Goal: Information Seeking & Learning: Learn about a topic

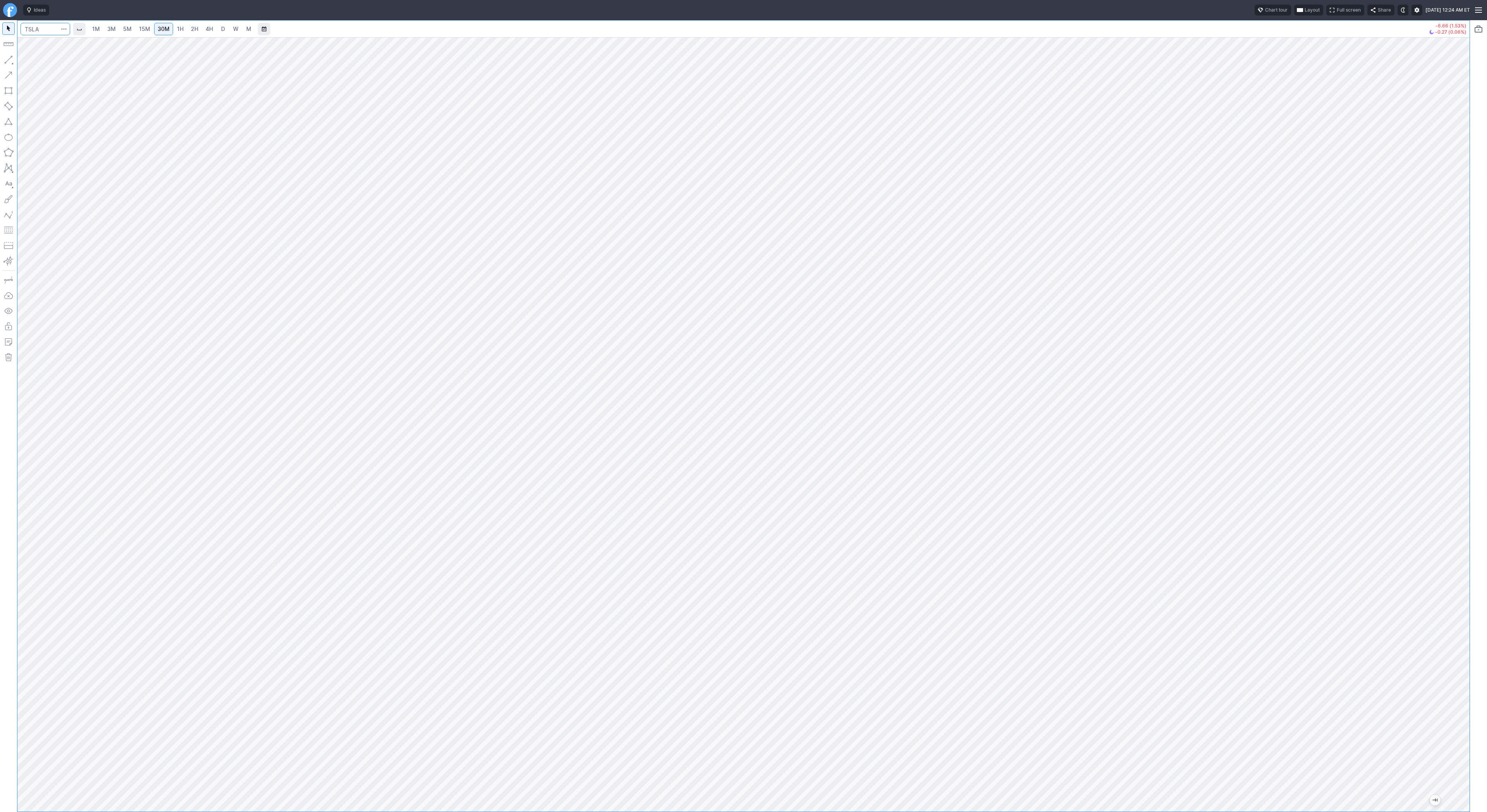
click at [46, 30] on input "Search" at bounding box center [46, 29] width 50 height 12
type input "@es"
click at [59, 44] on span "S&P 500" at bounding box center [62, 46] width 20 height 6
click at [208, 30] on span "4H" at bounding box center [209, 28] width 8 height 6
click at [10, 61] on button "button" at bounding box center [8, 59] width 12 height 12
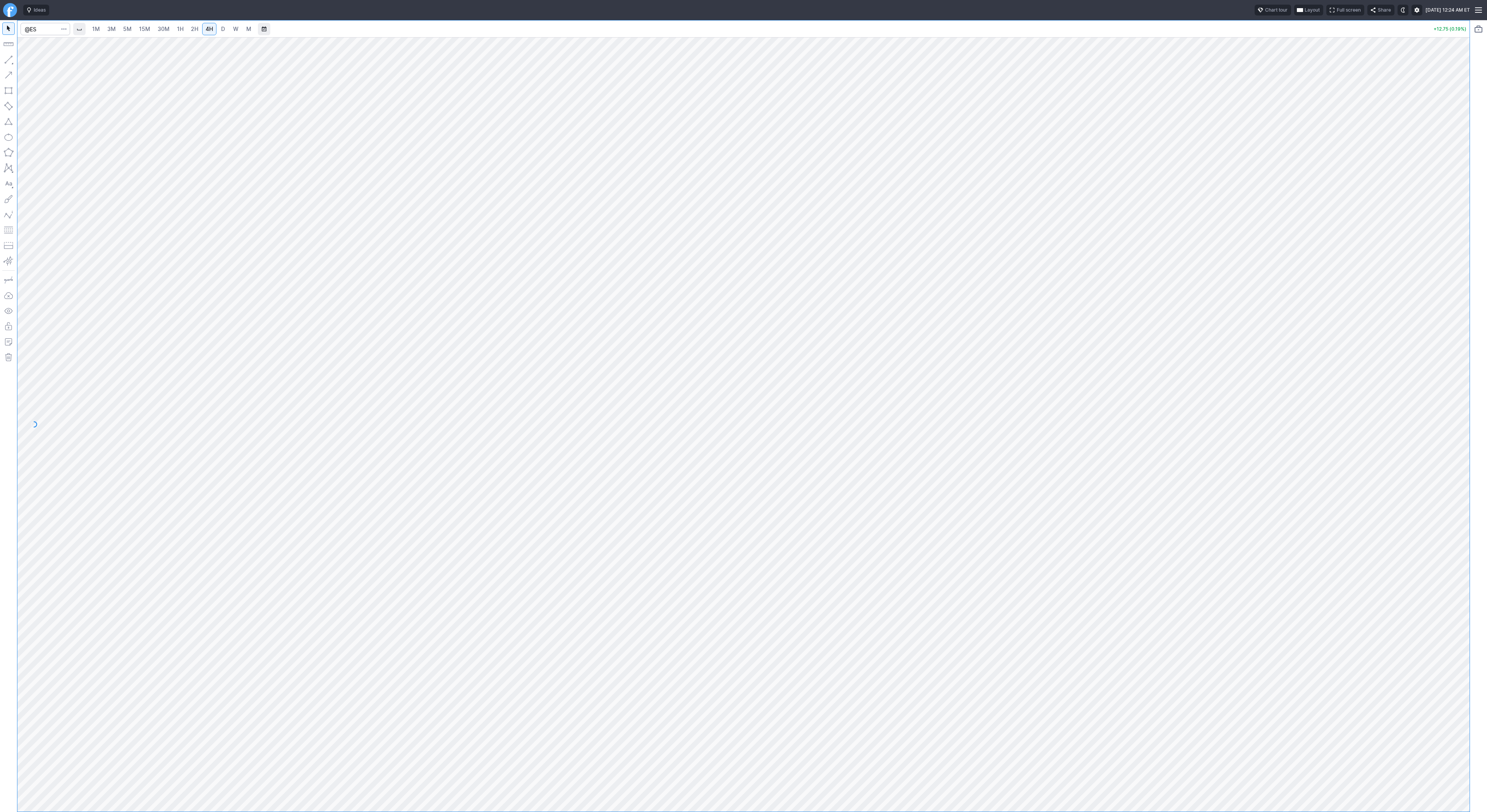
click at [225, 30] on link "D" at bounding box center [223, 29] width 12 height 12
click at [237, 30] on span "W" at bounding box center [236, 28] width 5 height 6
click at [33, 60] on span "Line" at bounding box center [45, 61] width 31 height 8
click at [246, 28] on span "M" at bounding box center [249, 28] width 5 height 6
click at [28, 32] on input "Search" at bounding box center [46, 29] width 50 height 12
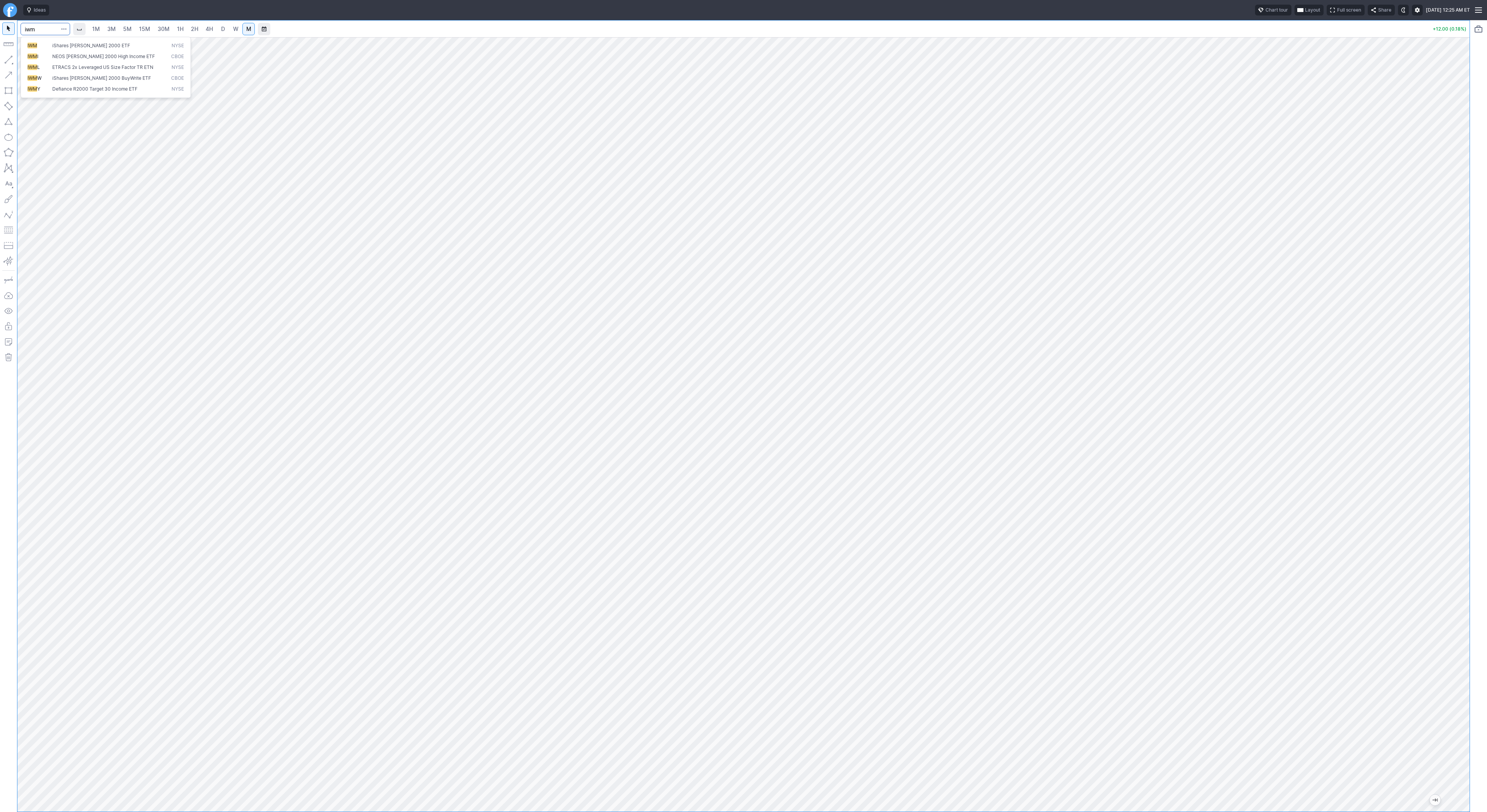
type input "iwm"
click at [39, 30] on input "Search" at bounding box center [46, 29] width 50 height 12
type input "bbai"
click at [46, 29] on input "Search" at bounding box center [46, 29] width 50 height 12
type input "tsla"
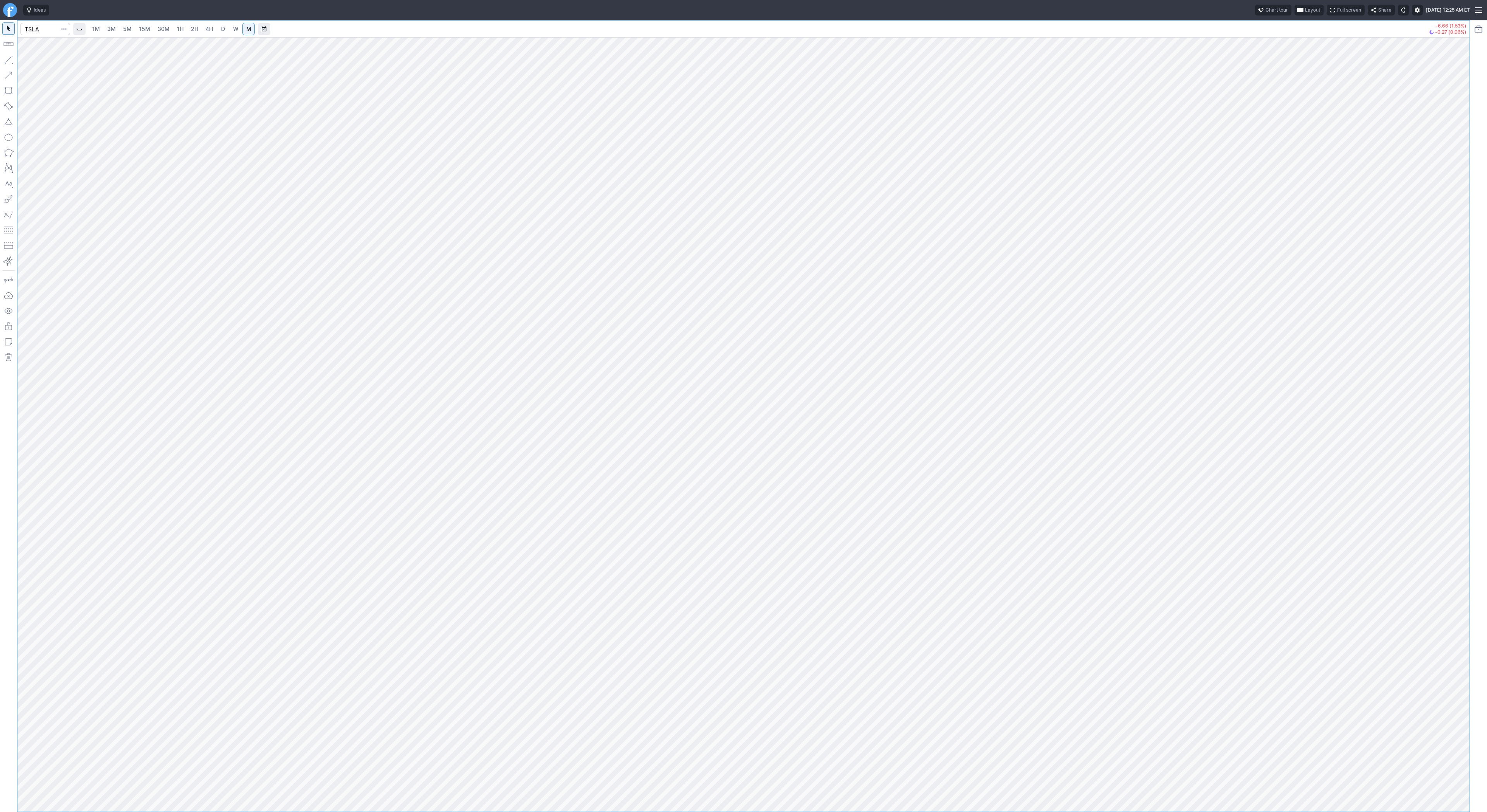
click at [238, 28] on link "W" at bounding box center [236, 29] width 12 height 12
click at [111, 31] on span "3M" at bounding box center [111, 28] width 9 height 6
click at [237, 31] on link "W" at bounding box center [236, 29] width 12 height 12
click at [10, 59] on button "button" at bounding box center [8, 59] width 12 height 12
click at [13, 59] on button "button" at bounding box center [8, 59] width 12 height 12
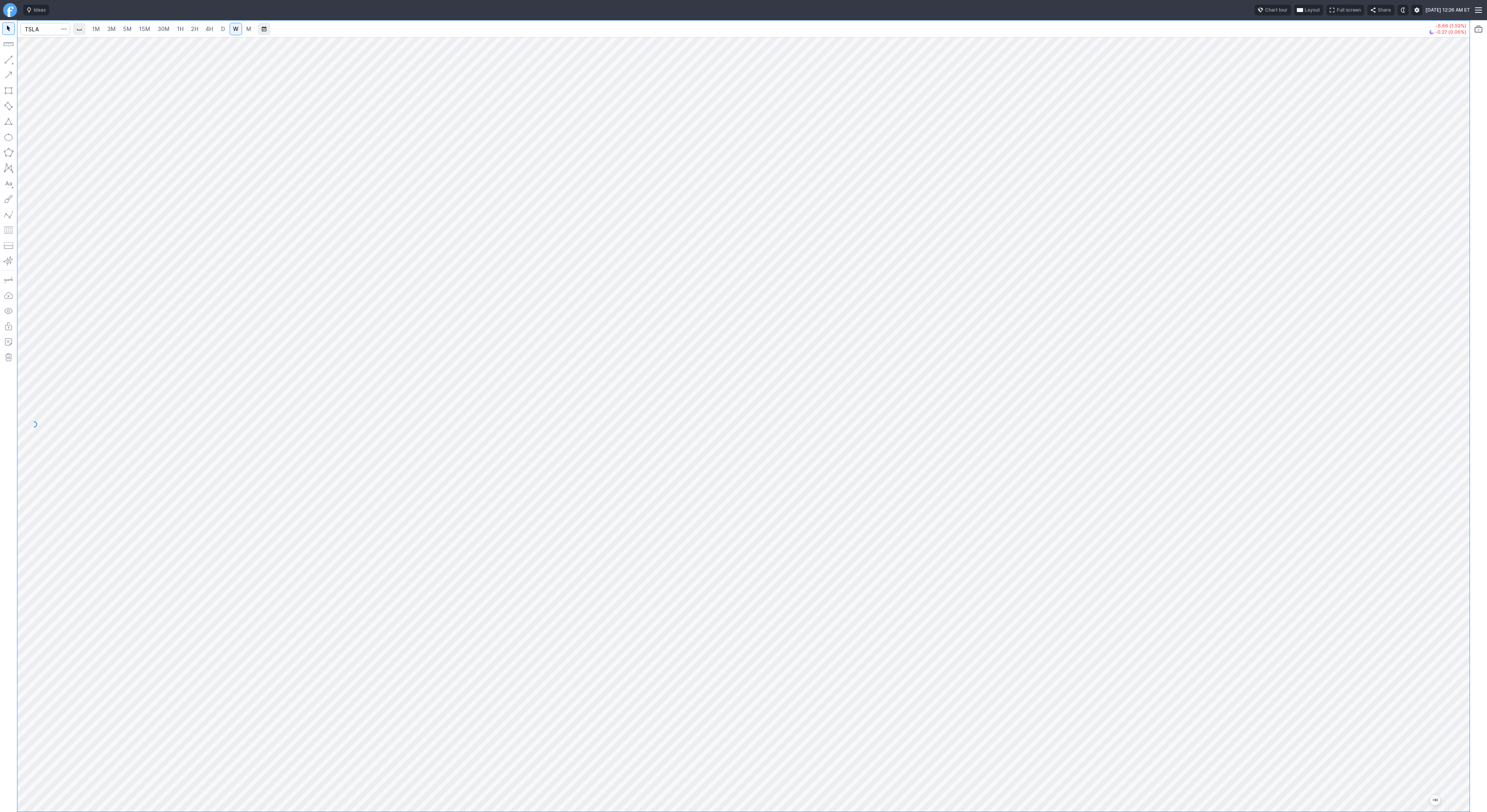
click at [221, 28] on span "D" at bounding box center [223, 28] width 4 height 6
click at [11, 57] on button "button" at bounding box center [8, 59] width 12 height 12
click at [11, 62] on button "button" at bounding box center [8, 59] width 12 height 12
click at [29, 60] on span "Line" at bounding box center [45, 61] width 31 height 8
drag, startPoint x: 11, startPoint y: 57, endPoint x: 13, endPoint y: 76, distance: 19.1
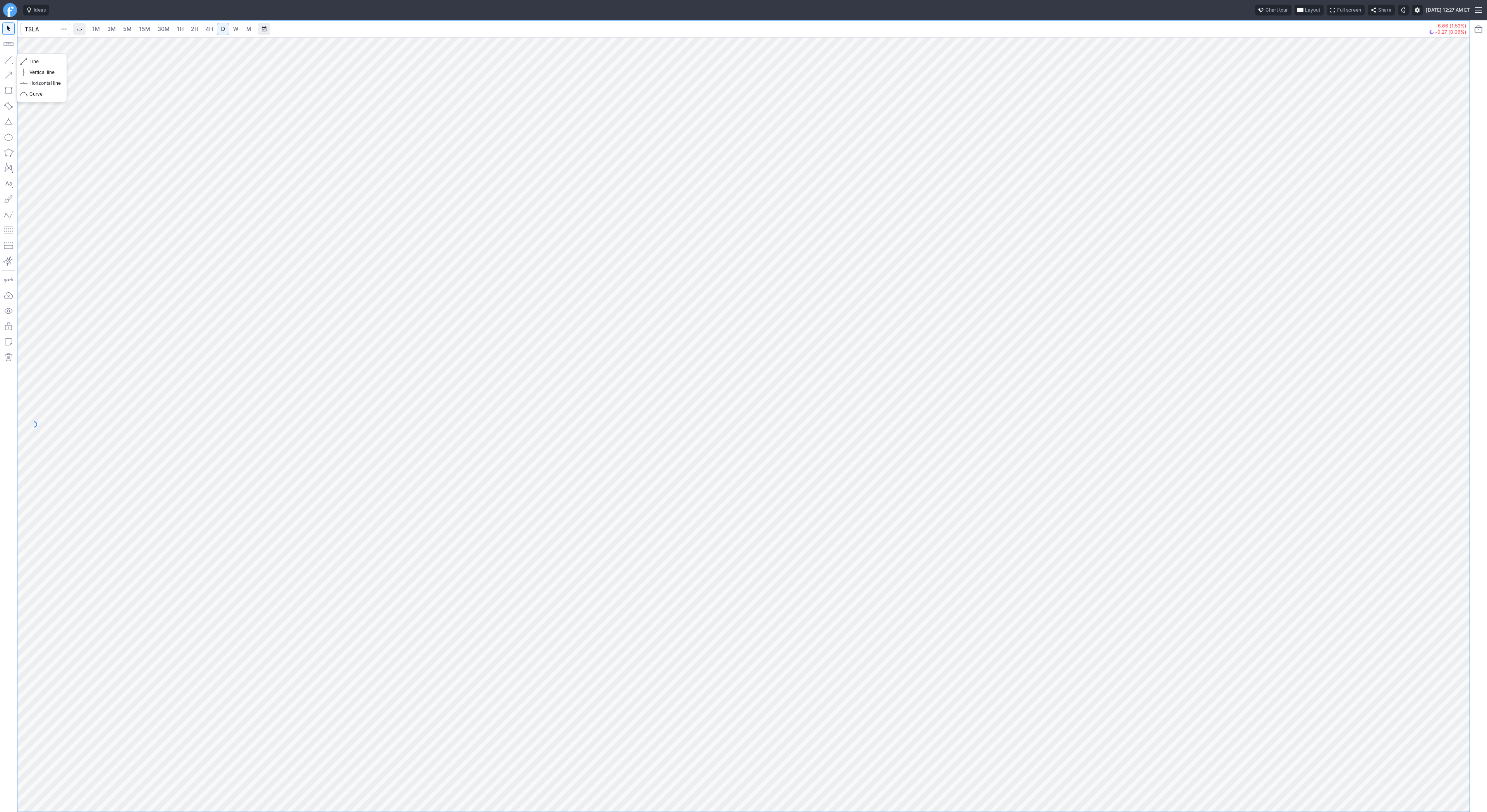
click at [11, 59] on button "button" at bounding box center [8, 59] width 12 height 12
click at [10, 59] on button "button" at bounding box center [8, 59] width 12 height 12
click at [12, 56] on button "button" at bounding box center [8, 59] width 12 height 12
click at [6, 60] on button "button" at bounding box center [8, 59] width 12 height 12
drag, startPoint x: 28, startPoint y: 59, endPoint x: 48, endPoint y: 89, distance: 36.1
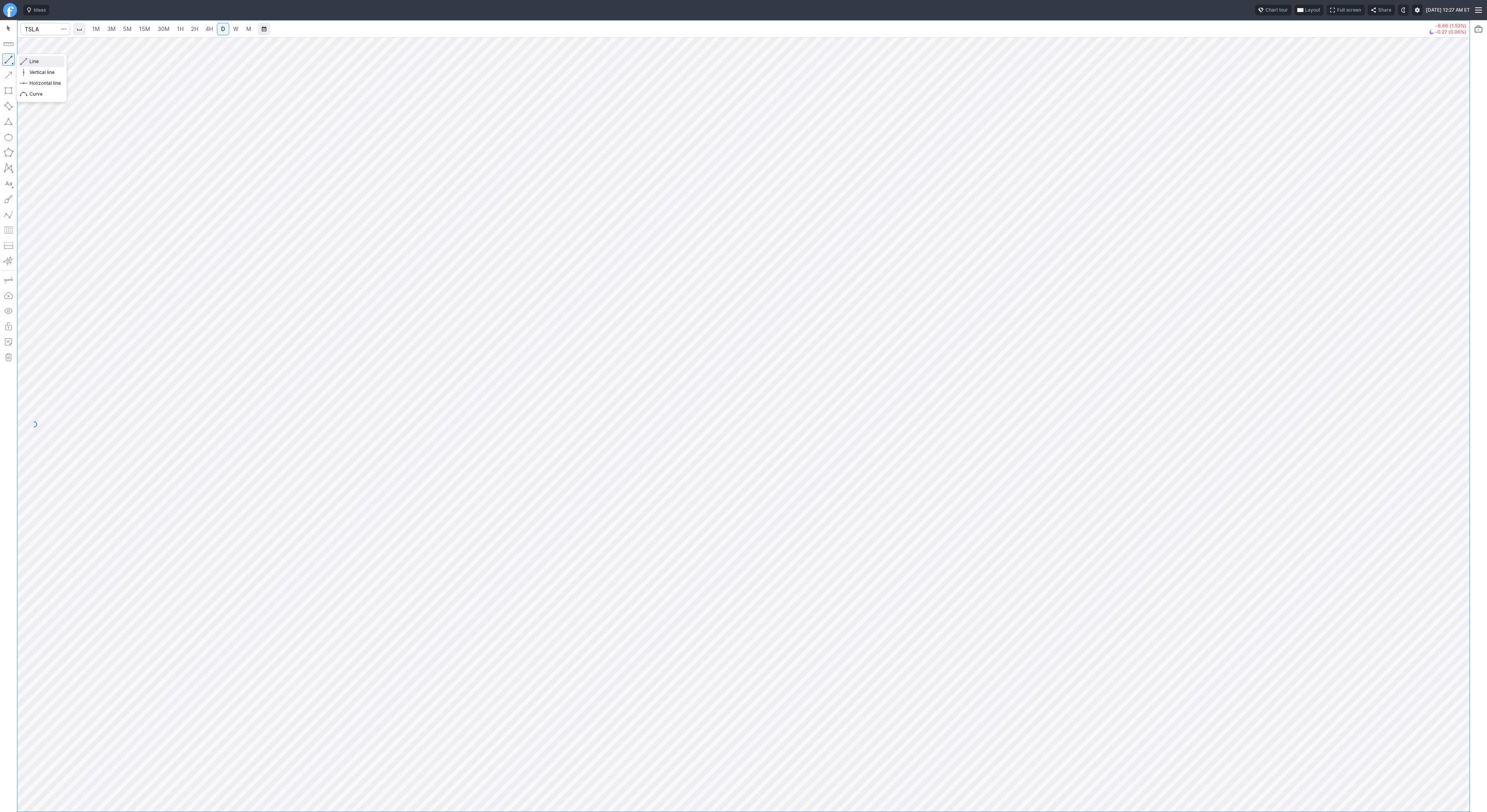
click at [28, 61] on button "Line" at bounding box center [42, 61] width 45 height 11
drag, startPoint x: 13, startPoint y: 63, endPoint x: 12, endPoint y: 71, distance: 8.1
click at [12, 63] on button "button" at bounding box center [8, 59] width 12 height 12
click at [12, 62] on button "button" at bounding box center [8, 59] width 12 height 12
click at [10, 57] on button "button" at bounding box center [8, 59] width 12 height 12
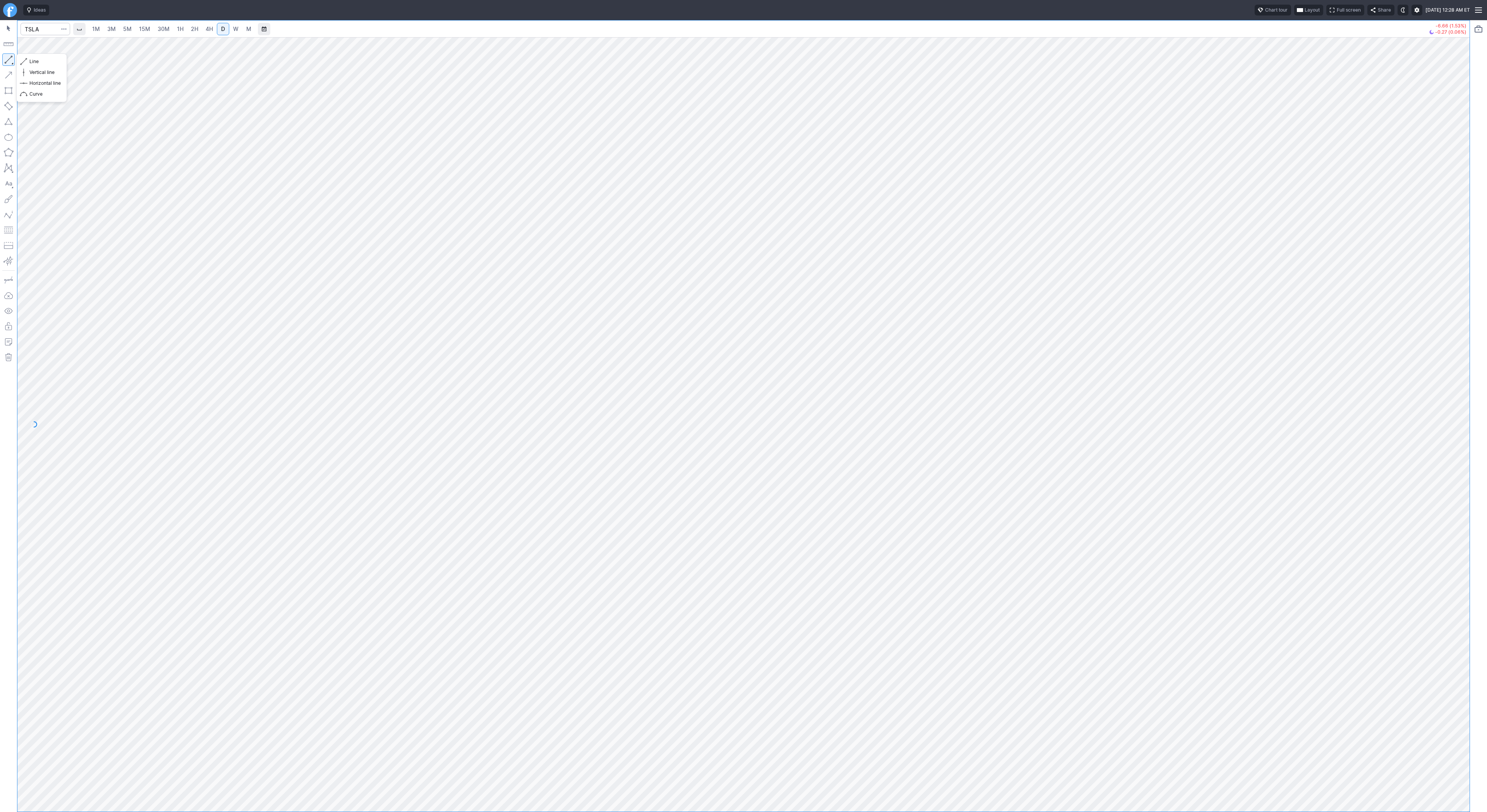
click at [8, 55] on button "button" at bounding box center [8, 59] width 12 height 12
click at [39, 61] on span "Line" at bounding box center [45, 61] width 31 height 8
click at [36, 62] on span "Line" at bounding box center [45, 61] width 31 height 8
drag, startPoint x: 33, startPoint y: 59, endPoint x: 57, endPoint y: 91, distance: 40.0
click at [33, 59] on span "Line" at bounding box center [45, 61] width 31 height 8
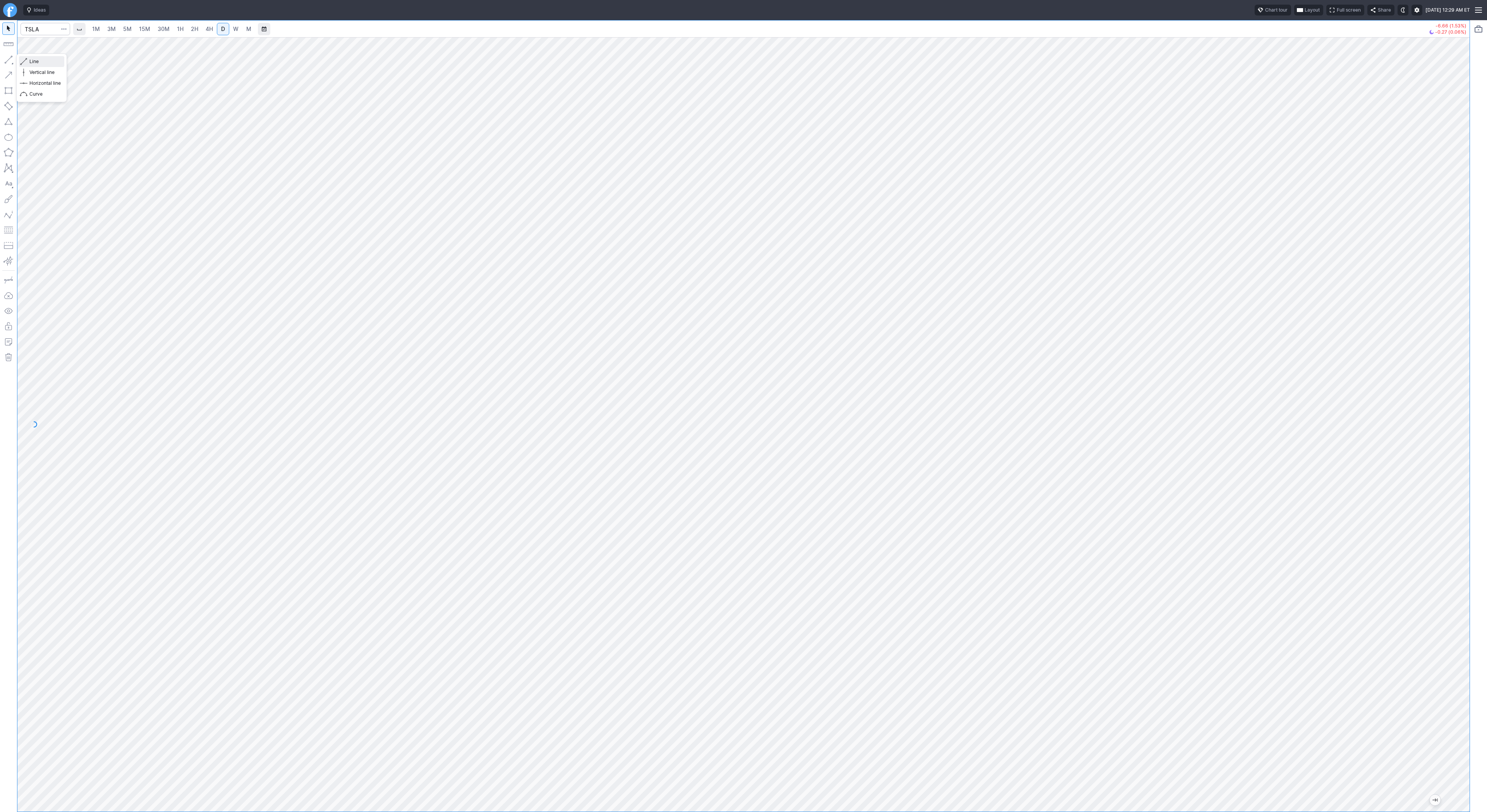
click at [36, 58] on span "Line" at bounding box center [45, 61] width 31 height 8
click at [32, 61] on span "Line" at bounding box center [45, 61] width 31 height 8
click at [33, 60] on span "Line" at bounding box center [45, 61] width 31 height 8
click at [40, 61] on span "Line" at bounding box center [45, 61] width 31 height 8
click at [27, 61] on button "Line" at bounding box center [42, 61] width 45 height 11
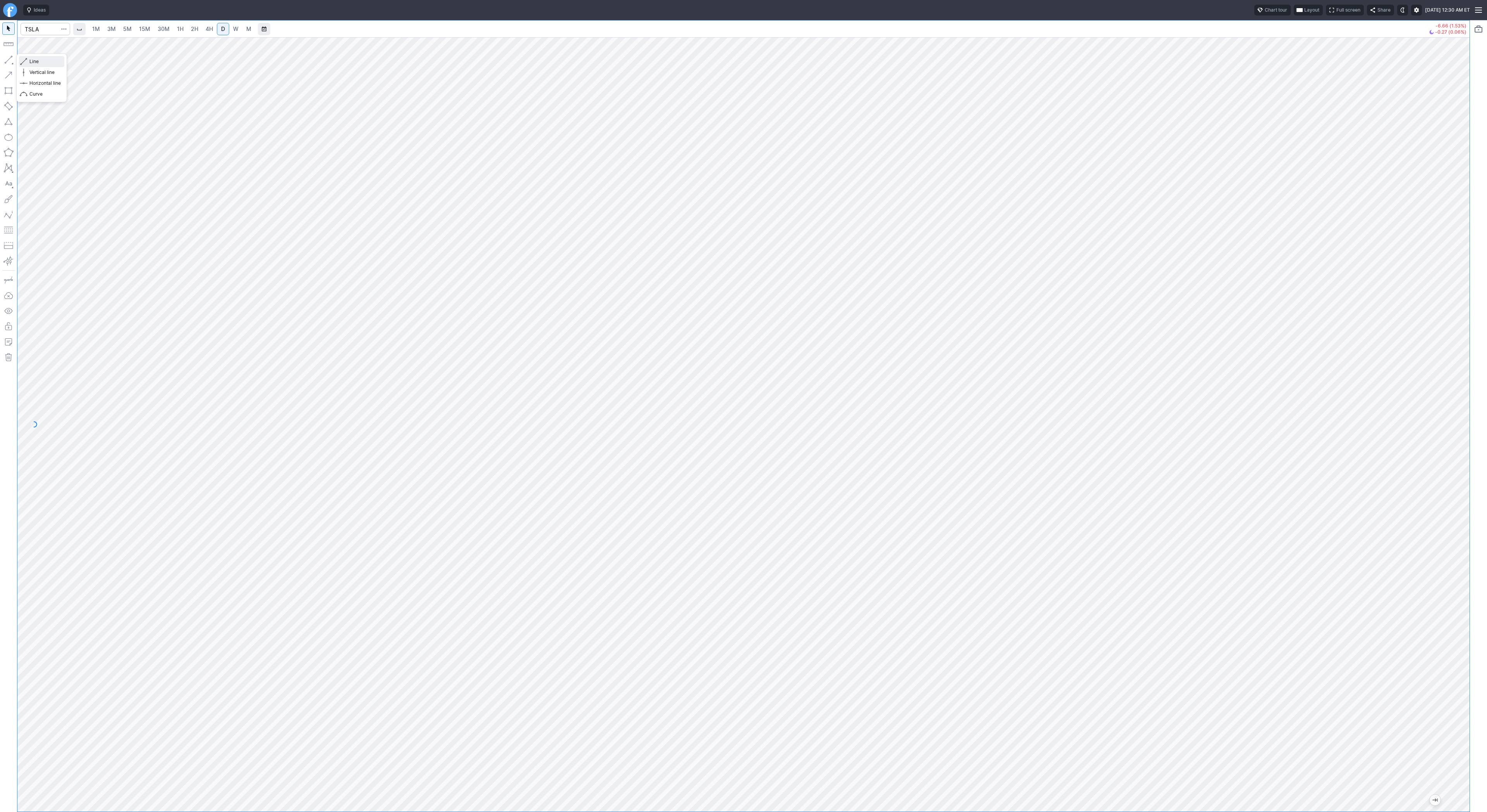
click at [33, 61] on span "Line" at bounding box center [45, 61] width 31 height 8
click at [47, 62] on span "Line" at bounding box center [45, 61] width 31 height 8
drag, startPoint x: 33, startPoint y: 60, endPoint x: 54, endPoint y: 84, distance: 31.9
click at [33, 61] on span "Line" at bounding box center [45, 61] width 31 height 8
drag, startPoint x: 8, startPoint y: 55, endPoint x: 27, endPoint y: 89, distance: 38.9
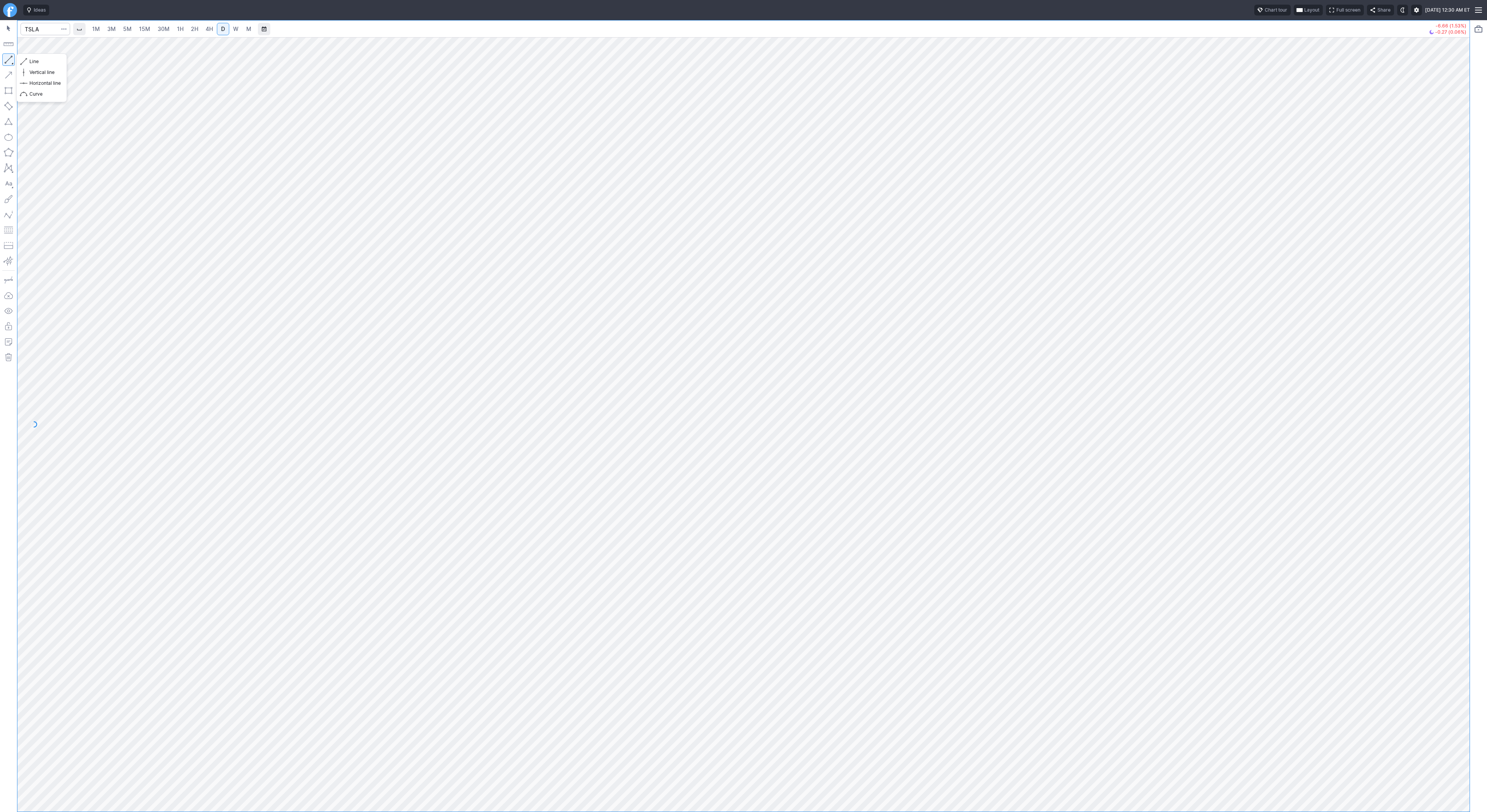
click at [9, 56] on button "button" at bounding box center [8, 59] width 12 height 12
click at [29, 59] on button "Line" at bounding box center [42, 61] width 45 height 11
click at [10, 60] on button "button" at bounding box center [8, 59] width 12 height 12
click at [23, 62] on span "button" at bounding box center [25, 61] width 5 height 11
drag, startPoint x: 9, startPoint y: 61, endPoint x: 21, endPoint y: 99, distance: 39.8
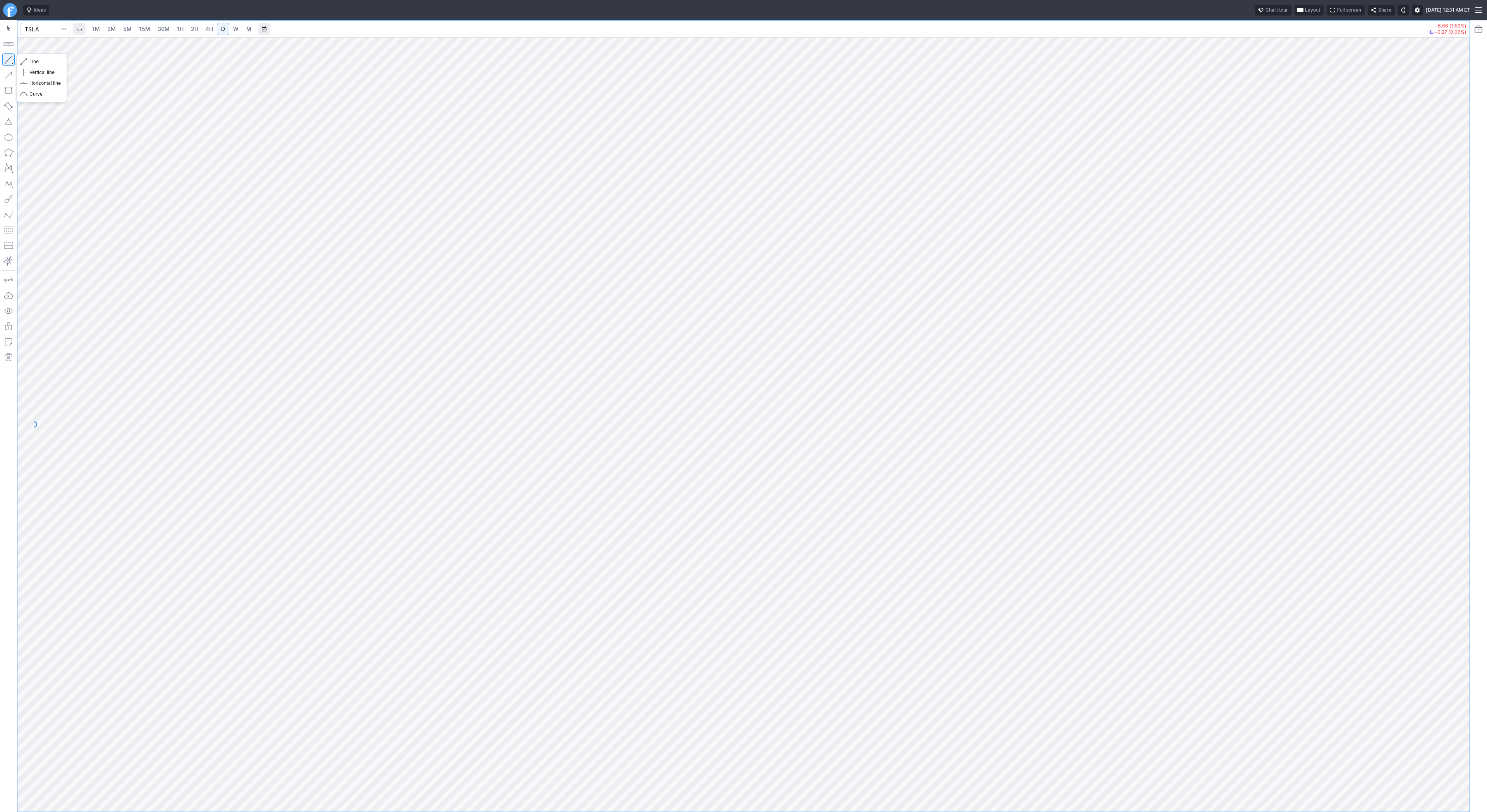
click at [9, 62] on button "button" at bounding box center [8, 59] width 12 height 12
drag, startPoint x: 25, startPoint y: 61, endPoint x: 42, endPoint y: 86, distance: 30.2
click at [25, 61] on span "button" at bounding box center [25, 61] width 5 height 11
drag, startPoint x: 35, startPoint y: 61, endPoint x: 47, endPoint y: 84, distance: 25.9
click at [35, 63] on span "Line" at bounding box center [45, 61] width 31 height 8
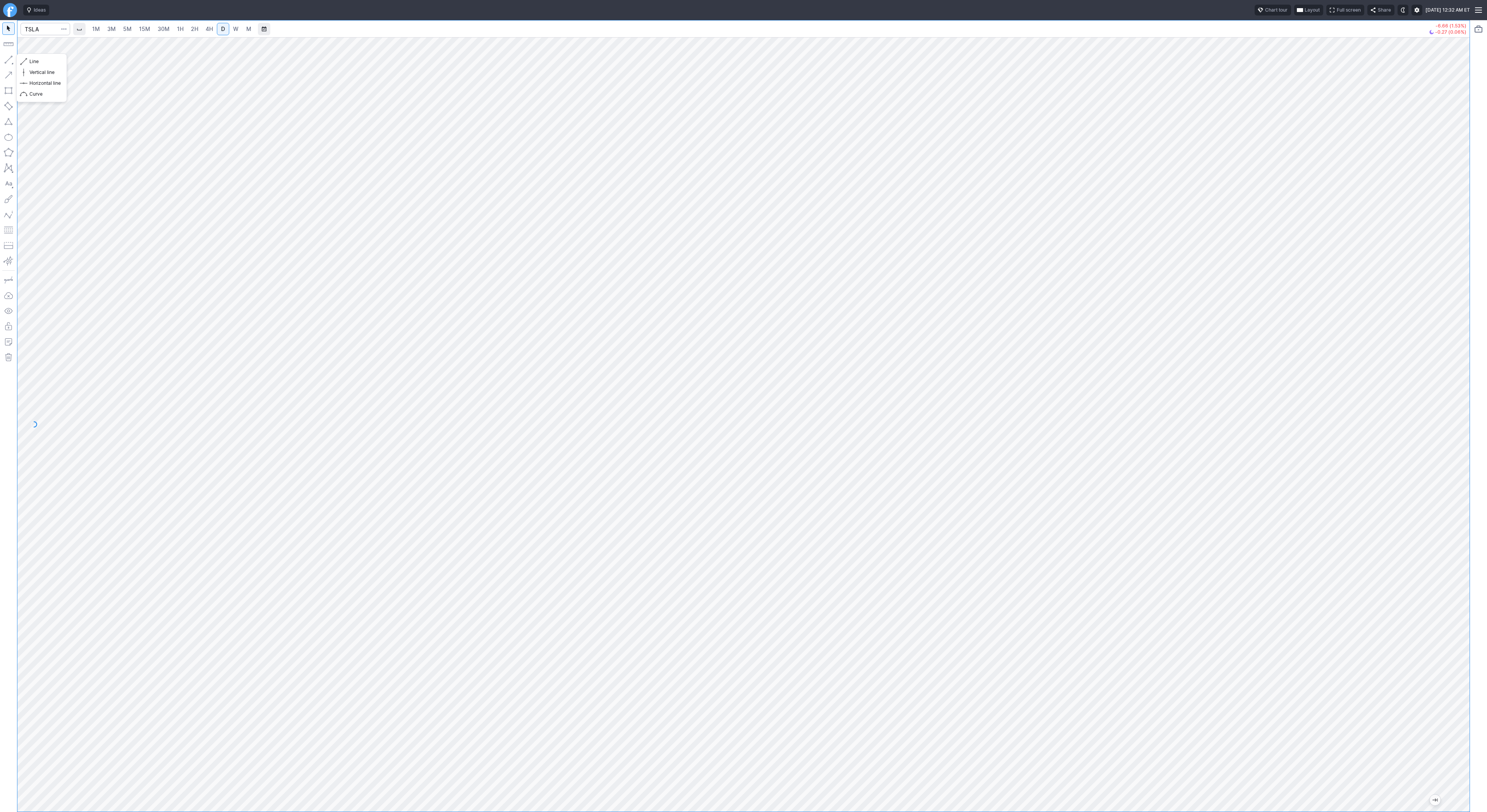
click at [10, 59] on button "button" at bounding box center [8, 59] width 12 height 12
drag, startPoint x: 32, startPoint y: 59, endPoint x: 38, endPoint y: 81, distance: 22.8
click at [32, 64] on span "Line" at bounding box center [45, 61] width 31 height 8
click at [9, 57] on button "button" at bounding box center [8, 59] width 12 height 12
click at [12, 58] on button "button" at bounding box center [8, 59] width 12 height 12
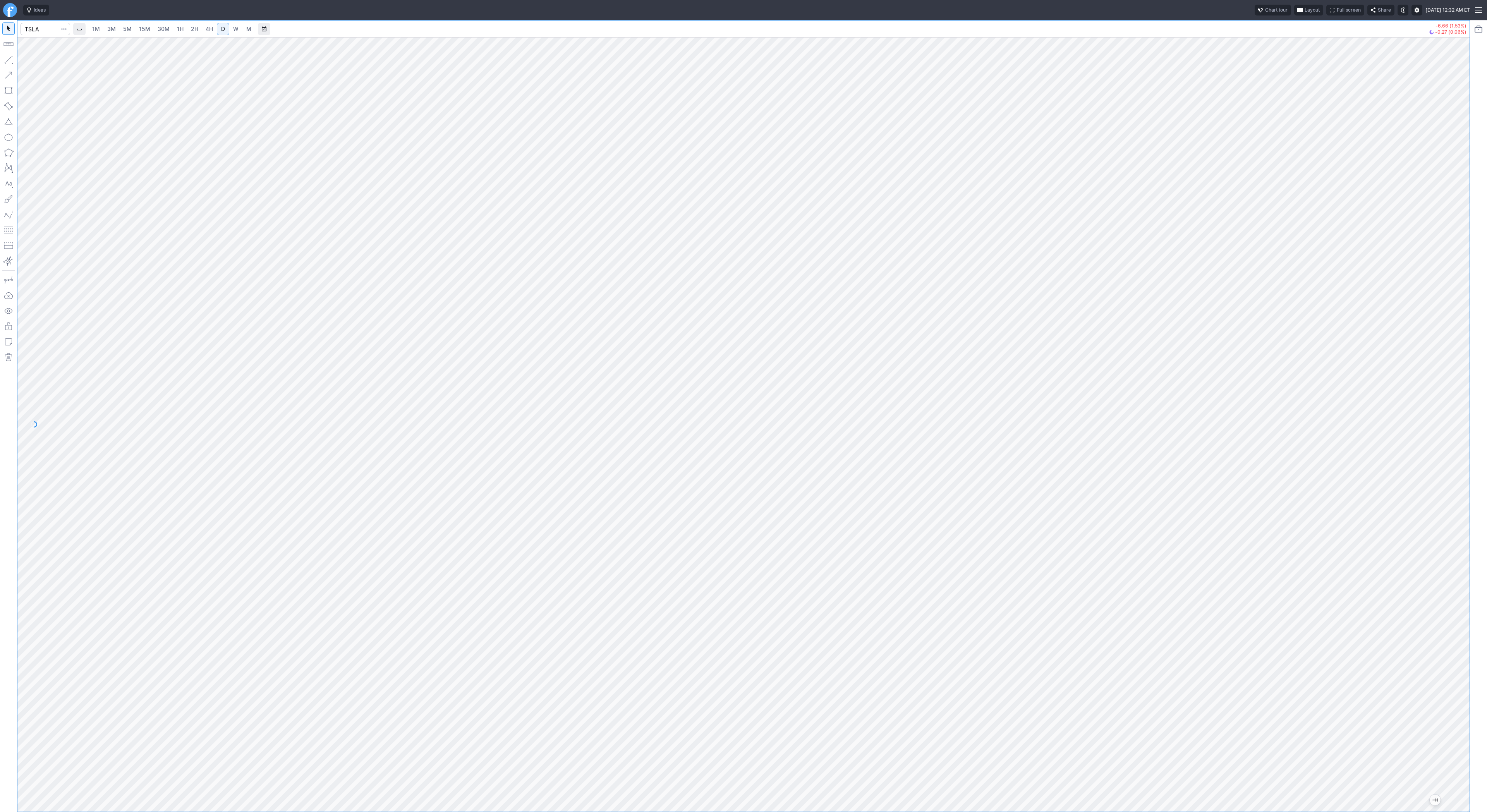
drag, startPoint x: 1463, startPoint y: 590, endPoint x: 1460, endPoint y: 657, distance: 67.1
click at [1473, 660] on div "1M 3M 5M 15M 30M 1H 2H 4H D W M -6.66 (1.53%) -0.27 (0.06%)" at bounding box center [744, 416] width 1487 height 792
click at [48, 32] on input "Search" at bounding box center [46, 29] width 50 height 12
type input "@er2"
click at [107, 28] on span "3M" at bounding box center [111, 28] width 9 height 6
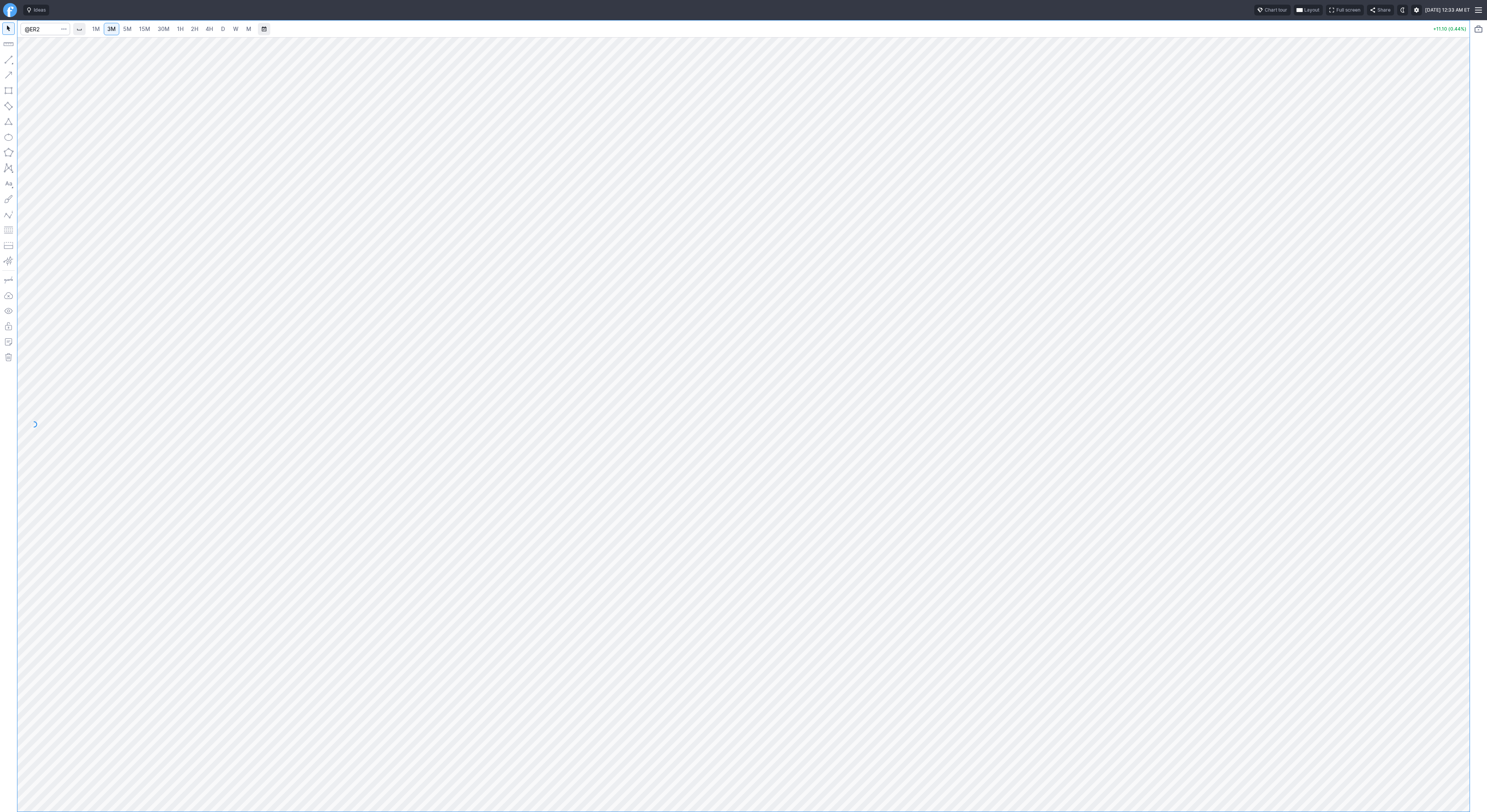
click at [210, 31] on span "4H" at bounding box center [209, 28] width 8 height 6
drag, startPoint x: 31, startPoint y: 61, endPoint x: 35, endPoint y: 79, distance: 18.4
click at [31, 61] on span "Line" at bounding box center [45, 61] width 31 height 8
click at [33, 61] on span "Line" at bounding box center [45, 61] width 31 height 8
click at [10, 58] on button "button" at bounding box center [8, 59] width 12 height 12
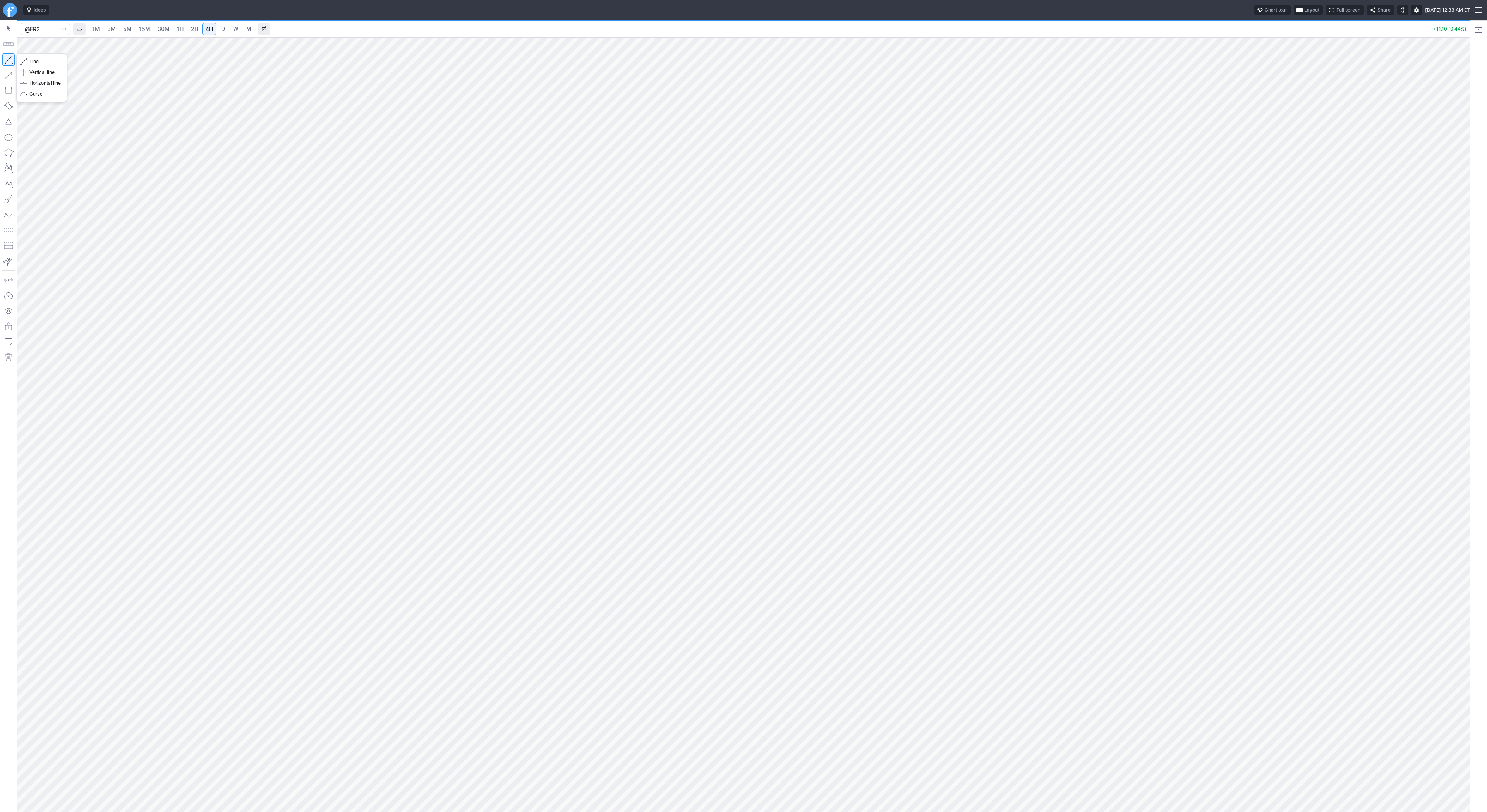
click at [8, 56] on button "button" at bounding box center [8, 59] width 12 height 12
click at [44, 31] on input "Search" at bounding box center [46, 29] width 50 height 12
type input "@es"
click at [35, 61] on span "Line" at bounding box center [45, 61] width 31 height 8
drag, startPoint x: 32, startPoint y: 61, endPoint x: 40, endPoint y: 89, distance: 29.1
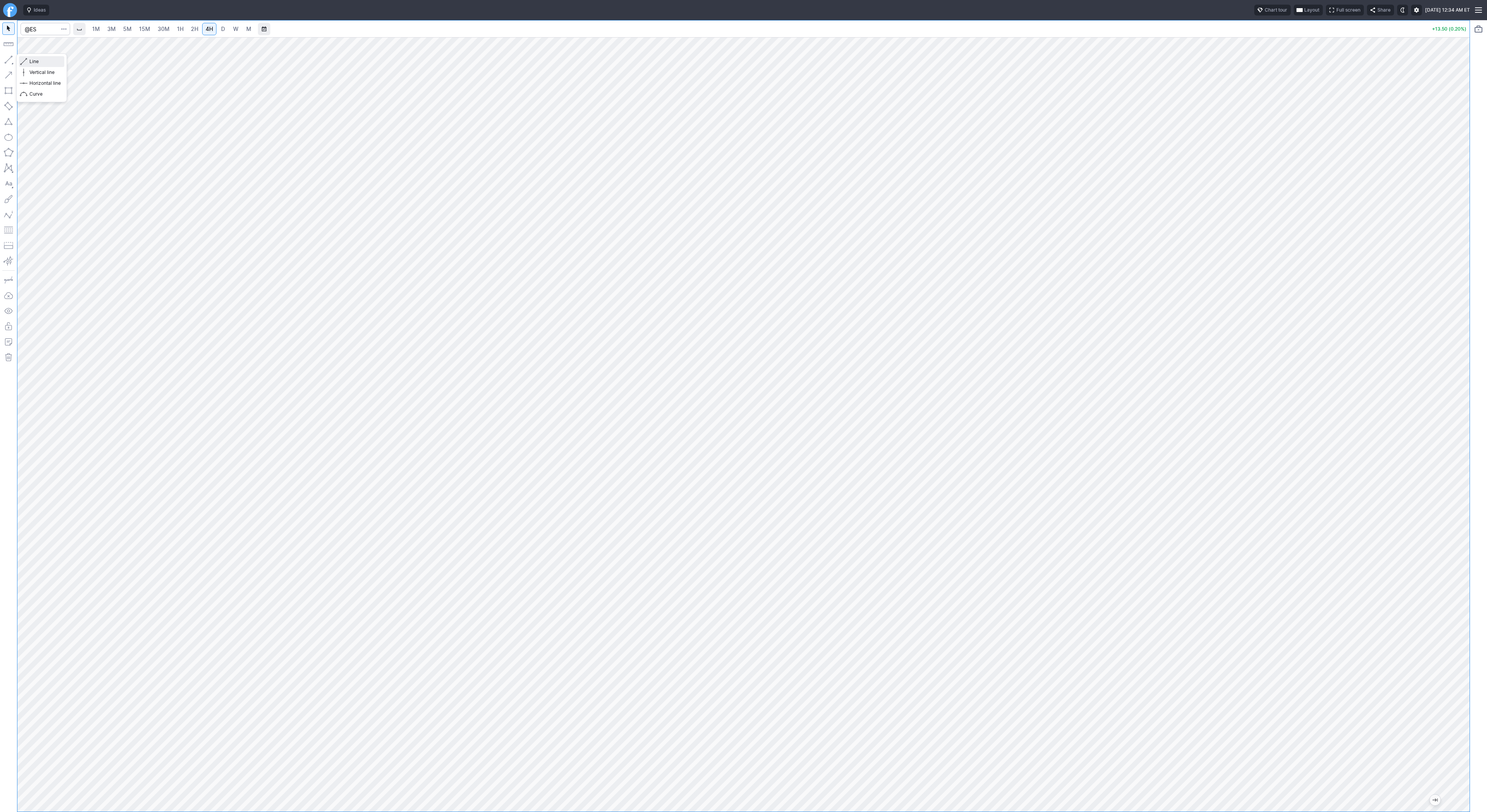
click at [32, 61] on span "Line" at bounding box center [45, 61] width 31 height 8
click at [9, 61] on button "button" at bounding box center [8, 59] width 12 height 12
click at [11, 58] on button "button" at bounding box center [8, 59] width 12 height 12
click at [224, 27] on span "D" at bounding box center [223, 29] width 5 height 8
click at [233, 28] on span "W" at bounding box center [236, 28] width 5 height 6
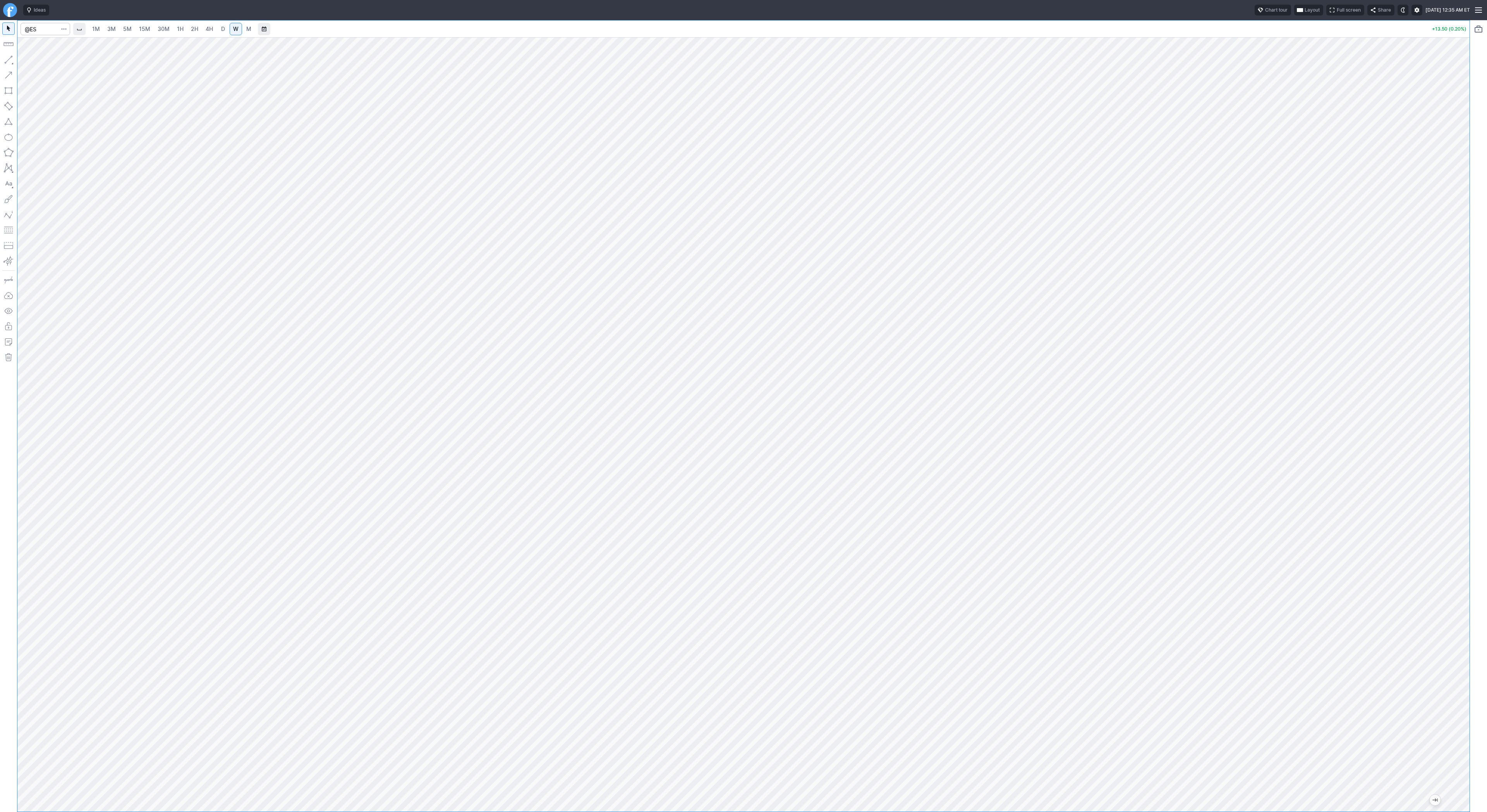
click at [222, 25] on span "D" at bounding box center [223, 28] width 4 height 6
click at [5, 61] on button "button" at bounding box center [8, 59] width 12 height 12
click at [9, 55] on button "button" at bounding box center [8, 59] width 12 height 12
click at [31, 62] on span "Line" at bounding box center [45, 61] width 31 height 8
click at [6, 58] on button "button" at bounding box center [8, 59] width 12 height 12
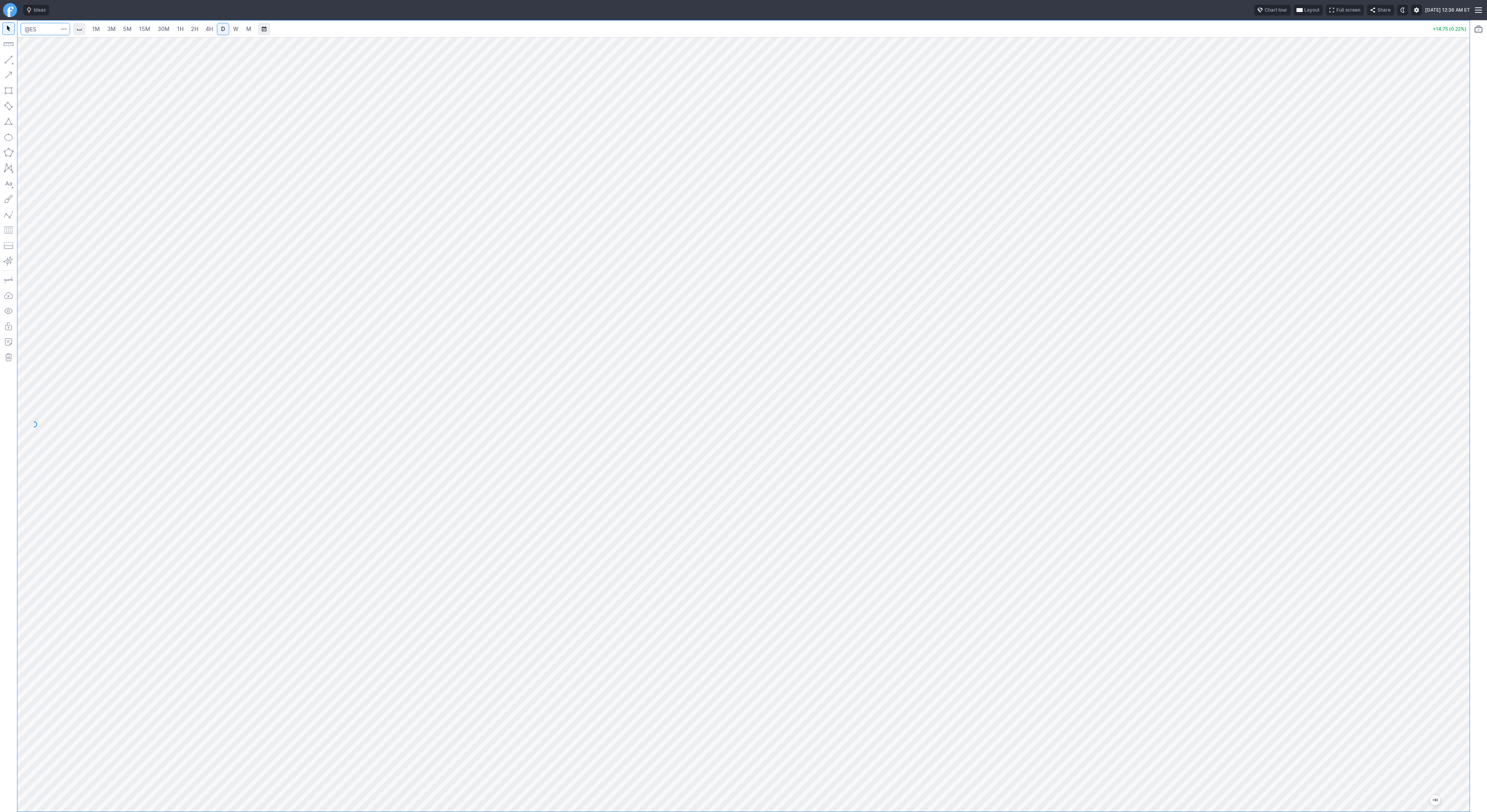
click at [48, 31] on input "Search" at bounding box center [46, 29] width 50 height 12
type input "@er2"
click at [77, 46] on span "Russell 2000" at bounding box center [78, 46] width 51 height 6
click at [37, 62] on span "Line" at bounding box center [45, 61] width 31 height 8
click at [10, 58] on button "button" at bounding box center [8, 59] width 12 height 12
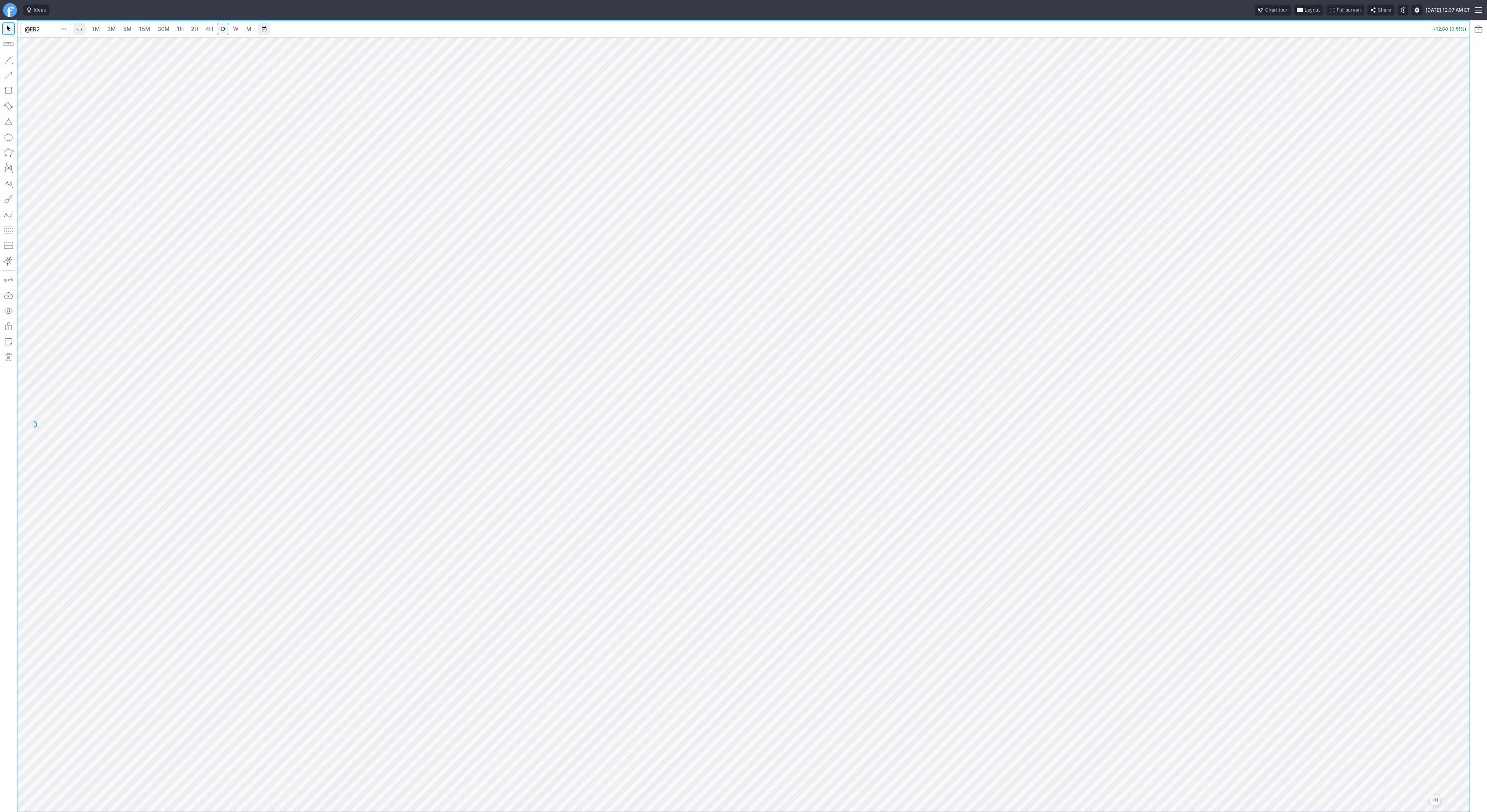
click at [112, 30] on span "3M" at bounding box center [111, 28] width 9 height 6
click at [141, 28] on span "15M" at bounding box center [144, 28] width 11 height 6
click at [170, 29] on link "30M" at bounding box center [163, 29] width 19 height 12
click at [197, 31] on link "2H" at bounding box center [195, 29] width 14 height 12
click at [214, 31] on link "4H" at bounding box center [209, 29] width 14 height 12
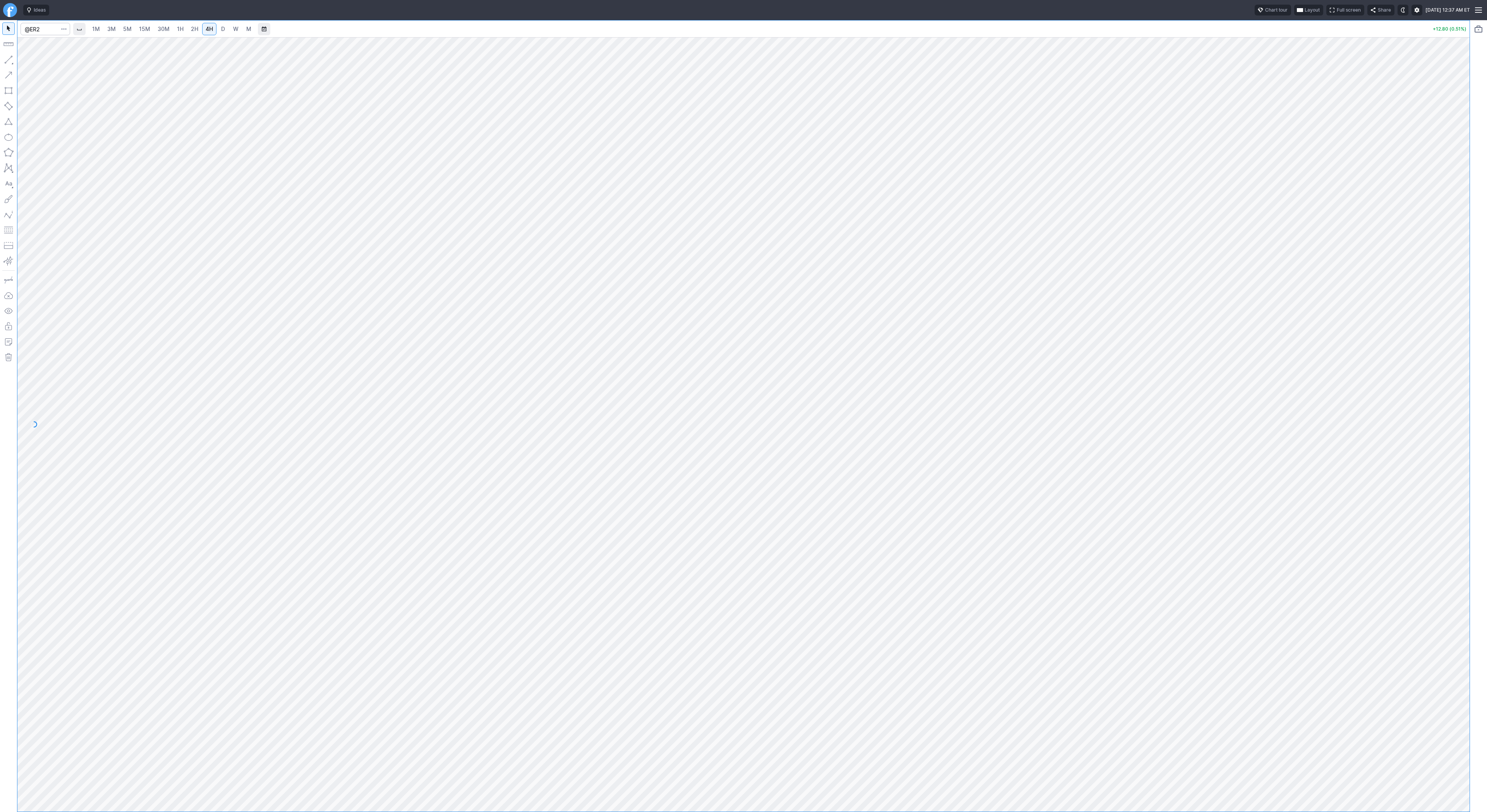
click at [230, 31] on link "W" at bounding box center [236, 29] width 12 height 12
click at [225, 32] on link "D" at bounding box center [223, 29] width 12 height 12
click at [211, 29] on span "4H" at bounding box center [209, 28] width 8 height 6
drag, startPoint x: 38, startPoint y: 59, endPoint x: 42, endPoint y: 76, distance: 17.5
click at [38, 61] on span "Line" at bounding box center [45, 61] width 31 height 8
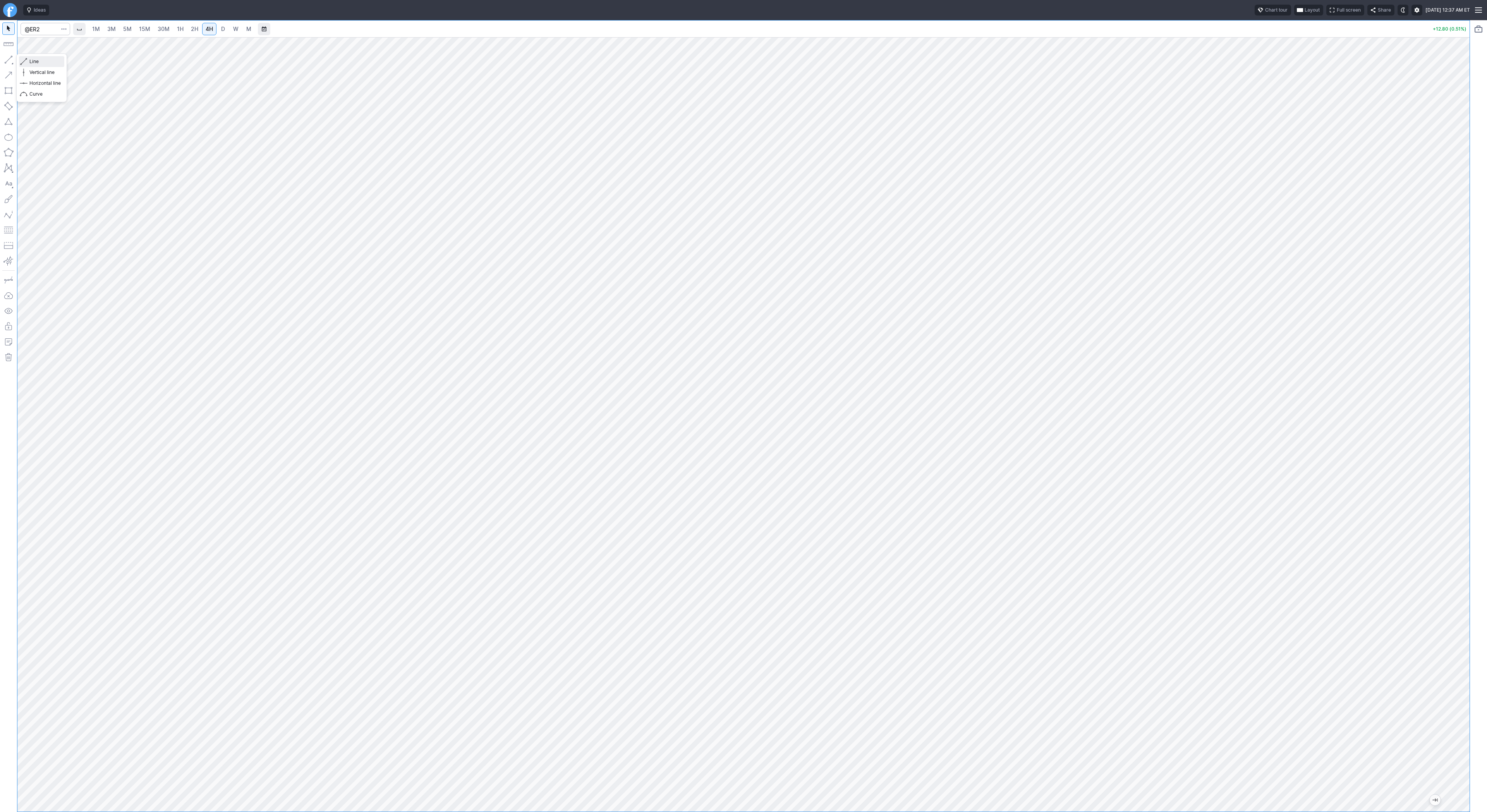
click at [30, 58] on span "Line" at bounding box center [45, 61] width 31 height 8
click at [1477, 10] on button "Menu" at bounding box center [1478, 10] width 17 height 20
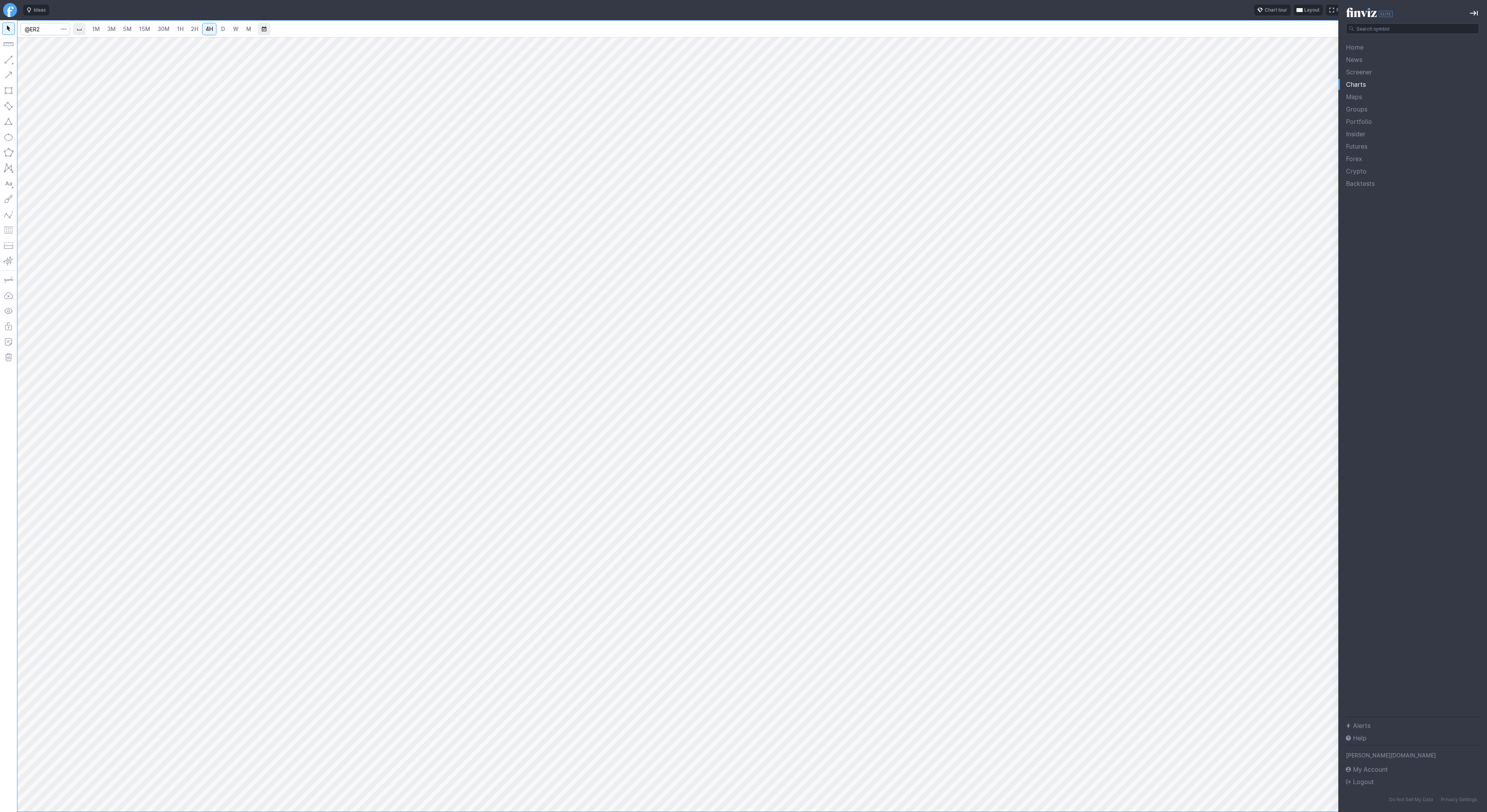
click at [1280, 71] on div at bounding box center [744, 406] width 1487 height 812
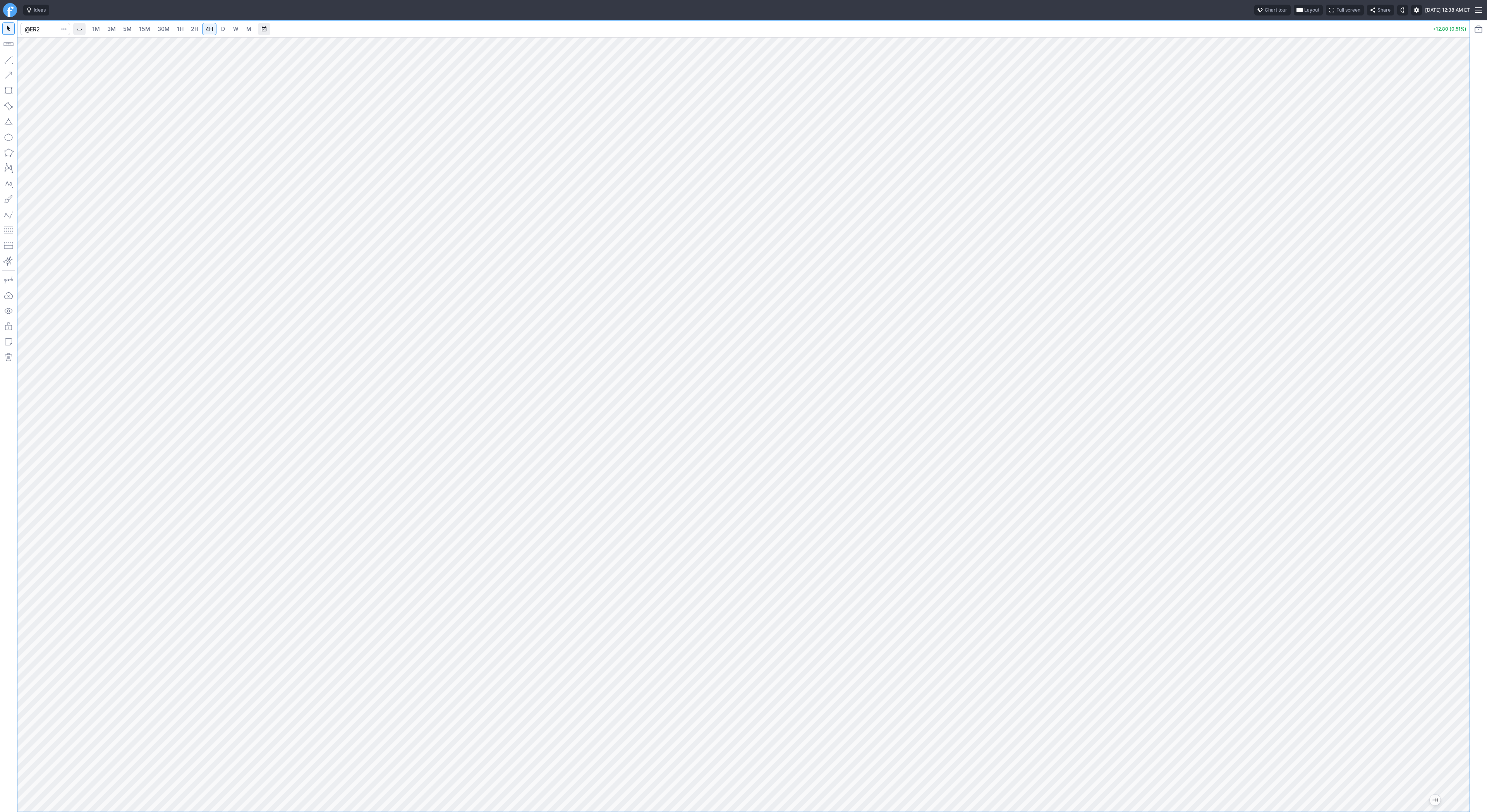
click at [1414, 9] on span at bounding box center [1417, 10] width 5 height 6
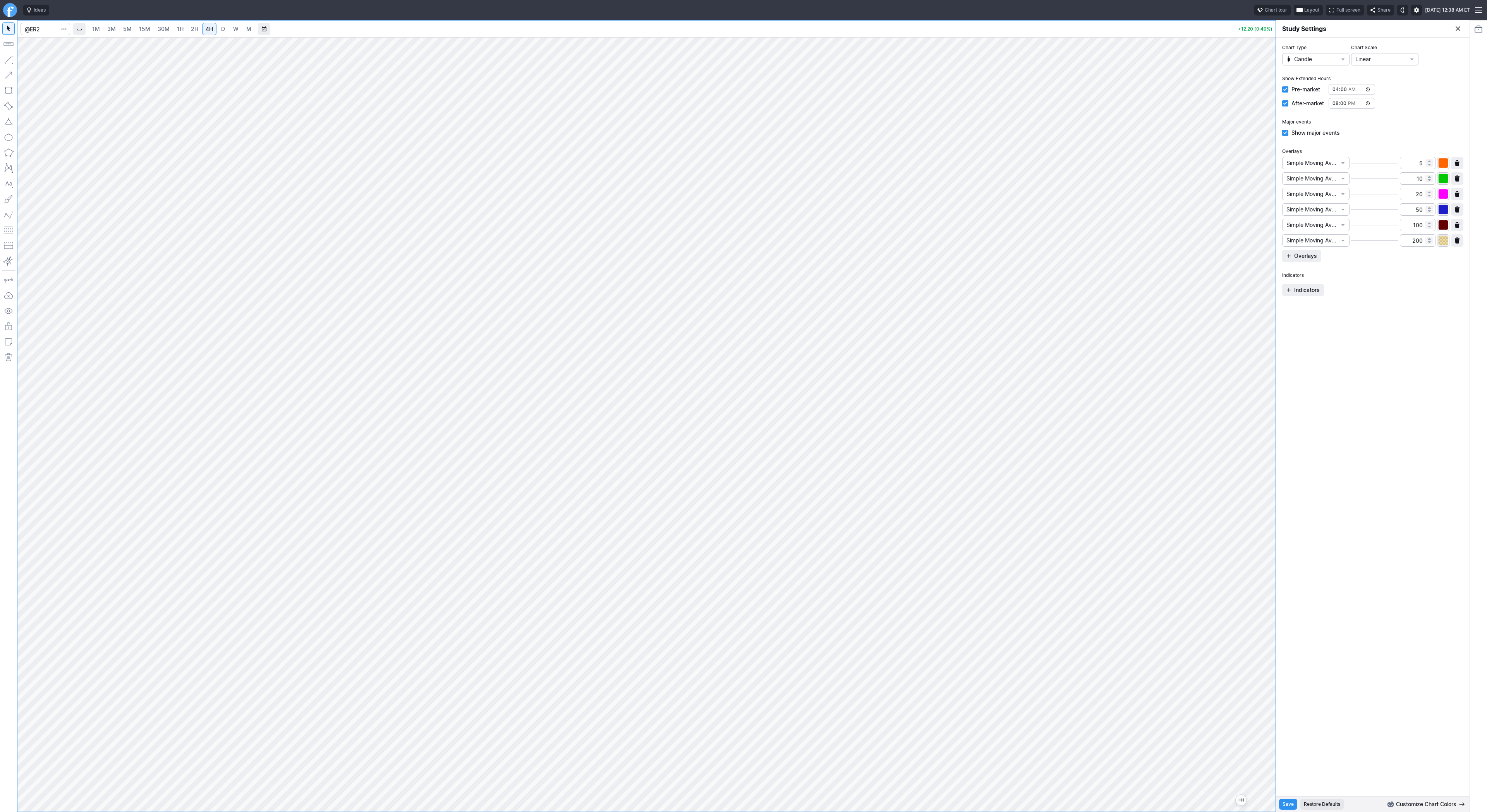
click at [1189, 105] on div at bounding box center [744, 406] width 1487 height 812
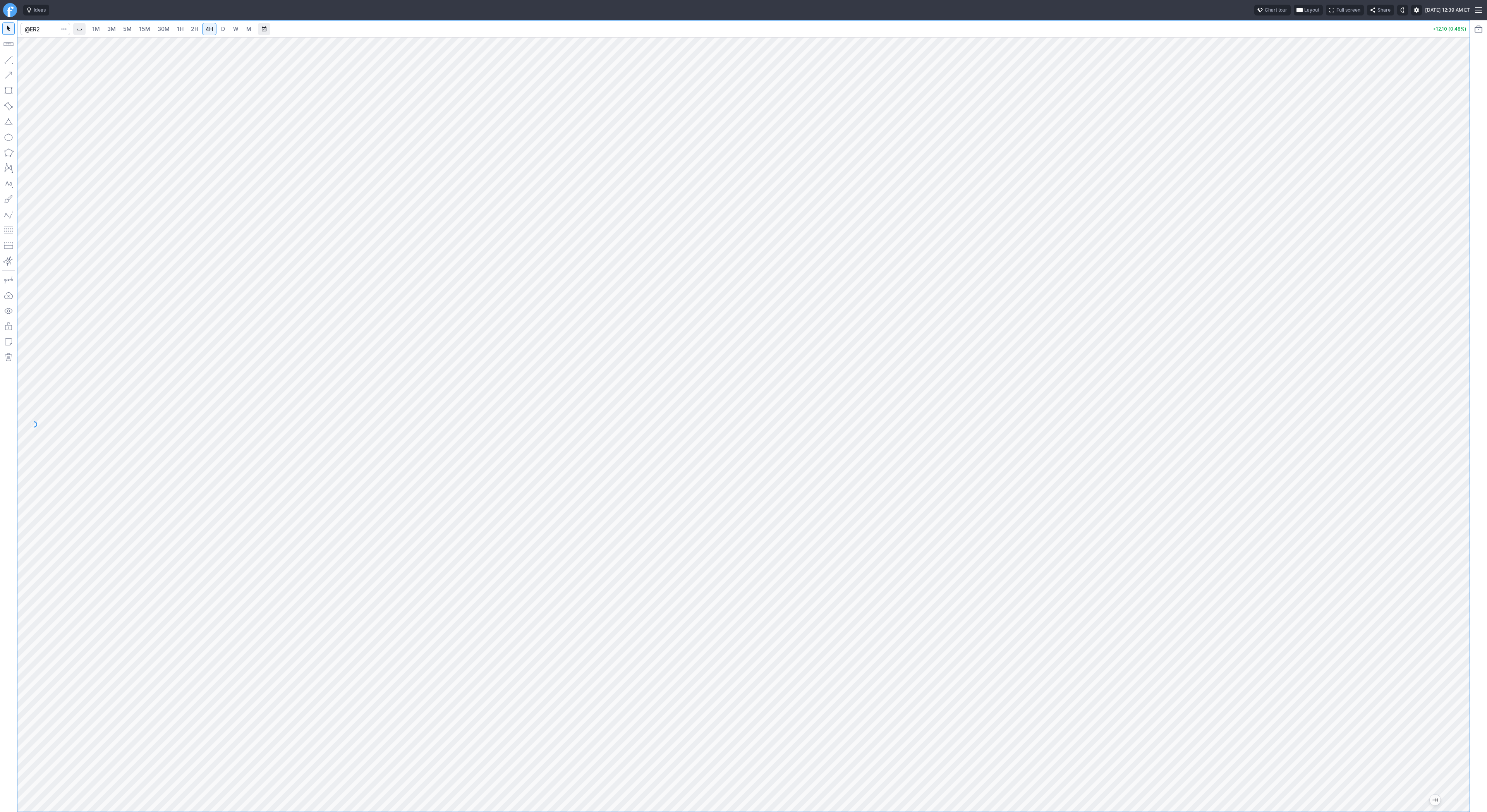
click at [115, 27] on link "3M" at bounding box center [111, 29] width 16 height 12
click at [51, 31] on input "Search" at bounding box center [46, 29] width 50 height 12
type input "tsla"
click at [217, 30] on link "D" at bounding box center [223, 29] width 12 height 12
click at [212, 30] on link "4H" at bounding box center [209, 29] width 14 height 12
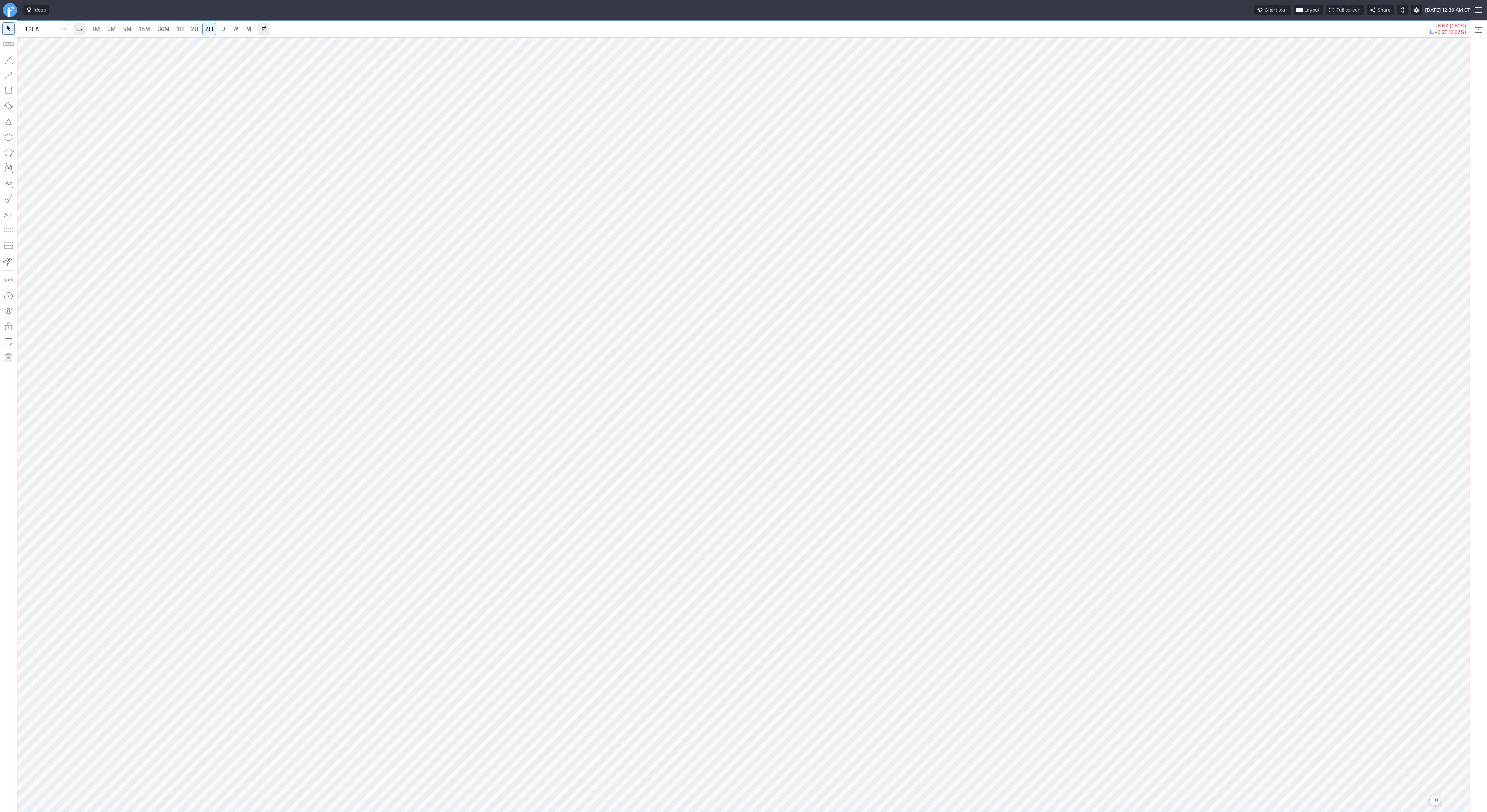
click at [221, 29] on span "D" at bounding box center [223, 28] width 4 height 6
click at [210, 30] on span "4H" at bounding box center [209, 28] width 8 height 6
click at [10, 60] on button "button" at bounding box center [8, 59] width 12 height 12
click at [10, 56] on button "button" at bounding box center [8, 59] width 12 height 12
click at [9, 61] on button "button" at bounding box center [8, 59] width 12 height 12
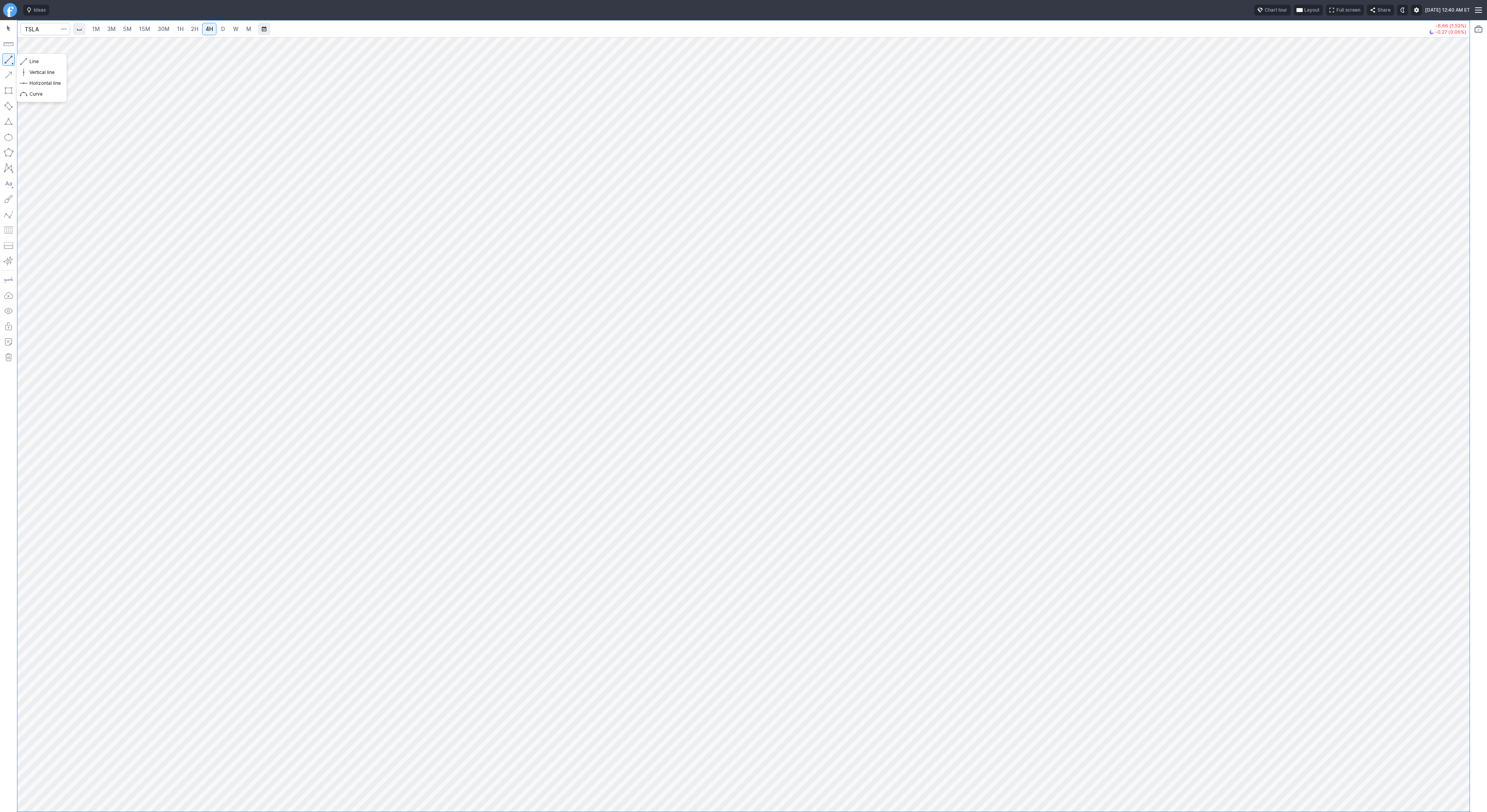
click at [5, 61] on button "button" at bounding box center [8, 59] width 12 height 12
click at [5, 59] on button "button" at bounding box center [8, 59] width 12 height 12
click at [5, 57] on button "button" at bounding box center [8, 59] width 12 height 12
click at [226, 30] on link "D" at bounding box center [223, 29] width 12 height 12
click at [6, 57] on button "button" at bounding box center [8, 59] width 12 height 12
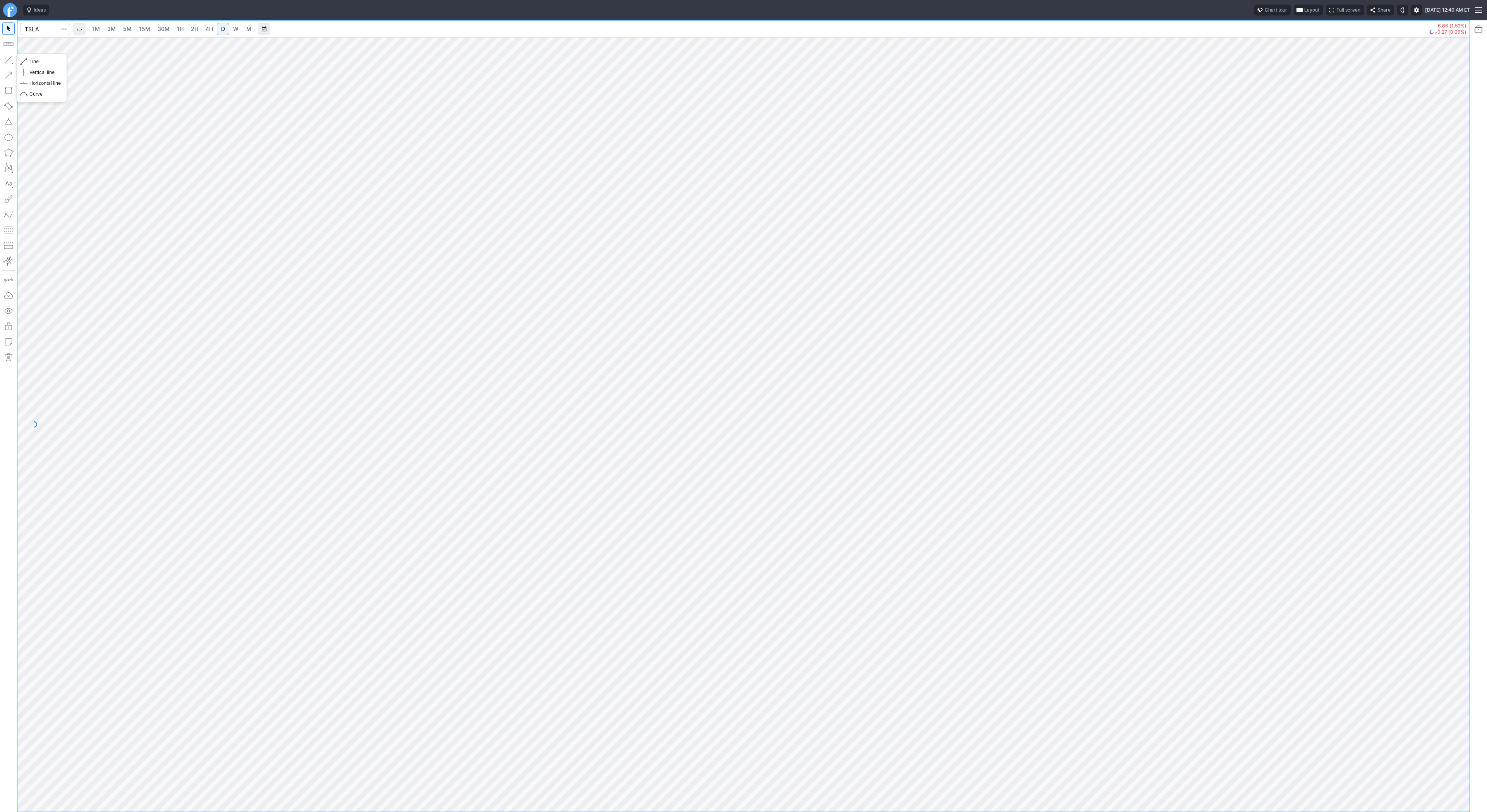
click at [9, 58] on button "button" at bounding box center [8, 59] width 12 height 12
click at [14, 59] on div at bounding box center [9, 416] width 17 height 792
drag, startPoint x: 37, startPoint y: 63, endPoint x: 42, endPoint y: 64, distance: 5.1
click at [42, 64] on span "Line" at bounding box center [45, 61] width 31 height 8
click at [6, 57] on button "button" at bounding box center [8, 59] width 12 height 12
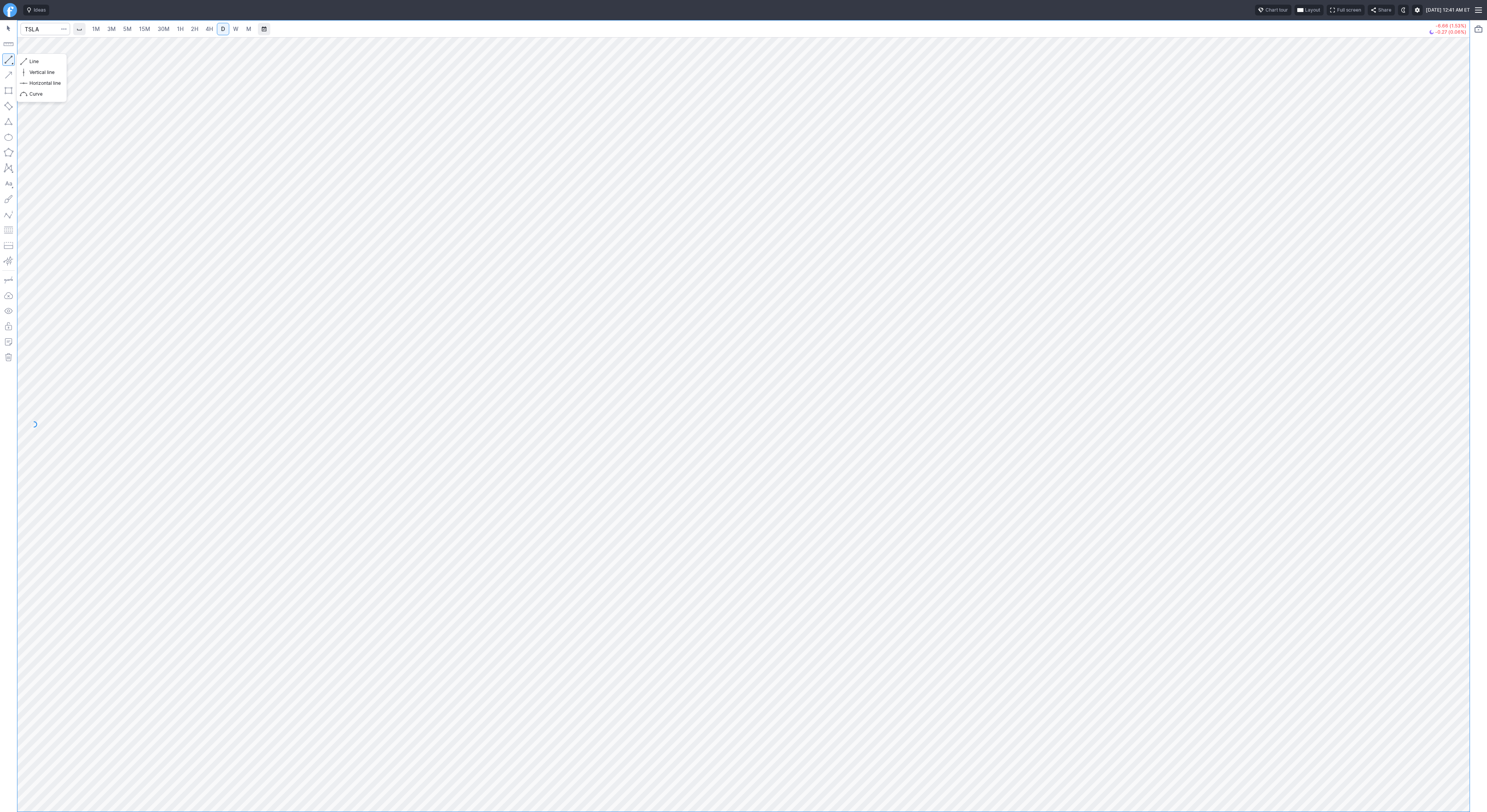
click at [11, 60] on button "button" at bounding box center [8, 59] width 12 height 12
click at [27, 61] on button "Line" at bounding box center [42, 61] width 45 height 11
click at [9, 61] on button "button" at bounding box center [8, 59] width 12 height 12
drag, startPoint x: 29, startPoint y: 59, endPoint x: 59, endPoint y: 66, distance: 30.8
click at [30, 60] on span "Line" at bounding box center [45, 61] width 31 height 8
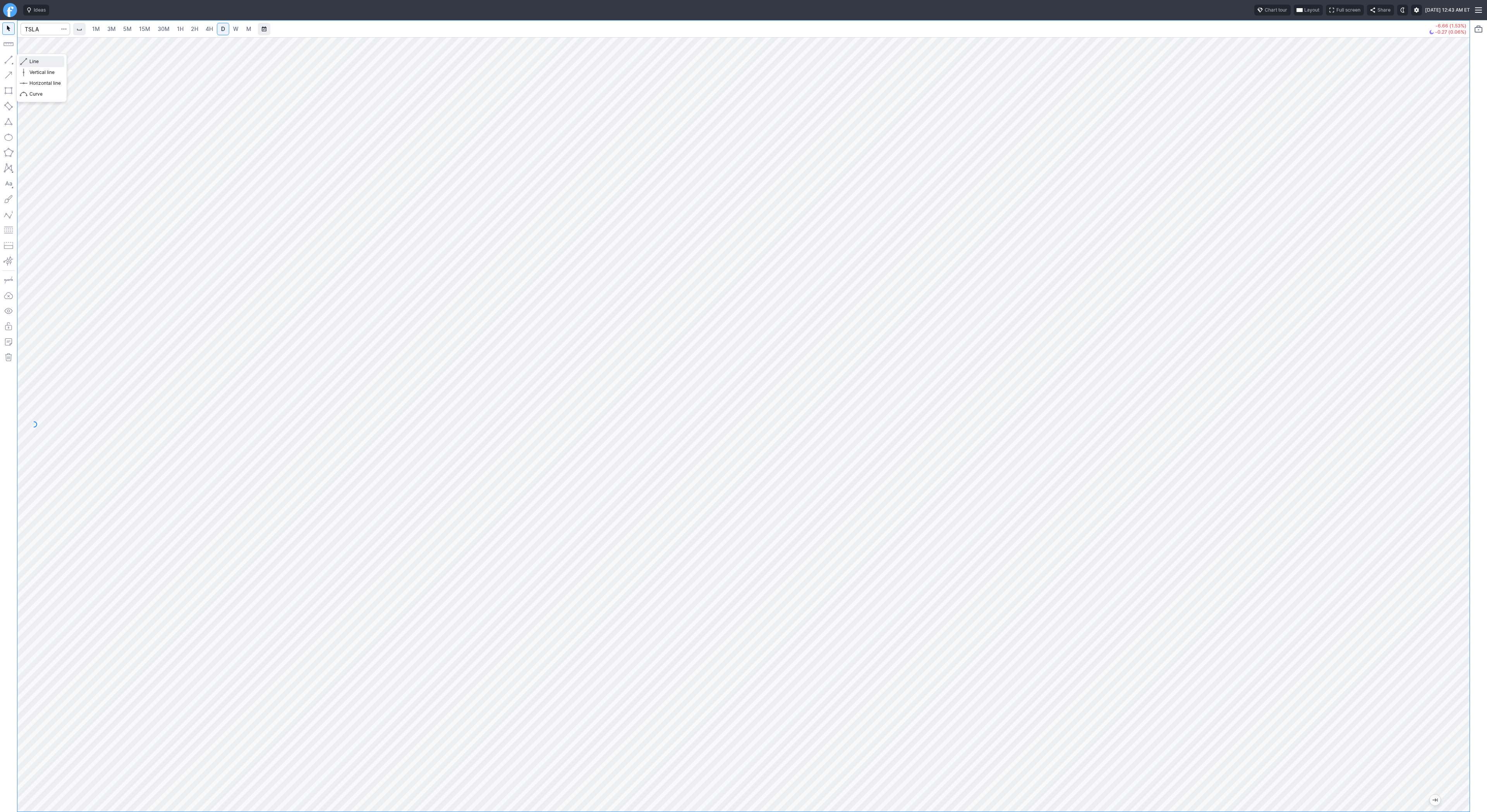
click at [42, 61] on span "Line" at bounding box center [45, 61] width 31 height 8
click at [10, 63] on button "button" at bounding box center [8, 59] width 12 height 12
click at [30, 61] on span "Line" at bounding box center [45, 61] width 31 height 8
click at [1484, 353] on div "1M 3M 5M 15M 30M 1H 2H 4H D W M -6.66 (1.53%) -0.27 (0.06%)" at bounding box center [744, 416] width 1487 height 792
click at [1480, 386] on div "1M 3M 5M 15M 30M 1H 2H 4H D W M -6.66 (1.53%) -0.27 (0.06%)" at bounding box center [744, 416] width 1487 height 792
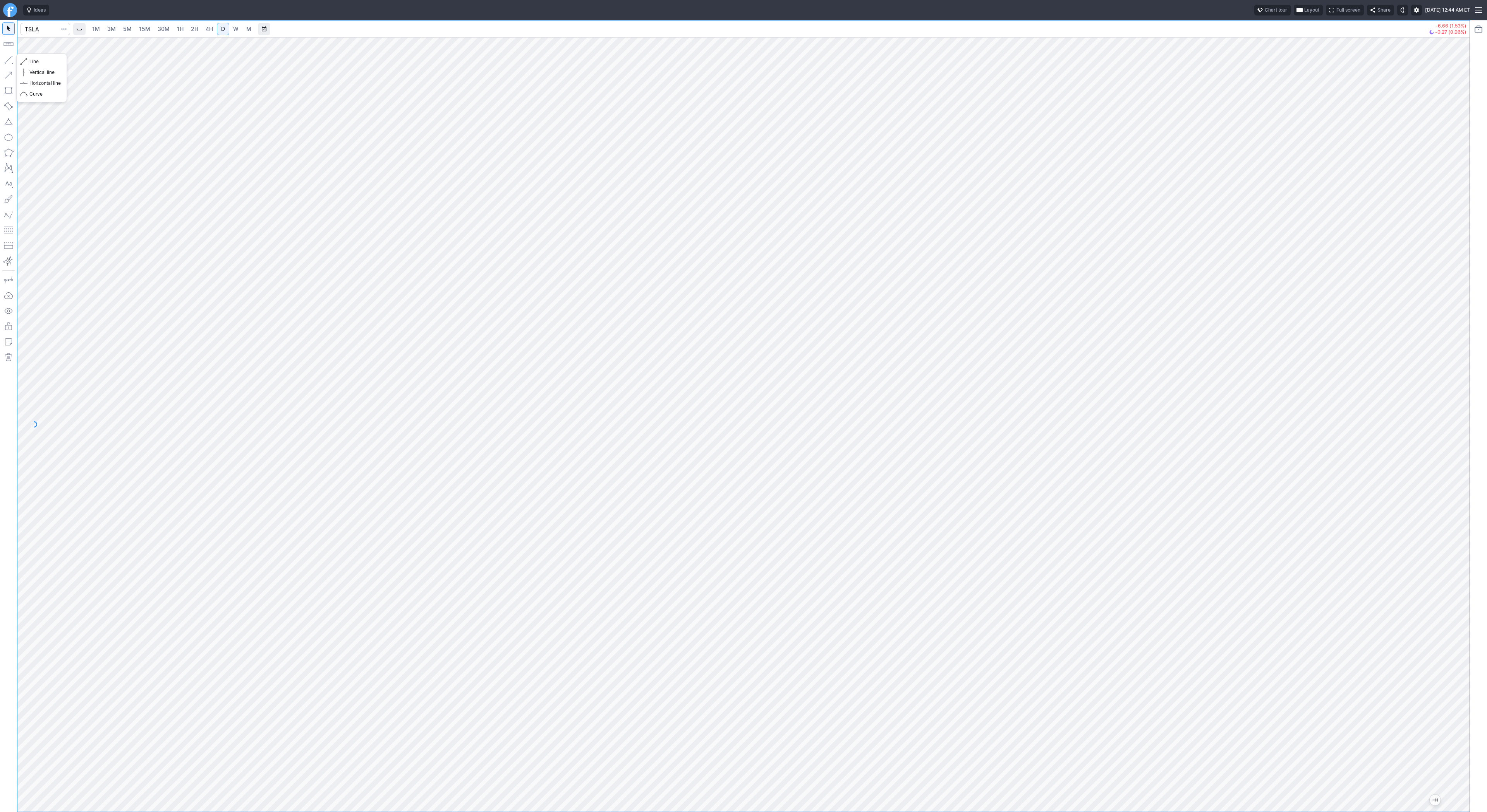
click at [65, 68] on div "Line Vertical line Horizontal line Curve" at bounding box center [42, 77] width 50 height 48
click at [42, 62] on span "Line" at bounding box center [45, 61] width 31 height 8
click at [40, 59] on span "Line" at bounding box center [45, 61] width 31 height 8
click at [43, 63] on span "Line" at bounding box center [45, 61] width 31 height 8
click at [9, 59] on button "button" at bounding box center [8, 59] width 12 height 12
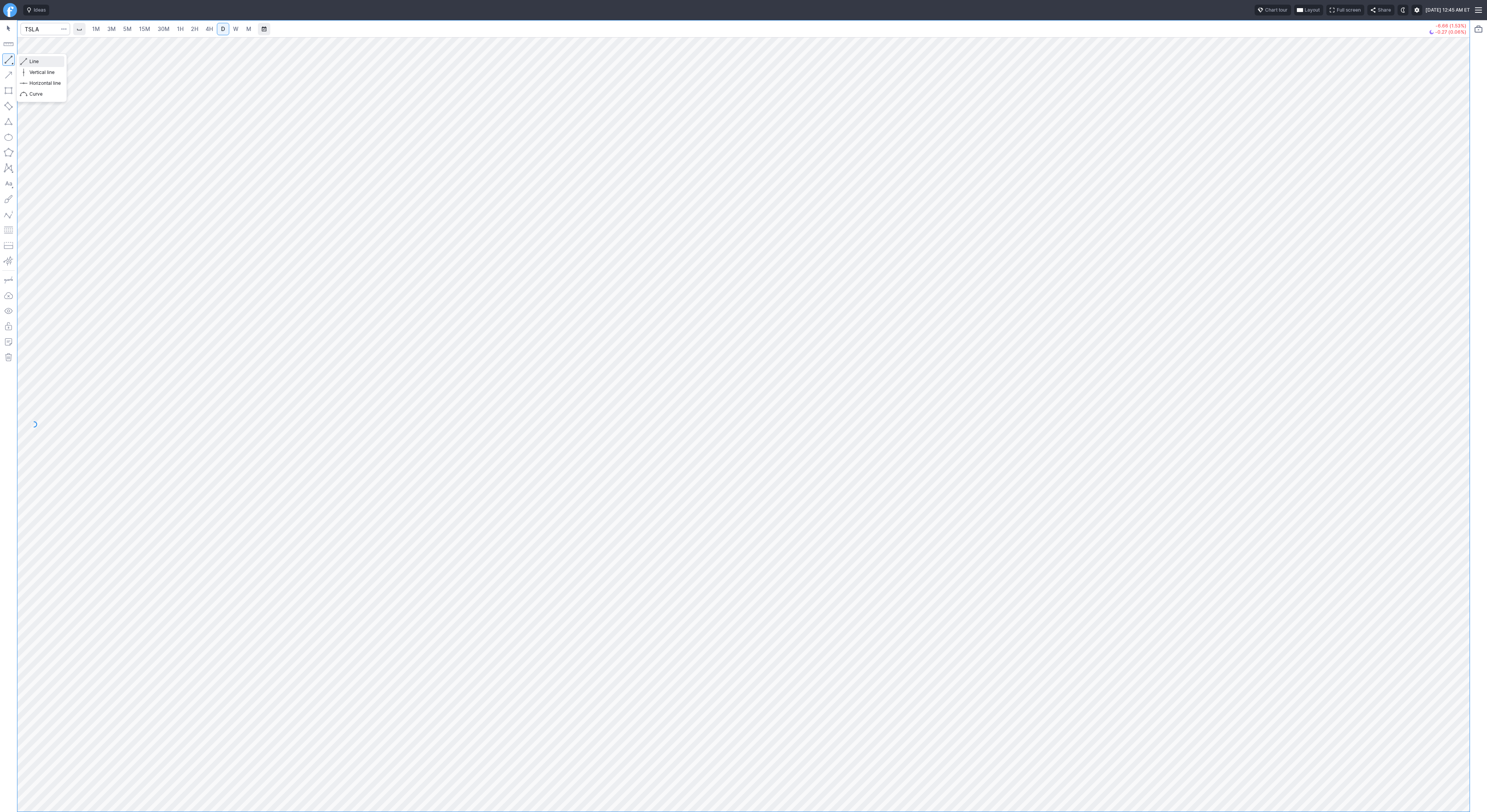
drag, startPoint x: 40, startPoint y: 61, endPoint x: 61, endPoint y: 96, distance: 40.8
click at [40, 63] on span "Line" at bounding box center [45, 61] width 31 height 8
click at [28, 62] on button "Line" at bounding box center [42, 61] width 45 height 11
click at [42, 58] on span "Line" at bounding box center [45, 61] width 31 height 8
drag, startPoint x: 6, startPoint y: 57, endPoint x: 8, endPoint y: 178, distance: 121.0
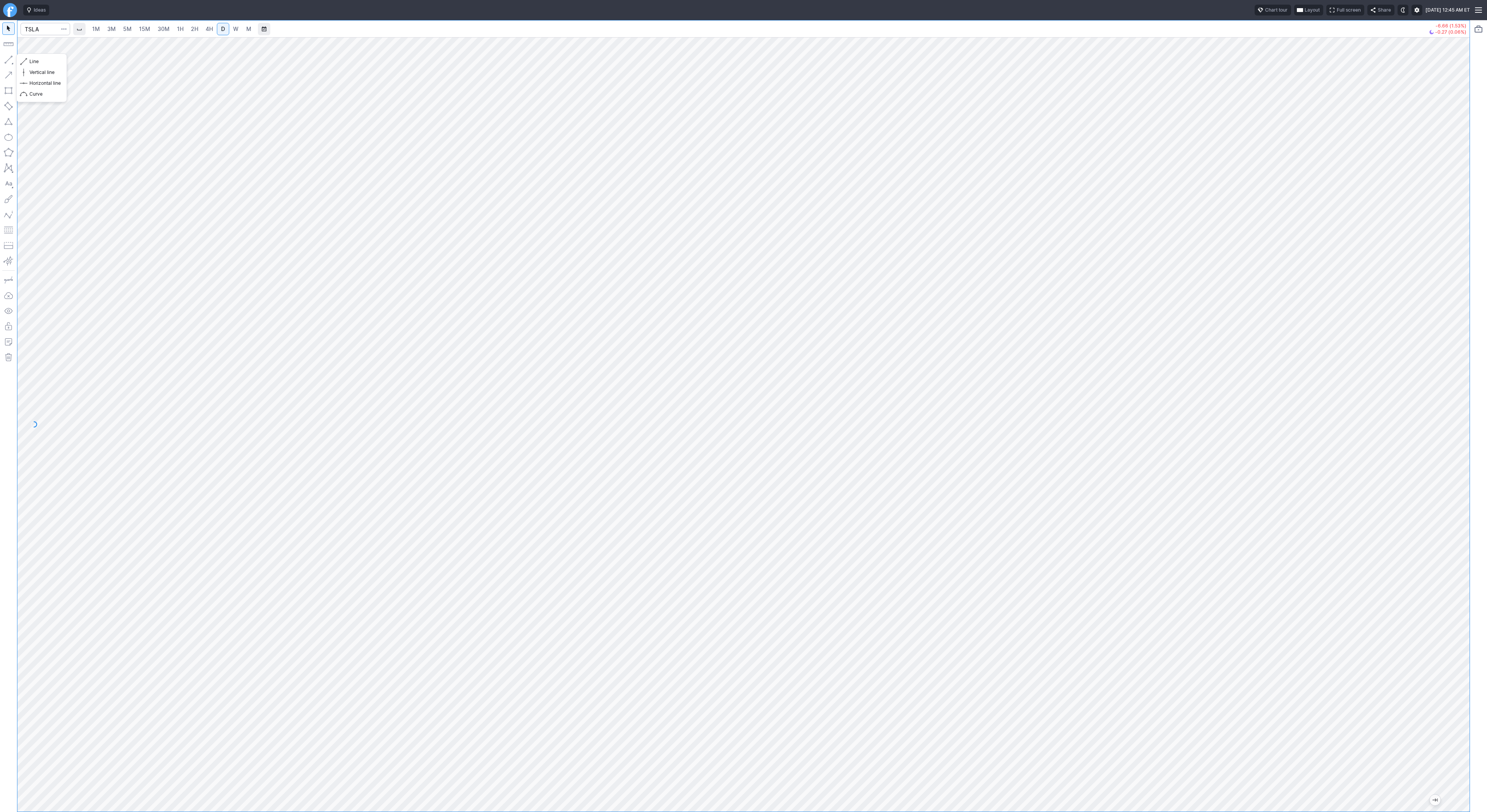
click at [6, 58] on button "button" at bounding box center [8, 59] width 12 height 12
click at [10, 57] on button "button" at bounding box center [8, 59] width 12 height 12
drag, startPoint x: 33, startPoint y: 59, endPoint x: 36, endPoint y: 65, distance: 6.7
click at [33, 59] on span "Line" at bounding box center [45, 61] width 31 height 8
click at [8, 58] on button "button" at bounding box center [8, 59] width 12 height 12
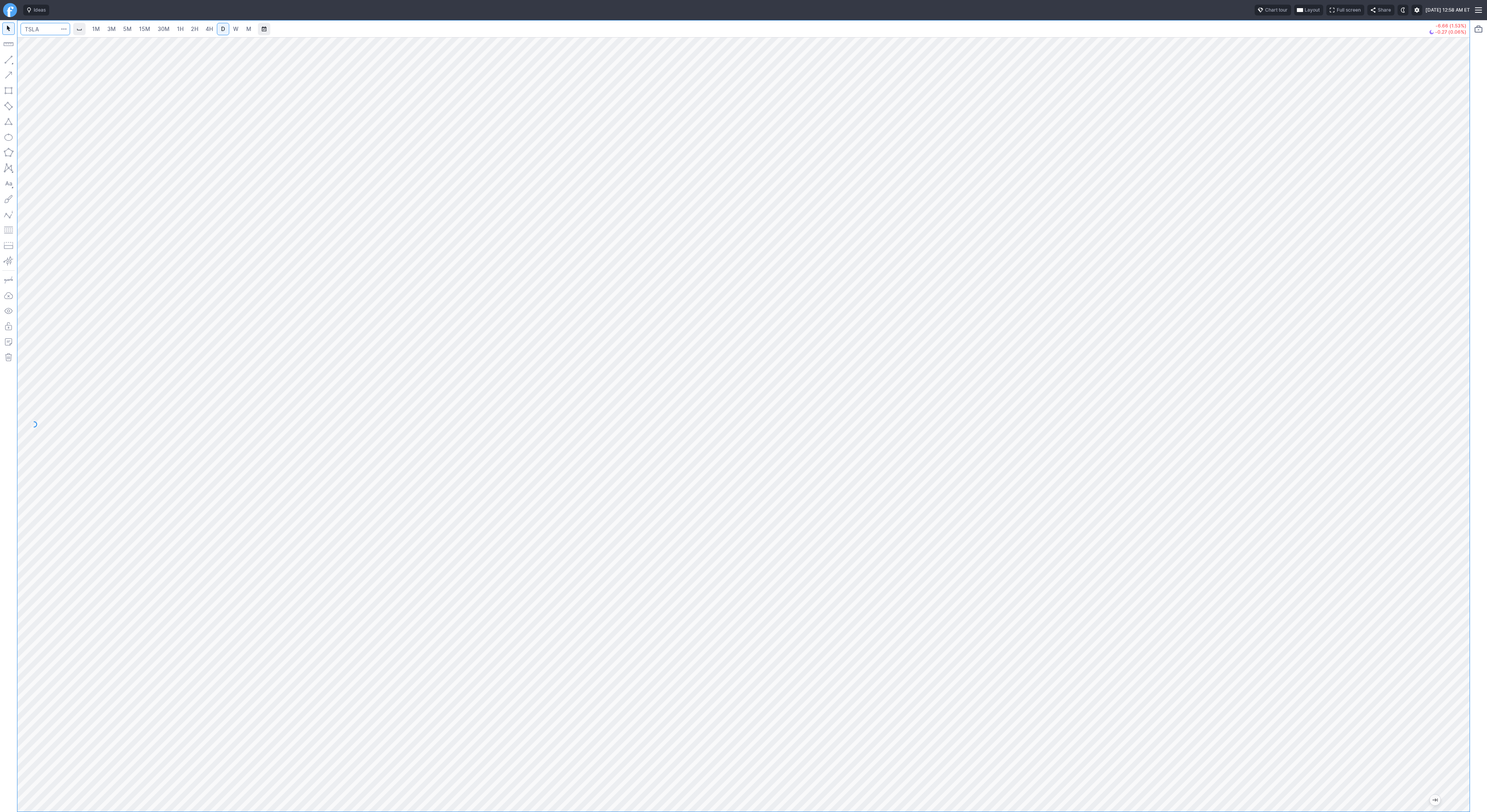
click at [40, 28] on input "Search" at bounding box center [46, 29] width 50 height 12
type input "@er2"
click at [115, 29] on span "3M" at bounding box center [111, 28] width 9 height 6
click at [221, 31] on span "D" at bounding box center [223, 28] width 4 height 6
click at [181, 32] on span "1H" at bounding box center [180, 29] width 6 height 8
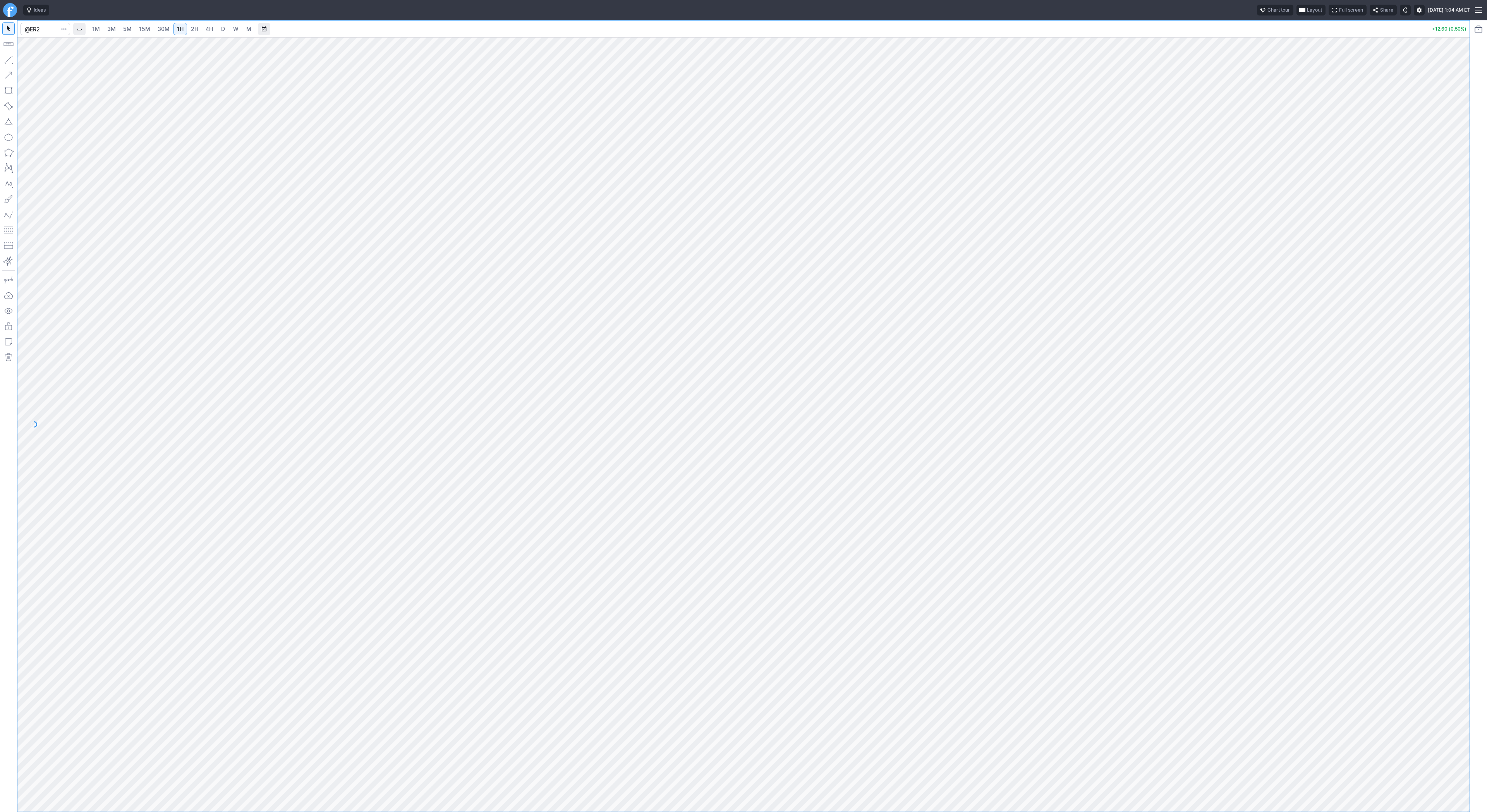
click at [206, 30] on span "4H" at bounding box center [209, 28] width 8 height 6
click at [31, 59] on span "Line" at bounding box center [45, 61] width 31 height 8
click at [21, 61] on button "Line" at bounding box center [42, 61] width 45 height 11
click at [28, 63] on button "Line" at bounding box center [42, 61] width 45 height 11
click at [223, 32] on span "D" at bounding box center [223, 28] width 4 height 6
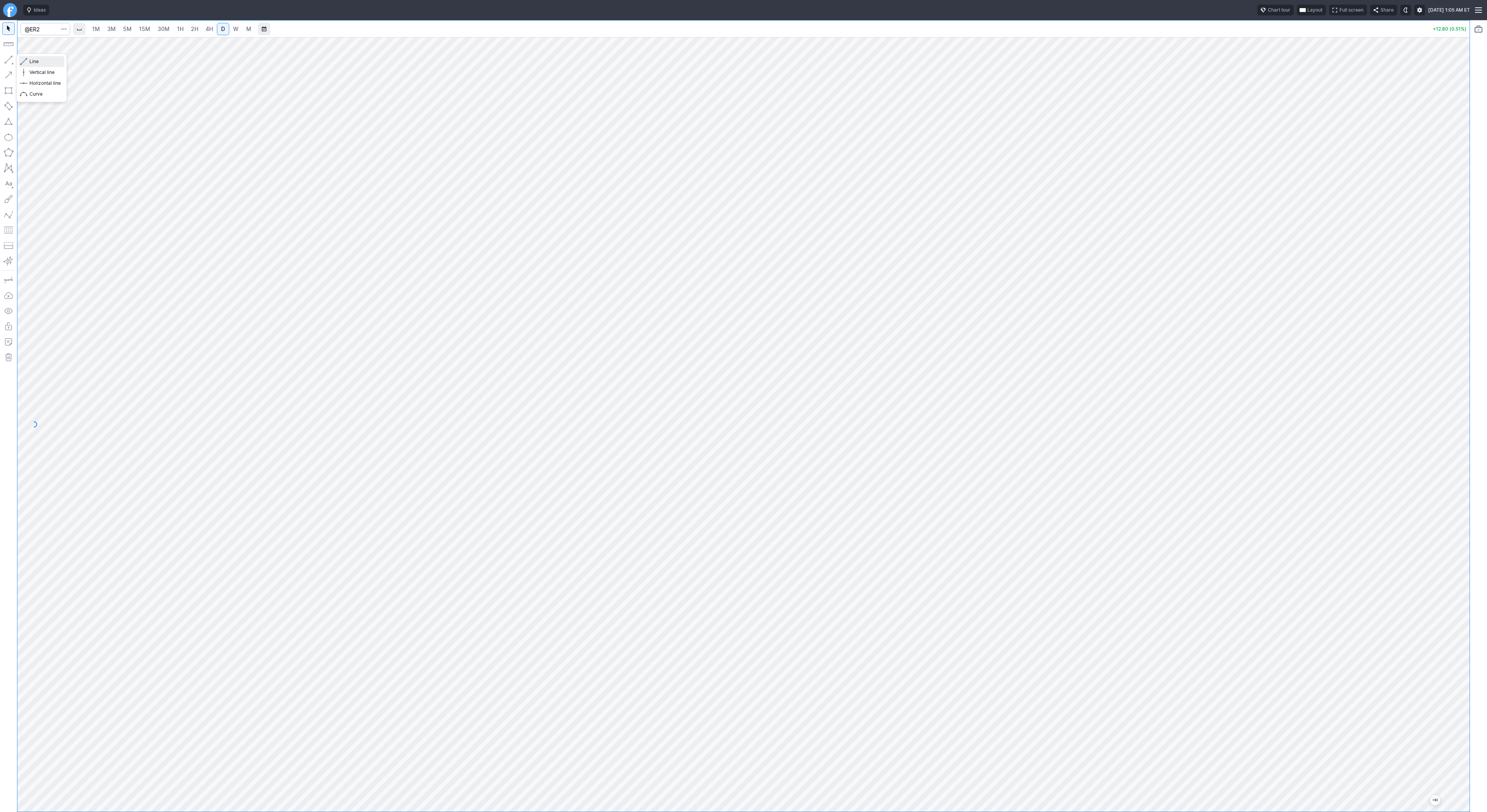
click at [44, 62] on span "Line" at bounding box center [45, 61] width 31 height 8
click at [29, 58] on span "Line" at bounding box center [45, 61] width 31 height 8
click at [25, 62] on span "button" at bounding box center [25, 61] width 5 height 11
click at [46, 59] on span "Line" at bounding box center [45, 61] width 31 height 8
drag, startPoint x: 22, startPoint y: 59, endPoint x: 35, endPoint y: 77, distance: 22.2
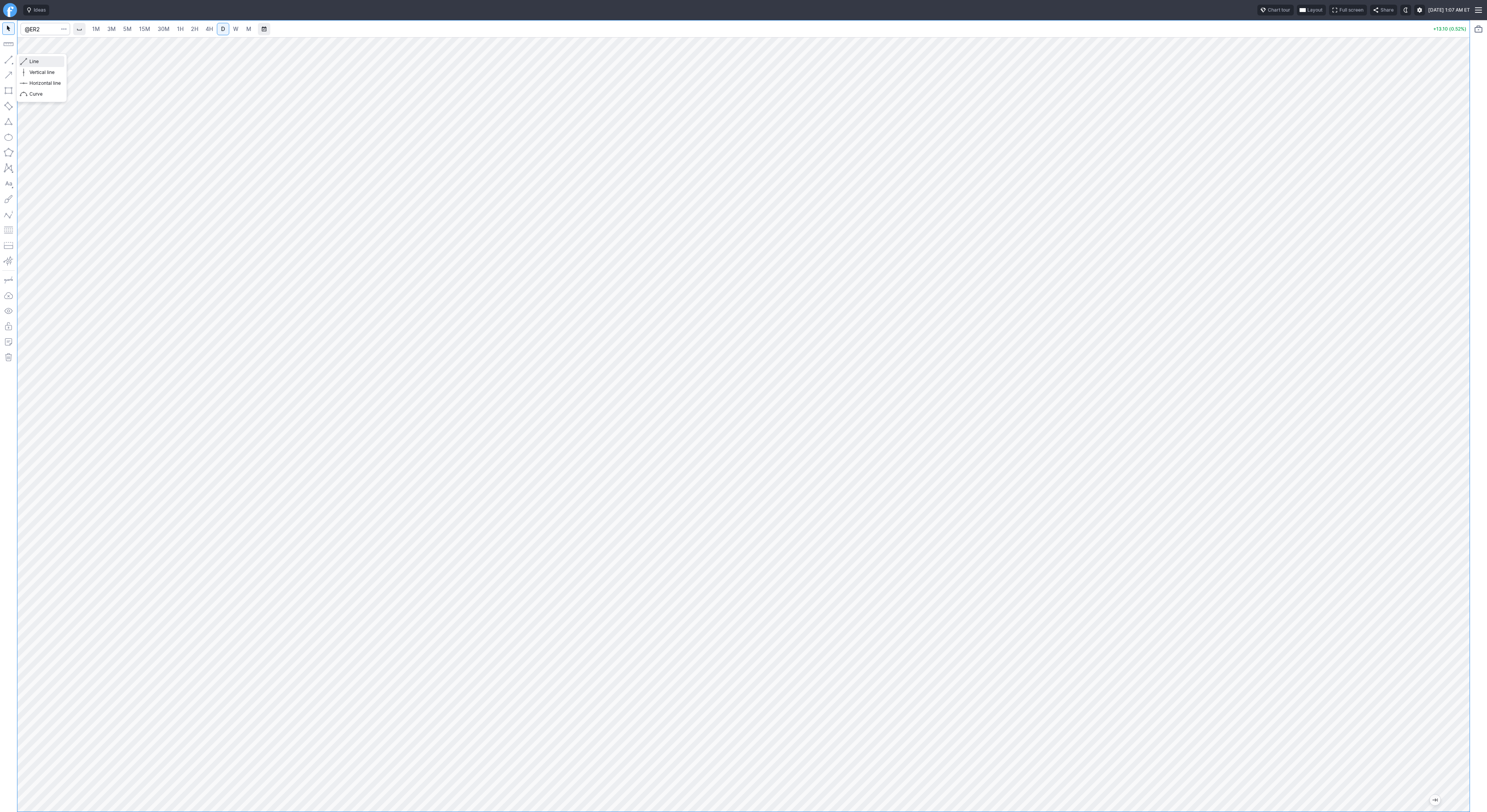
click at [23, 59] on span "button" at bounding box center [25, 61] width 5 height 11
drag, startPoint x: 33, startPoint y: 61, endPoint x: 42, endPoint y: 76, distance: 17.5
click at [33, 62] on span "Line" at bounding box center [45, 61] width 31 height 8
click at [192, 31] on span "2H" at bounding box center [195, 28] width 8 height 6
click at [209, 28] on span "4H" at bounding box center [209, 28] width 8 height 6
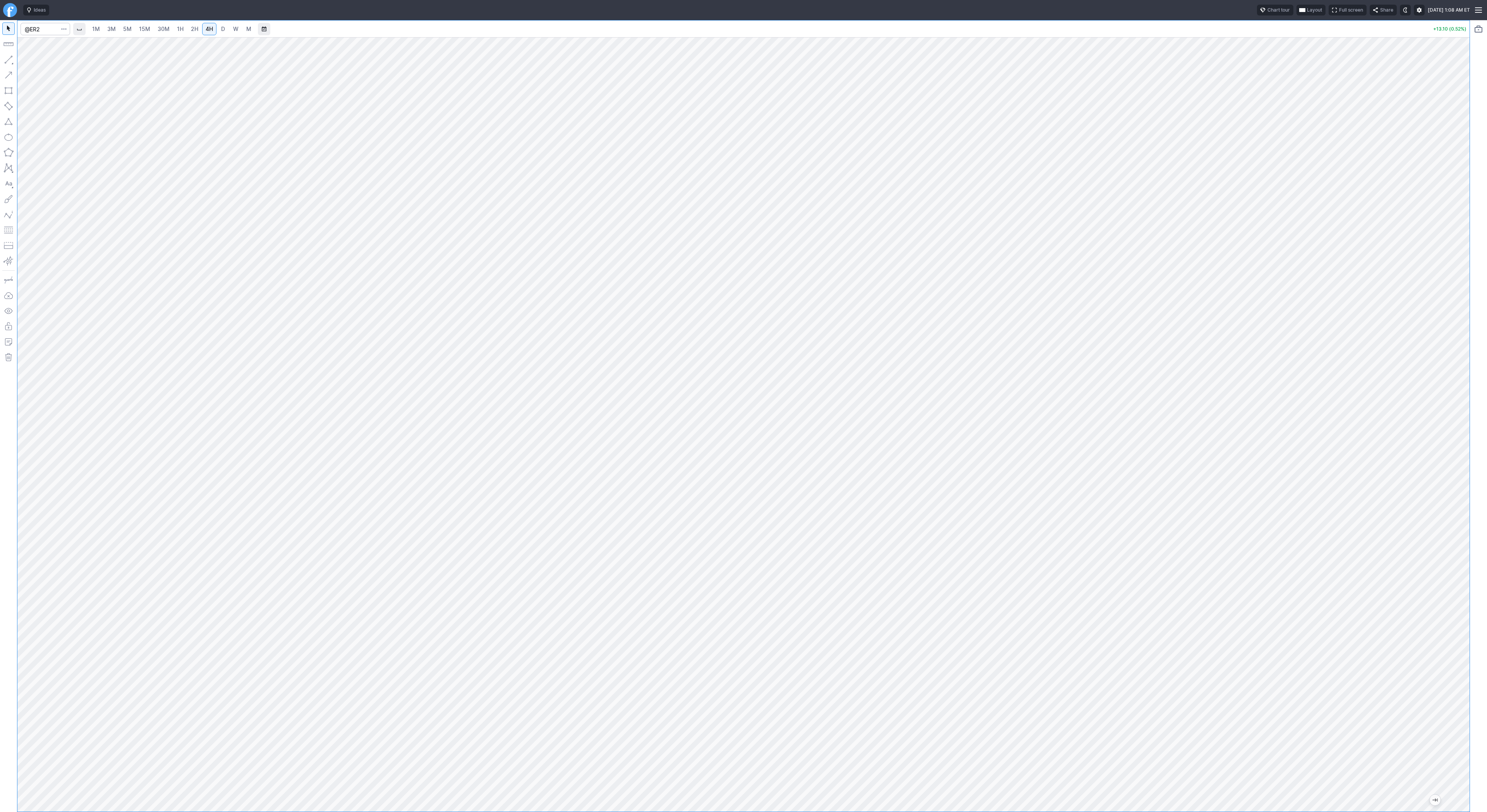
click at [10, 61] on button "button" at bounding box center [8, 59] width 12 height 12
drag, startPoint x: 27, startPoint y: 61, endPoint x: 61, endPoint y: 78, distance: 38.0
click at [27, 61] on button "Line" at bounding box center [42, 61] width 45 height 11
click at [32, 64] on span "Line" at bounding box center [45, 61] width 31 height 8
click at [43, 63] on span "Line" at bounding box center [45, 61] width 31 height 8
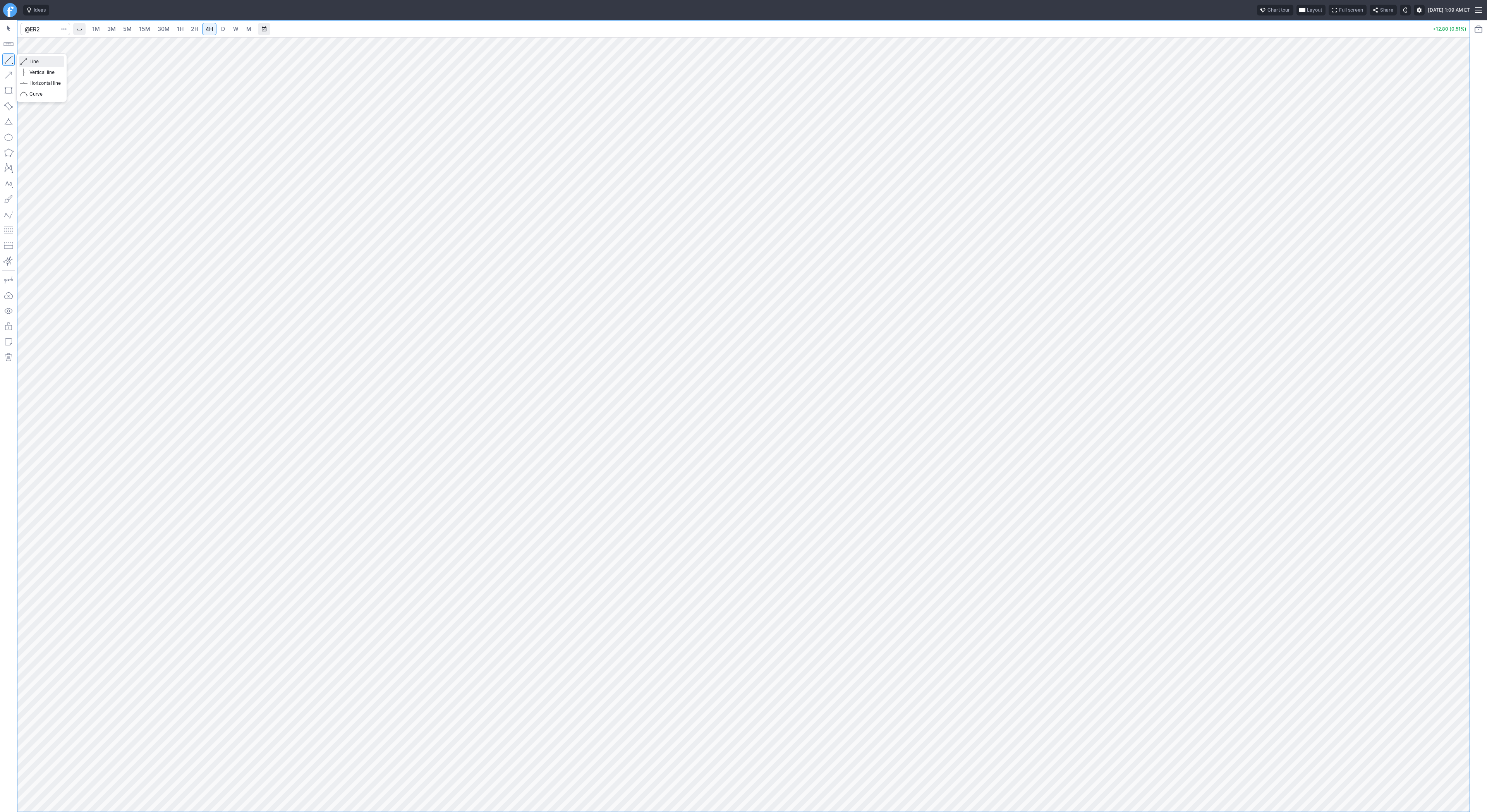
drag, startPoint x: 21, startPoint y: 63, endPoint x: 31, endPoint y: 101, distance: 39.3
click at [21, 64] on button "Line" at bounding box center [42, 61] width 45 height 11
click at [29, 59] on span "Line" at bounding box center [45, 61] width 31 height 8
click at [1439, 293] on div at bounding box center [744, 424] width 1452 height 774
click at [110, 28] on span "3M" at bounding box center [111, 28] width 9 height 6
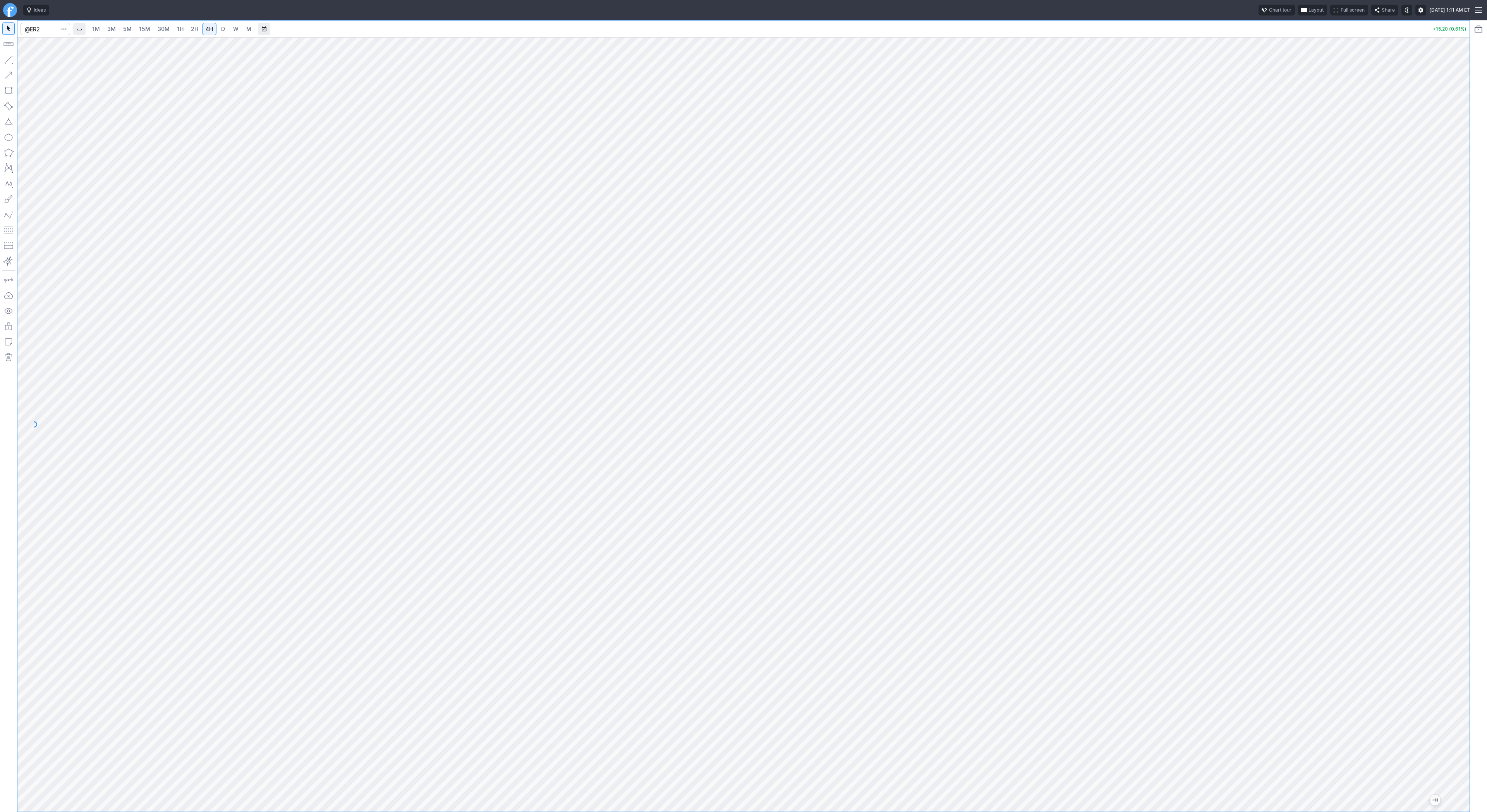
click at [110, 28] on span "3M" at bounding box center [111, 29] width 9 height 8
drag, startPoint x: 6, startPoint y: 58, endPoint x: 27, endPoint y: 91, distance: 39.1
click at [6, 58] on button "button" at bounding box center [8, 59] width 12 height 12
drag, startPoint x: 1468, startPoint y: 224, endPoint x: 1474, endPoint y: 278, distance: 54.3
click at [1474, 278] on div "1M 3M 5M 15M 30M 1H 2H 4H D W M +15.20 (0.61%)" at bounding box center [744, 416] width 1487 height 792
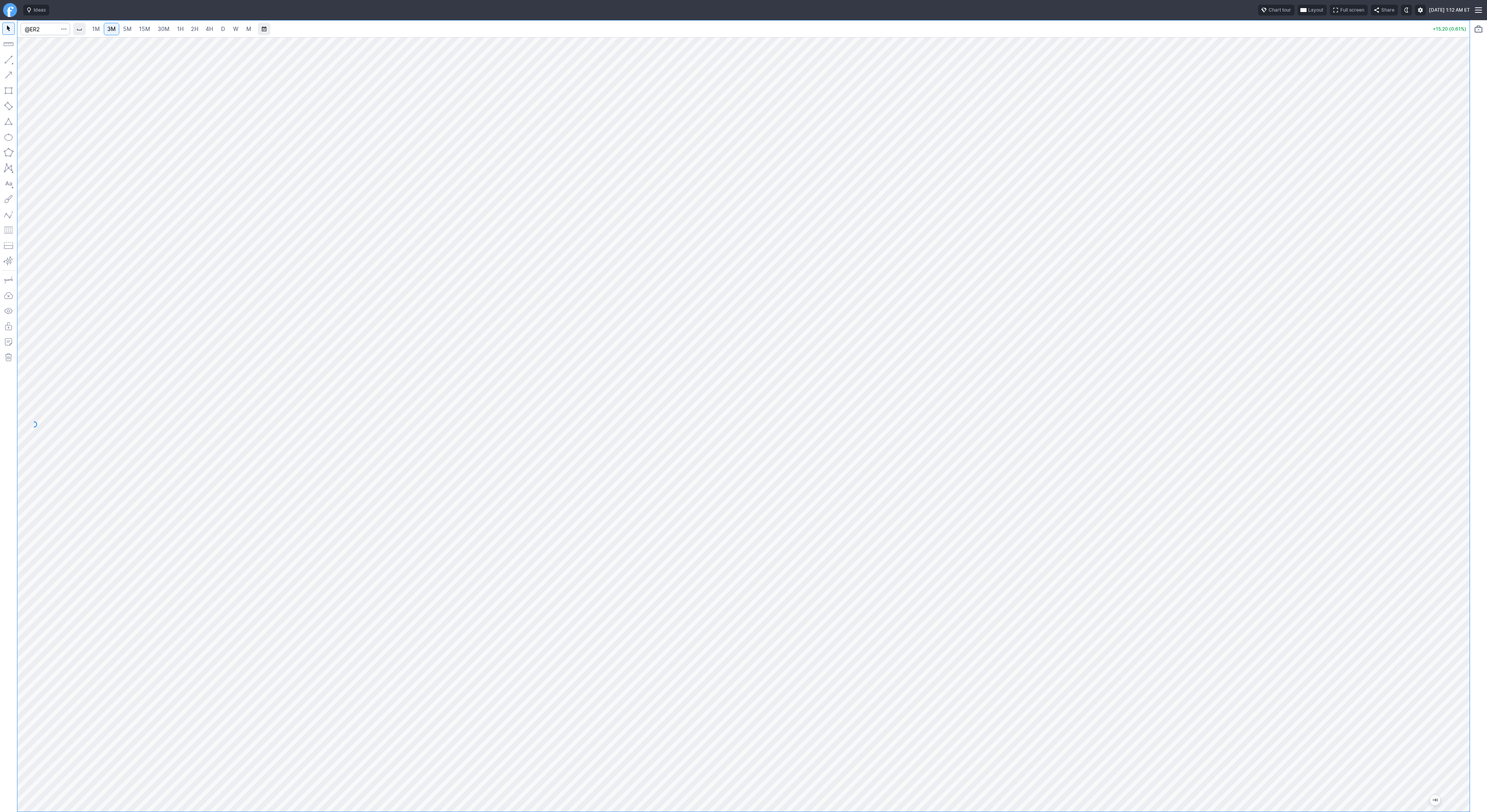
drag, startPoint x: 1463, startPoint y: 330, endPoint x: 1463, endPoint y: 402, distance: 72.0
click at [1463, 402] on div at bounding box center [1462, 422] width 16 height 755
click at [225, 30] on link "D" at bounding box center [223, 29] width 12 height 12
click at [188, 24] on link "2H" at bounding box center [195, 29] width 14 height 12
click at [206, 30] on span "4H" at bounding box center [209, 28] width 8 height 6
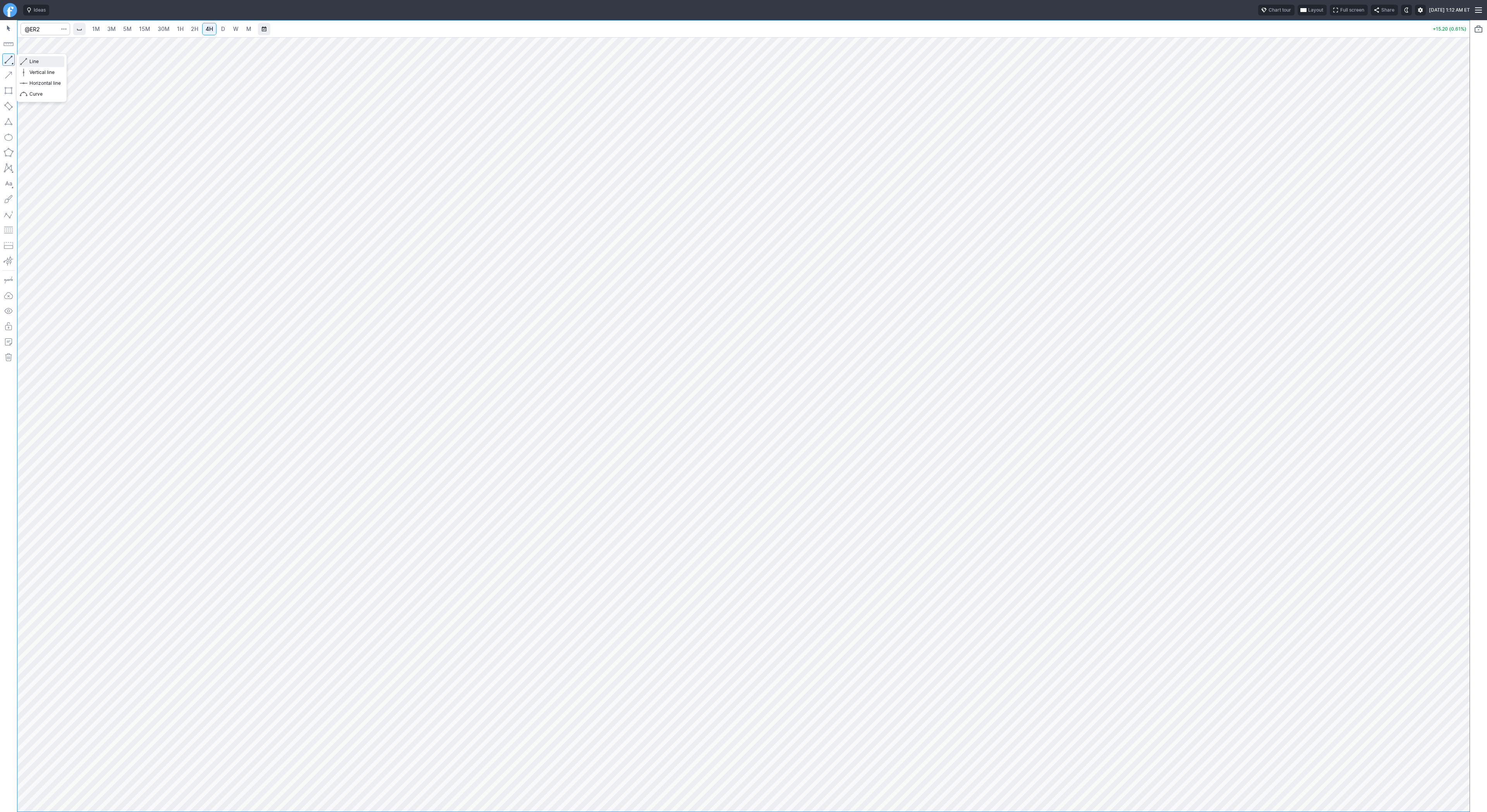
click at [29, 61] on span "Line" at bounding box center [45, 61] width 31 height 8
click at [32, 62] on span "Line" at bounding box center [45, 61] width 31 height 8
click at [46, 29] on input "Search" at bounding box center [46, 29] width 50 height 12
type input "@nq"
click at [90, 46] on span "Nasdaq 100" at bounding box center [106, 46] width 110 height 6
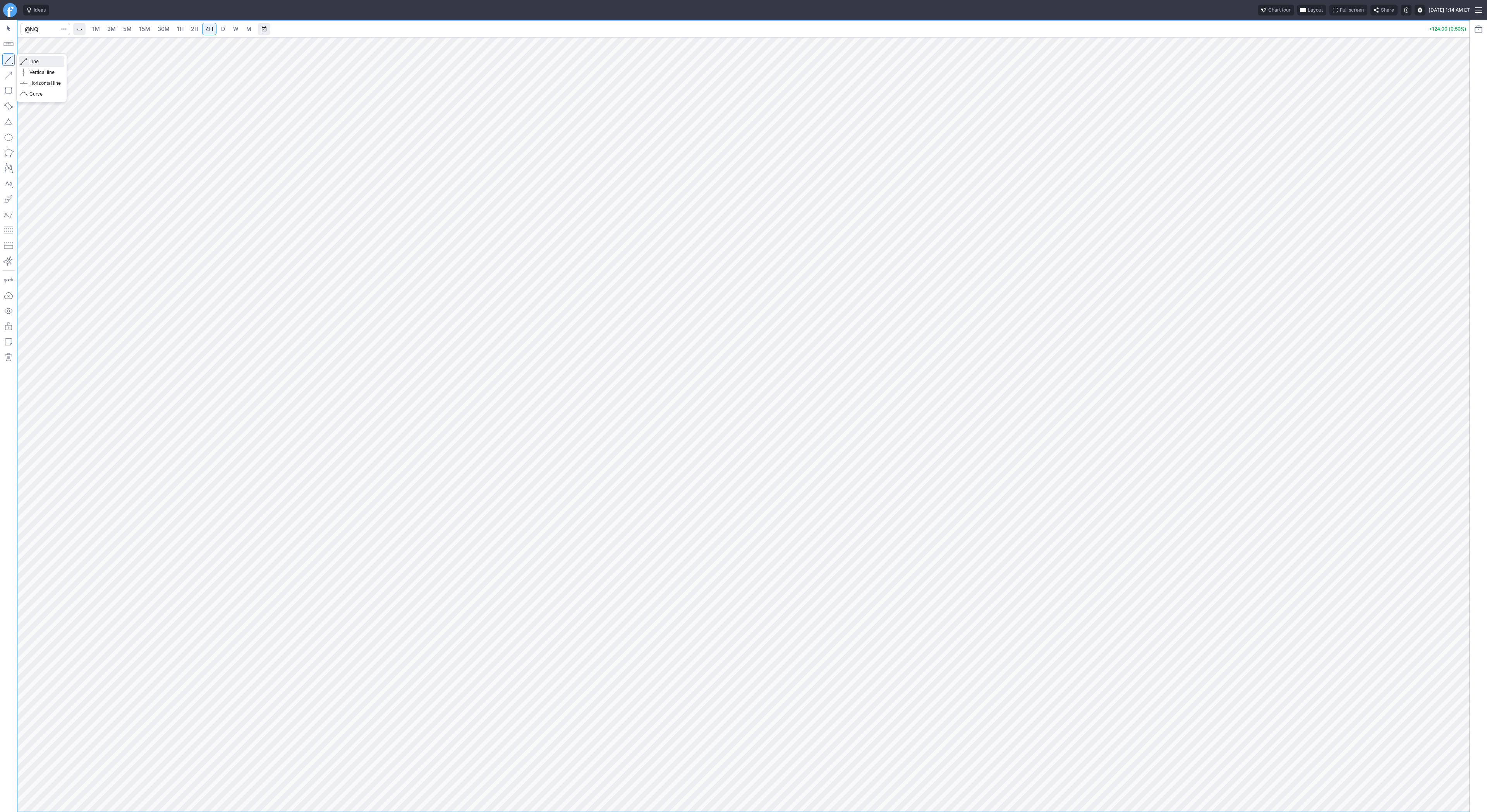
click at [31, 59] on span "Line" at bounding box center [45, 61] width 31 height 8
click at [8, 58] on button "button" at bounding box center [8, 59] width 12 height 12
click at [40, 28] on input "Search" at bounding box center [46, 29] width 50 height 12
type input "@es"
click at [57, 43] on span "S&P 500" at bounding box center [62, 46] width 20 height 6
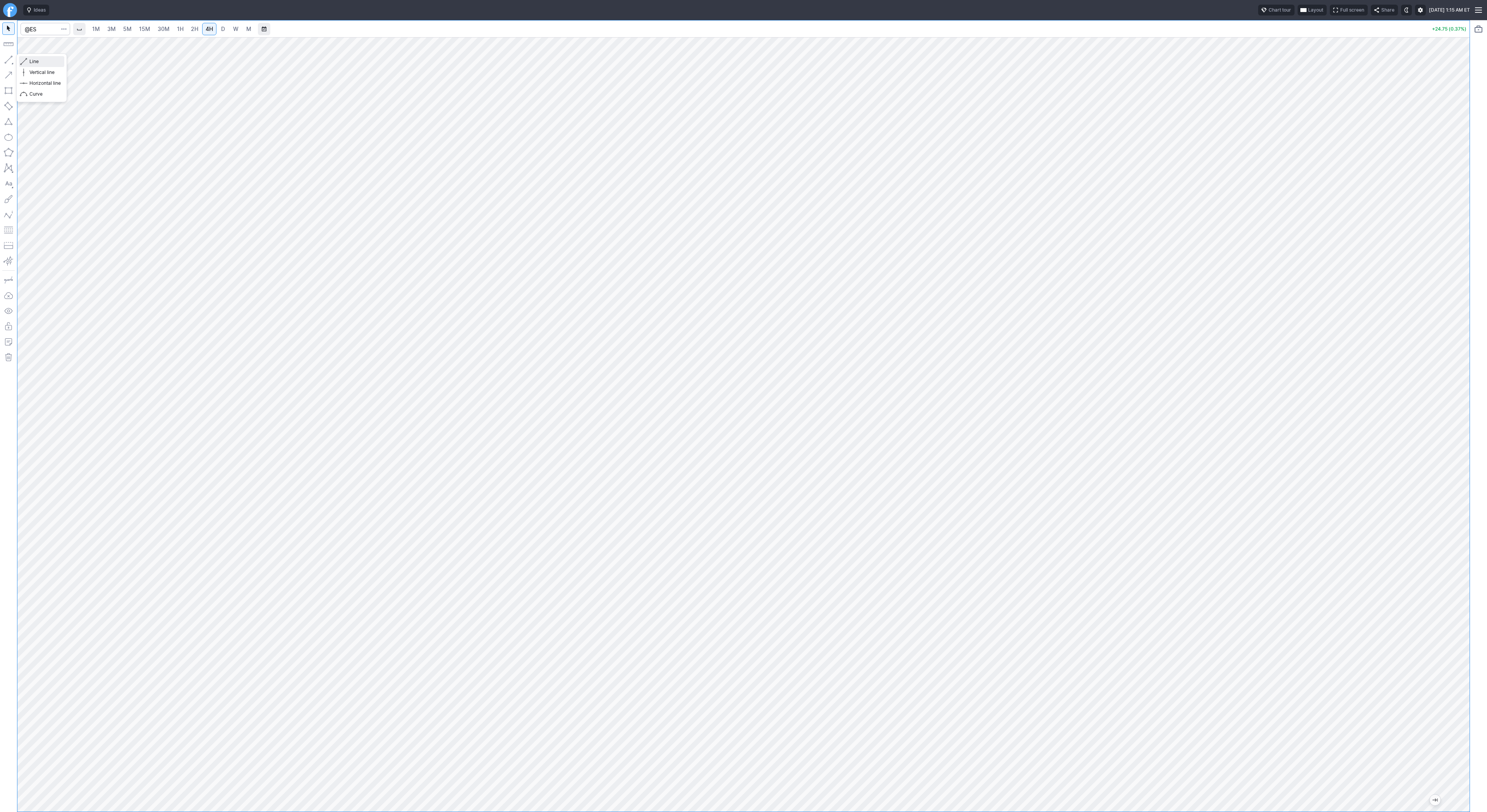
click at [42, 60] on span "Line" at bounding box center [45, 61] width 31 height 8
drag, startPoint x: 36, startPoint y: 59, endPoint x: 51, endPoint y: 75, distance: 21.9
click at [37, 61] on span "Line" at bounding box center [45, 61] width 31 height 8
click at [40, 27] on input "Search" at bounding box center [46, 29] width 50 height 12
type input "@ym"
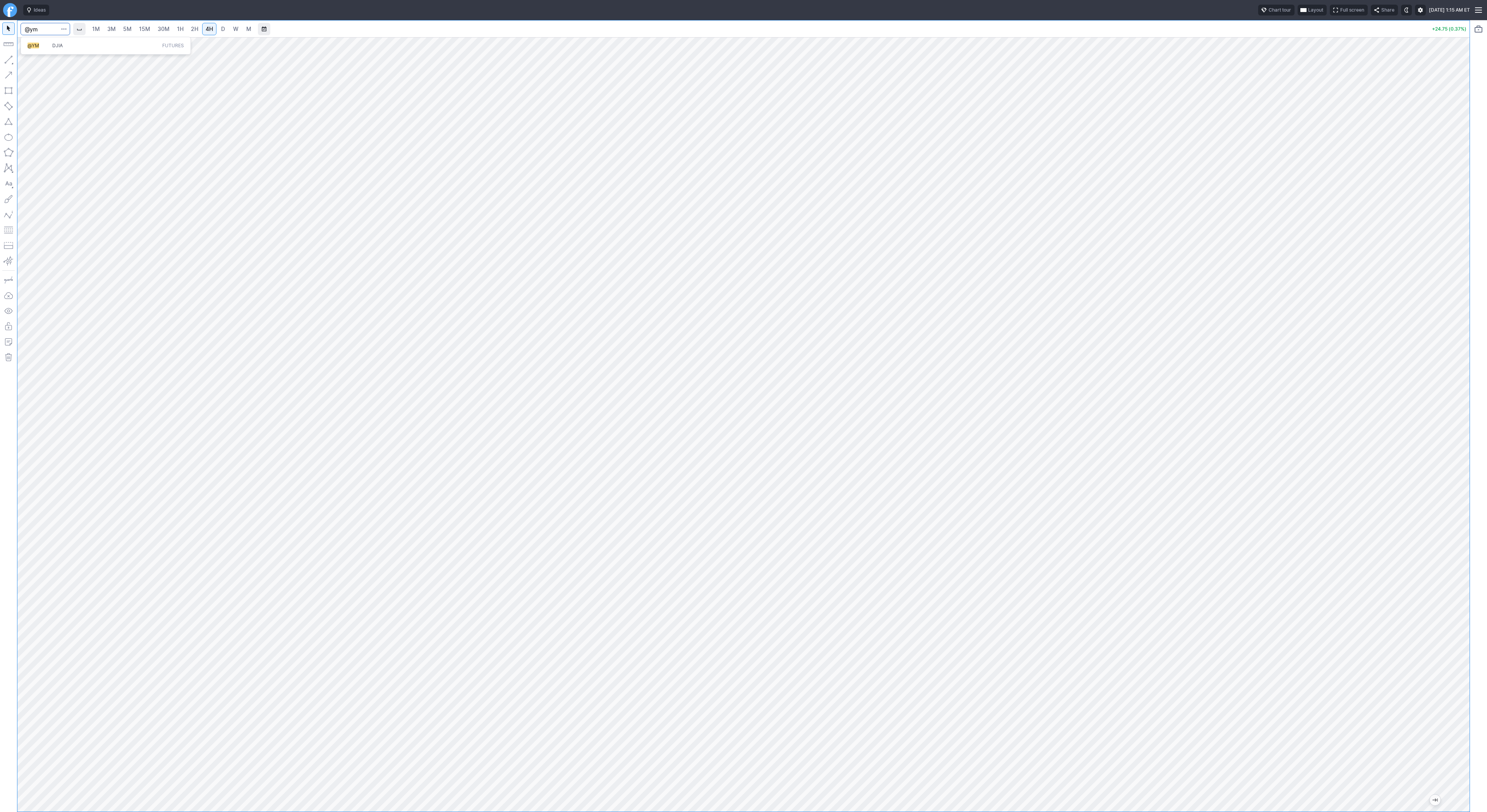
click at [72, 43] on span "DJIA" at bounding box center [106, 46] width 110 height 6
click at [25, 60] on span "button" at bounding box center [25, 61] width 5 height 11
drag, startPoint x: 31, startPoint y: 63, endPoint x: 66, endPoint y: 84, distance: 40.8
click at [31, 63] on span "Line" at bounding box center [45, 61] width 31 height 8
click at [36, 29] on input "Search" at bounding box center [46, 29] width 50 height 12
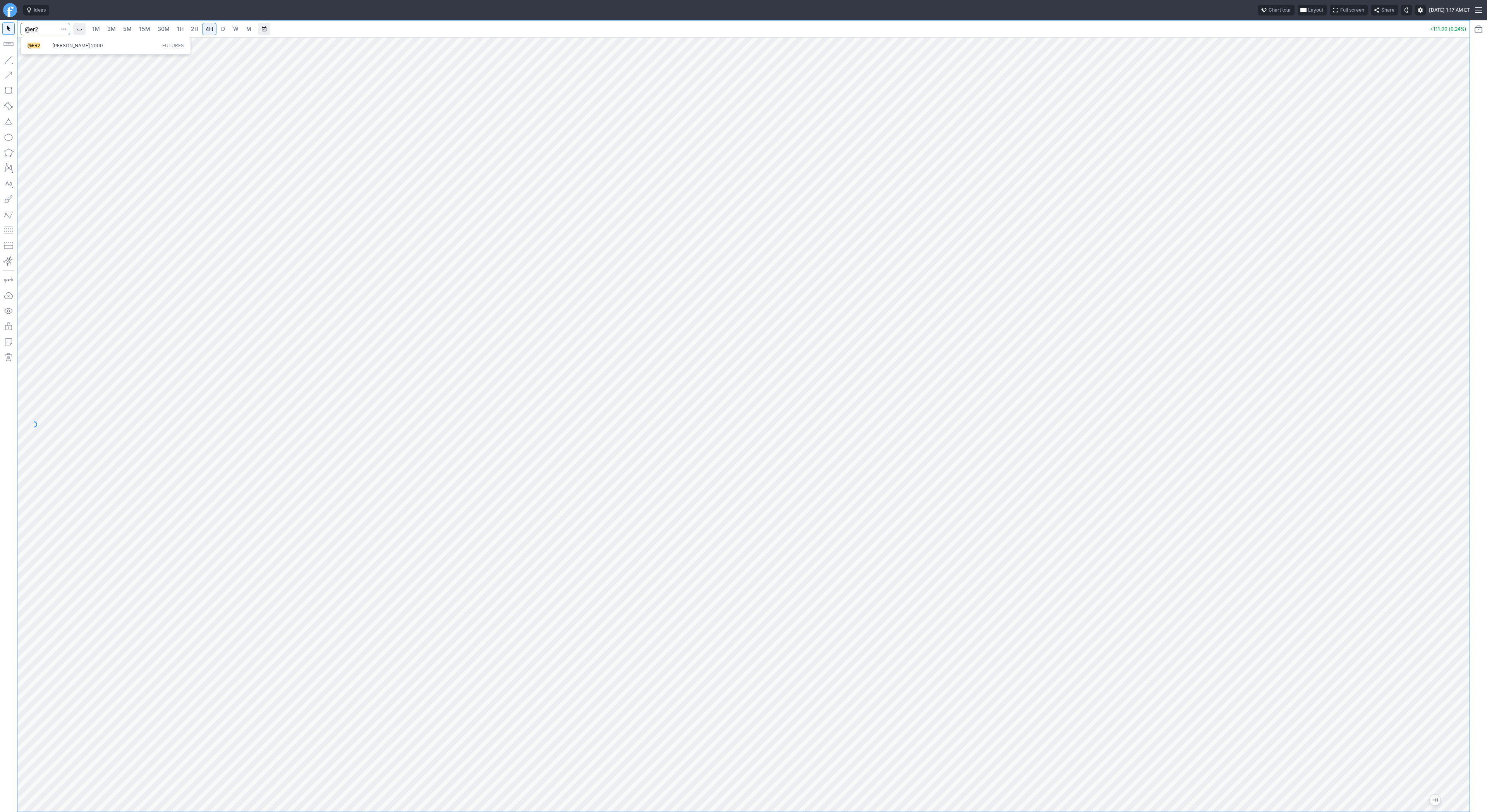
type input "@er2"
click at [59, 42] on button "@ER2 Russell 2000 Futures" at bounding box center [106, 46] width 163 height 11
drag, startPoint x: 28, startPoint y: 61, endPoint x: 35, endPoint y: 87, distance: 26.9
click at [28, 62] on button "Line" at bounding box center [42, 61] width 45 height 11
click at [31, 58] on span "Line" at bounding box center [45, 61] width 31 height 8
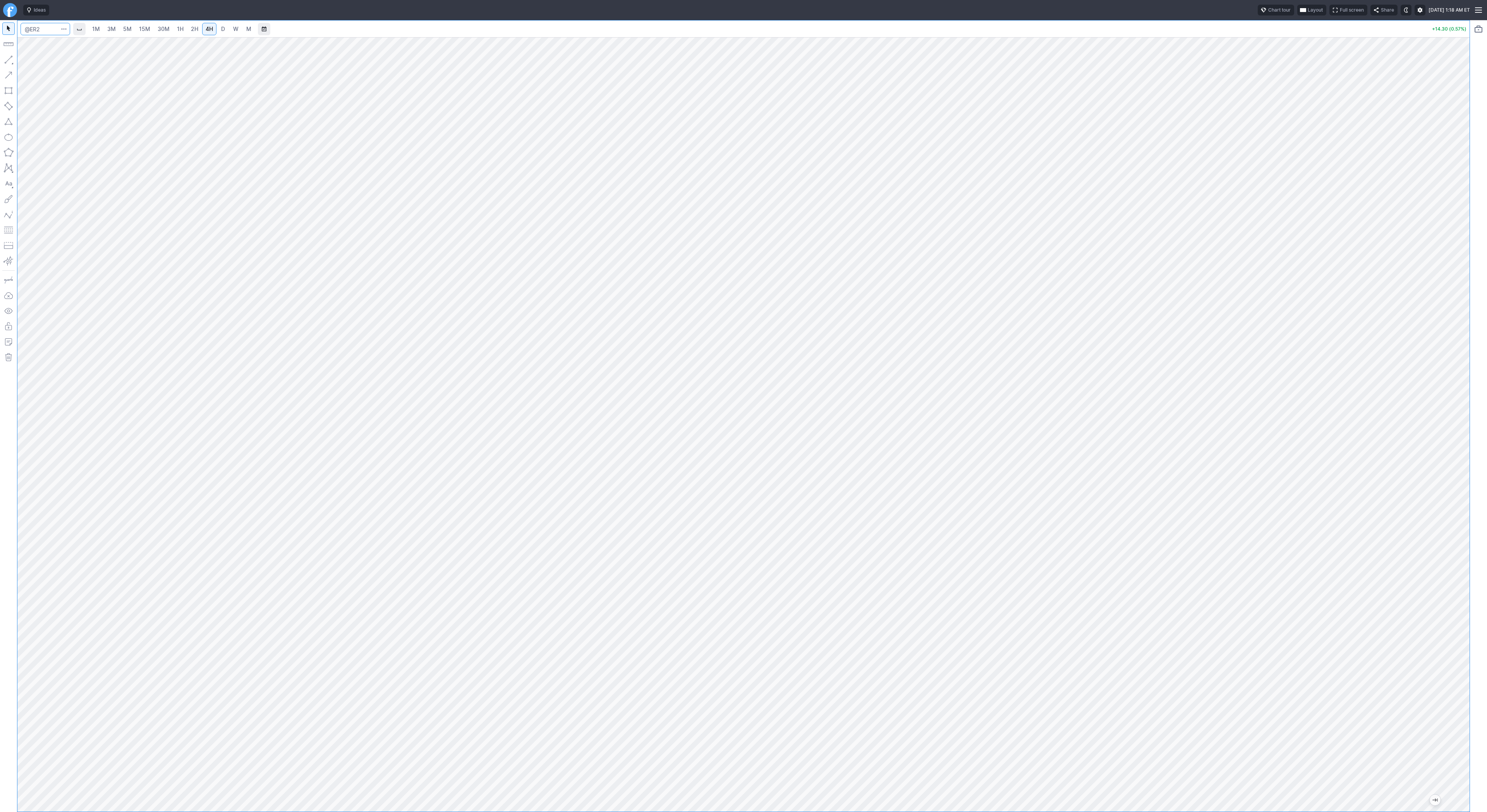
click at [36, 31] on input "Search" at bounding box center [46, 29] width 50 height 12
type input "soxl"
click at [12, 58] on button "button" at bounding box center [8, 59] width 12 height 12
click at [8, 62] on button "button" at bounding box center [8, 59] width 12 height 12
drag, startPoint x: 6, startPoint y: 55, endPoint x: 18, endPoint y: 97, distance: 43.7
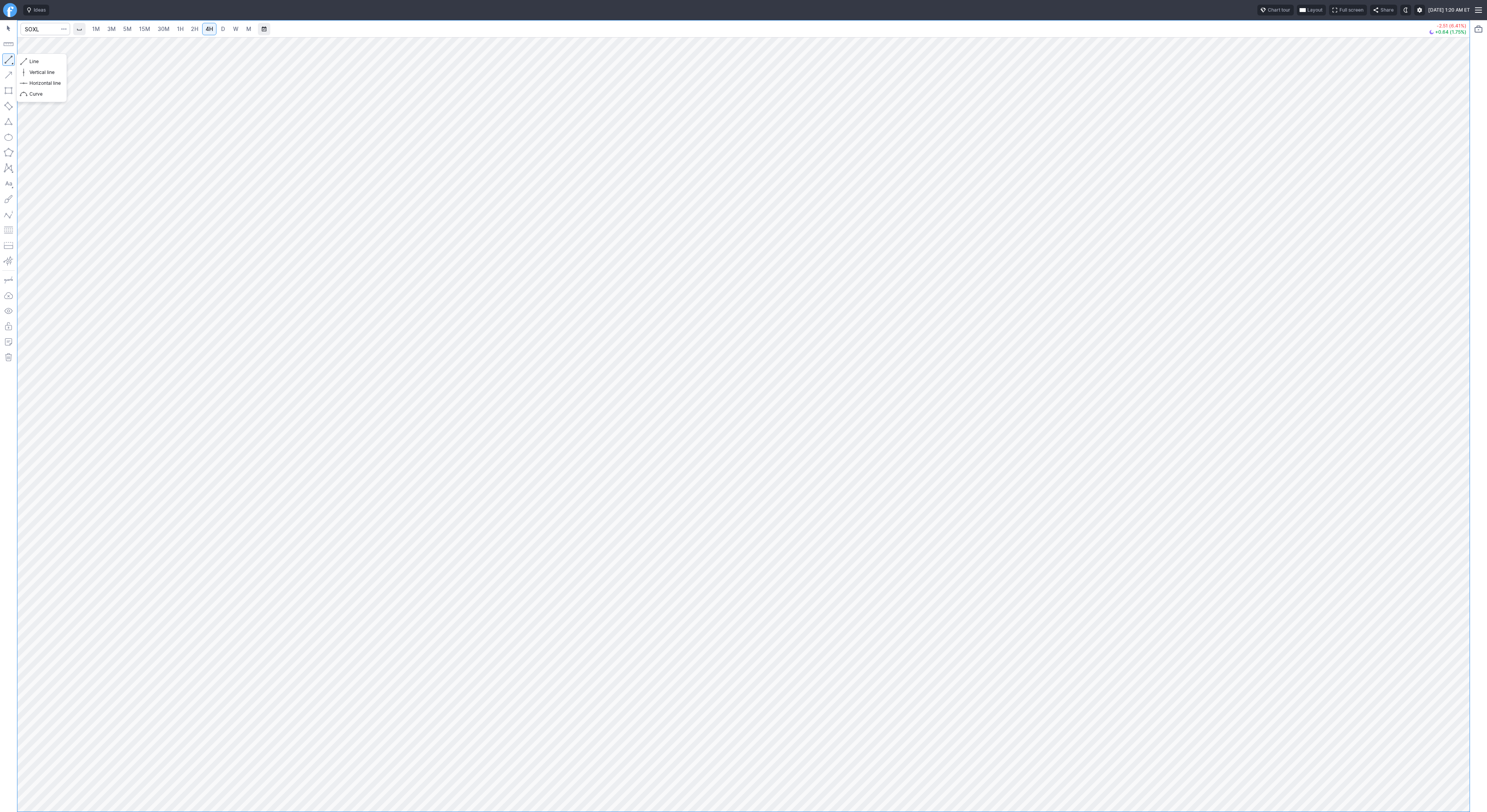
click at [6, 55] on button "button" at bounding box center [8, 59] width 12 height 12
drag, startPoint x: 12, startPoint y: 58, endPoint x: 44, endPoint y: 76, distance: 36.7
click at [12, 58] on button "button" at bounding box center [8, 59] width 12 height 12
click at [195, 29] on span "2H" at bounding box center [195, 28] width 8 height 6
click at [209, 23] on link "4H" at bounding box center [209, 29] width 14 height 12
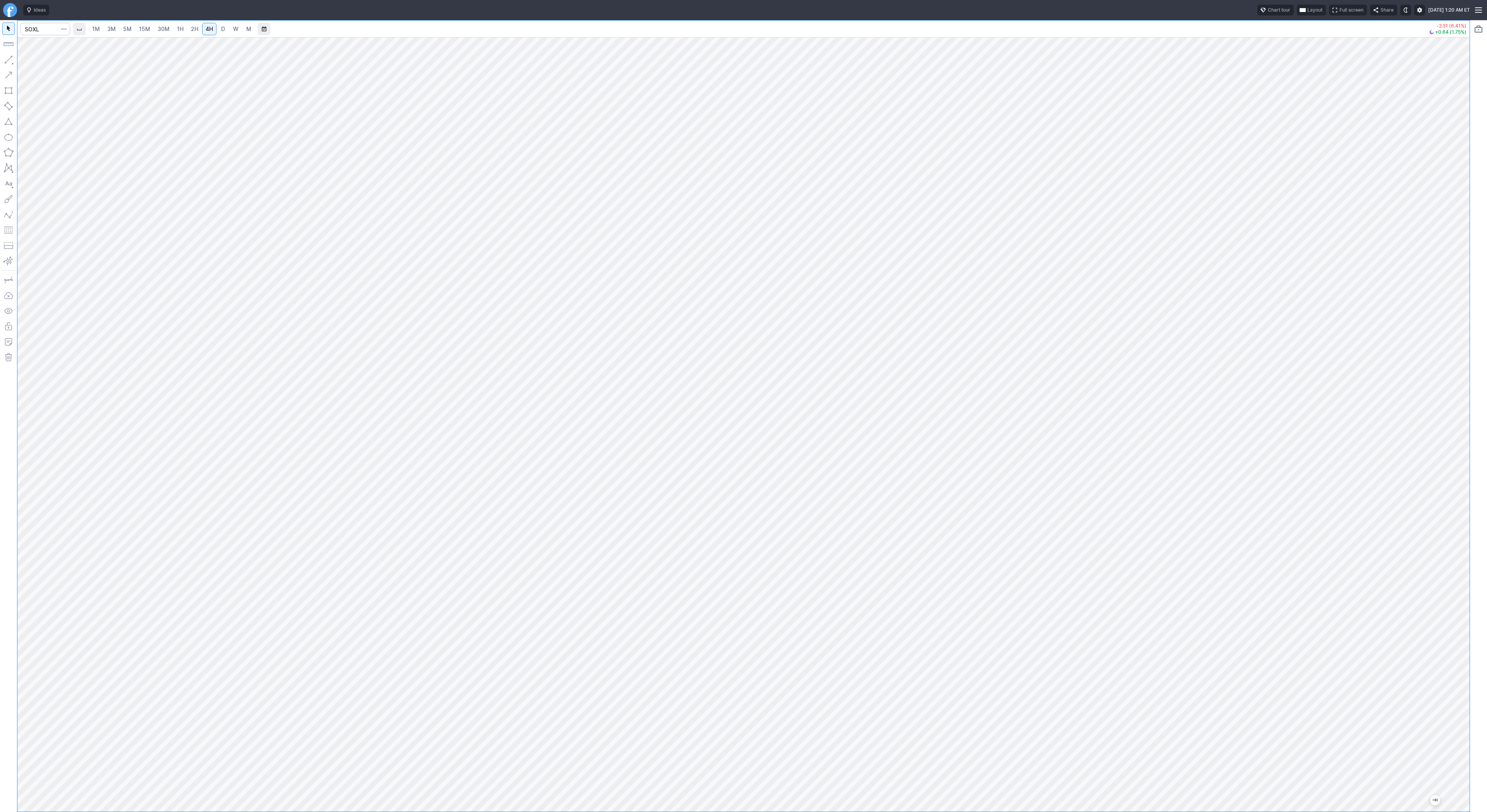
click at [224, 28] on span "D" at bounding box center [223, 28] width 4 height 6
click at [12, 62] on button "button" at bounding box center [8, 59] width 12 height 12
click at [9, 58] on button "button" at bounding box center [8, 59] width 12 height 12
drag, startPoint x: 2, startPoint y: 57, endPoint x: 5, endPoint y: 74, distance: 17.3
click at [2, 59] on button "button" at bounding box center [8, 59] width 12 height 12
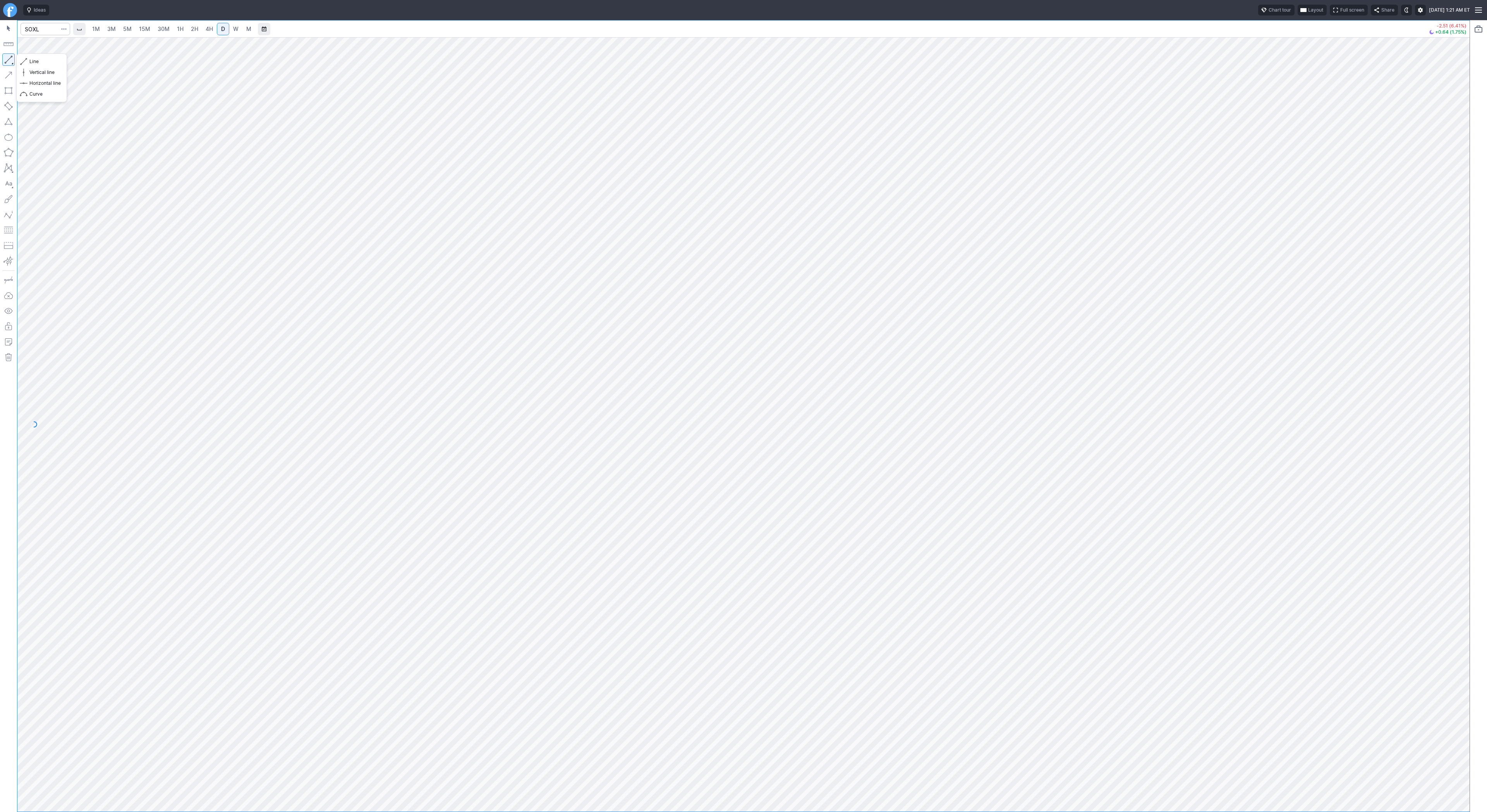
drag, startPoint x: 11, startPoint y: 59, endPoint x: 22, endPoint y: 76, distance: 20.2
click at [11, 61] on button "button" at bounding box center [8, 59] width 12 height 12
click at [41, 60] on span "Line" at bounding box center [45, 61] width 31 height 8
drag, startPoint x: 10, startPoint y: 61, endPoint x: 9, endPoint y: 66, distance: 5.1
click at [9, 62] on button "button" at bounding box center [8, 59] width 12 height 12
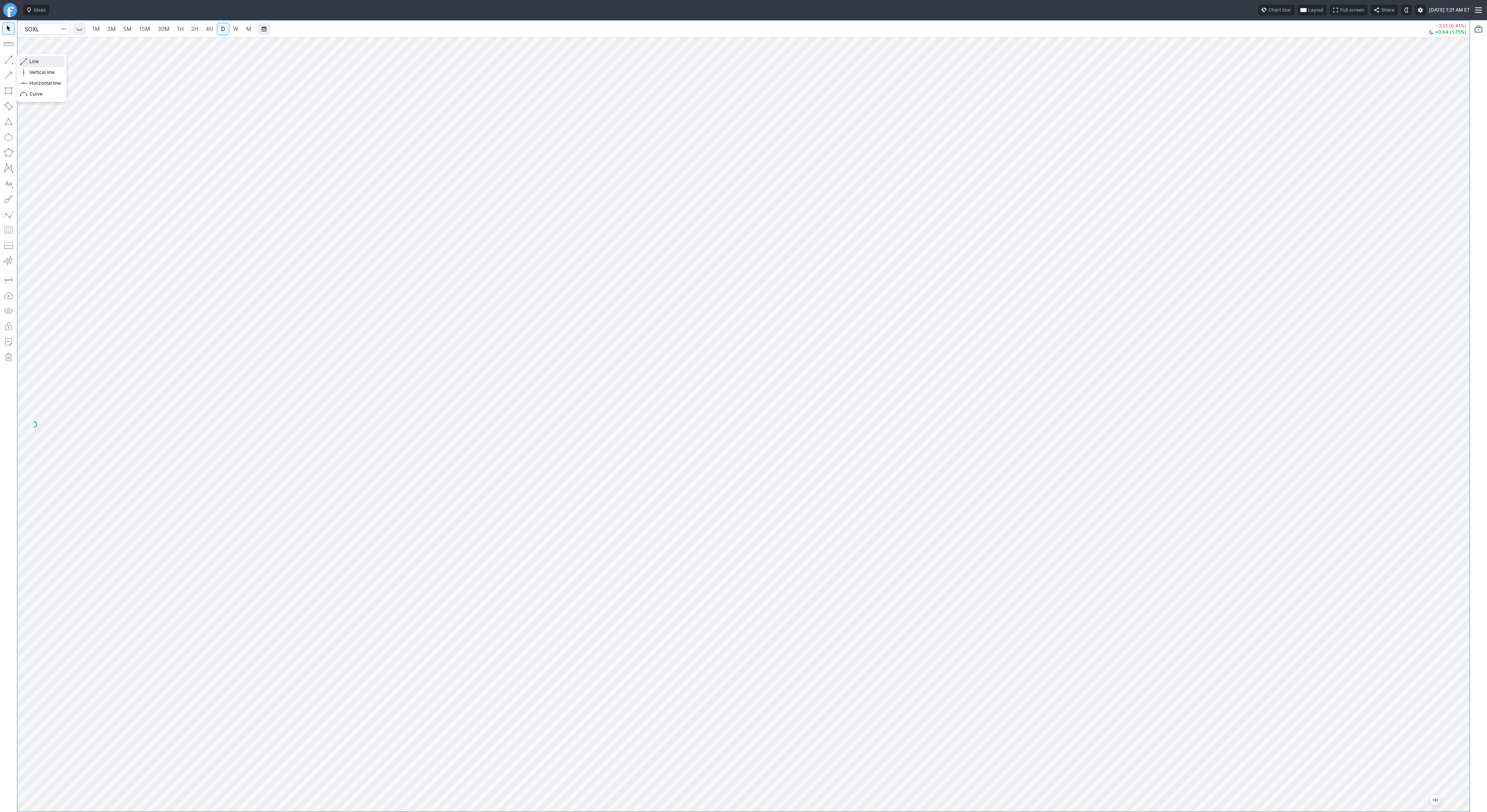
drag, startPoint x: 42, startPoint y: 63, endPoint x: 56, endPoint y: 80, distance: 22.0
click at [42, 64] on span "Line" at bounding box center [45, 61] width 31 height 8
click at [11, 56] on button "button" at bounding box center [8, 59] width 12 height 12
drag, startPoint x: 31, startPoint y: 59, endPoint x: 46, endPoint y: 76, distance: 22.7
click at [33, 62] on span "Line" at bounding box center [45, 61] width 31 height 8
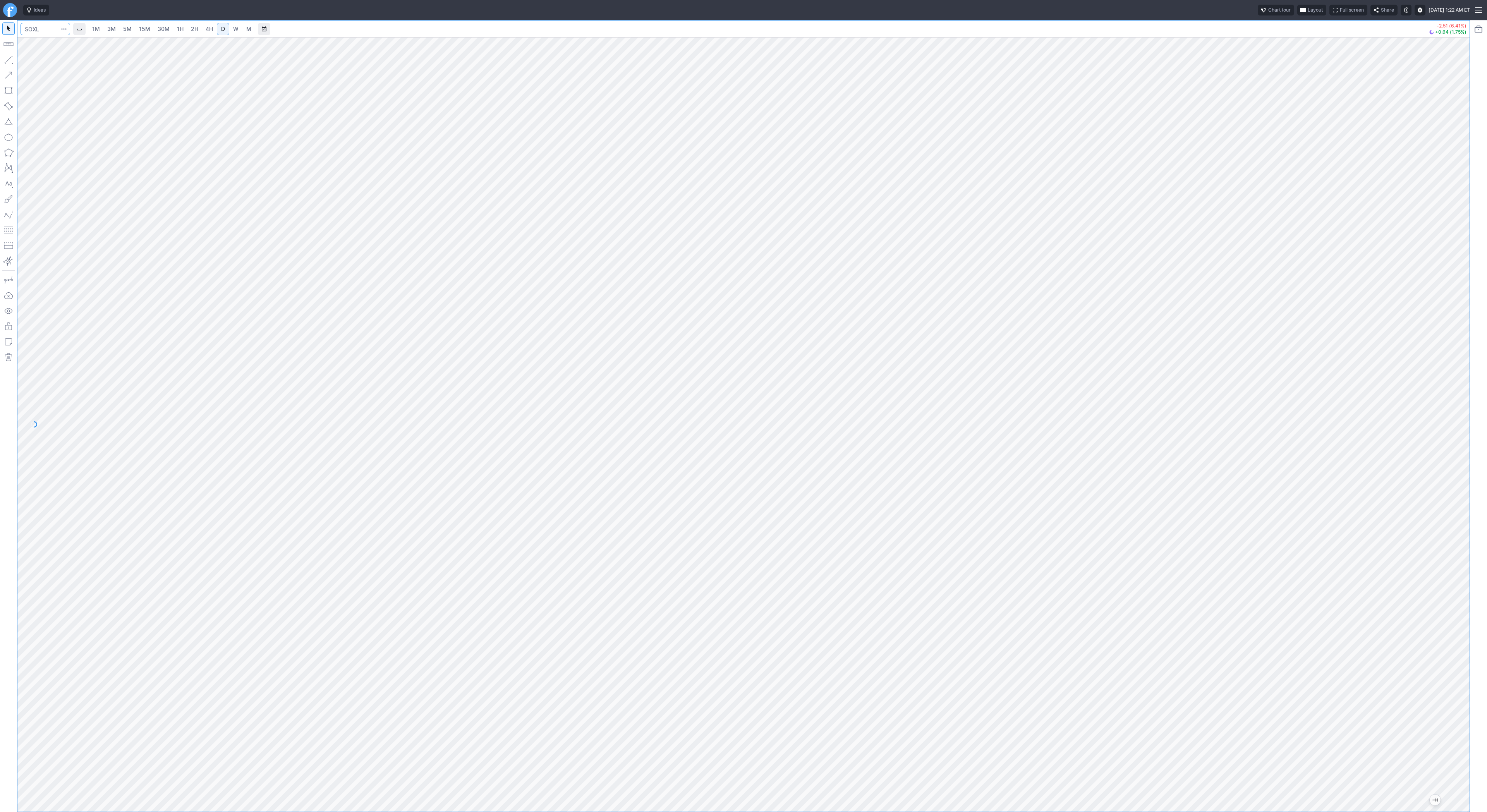
click at [39, 29] on input "Search" at bounding box center [46, 29] width 50 height 12
type input "wgmi"
click at [211, 30] on span "4H" at bounding box center [209, 28] width 8 height 6
click at [10, 55] on button "button" at bounding box center [8, 59] width 12 height 12
click at [38, 58] on span "Line" at bounding box center [45, 61] width 31 height 8
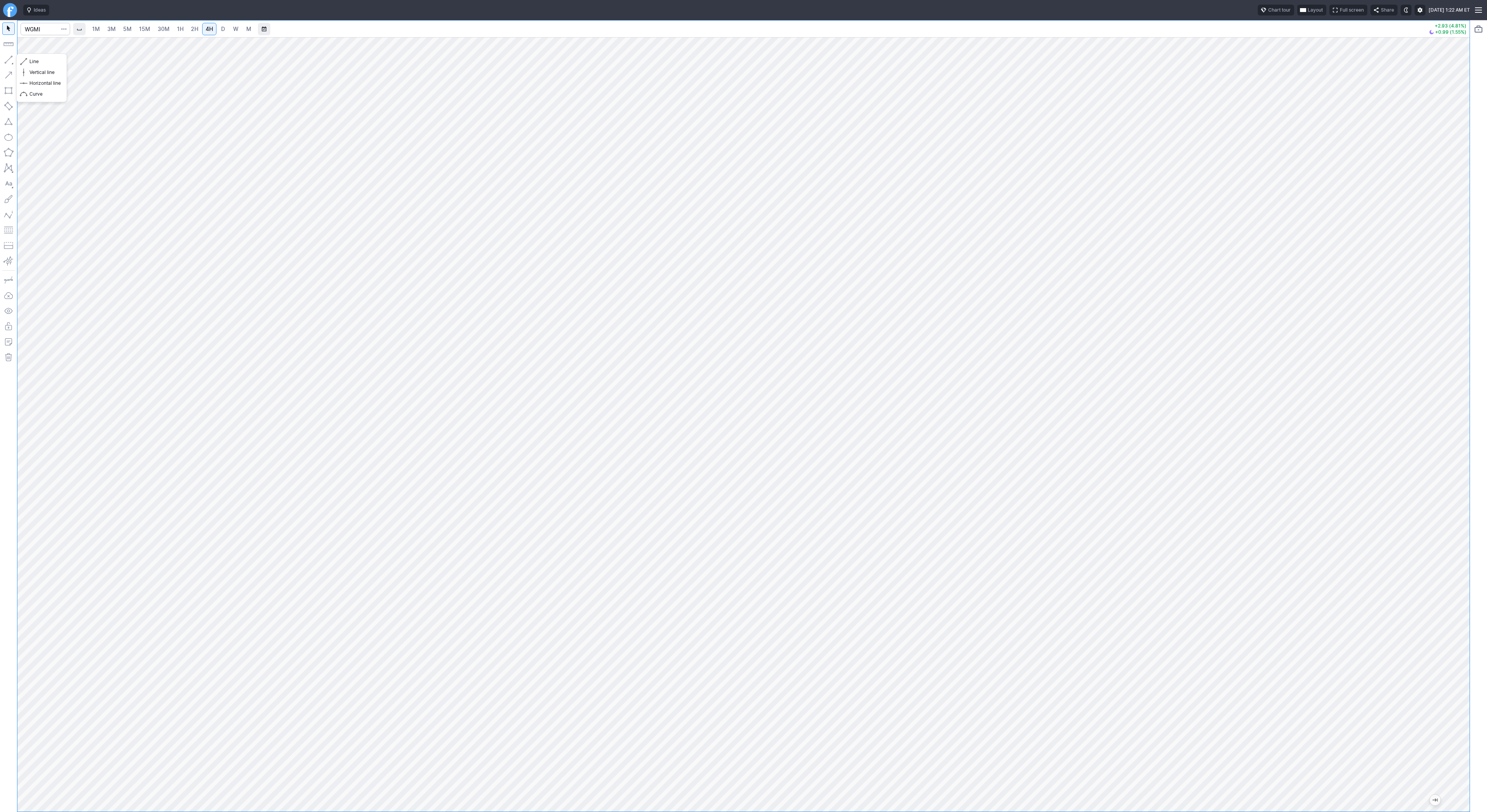
drag, startPoint x: 9, startPoint y: 61, endPoint x: 48, endPoint y: 93, distance: 50.4
click at [16, 69] on div at bounding box center [9, 416] width 17 height 792
click at [39, 28] on input "Search" at bounding box center [46, 29] width 50 height 12
type input "@nq"
click at [51, 29] on input "Search" at bounding box center [46, 29] width 50 height 12
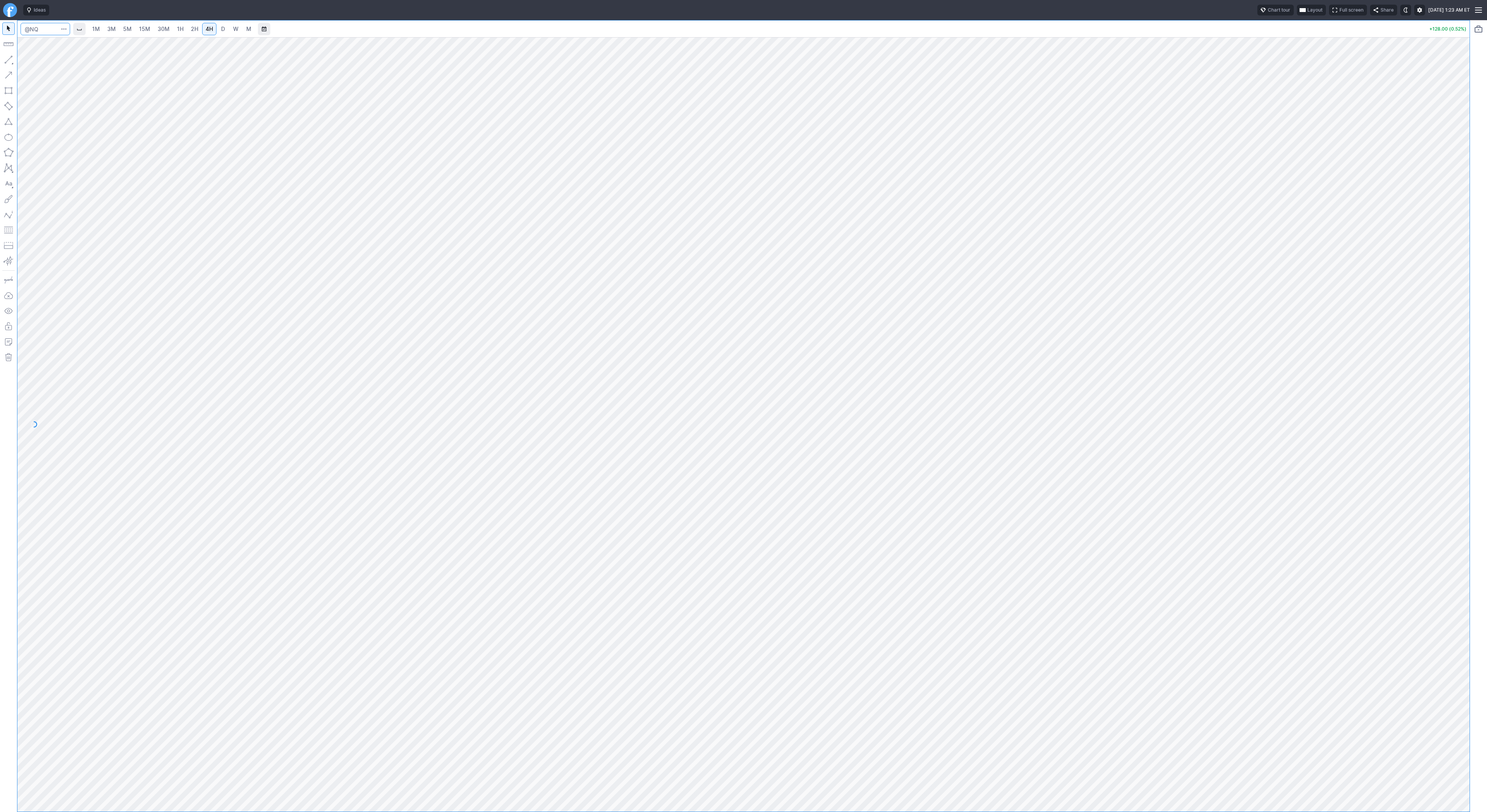
type input "W"
type input "@er2"
drag, startPoint x: 31, startPoint y: 61, endPoint x: 35, endPoint y: 71, distance: 10.8
click at [31, 61] on span "Line" at bounding box center [45, 61] width 31 height 8
click at [28, 62] on button "Line" at bounding box center [42, 61] width 45 height 11
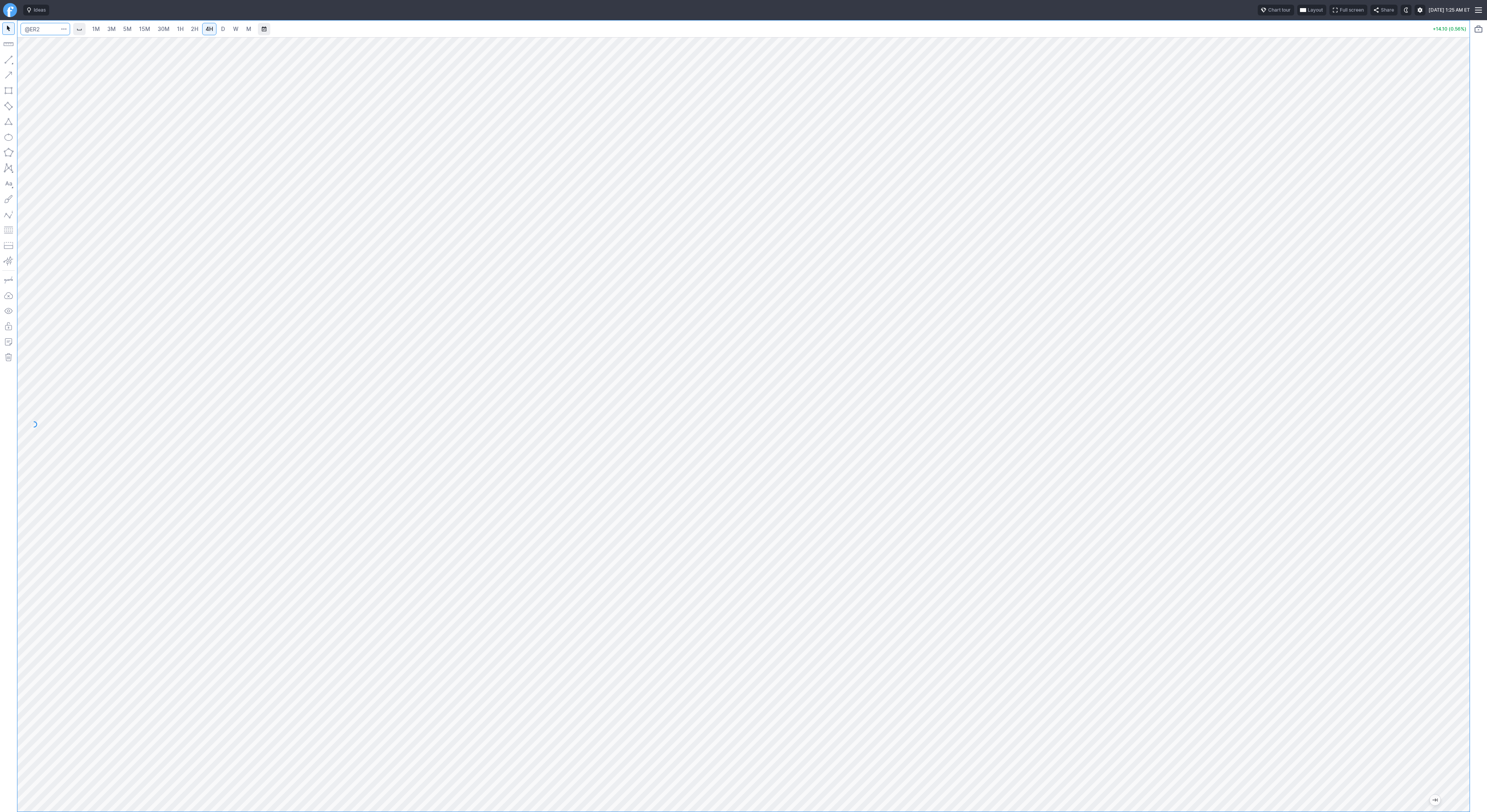
click at [41, 29] on input "Search" at bounding box center [46, 29] width 50 height 12
type input "@nq"
click at [117, 28] on link "3M" at bounding box center [111, 29] width 16 height 12
click at [147, 30] on span "15M" at bounding box center [144, 28] width 11 height 6
click at [223, 29] on span "D" at bounding box center [223, 28] width 4 height 6
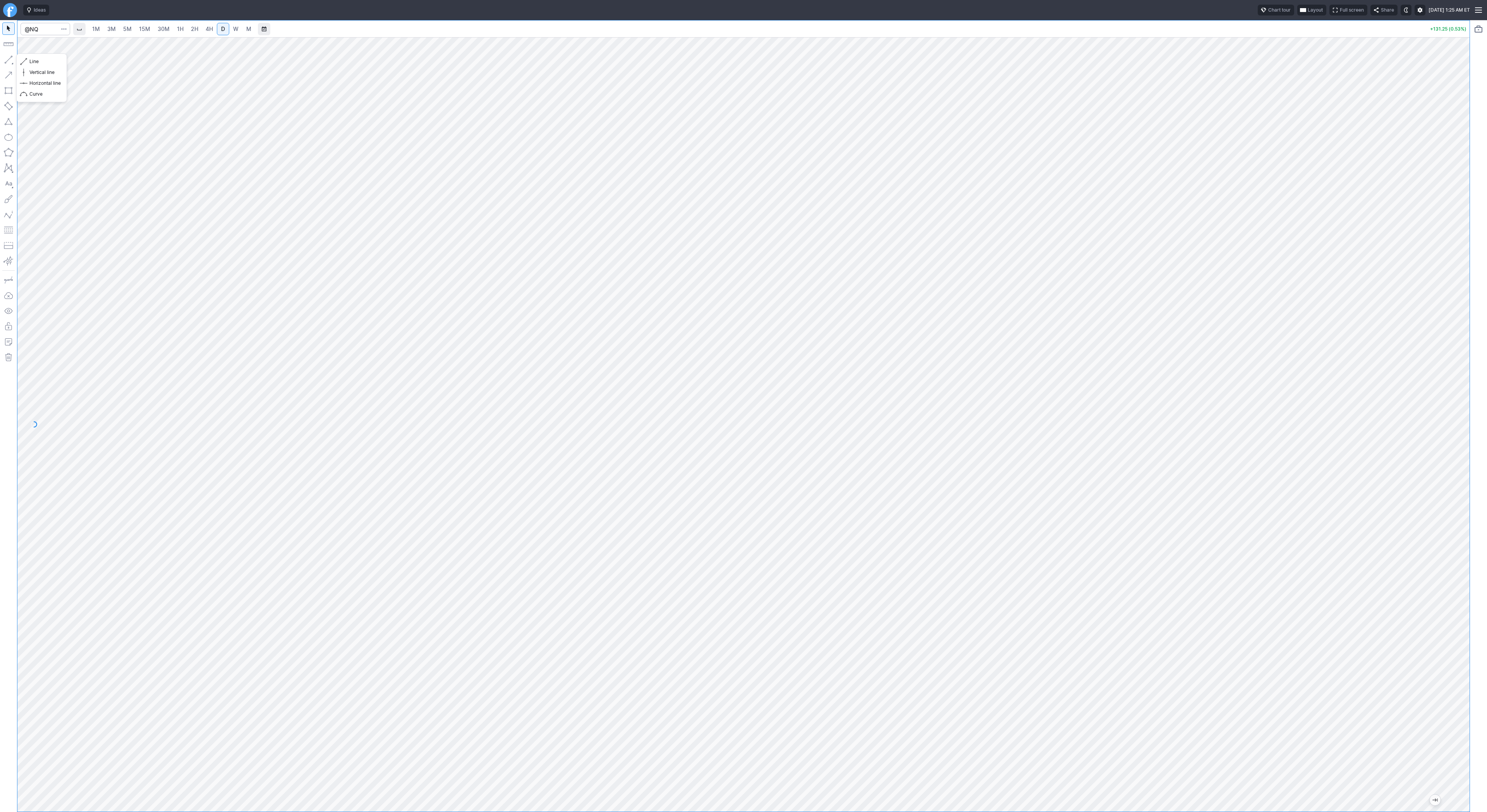
click at [8, 57] on button "button" at bounding box center [8, 59] width 12 height 12
click at [6, 59] on button "button" at bounding box center [8, 59] width 12 height 12
click at [11, 58] on button "button" at bounding box center [8, 59] width 12 height 12
click at [10, 58] on button "button" at bounding box center [8, 59] width 12 height 12
click at [8, 61] on button "button" at bounding box center [8, 59] width 12 height 12
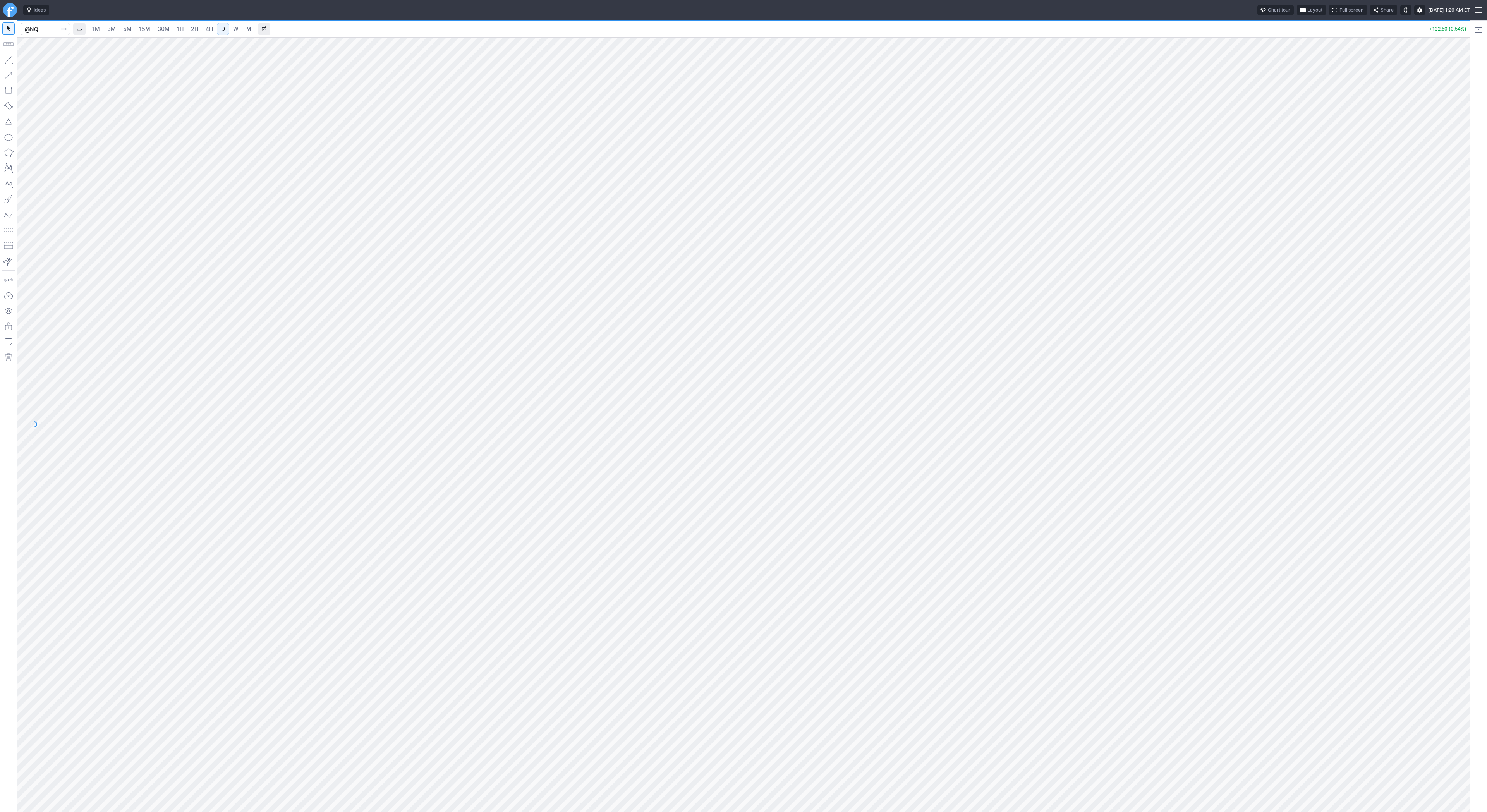
click at [6, 57] on button "button" at bounding box center [8, 59] width 12 height 12
click at [7, 58] on button "button" at bounding box center [8, 59] width 12 height 12
click at [32, 58] on span "Line" at bounding box center [45, 61] width 31 height 8
click at [202, 30] on link "4H" at bounding box center [209, 29] width 14 height 12
click at [227, 29] on link "D" at bounding box center [223, 29] width 12 height 12
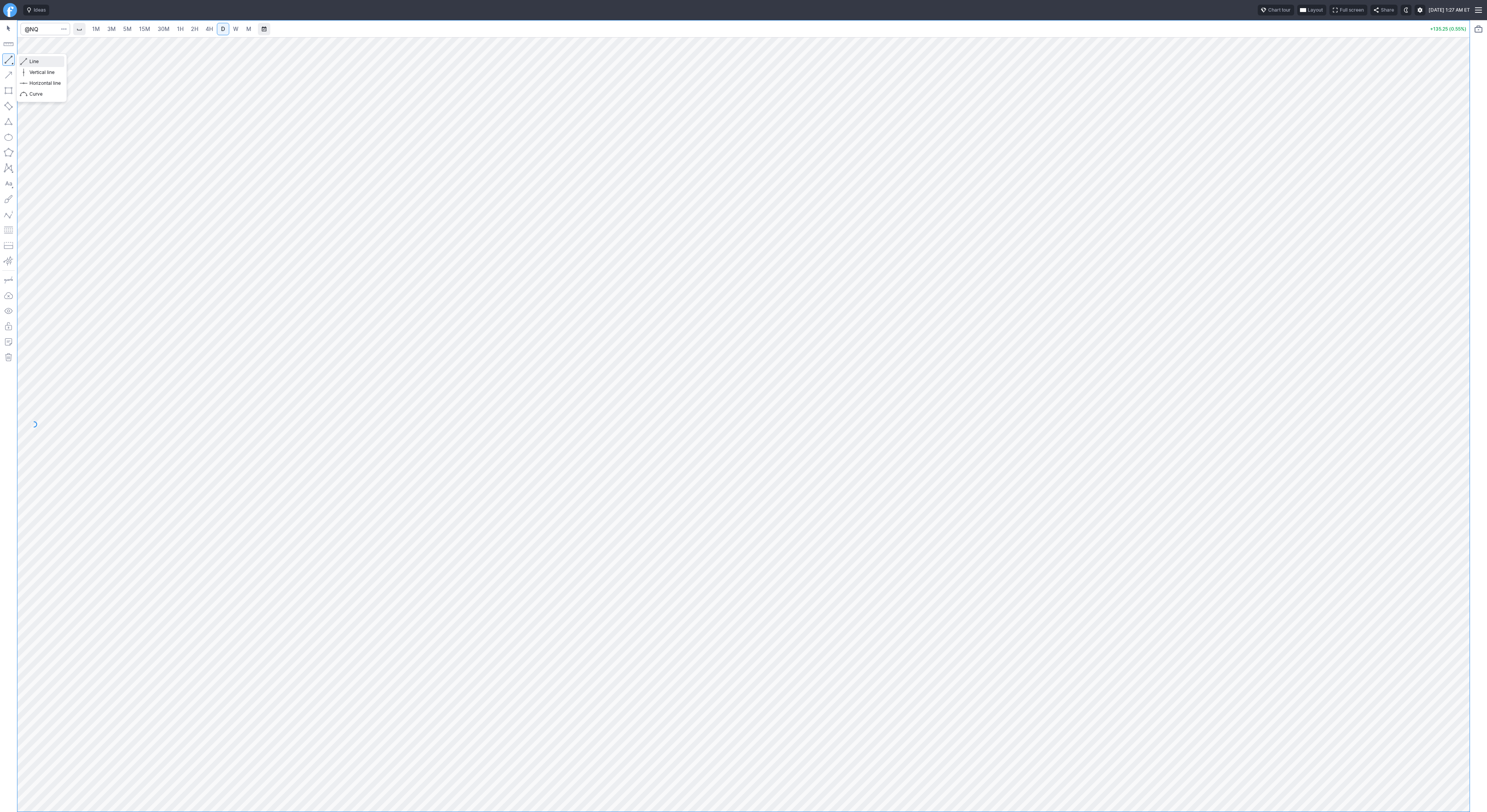
click at [30, 61] on span "Line" at bounding box center [45, 61] width 31 height 8
click at [210, 29] on span "4H" at bounding box center [209, 28] width 8 height 6
drag, startPoint x: 8, startPoint y: 55, endPoint x: 38, endPoint y: 99, distance: 53.3
click at [8, 56] on button "button" at bounding box center [8, 59] width 12 height 12
click at [37, 29] on input "Search" at bounding box center [46, 29] width 50 height 12
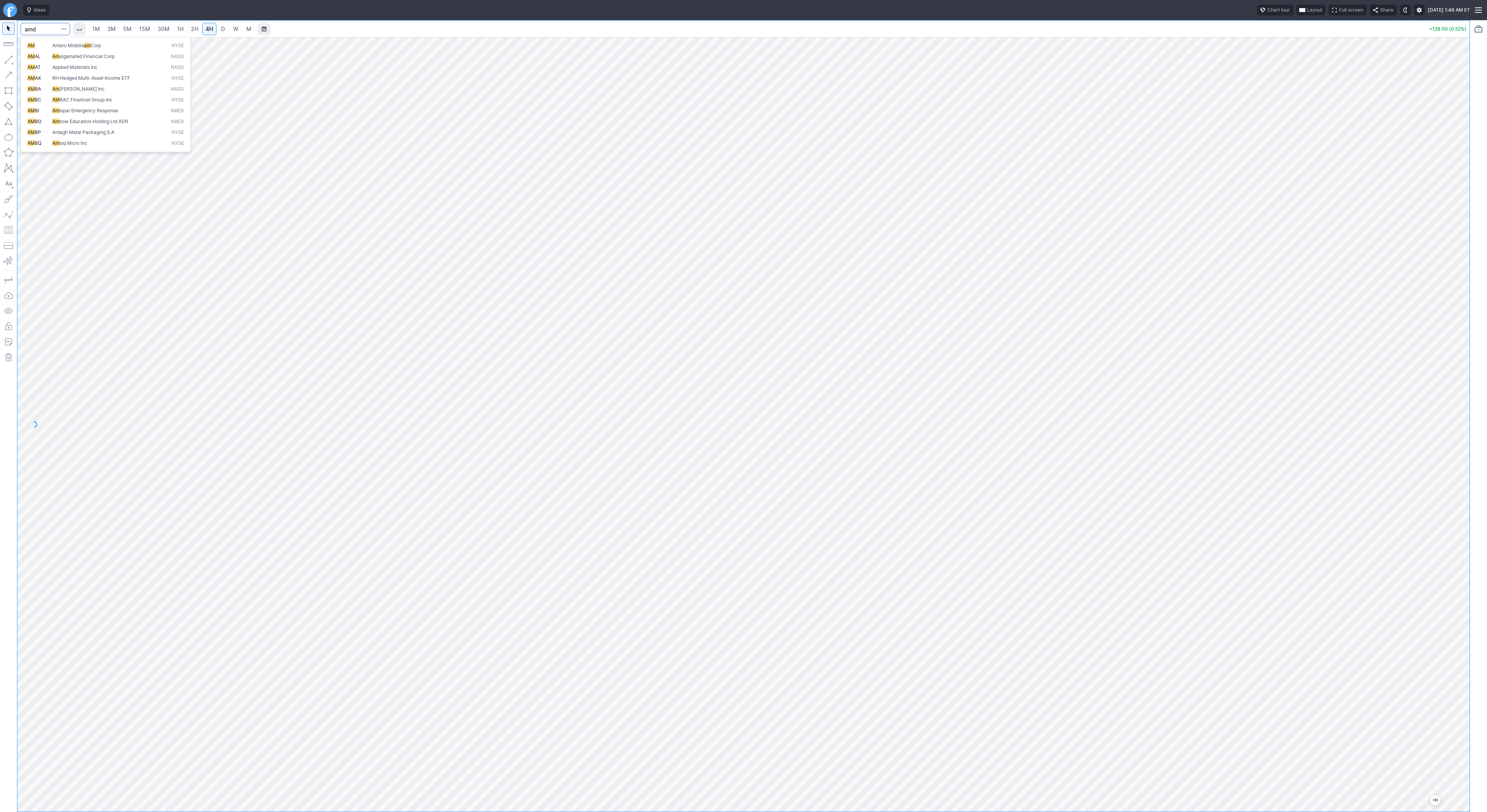
type input "amd"
click at [221, 29] on span "D" at bounding box center [223, 28] width 4 height 6
click at [206, 27] on span "4H" at bounding box center [209, 28] width 8 height 6
drag, startPoint x: 9, startPoint y: 57, endPoint x: 23, endPoint y: 98, distance: 43.3
click at [9, 57] on button "button" at bounding box center [8, 59] width 12 height 12
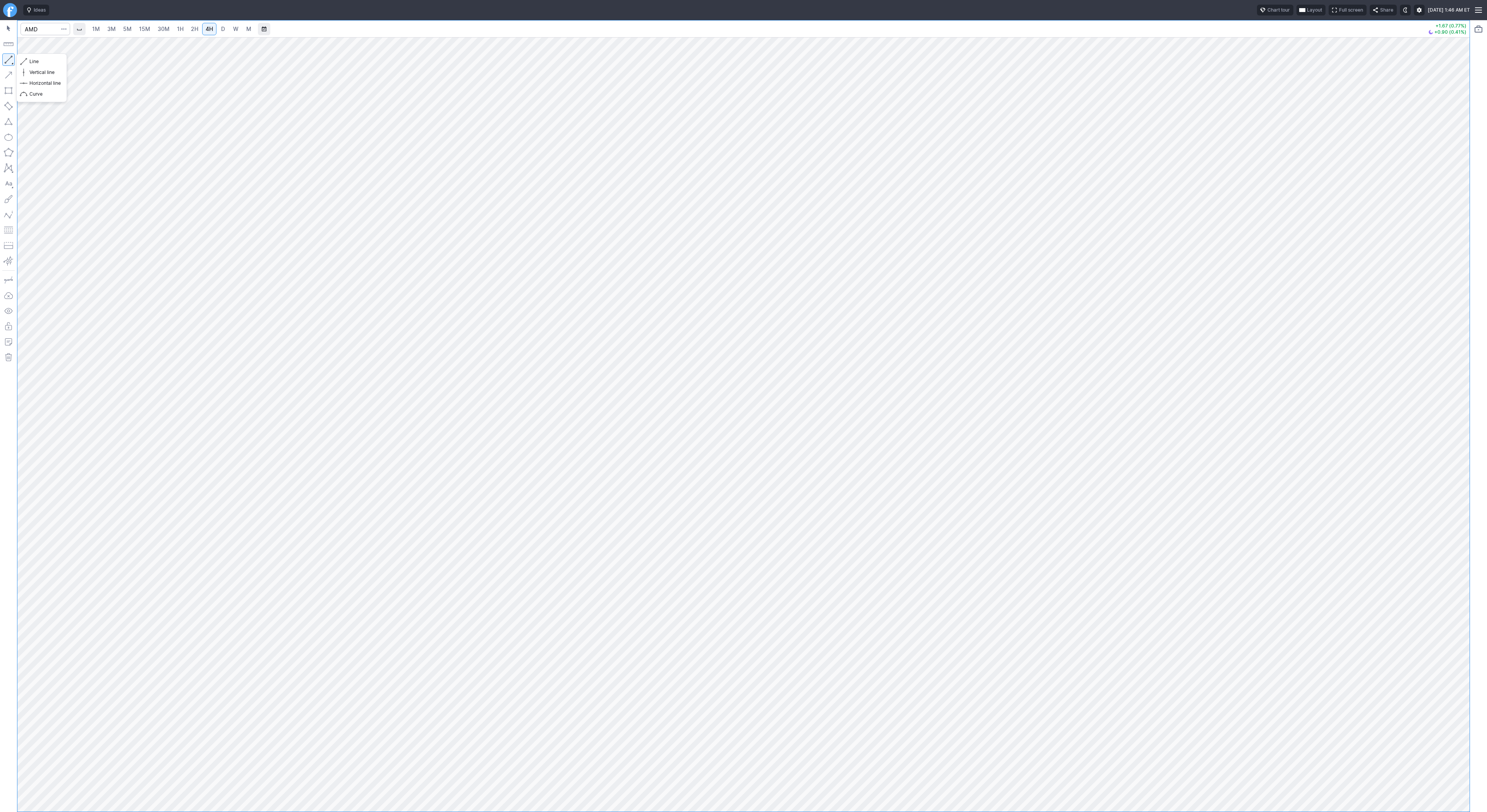
click at [4, 59] on button "button" at bounding box center [8, 59] width 12 height 12
click at [10, 58] on button "button" at bounding box center [8, 59] width 12 height 12
click at [26, 61] on span "button" at bounding box center [25, 61] width 5 height 11
click at [7, 60] on button "button" at bounding box center [8, 59] width 12 height 12
click at [8, 56] on button "button" at bounding box center [8, 59] width 12 height 12
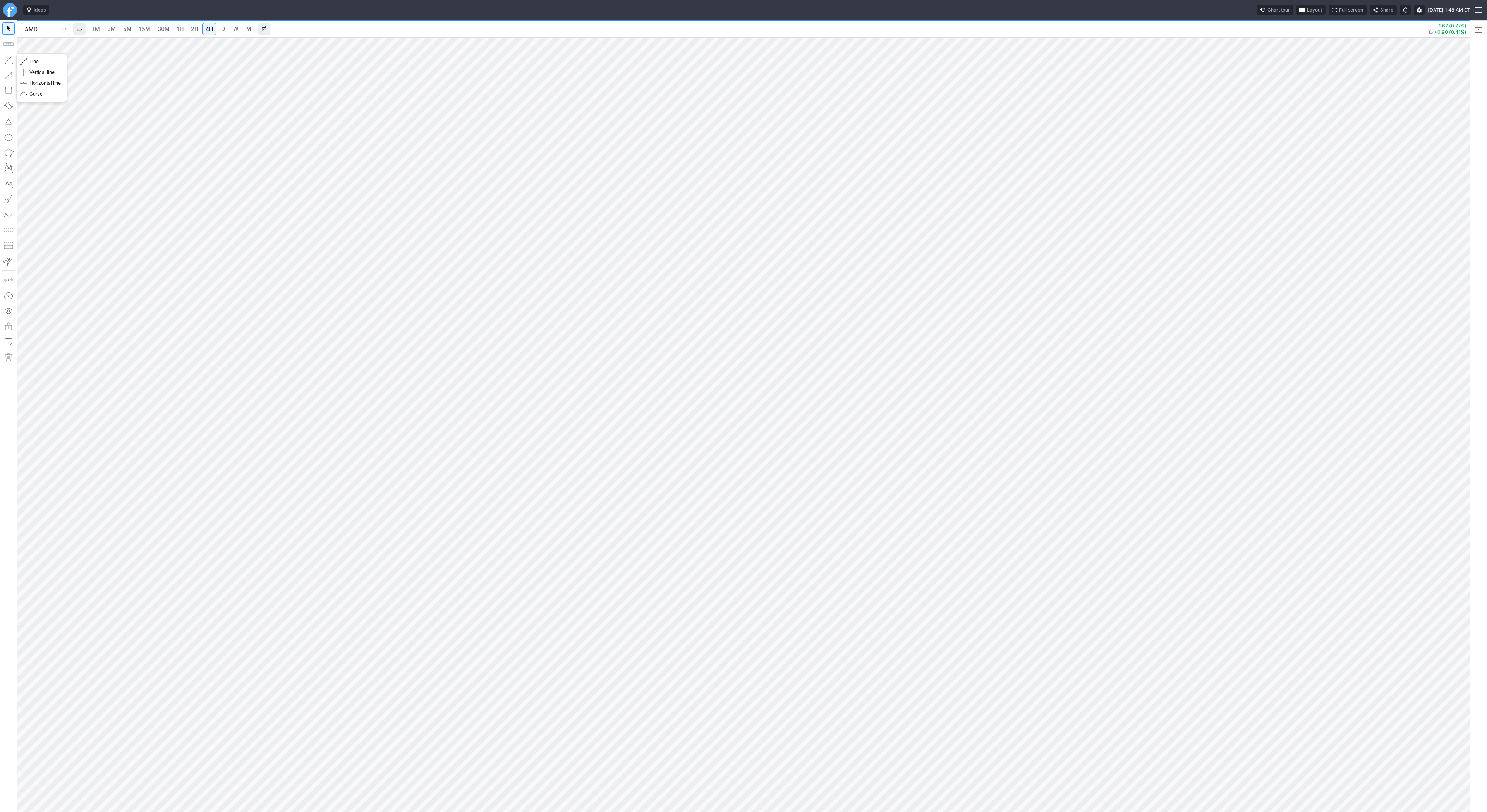
click at [7, 57] on button "button" at bounding box center [8, 59] width 12 height 12
drag, startPoint x: 12, startPoint y: 56, endPoint x: 27, endPoint y: 83, distance: 30.9
click at [12, 58] on button "button" at bounding box center [8, 59] width 12 height 12
click at [34, 32] on input "Search" at bounding box center [46, 29] width 50 height 12
type input "pgy"
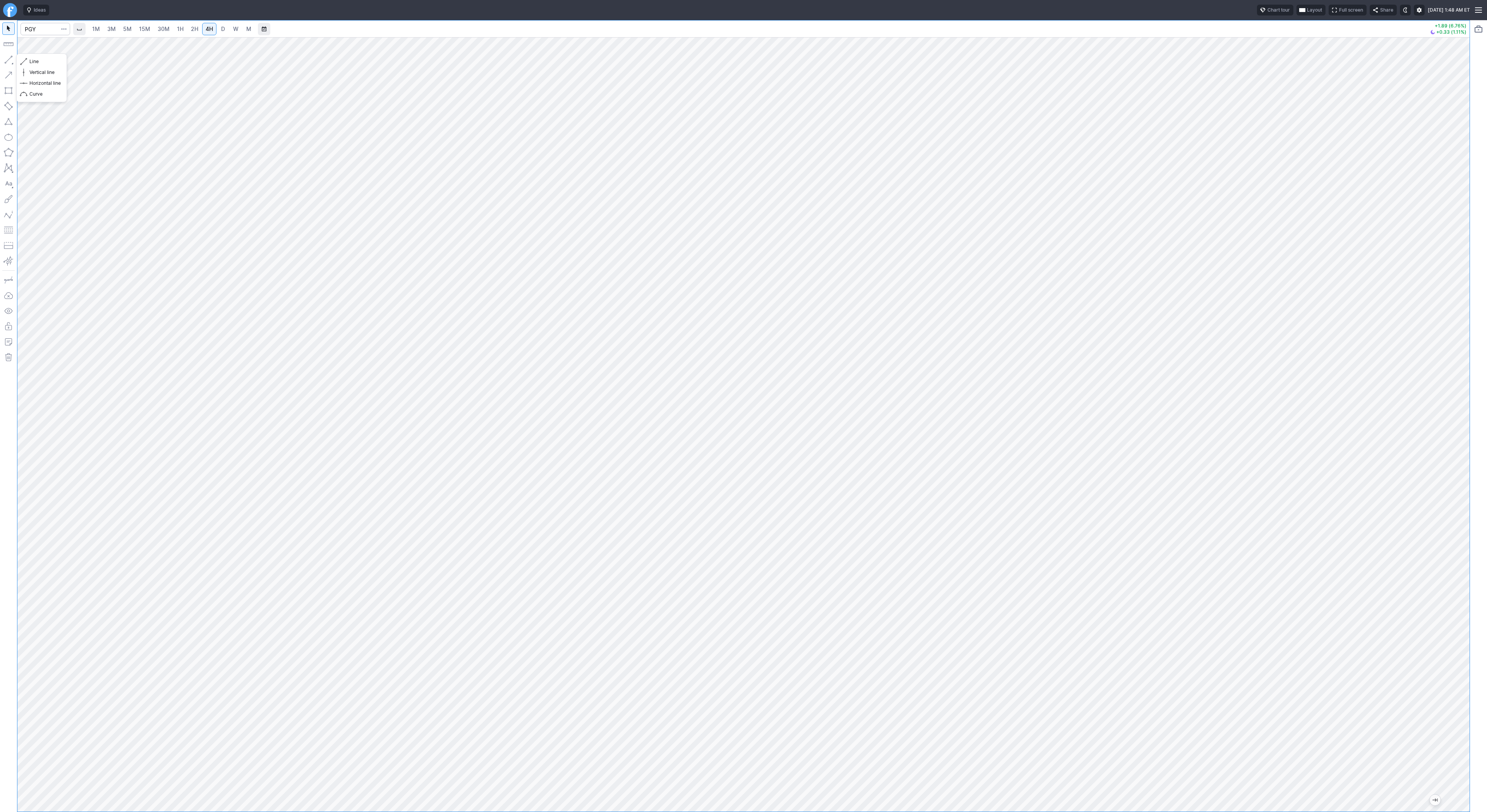
drag, startPoint x: 8, startPoint y: 56, endPoint x: 23, endPoint y: 87, distance: 34.4
click at [8, 56] on button "button" at bounding box center [8, 59] width 12 height 12
click at [7, 59] on button "button" at bounding box center [8, 59] width 12 height 12
drag, startPoint x: 4, startPoint y: 60, endPoint x: 12, endPoint y: 80, distance: 21.5
click at [4, 61] on button "button" at bounding box center [8, 59] width 12 height 12
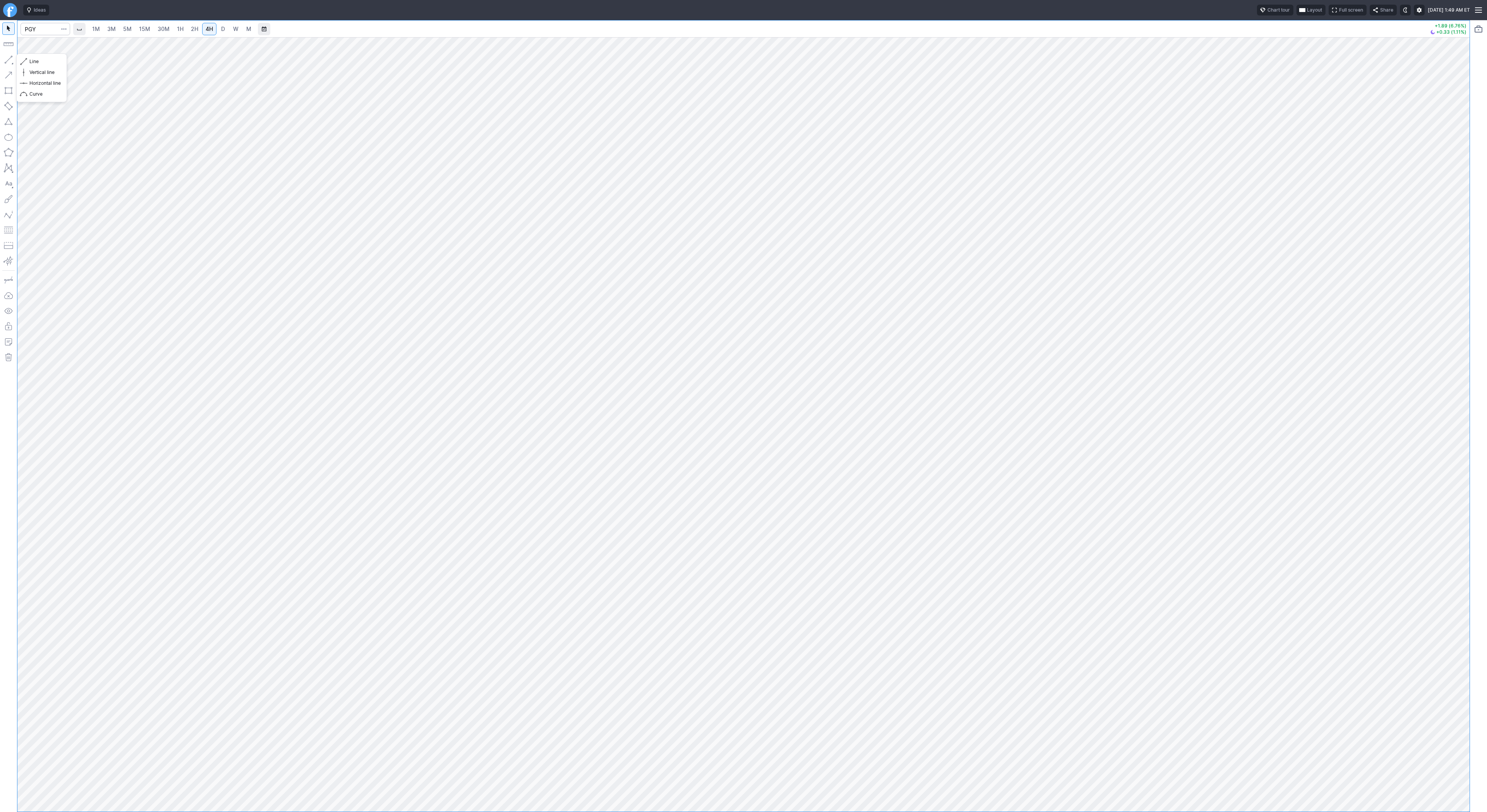
click at [10, 57] on button "button" at bounding box center [8, 59] width 12 height 12
click at [21, 61] on button "Line" at bounding box center [42, 61] width 45 height 11
click at [44, 31] on input "Search" at bounding box center [46, 29] width 50 height 12
type input "oklo"
drag, startPoint x: 7, startPoint y: 63, endPoint x: 14, endPoint y: 89, distance: 26.9
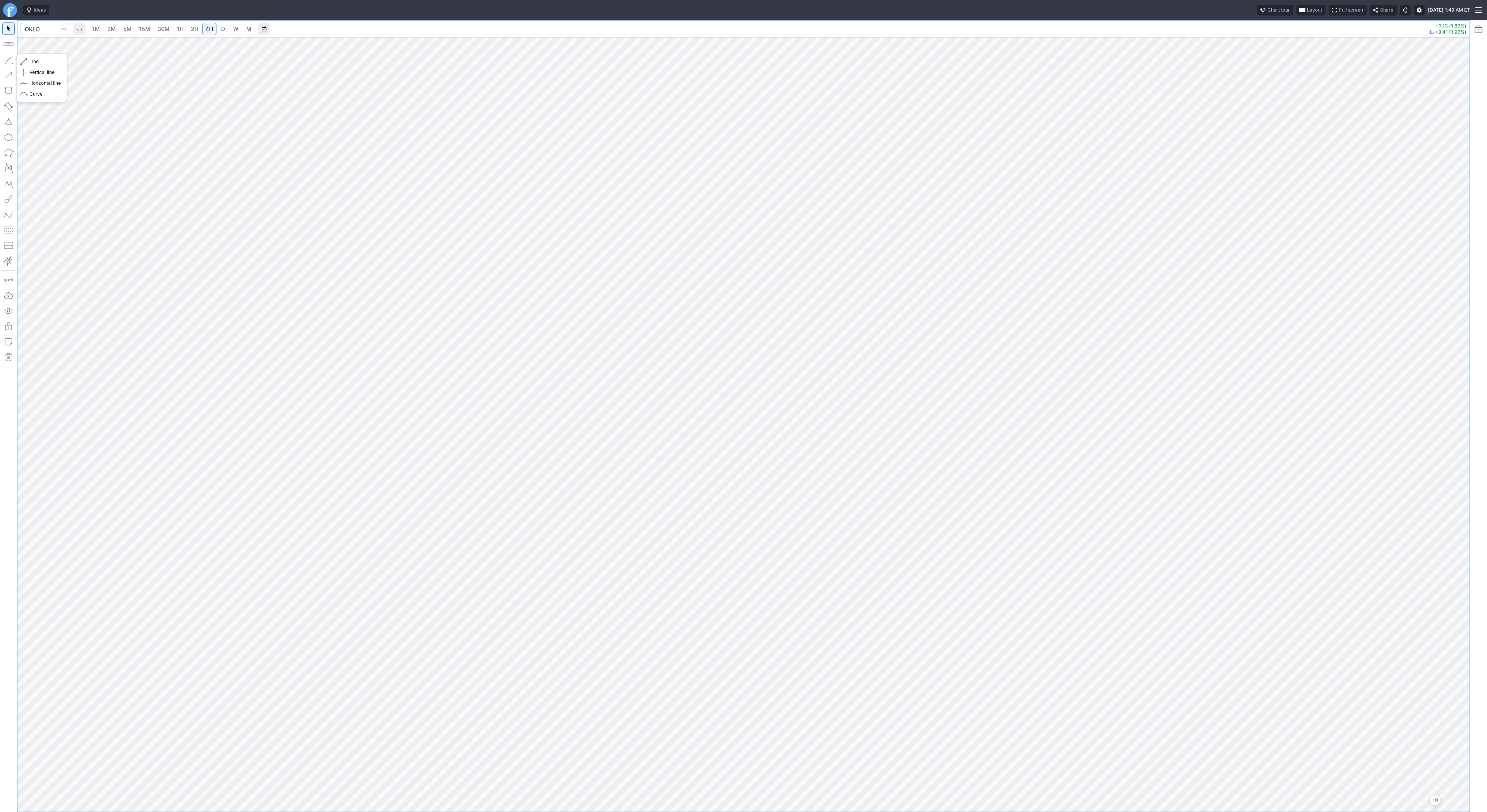
click at [7, 64] on button "button" at bounding box center [8, 59] width 12 height 12
click at [7, 57] on button "button" at bounding box center [8, 59] width 12 height 12
drag, startPoint x: 4, startPoint y: 62, endPoint x: 8, endPoint y: 106, distance: 44.2
click at [4, 63] on button "button" at bounding box center [8, 59] width 12 height 12
drag, startPoint x: 8, startPoint y: 57, endPoint x: 6, endPoint y: 63, distance: 6.3
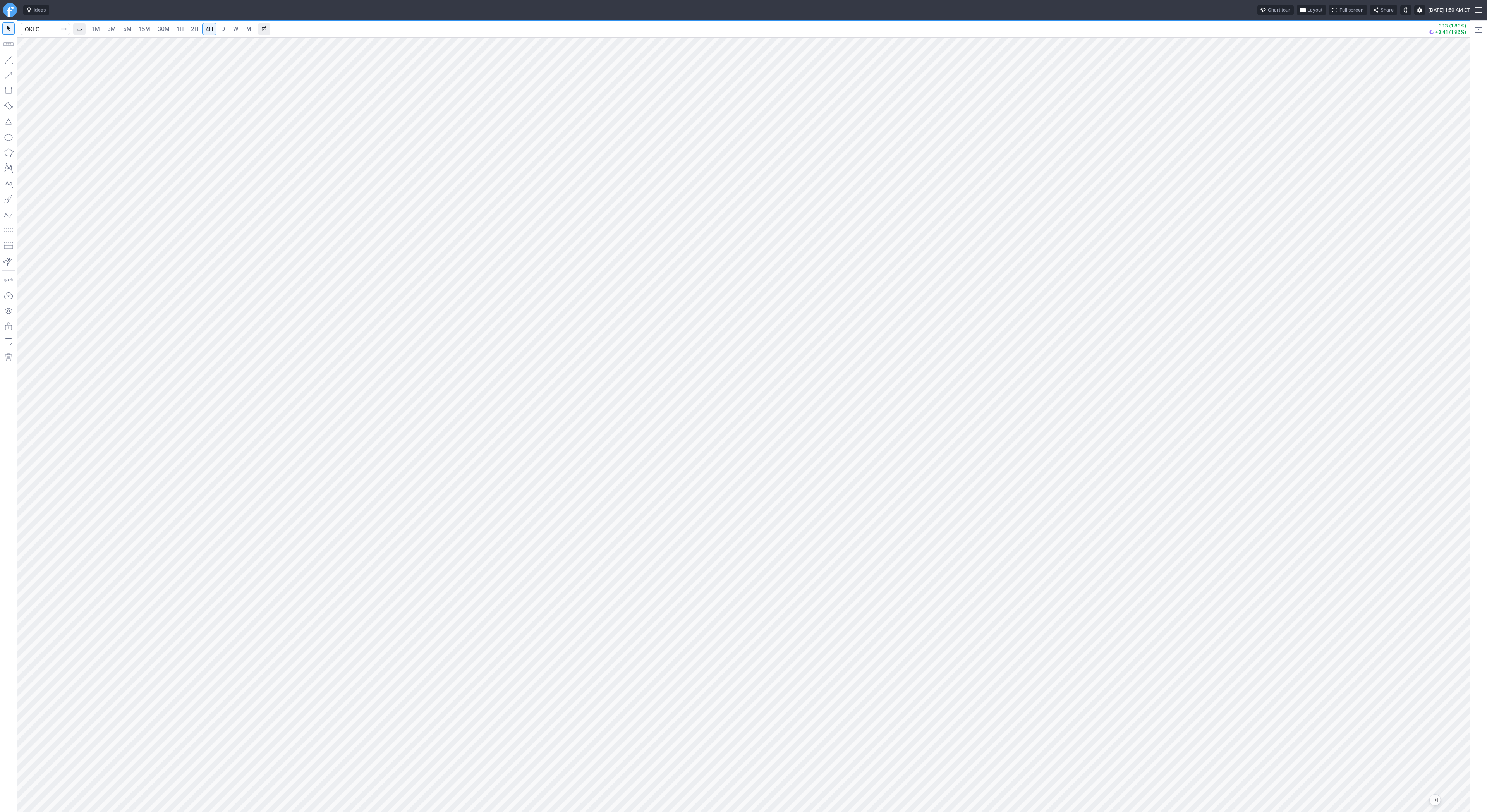
click at [7, 61] on button "button" at bounding box center [8, 59] width 12 height 12
drag, startPoint x: 6, startPoint y: 58, endPoint x: 16, endPoint y: 106, distance: 49.0
click at [6, 73] on div at bounding box center [9, 416] width 17 height 792
click at [11, 59] on button "button" at bounding box center [8, 59] width 12 height 12
click at [10, 61] on button "button" at bounding box center [8, 59] width 12 height 12
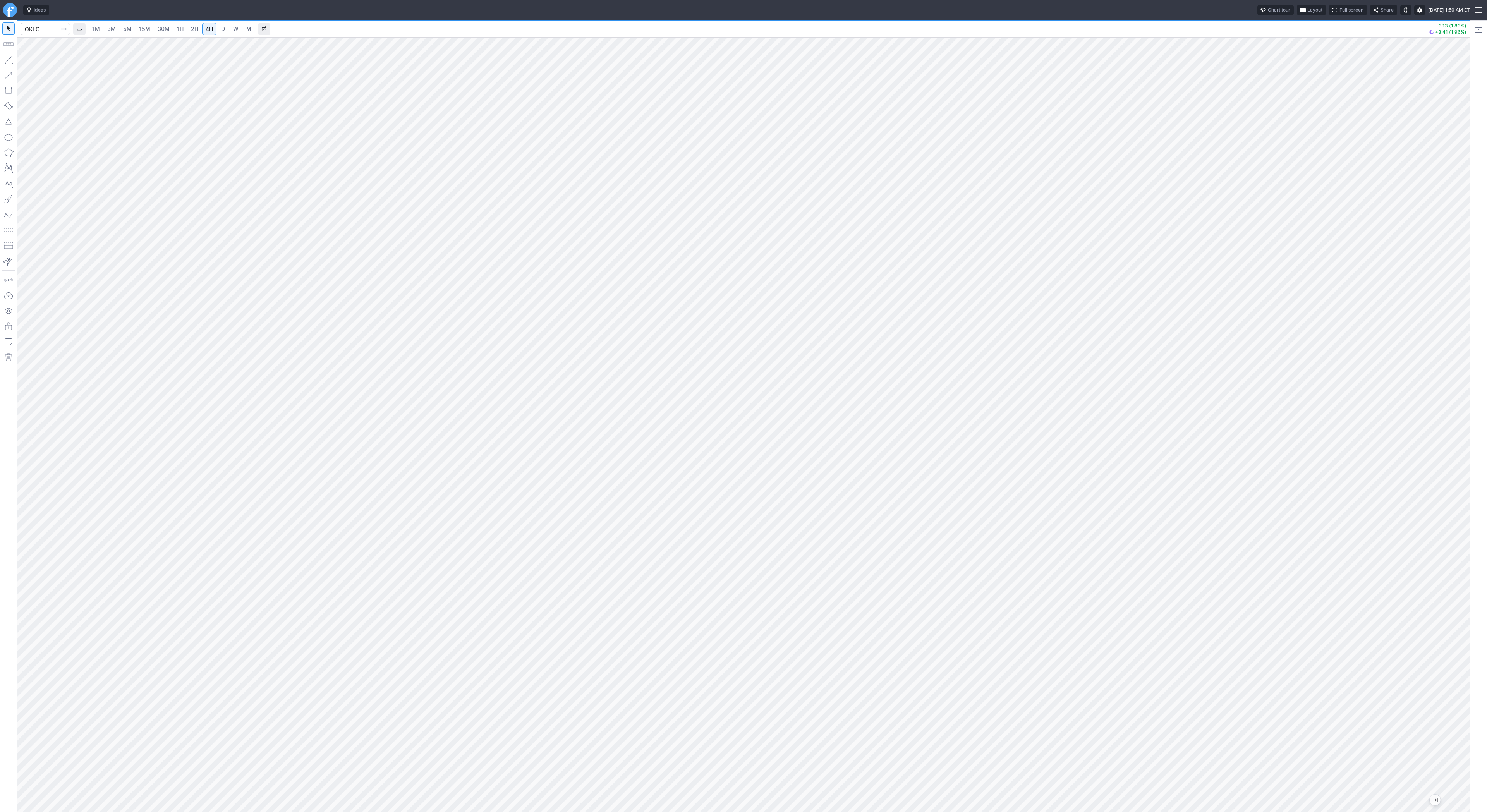
drag, startPoint x: 1463, startPoint y: 492, endPoint x: 1471, endPoint y: 339, distance: 153.2
click at [1471, 339] on div "1M 3M 5M 15M 30M 1H 2H 4H D W M +3.13 (1.83%) +3.41 (1.96%)" at bounding box center [744, 416] width 1487 height 792
click at [27, 62] on span "button" at bounding box center [25, 61] width 5 height 11
drag, startPoint x: 41, startPoint y: 59, endPoint x: 56, endPoint y: 72, distance: 19.8
click at [40, 61] on span "Line" at bounding box center [45, 61] width 31 height 8
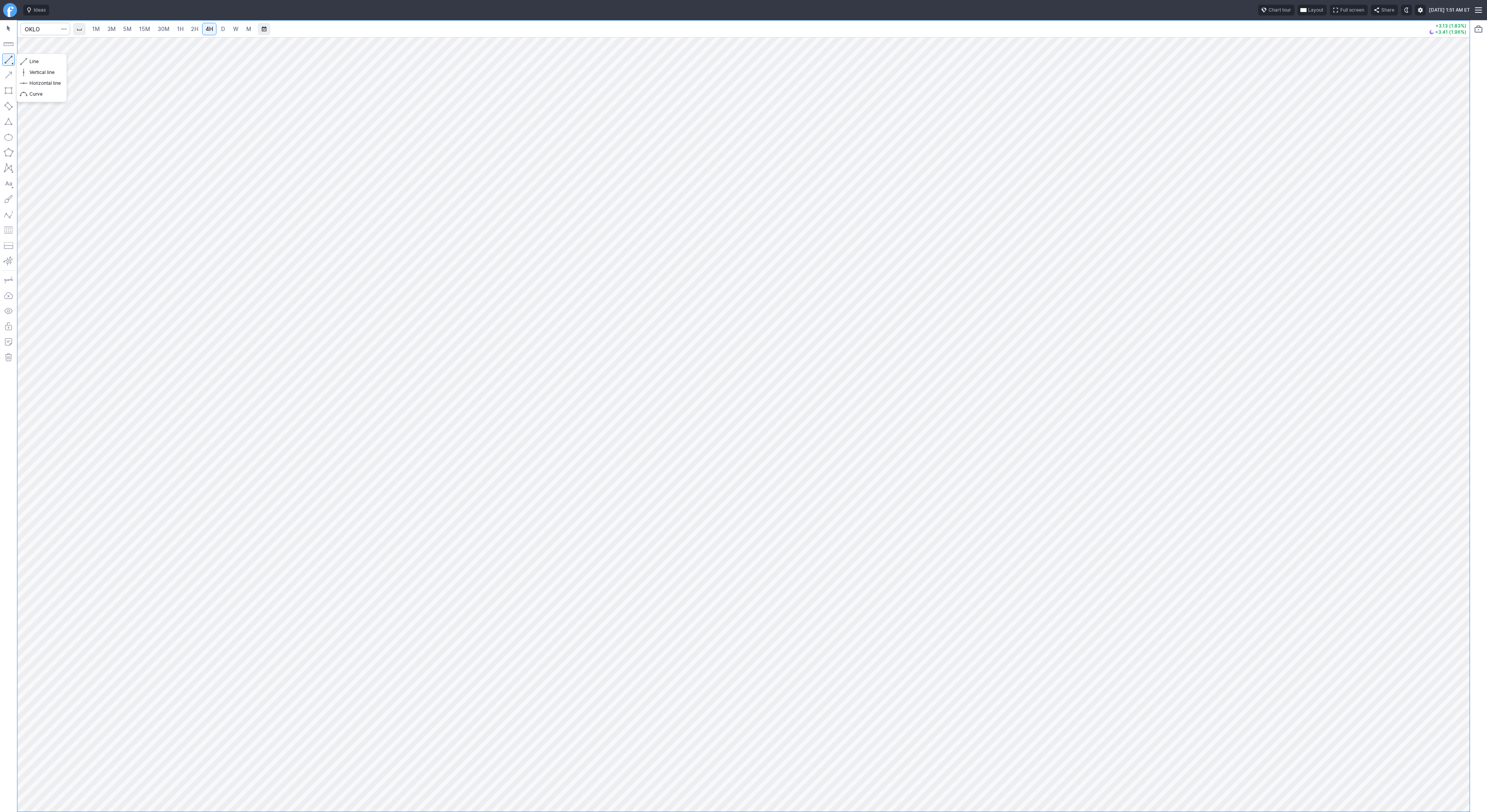
drag, startPoint x: 9, startPoint y: 57, endPoint x: 9, endPoint y: 66, distance: 9.0
click at [9, 57] on button "button" at bounding box center [8, 59] width 12 height 12
drag, startPoint x: 10, startPoint y: 59, endPoint x: 20, endPoint y: 93, distance: 35.4
click at [9, 60] on button "button" at bounding box center [8, 59] width 12 height 12
drag, startPoint x: 7, startPoint y: 61, endPoint x: 18, endPoint y: 93, distance: 33.8
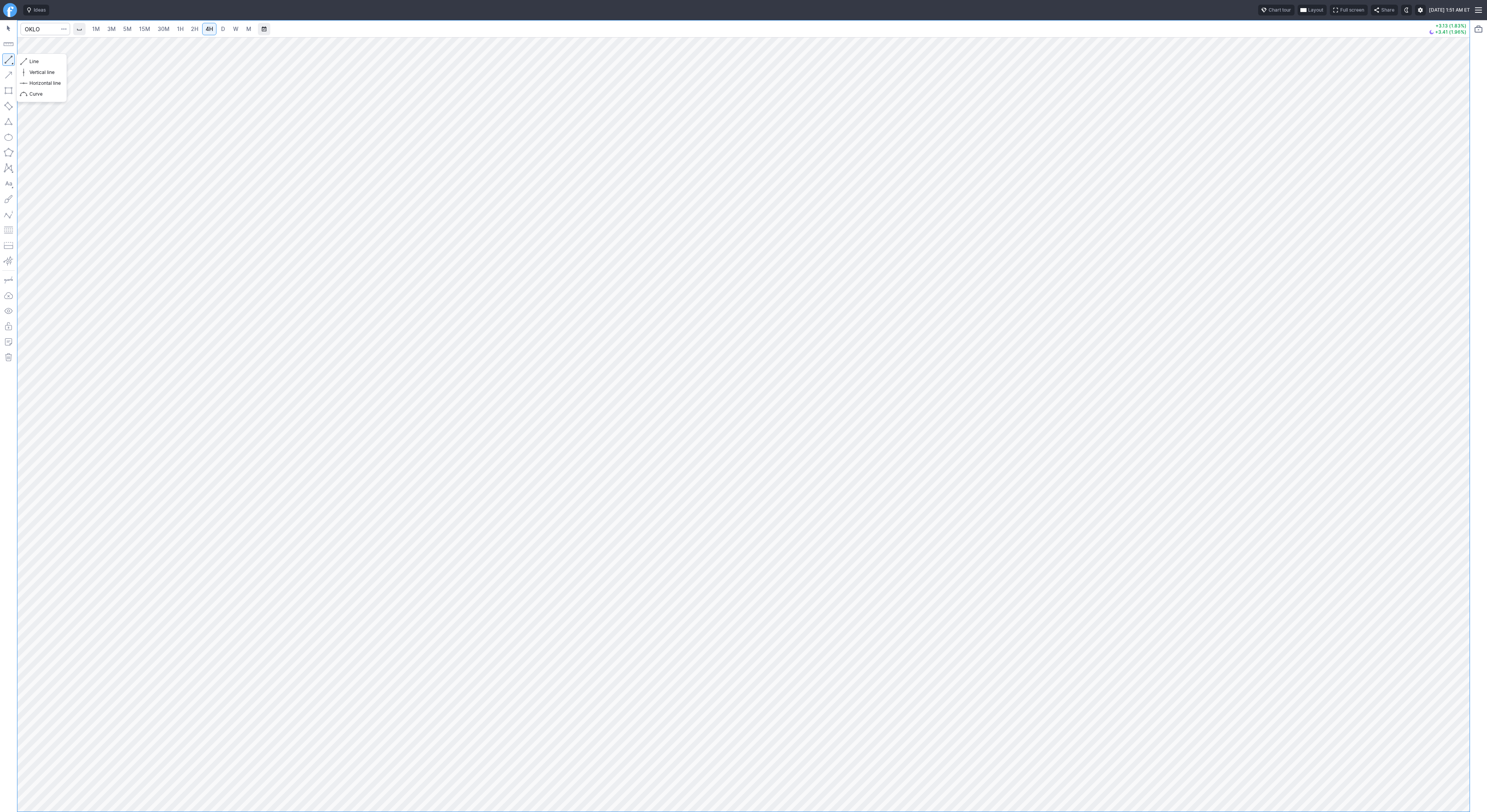
click at [6, 61] on button "button" at bounding box center [8, 59] width 12 height 12
drag, startPoint x: 10, startPoint y: 59, endPoint x: 22, endPoint y: 91, distance: 34.2
click at [10, 61] on button "button" at bounding box center [8, 59] width 12 height 12
click at [1451, 555] on div at bounding box center [744, 424] width 1452 height 774
click at [1447, 510] on div at bounding box center [744, 424] width 1452 height 774
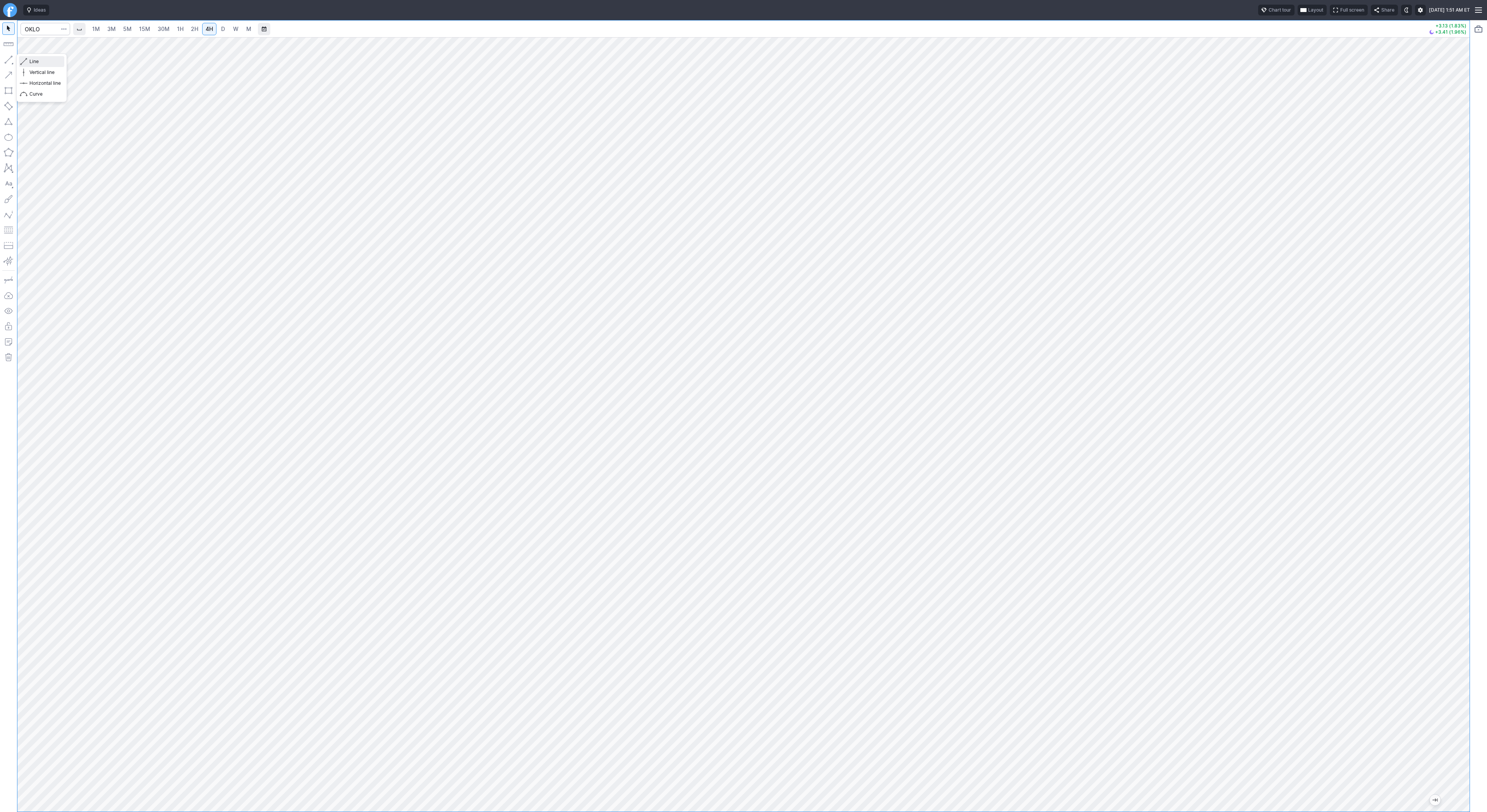
drag, startPoint x: 36, startPoint y: 61, endPoint x: 47, endPoint y: 94, distance: 34.8
click at [36, 72] on div "Line Vertical line Horizontal line Curve" at bounding box center [42, 77] width 45 height 43
click at [40, 63] on span "Line" at bounding box center [45, 61] width 31 height 8
click at [37, 59] on span "Line" at bounding box center [45, 61] width 31 height 8
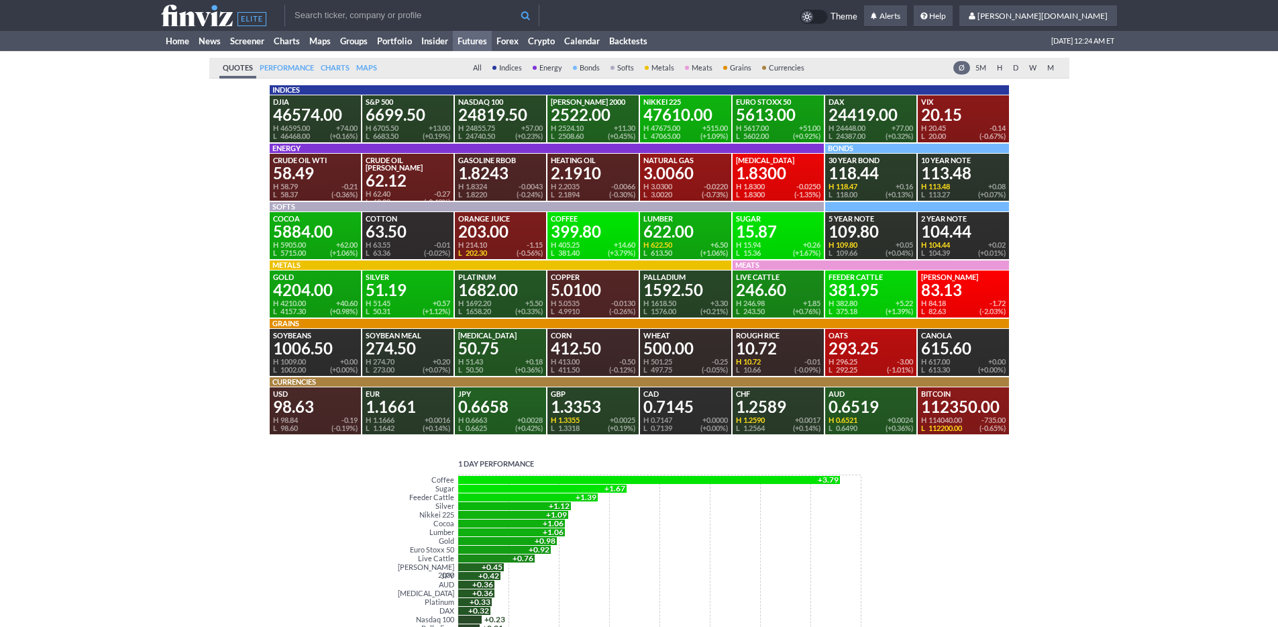
click at [178, 150] on div "Quotes Performance Perf. Charts Maps All Indices Energy Bonds Softs Metals Meat…" at bounding box center [638, 491] width 929 height 881
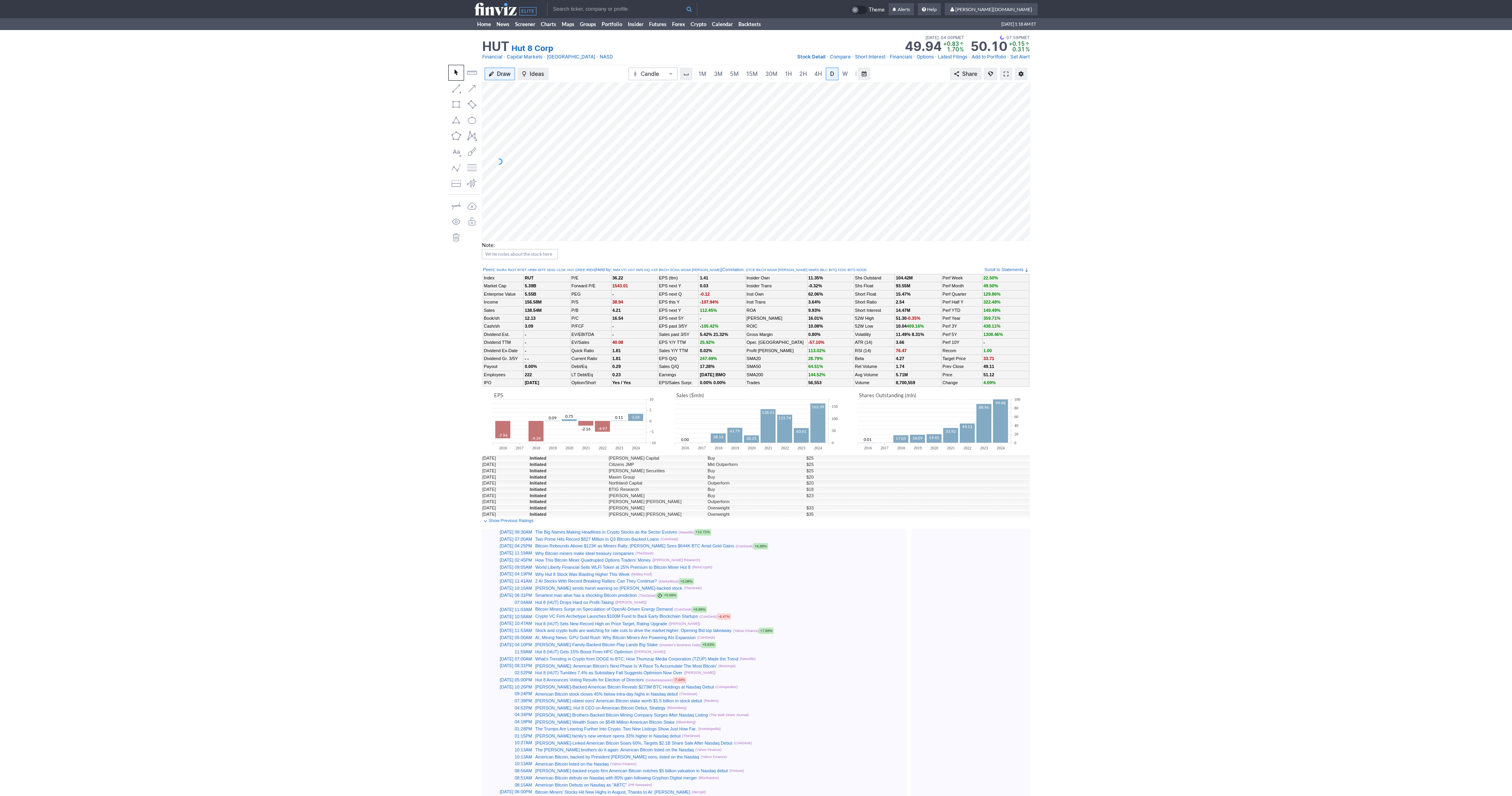
scroll to position [0, 8]
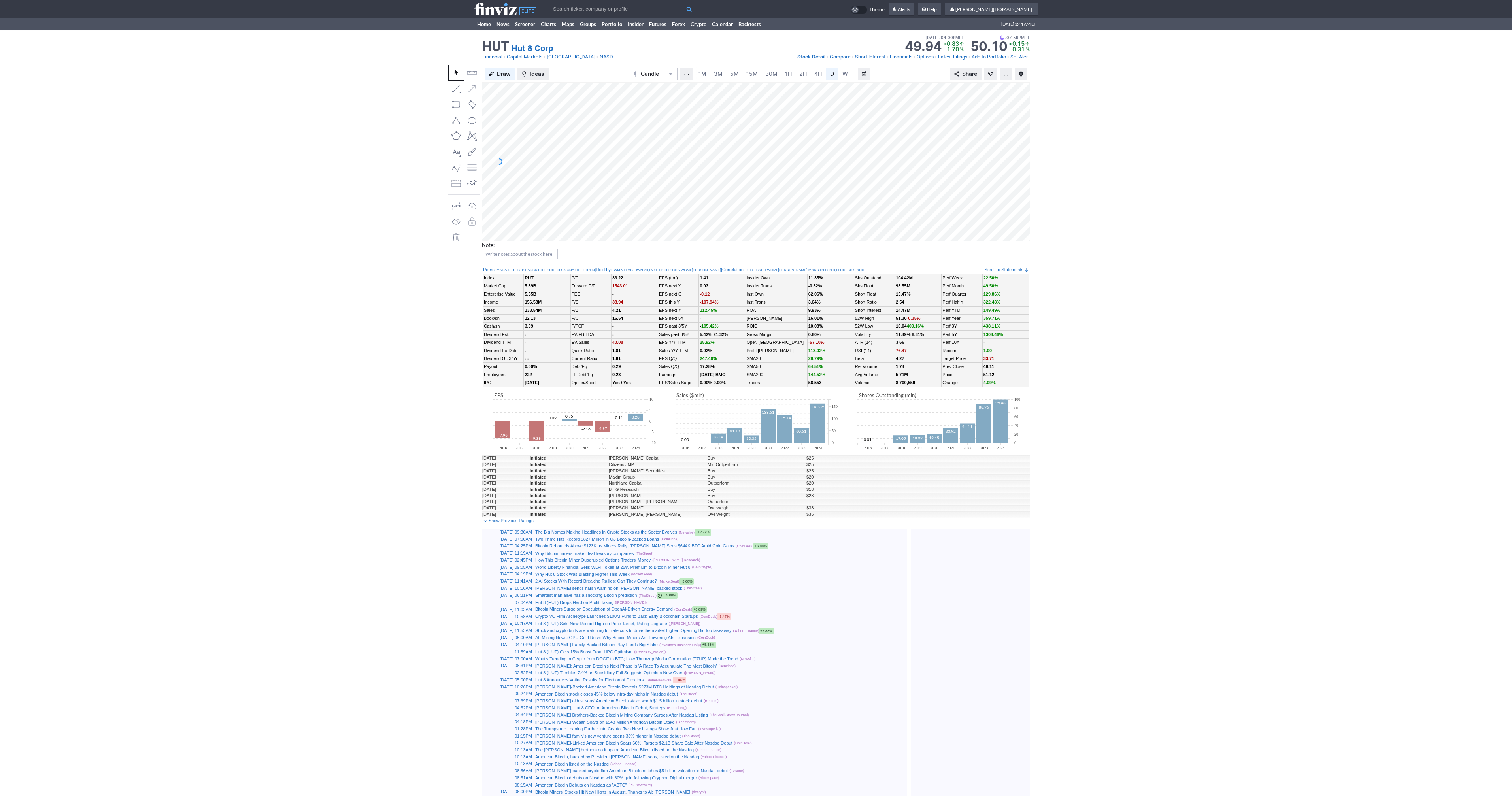
scroll to position [0, 8]
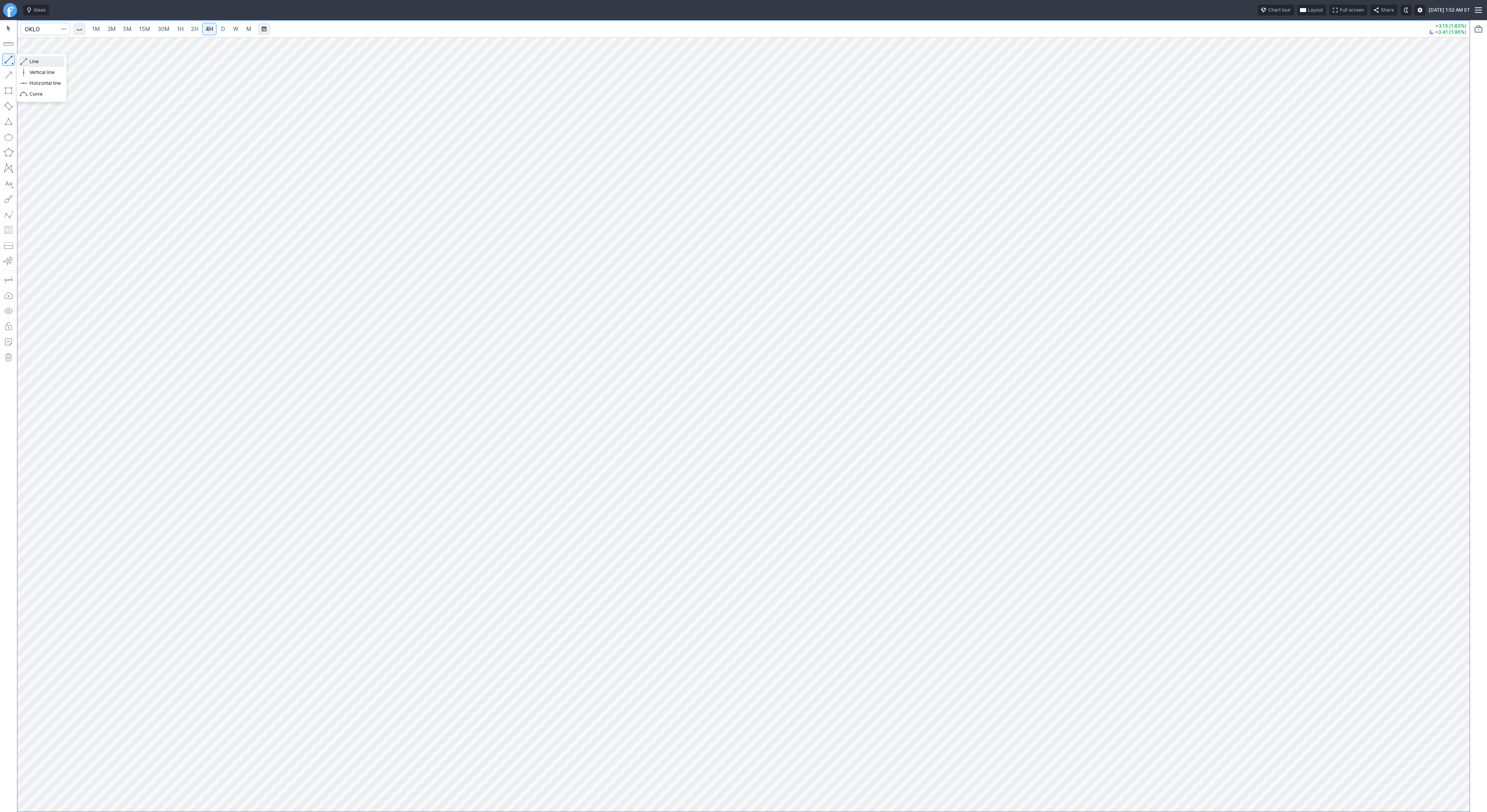
drag, startPoint x: 25, startPoint y: 58, endPoint x: 62, endPoint y: 95, distance: 52.3
click at [25, 59] on span "button" at bounding box center [25, 61] width 5 height 11
click at [62, 29] on span "button" at bounding box center [64, 29] width 5 height 8
click at [41, 29] on div at bounding box center [744, 406] width 1487 height 812
click at [38, 28] on input "Search" at bounding box center [46, 29] width 50 height 12
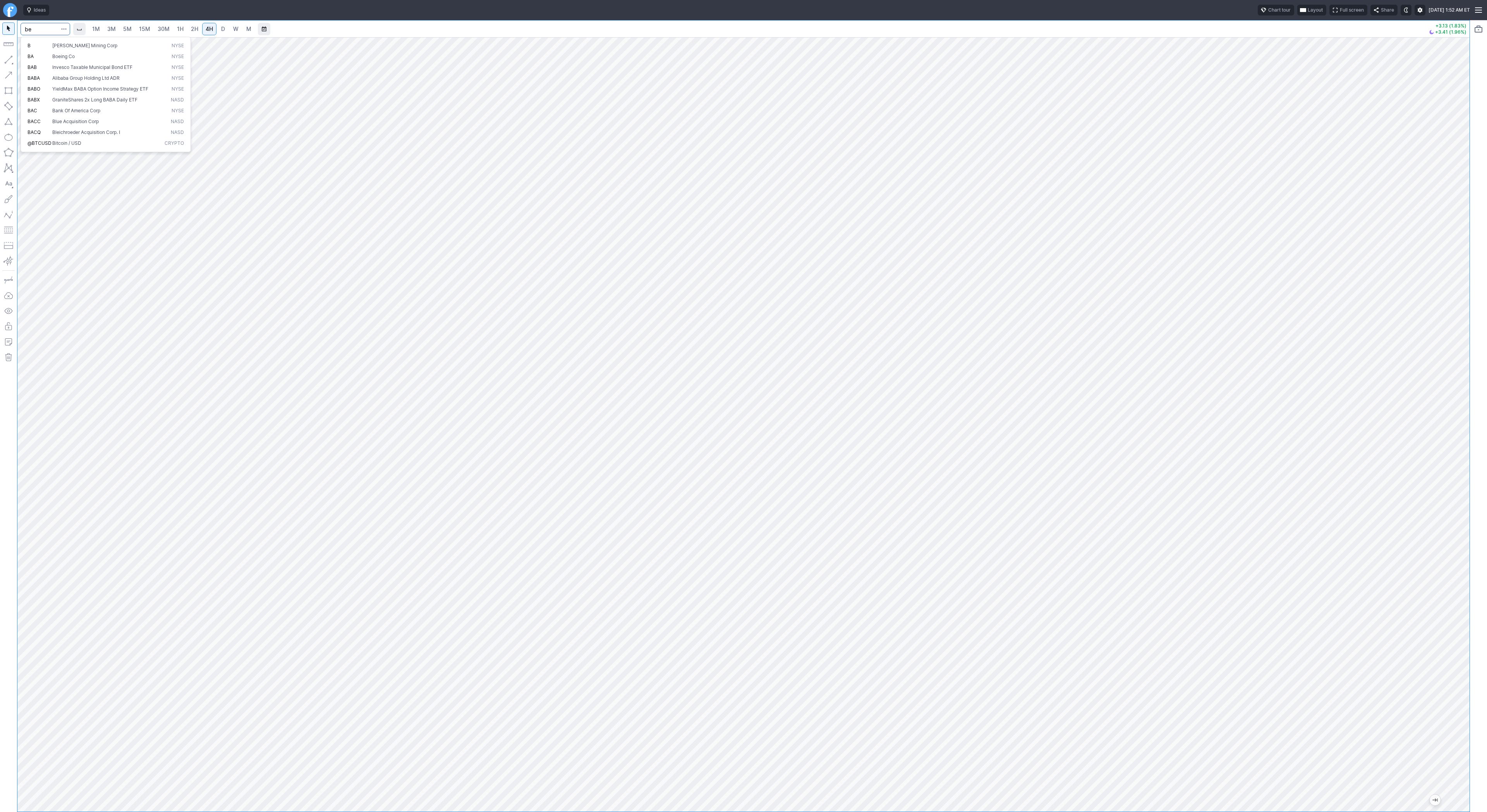
type input "be"
click at [8, 61] on button "button" at bounding box center [8, 59] width 12 height 12
drag, startPoint x: 29, startPoint y: 57, endPoint x: 40, endPoint y: 65, distance: 13.6
click at [29, 57] on button "Line" at bounding box center [42, 61] width 45 height 11
click at [29, 30] on input "Search" at bounding box center [46, 29] width 50 height 12
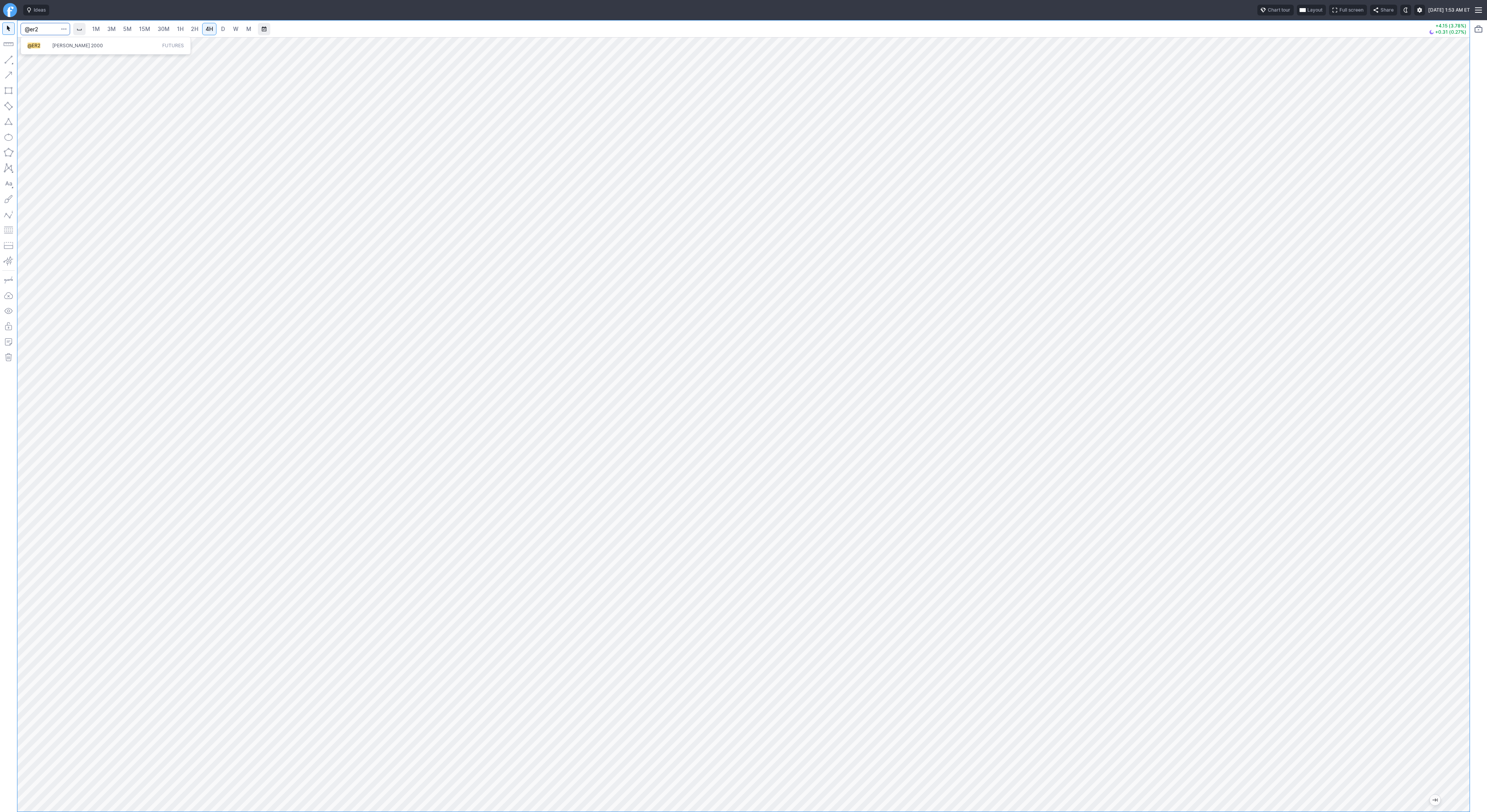
type input "@er2"
click at [61, 47] on span "Russell 2000" at bounding box center [78, 46] width 51 height 6
click at [28, 62] on button "Line" at bounding box center [42, 61] width 45 height 11
click at [26, 61] on span "button" at bounding box center [25, 61] width 5 height 11
click at [11, 59] on button "button" at bounding box center [8, 59] width 12 height 12
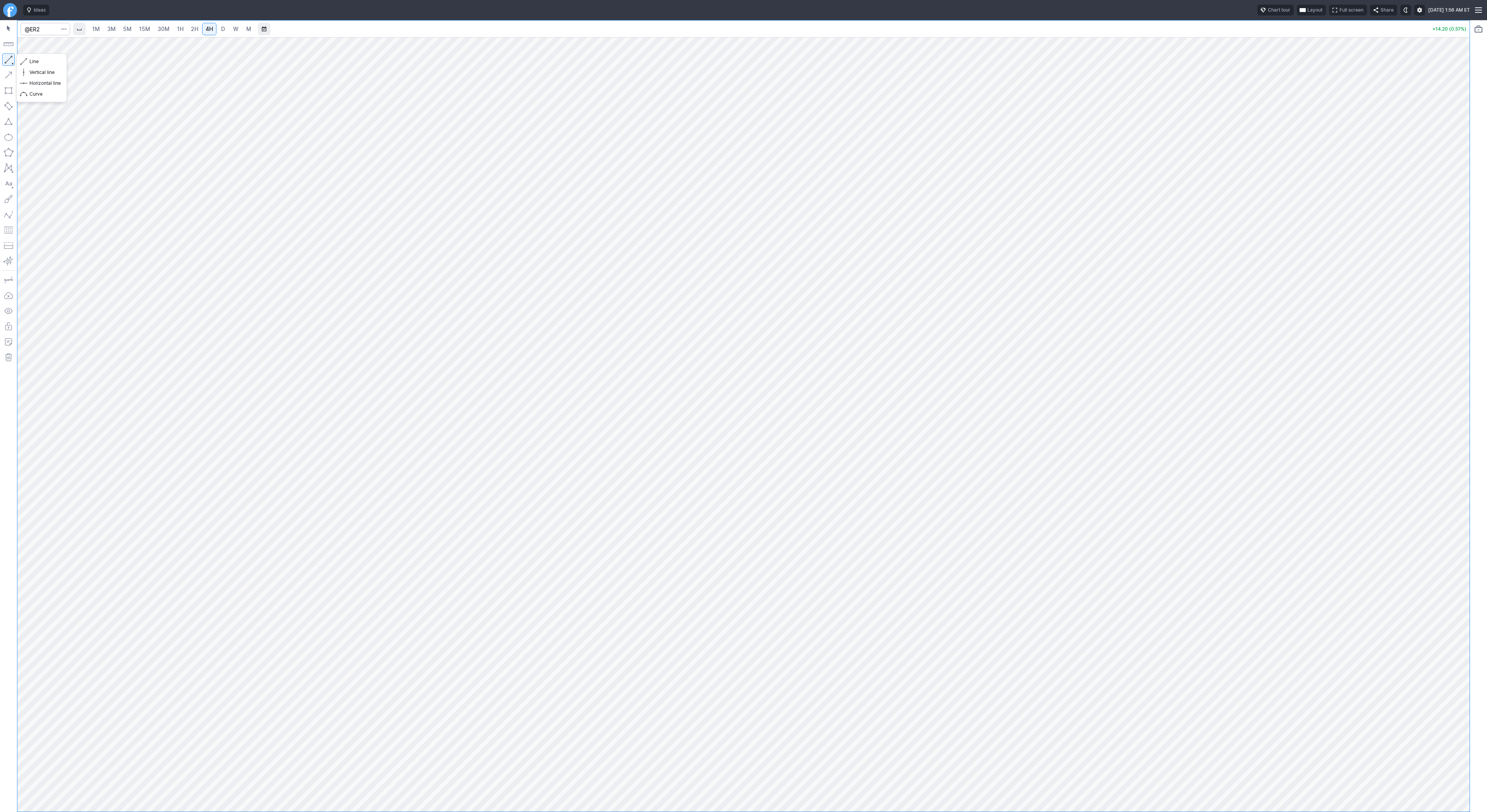
drag, startPoint x: 10, startPoint y: 57, endPoint x: 58, endPoint y: 90, distance: 58.2
click at [10, 57] on button "button" at bounding box center [8, 59] width 12 height 12
click at [29, 60] on button "Line" at bounding box center [42, 61] width 45 height 11
click at [177, 30] on span "1H" at bounding box center [180, 28] width 6 height 6
click at [188, 25] on link "2H" at bounding box center [195, 29] width 14 height 12
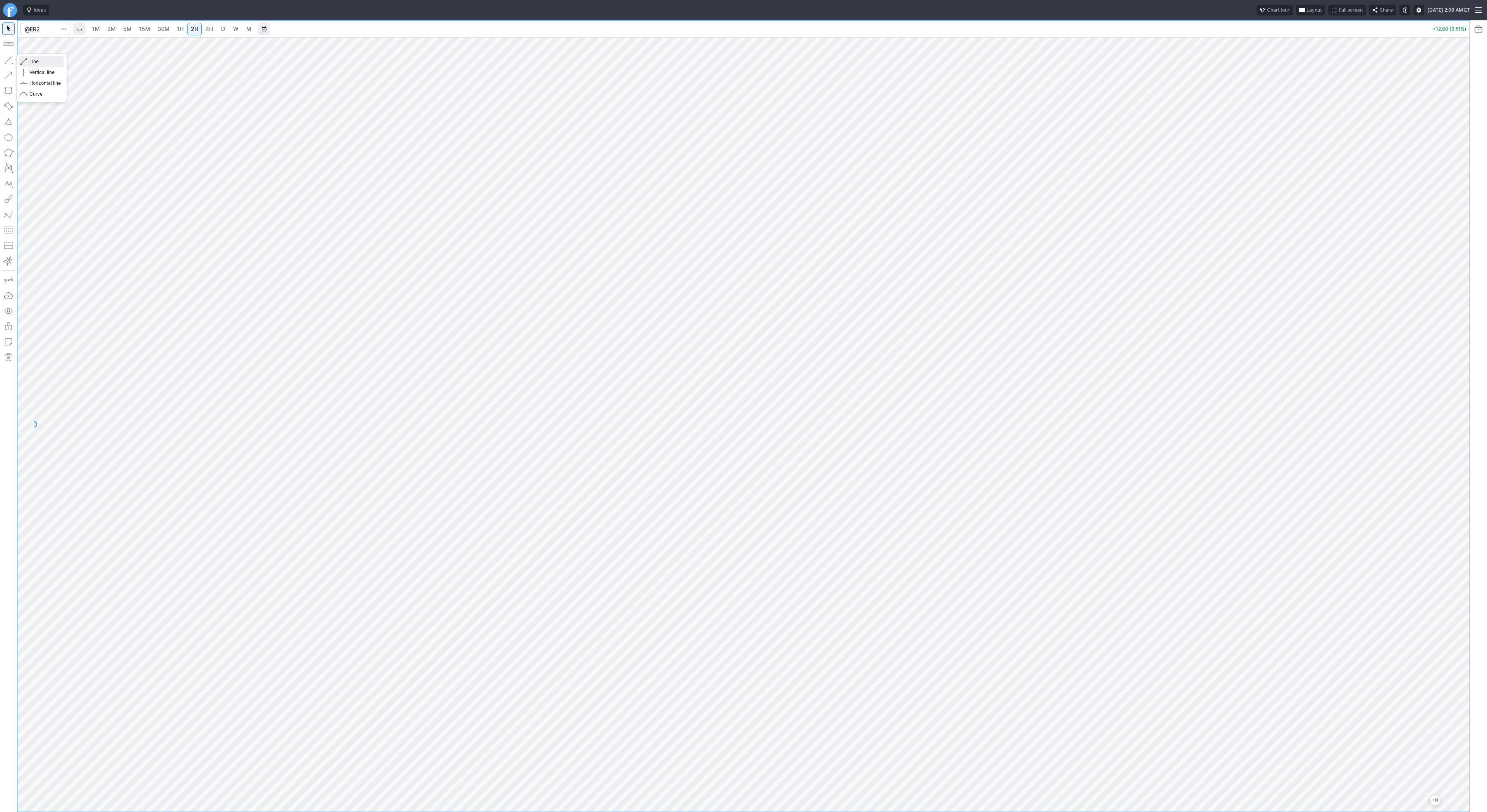
click at [24, 59] on span "button" at bounding box center [25, 61] width 5 height 11
click at [36, 57] on button "Line" at bounding box center [42, 61] width 45 height 11
click at [44, 28] on input "Search" at bounding box center [46, 29] width 50 height 12
type input "path"
drag, startPoint x: 1460, startPoint y: 296, endPoint x: 1454, endPoint y: 456, distance: 160.1
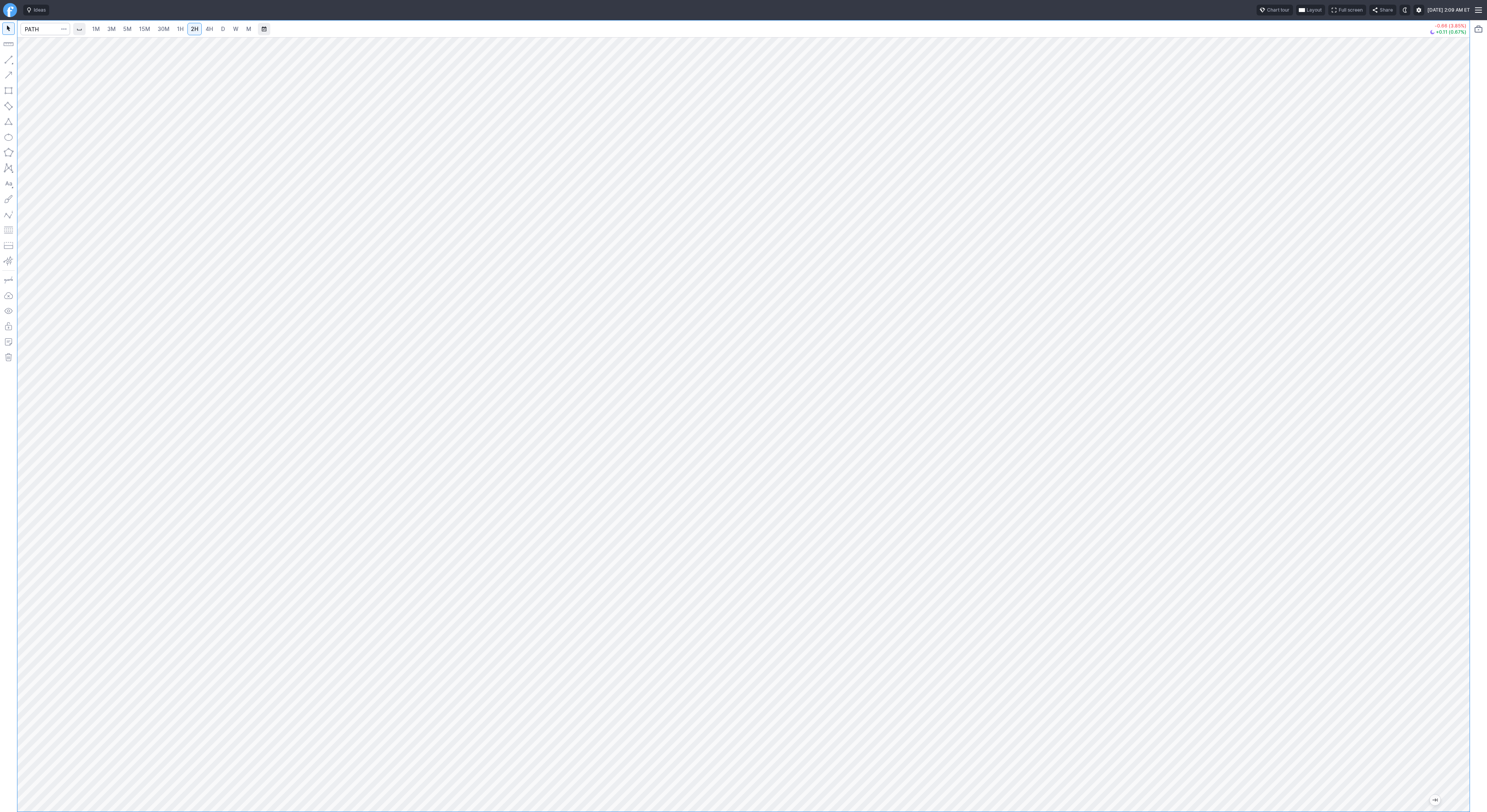
click at [1454, 456] on div at bounding box center [1462, 422] width 16 height 755
click at [8, 59] on button "button" at bounding box center [8, 59] width 12 height 12
click at [30, 27] on input "Search" at bounding box center [46, 29] width 50 height 12
click at [28, 62] on button "Line" at bounding box center [42, 61] width 45 height 11
click at [50, 61] on span "Line" at bounding box center [45, 61] width 31 height 8
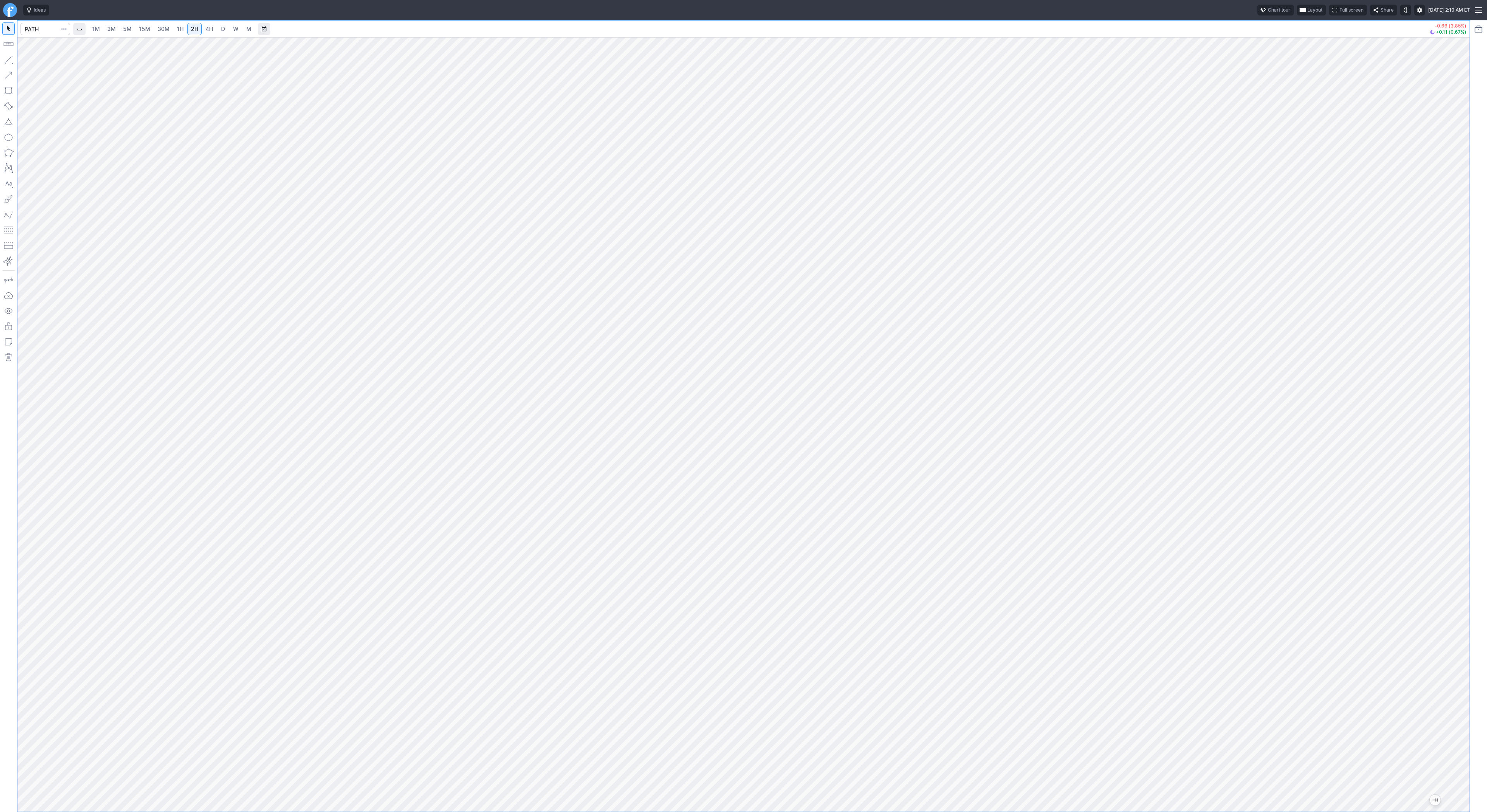
click at [203, 28] on link "4H" at bounding box center [209, 29] width 14 height 12
click at [5, 57] on button "button" at bounding box center [8, 59] width 12 height 12
drag, startPoint x: 5, startPoint y: 59, endPoint x: 23, endPoint y: 95, distance: 40.2
click at [5, 62] on button "button" at bounding box center [8, 59] width 12 height 12
click at [1435, 534] on div at bounding box center [744, 424] width 1452 height 774
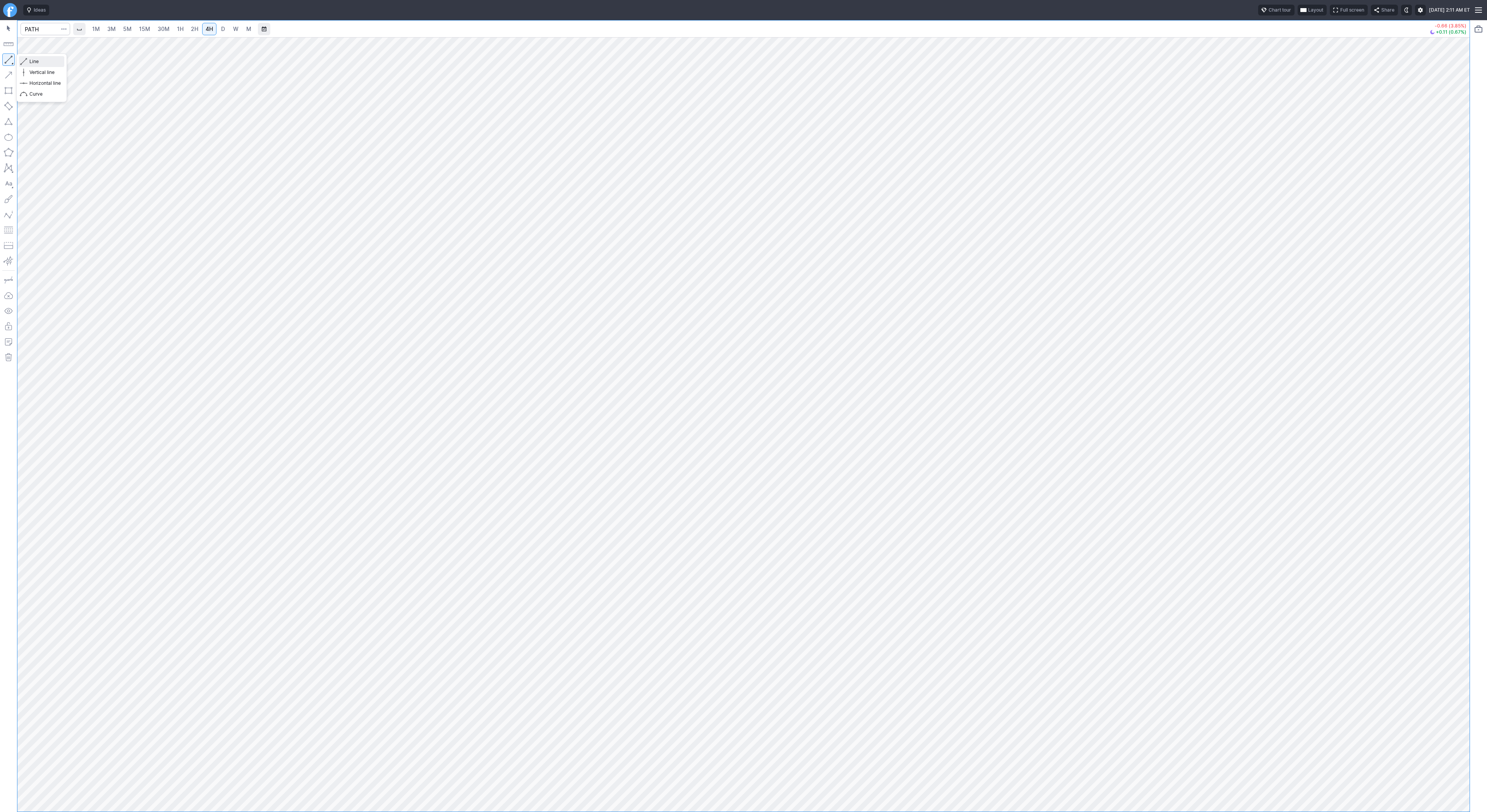
click at [27, 63] on span "button" at bounding box center [25, 61] width 5 height 11
click at [27, 30] on input "Search" at bounding box center [46, 29] width 50 height 12
type input "qs"
click at [62, 46] on span "QuantumScape Corp" at bounding box center [75, 46] width 45 height 6
click at [8, 56] on button "button" at bounding box center [8, 59] width 12 height 12
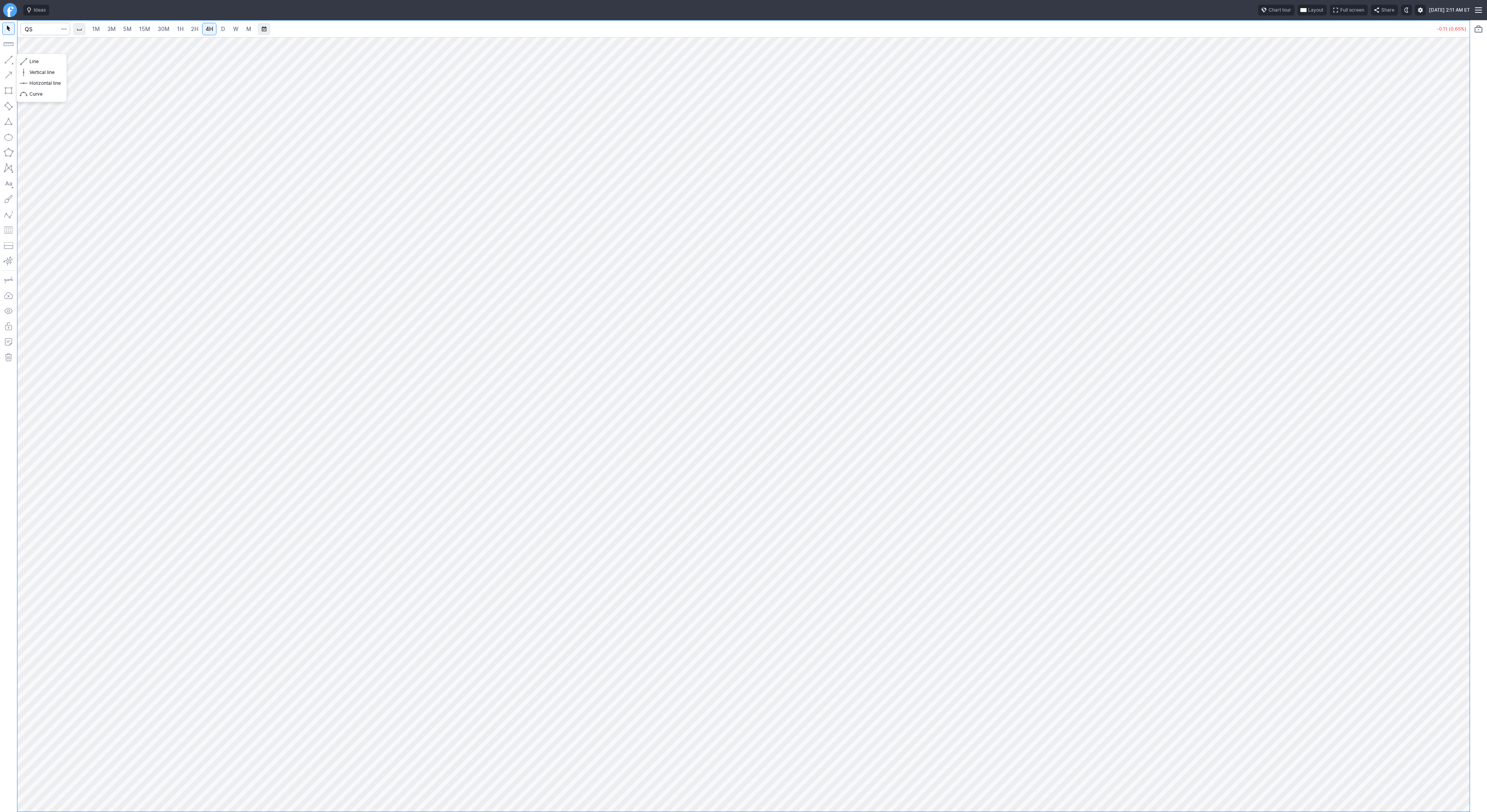
drag, startPoint x: 10, startPoint y: 59, endPoint x: 17, endPoint y: 91, distance: 32.8
click at [10, 63] on button "button" at bounding box center [8, 59] width 12 height 12
drag, startPoint x: 10, startPoint y: 57, endPoint x: 28, endPoint y: 82, distance: 30.8
click at [10, 58] on button "button" at bounding box center [8, 59] width 12 height 12
click at [51, 61] on span "Line" at bounding box center [45, 61] width 31 height 8
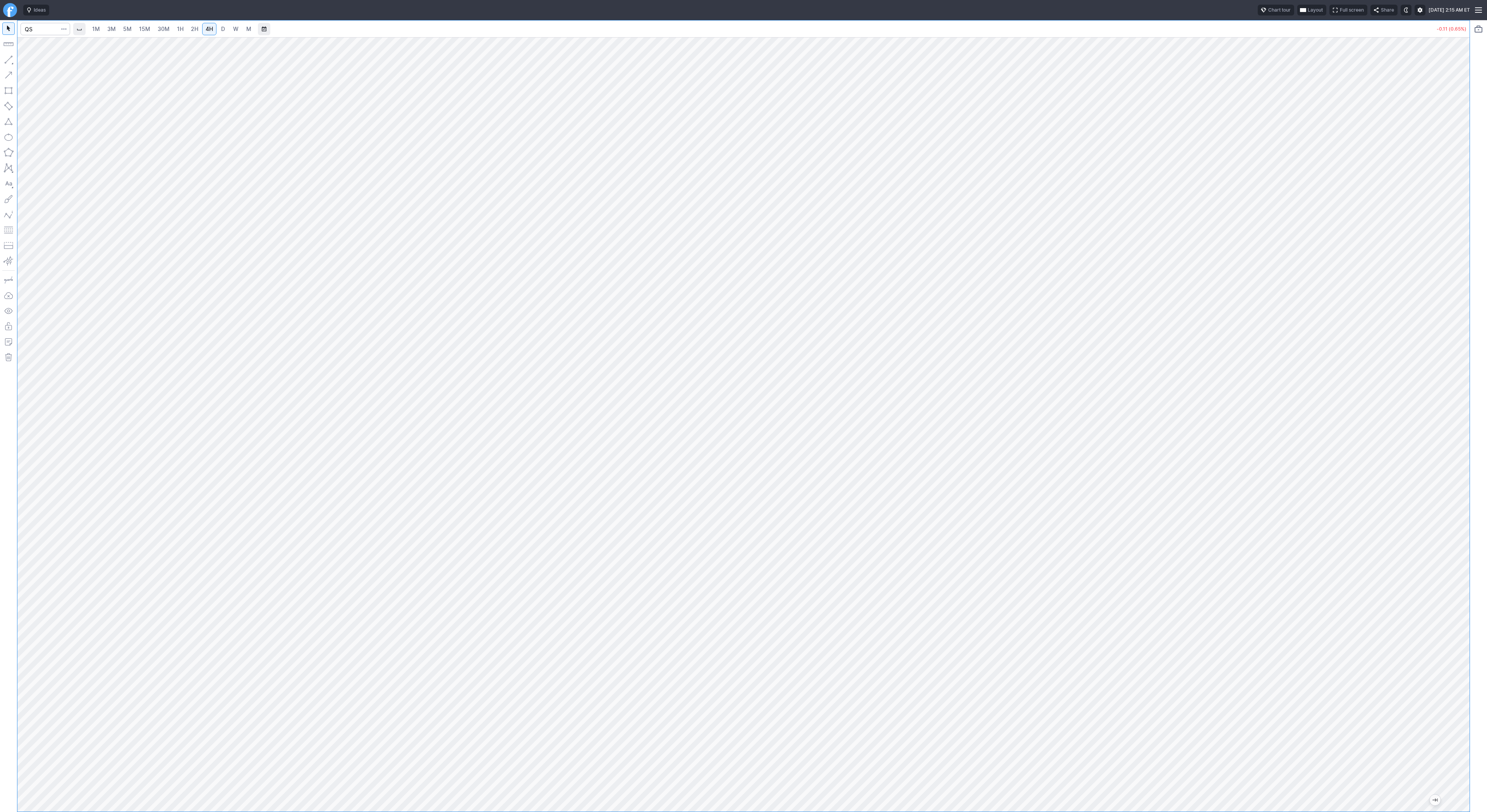
click at [224, 33] on link "D" at bounding box center [223, 29] width 12 height 12
click at [3, 59] on button "button" at bounding box center [8, 59] width 12 height 12
click at [11, 59] on button "button" at bounding box center [8, 59] width 12 height 12
click at [12, 57] on button "button" at bounding box center [8, 59] width 12 height 12
click at [8, 57] on button "button" at bounding box center [8, 59] width 12 height 12
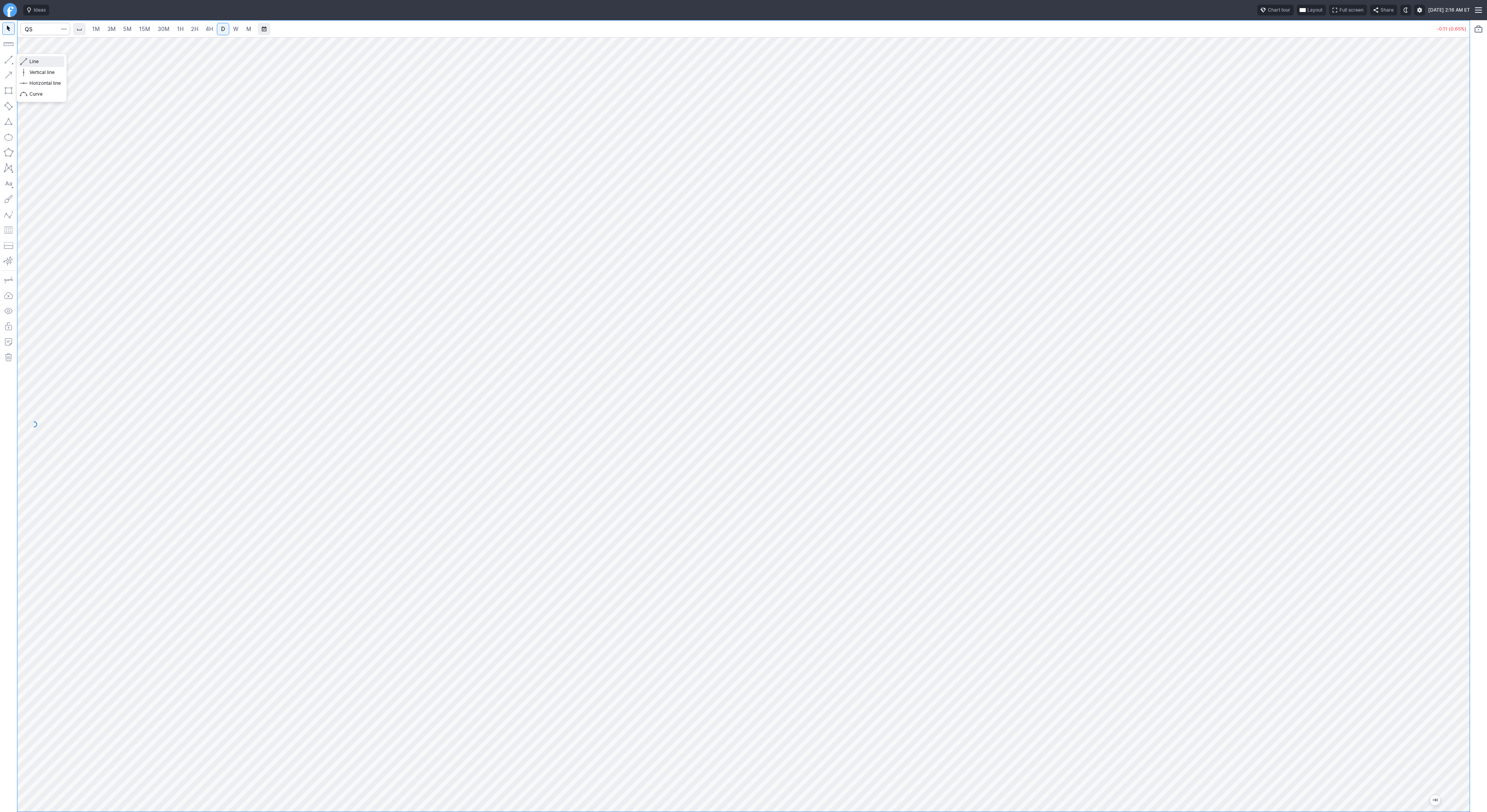
click at [30, 61] on span "Line" at bounding box center [45, 61] width 31 height 8
click at [23, 62] on span "button" at bounding box center [25, 61] width 5 height 11
click at [37, 59] on span "Line" at bounding box center [45, 61] width 31 height 8
click at [1452, 369] on div at bounding box center [744, 424] width 1452 height 774
click at [1452, 354] on div at bounding box center [744, 424] width 1452 height 774
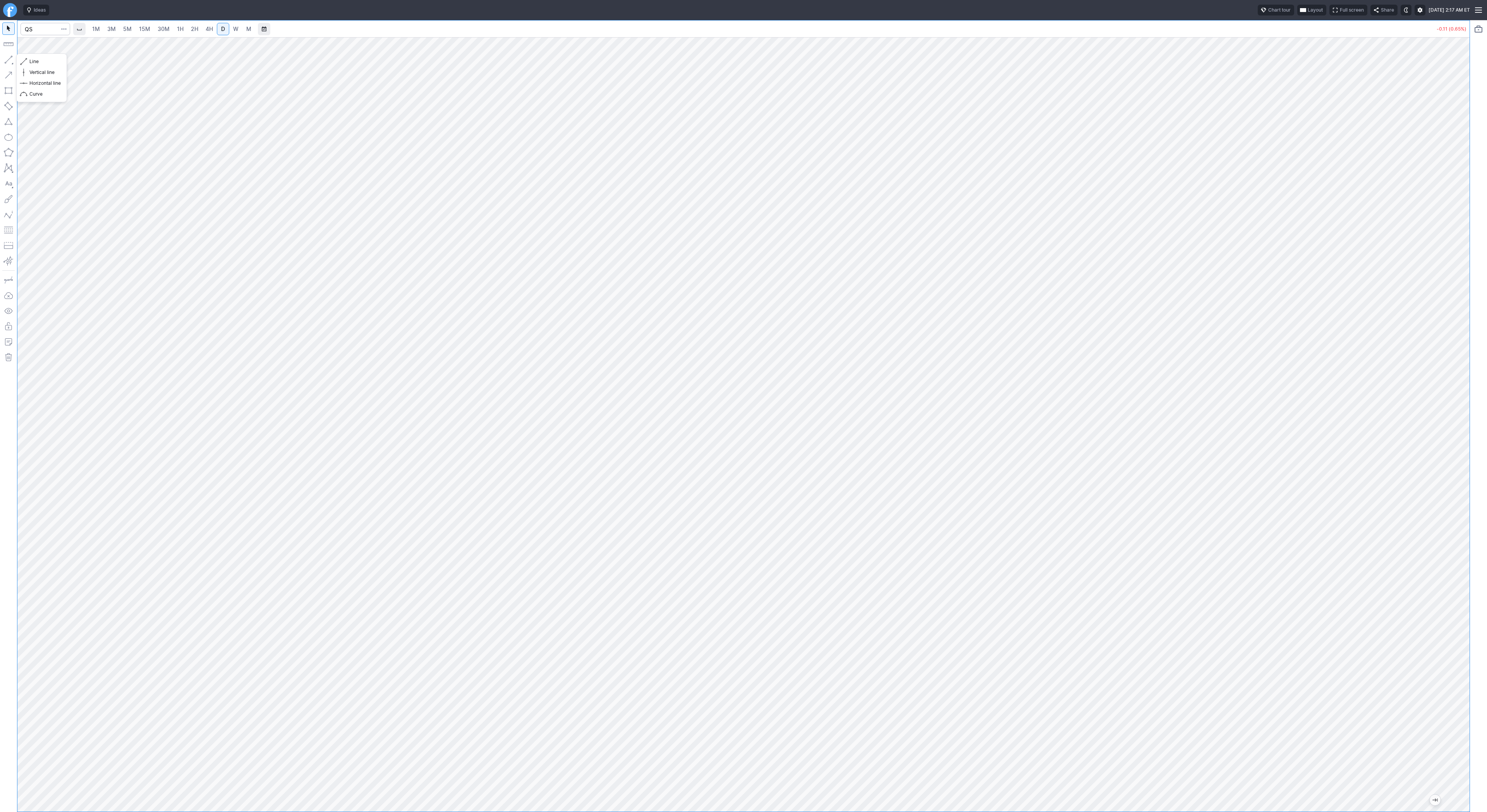
drag, startPoint x: 2, startPoint y: 57, endPoint x: 16, endPoint y: 95, distance: 40.5
click at [2, 57] on button "button" at bounding box center [8, 59] width 12 height 12
click at [14, 61] on button "button" at bounding box center [8, 59] width 12 height 12
drag, startPoint x: 1461, startPoint y: 503, endPoint x: 1460, endPoint y: 522, distance: 19.0
click at [1460, 522] on div at bounding box center [1462, 422] width 16 height 755
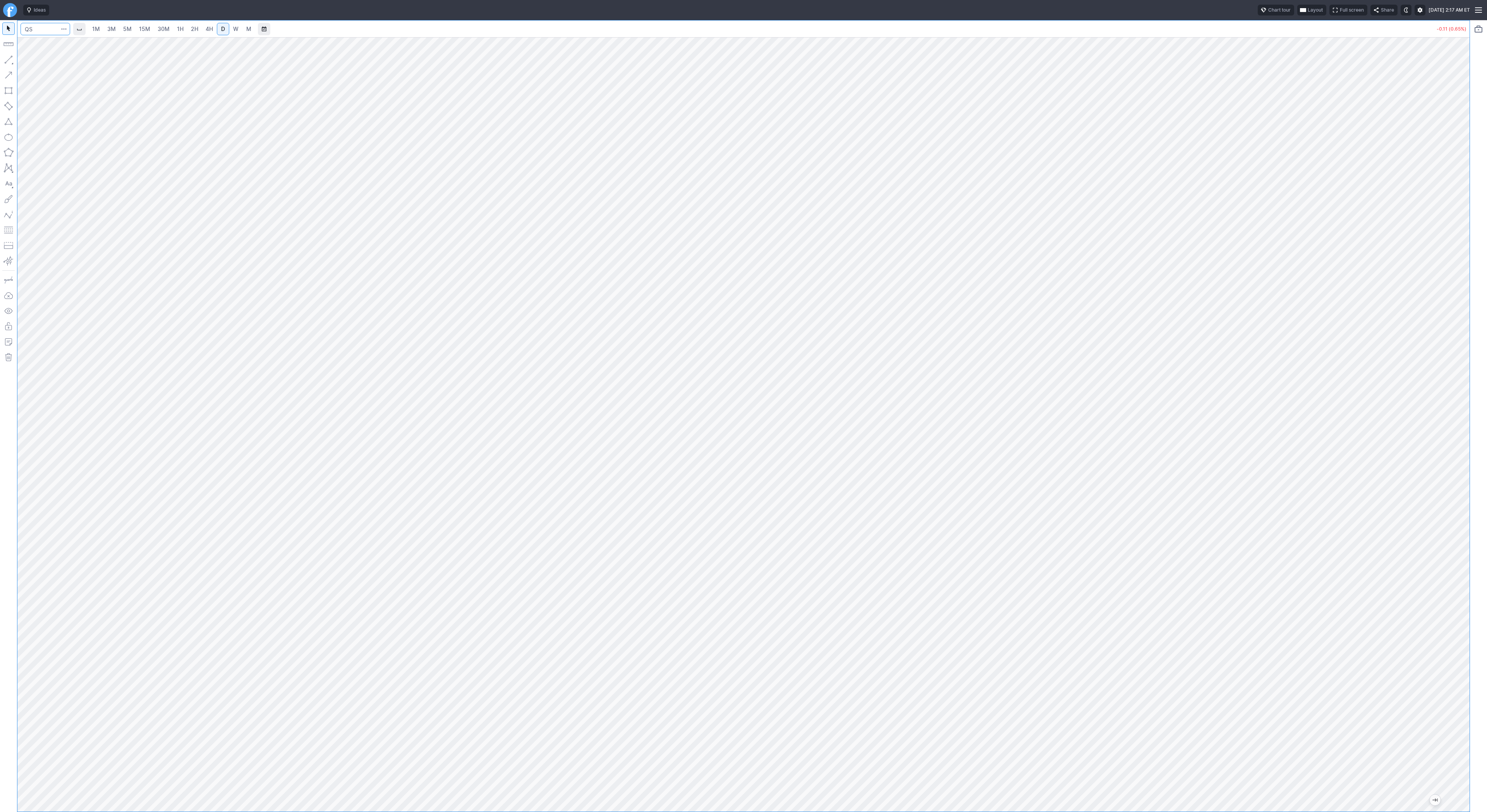
click at [43, 31] on input "Search" at bounding box center [46, 29] width 50 height 12
type input "amd"
click at [25, 60] on span "button" at bounding box center [25, 61] width 5 height 11
click at [27, 62] on button "Line" at bounding box center [42, 61] width 45 height 11
click at [9, 56] on button "button" at bounding box center [8, 59] width 12 height 12
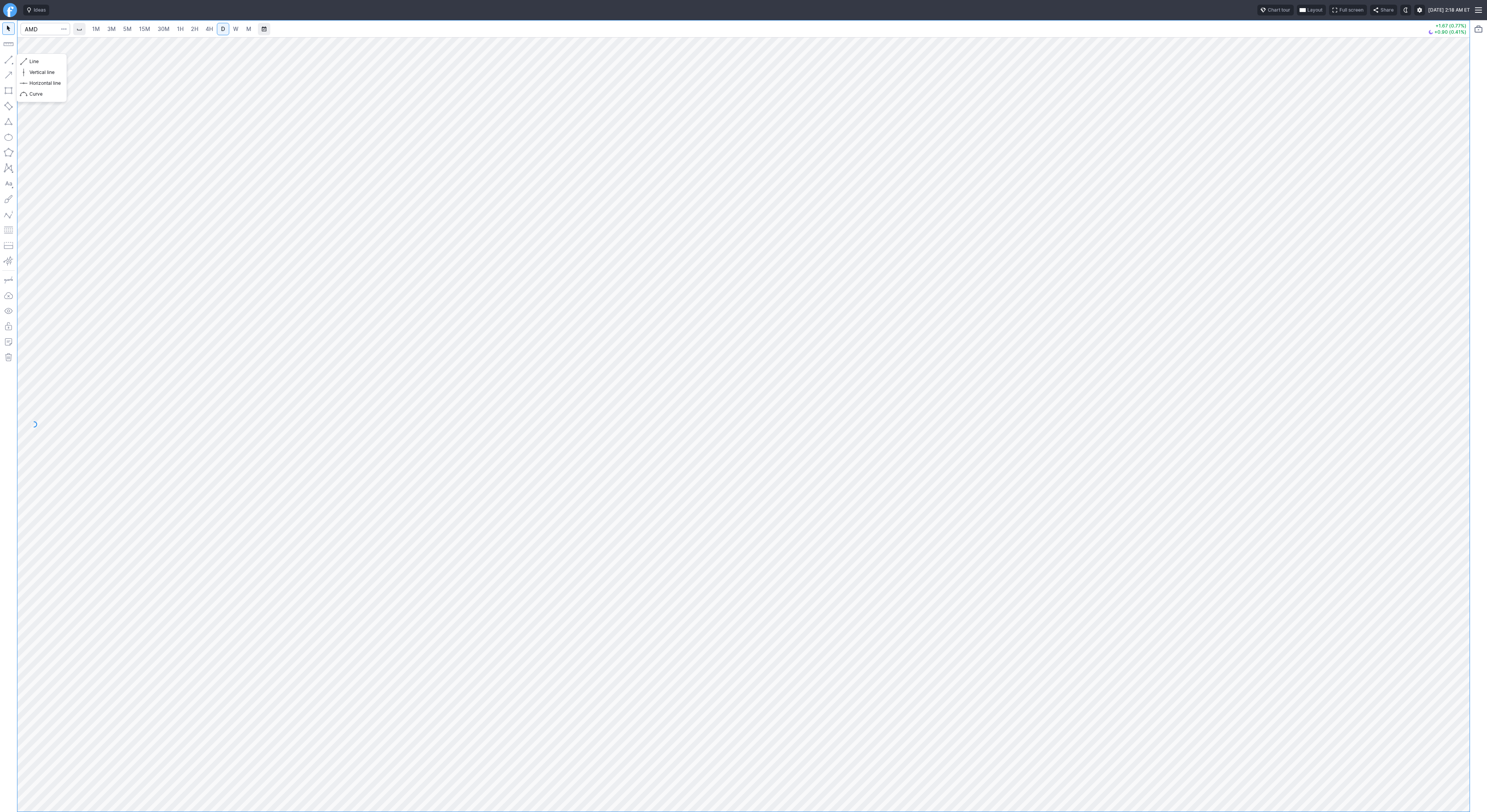
click at [9, 57] on button "button" at bounding box center [8, 59] width 12 height 12
click at [10, 58] on button "button" at bounding box center [8, 59] width 12 height 12
click at [4, 59] on button "button" at bounding box center [8, 59] width 12 height 12
click at [8, 57] on button "button" at bounding box center [8, 59] width 12 height 12
click at [8, 57] on button "button" at bounding box center [8, 59] width 12 height 12
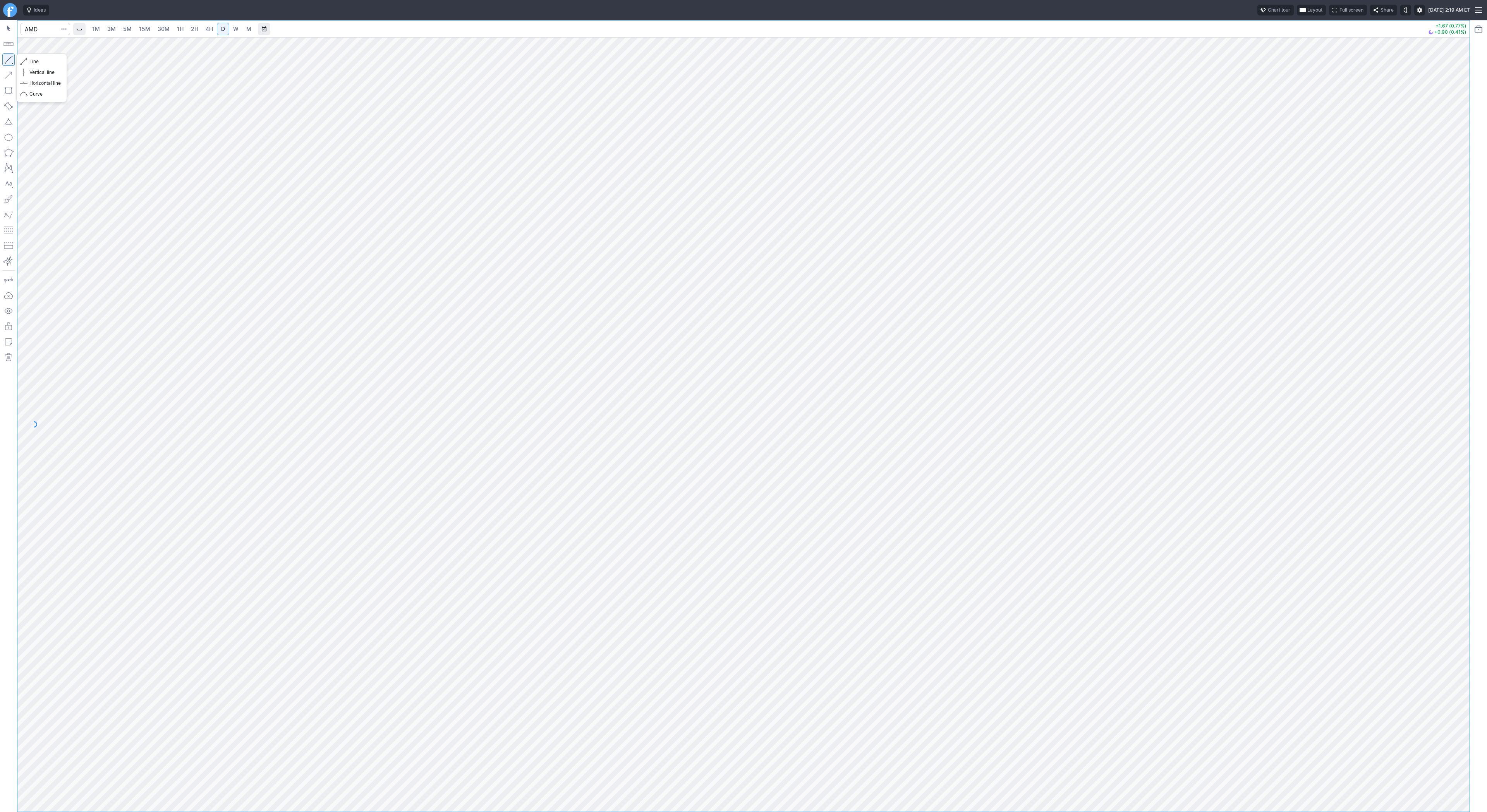
click at [11, 59] on button "button" at bounding box center [8, 59] width 12 height 12
click at [5, 57] on button "button" at bounding box center [8, 59] width 12 height 12
click at [10, 59] on button "button" at bounding box center [8, 59] width 12 height 12
drag, startPoint x: 7, startPoint y: 58, endPoint x: 33, endPoint y: 85, distance: 37.5
click at [8, 62] on button "button" at bounding box center [8, 59] width 12 height 12
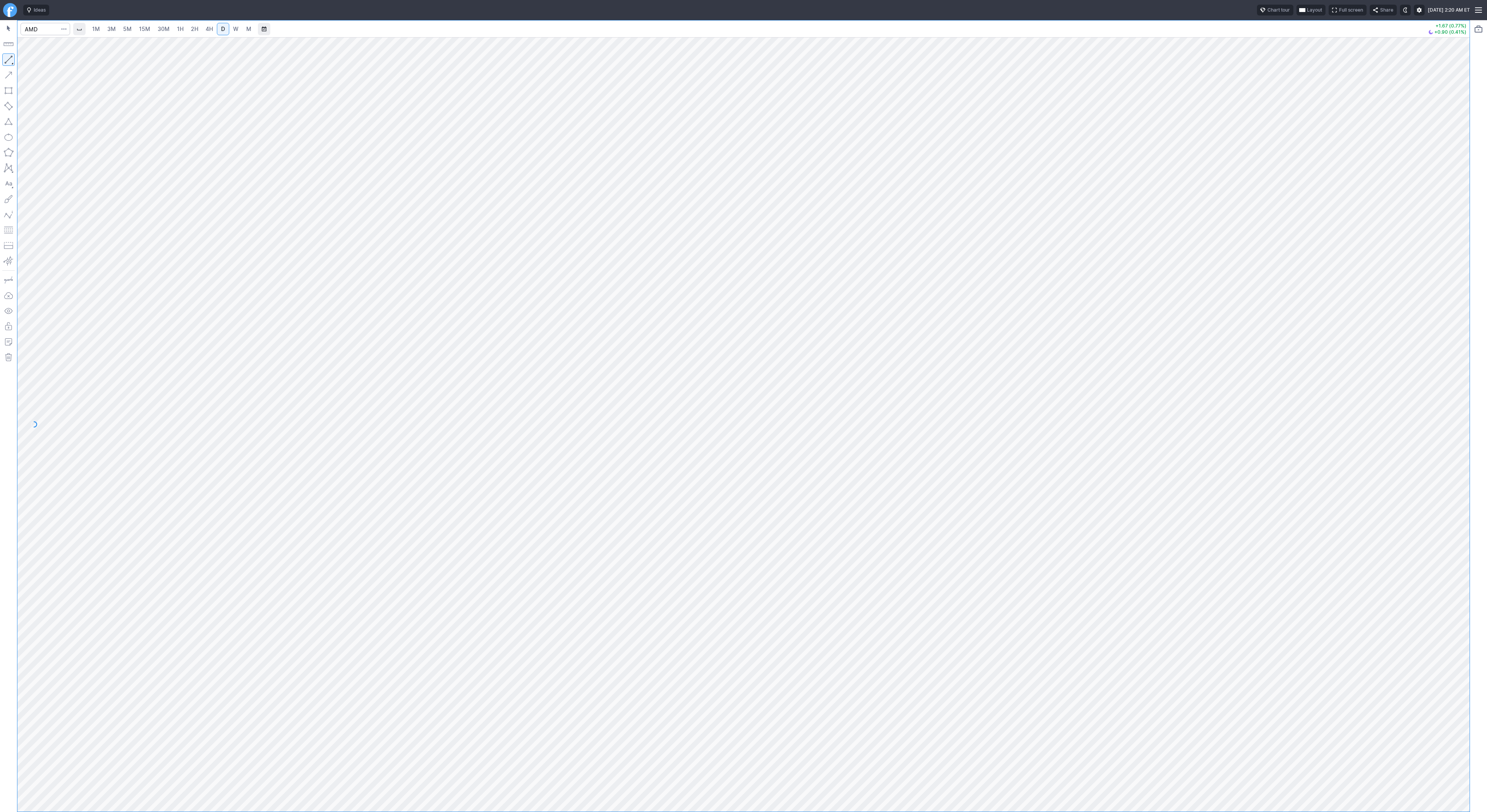
drag, startPoint x: 12, startPoint y: 59, endPoint x: 18, endPoint y: 85, distance: 26.7
click at [12, 59] on button "button" at bounding box center [8, 59] width 12 height 12
click at [8, 55] on button "button" at bounding box center [8, 59] width 12 height 12
drag, startPoint x: 9, startPoint y: 57, endPoint x: 25, endPoint y: 92, distance: 38.5
click at [8, 58] on button "button" at bounding box center [8, 59] width 12 height 12
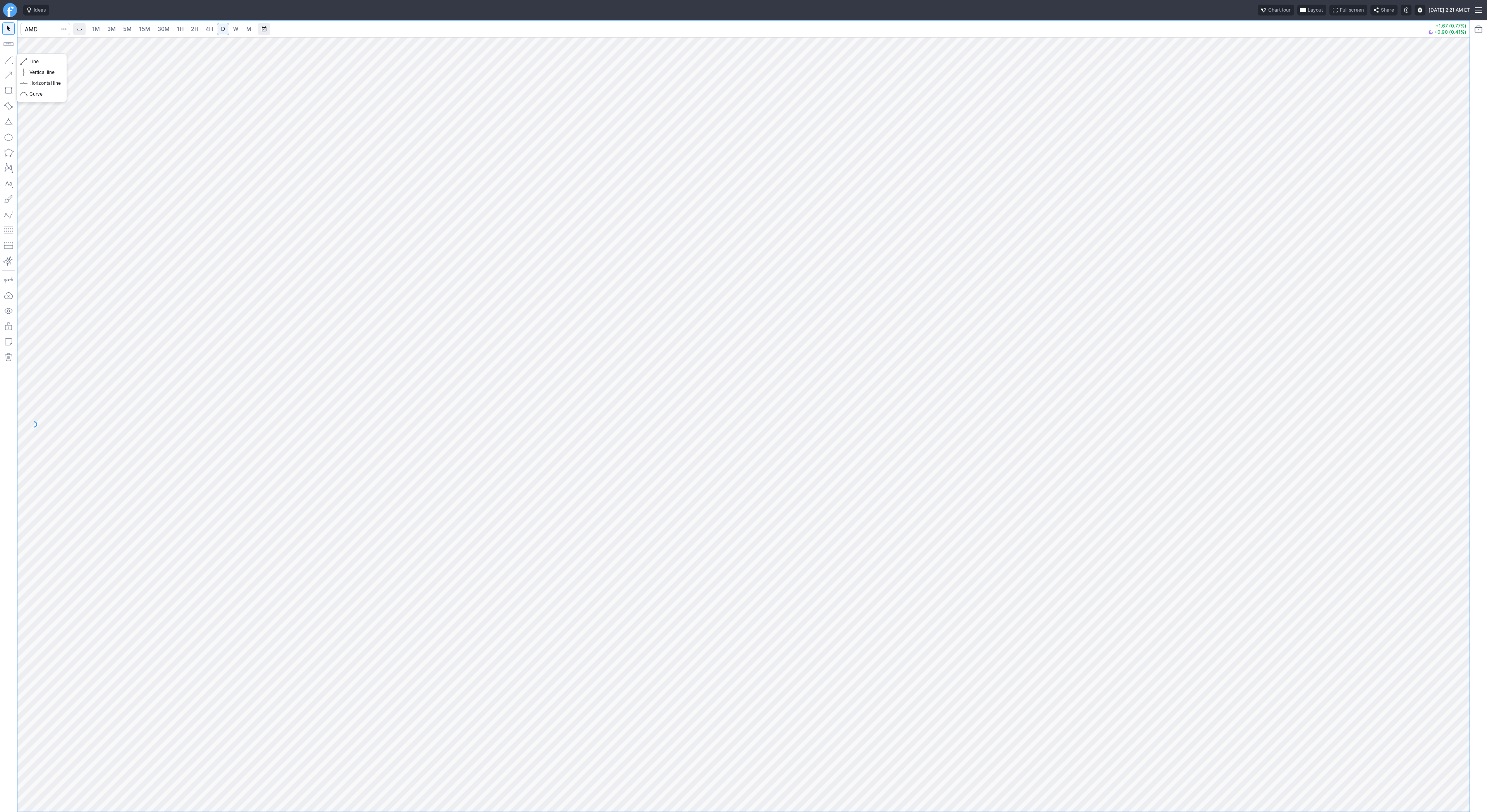
drag, startPoint x: 6, startPoint y: 59, endPoint x: 17, endPoint y: 91, distance: 33.8
click at [6, 59] on button "button" at bounding box center [8, 59] width 12 height 12
click at [9, 60] on button "button" at bounding box center [8, 59] width 12 height 12
drag, startPoint x: 8, startPoint y: 56, endPoint x: 9, endPoint y: 61, distance: 5.1
click at [8, 58] on button "button" at bounding box center [8, 59] width 12 height 12
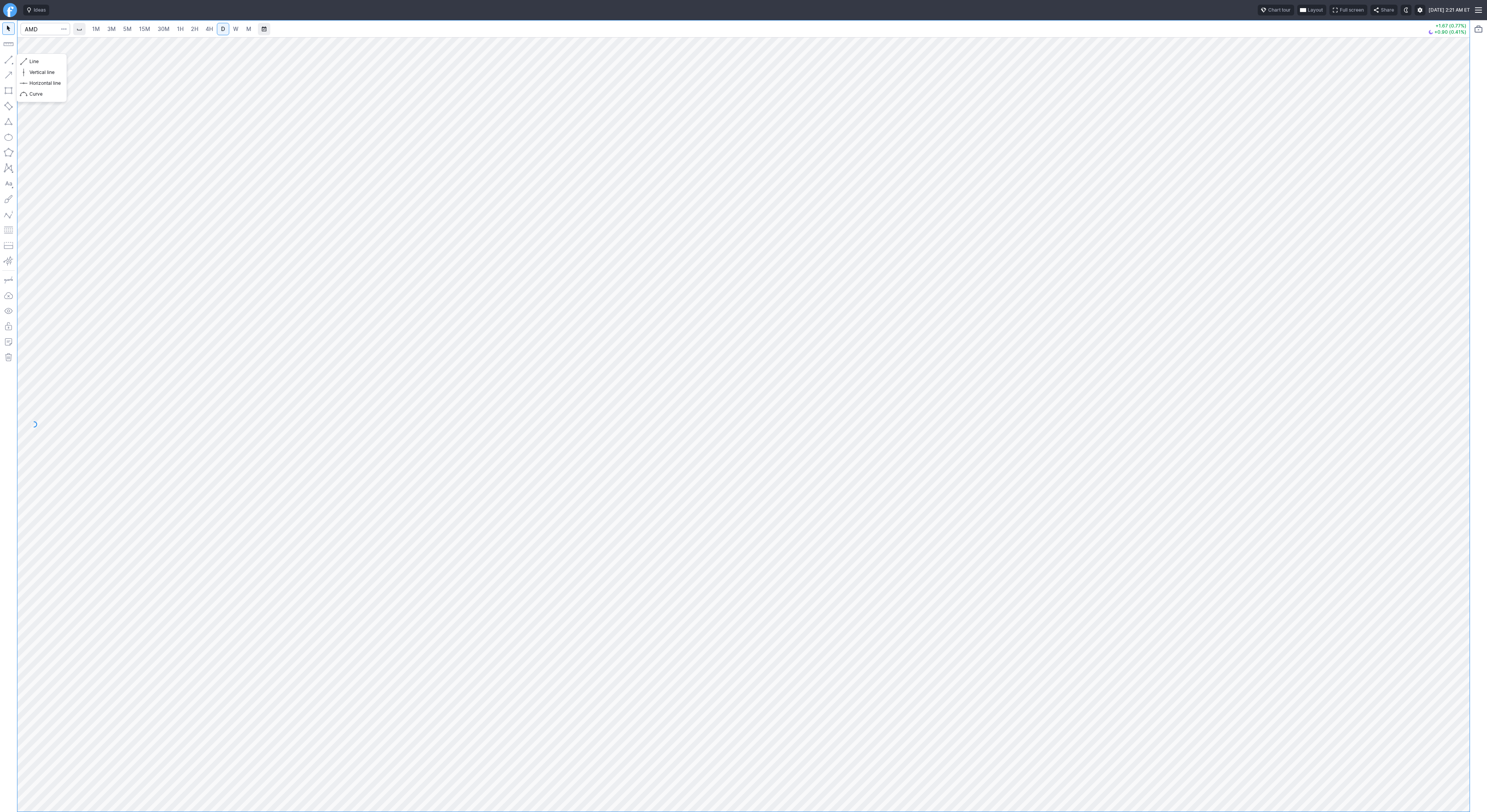
click at [5, 55] on button "button" at bounding box center [8, 59] width 12 height 12
drag, startPoint x: 5, startPoint y: 57, endPoint x: 32, endPoint y: 102, distance: 52.5
click at [5, 58] on button "button" at bounding box center [8, 59] width 12 height 12
click at [10, 59] on button "button" at bounding box center [8, 59] width 12 height 12
click at [12, 59] on button "button" at bounding box center [8, 59] width 12 height 12
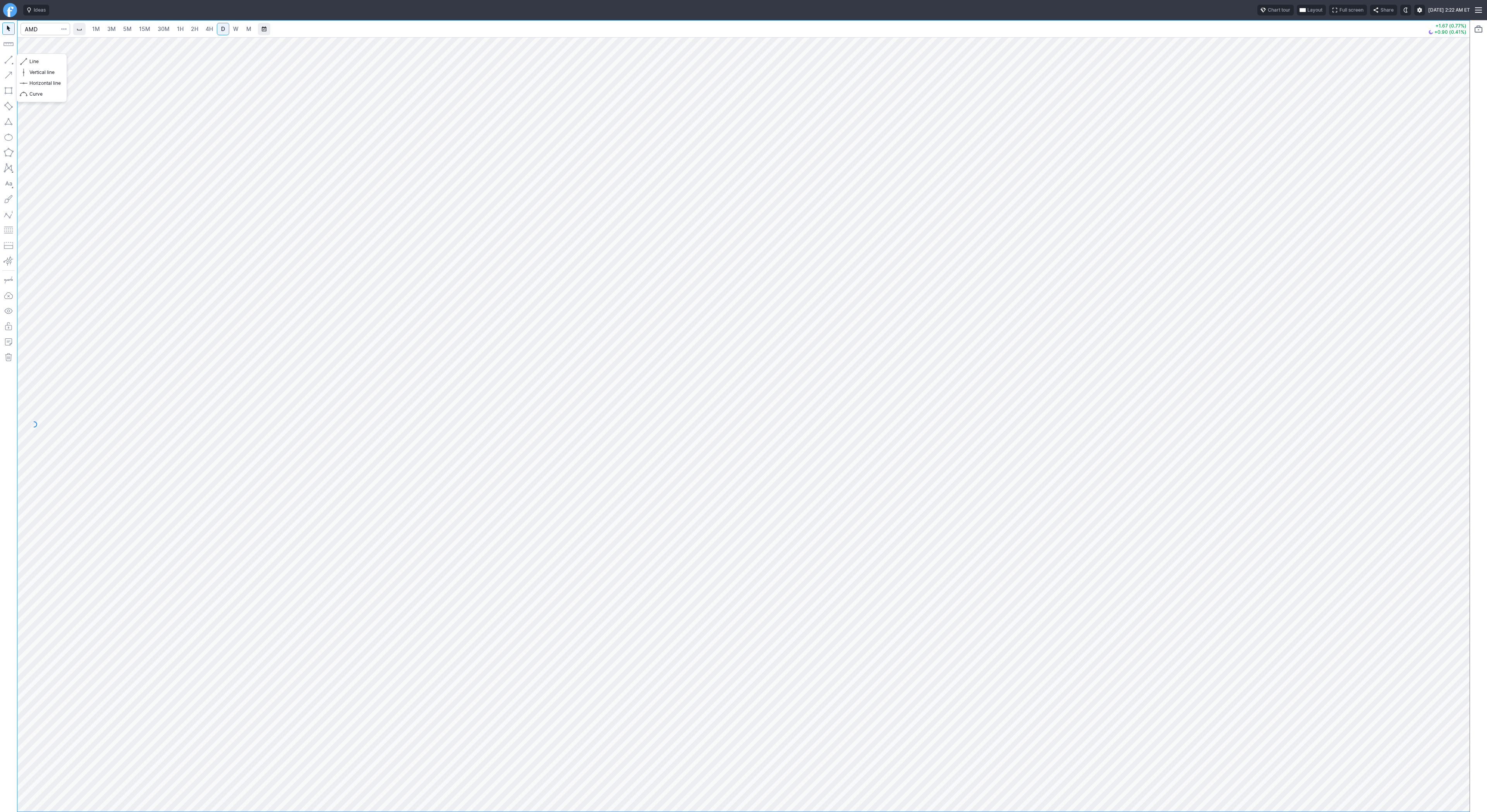
click at [7, 58] on button "button" at bounding box center [8, 59] width 12 height 12
click at [29, 59] on button "Line" at bounding box center [42, 61] width 45 height 11
click at [0, 230] on html "Ideas Chart tour Layout Full screen Share Wed OCT 15 2025 2:22 AM ET 1M 3M 5M 1…" at bounding box center [744, 406] width 1487 height 812
click at [0, 243] on html "Ideas Chart tour Layout Full screen Share Wed OCT 15 2025 2:22 AM ET 1M 3M 5M 1…" at bounding box center [744, 406] width 1487 height 812
click at [0, 289] on html "Ideas Chart tour Layout Full screen Share Wed OCT 15 2025 2:23 AM ET 1M 3M 5M 1…" at bounding box center [744, 406] width 1487 height 812
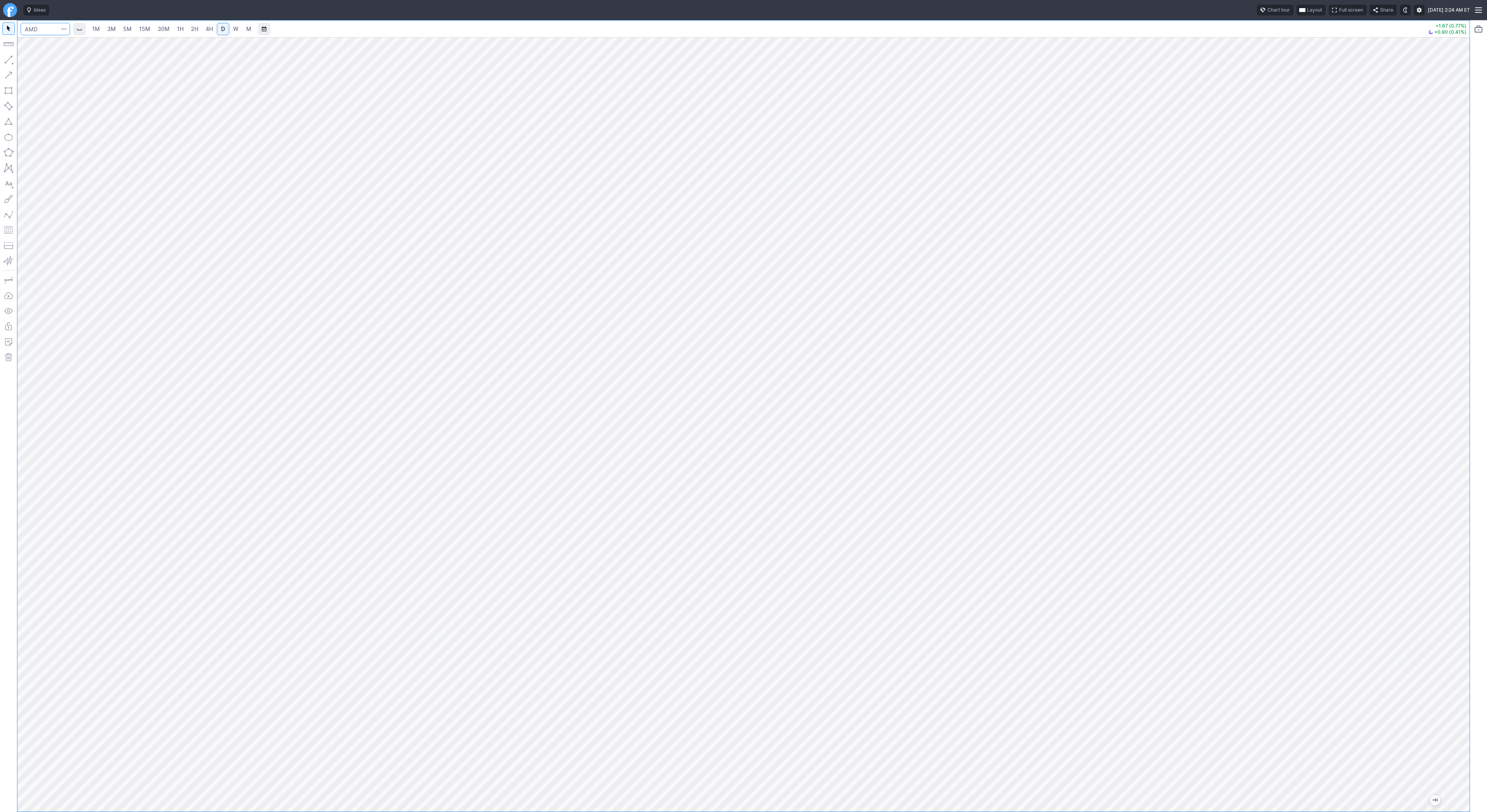
click at [42, 29] on input "Search" at bounding box center [46, 29] width 50 height 12
type input "arm"
click at [50, 29] on input "Search" at bounding box center [46, 29] width 50 height 12
type input "intc"
click at [233, 29] on span "W" at bounding box center [236, 28] width 5 height 6
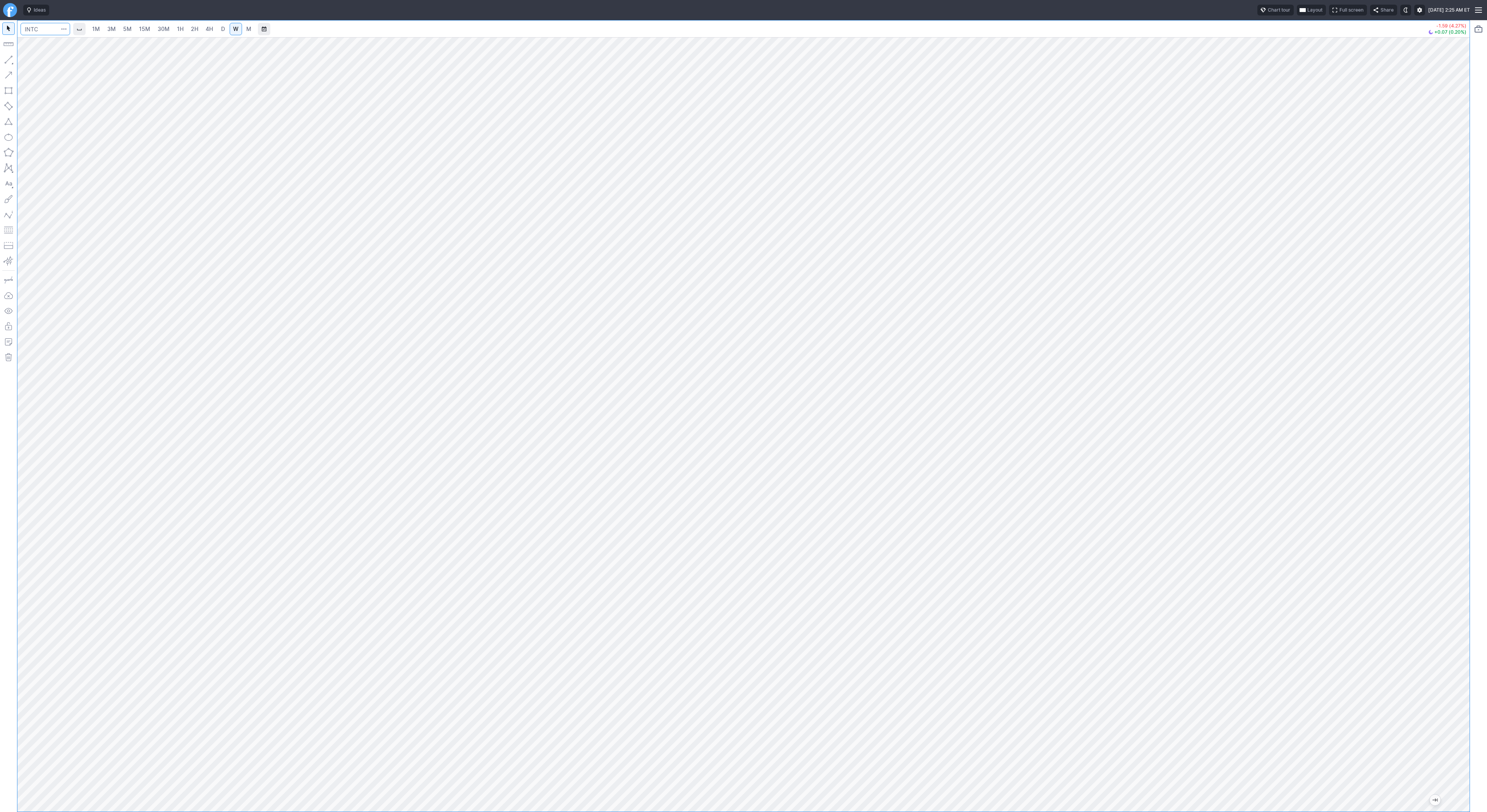
click at [40, 28] on input "Search" at bounding box center [46, 29] width 50 height 12
type input "eth"
click at [102, 147] on span "Eth ereum / USD" at bounding box center [107, 143] width 113 height 6
click at [223, 25] on span "D" at bounding box center [223, 29] width 5 height 8
click at [25, 62] on span "button" at bounding box center [25, 61] width 5 height 11
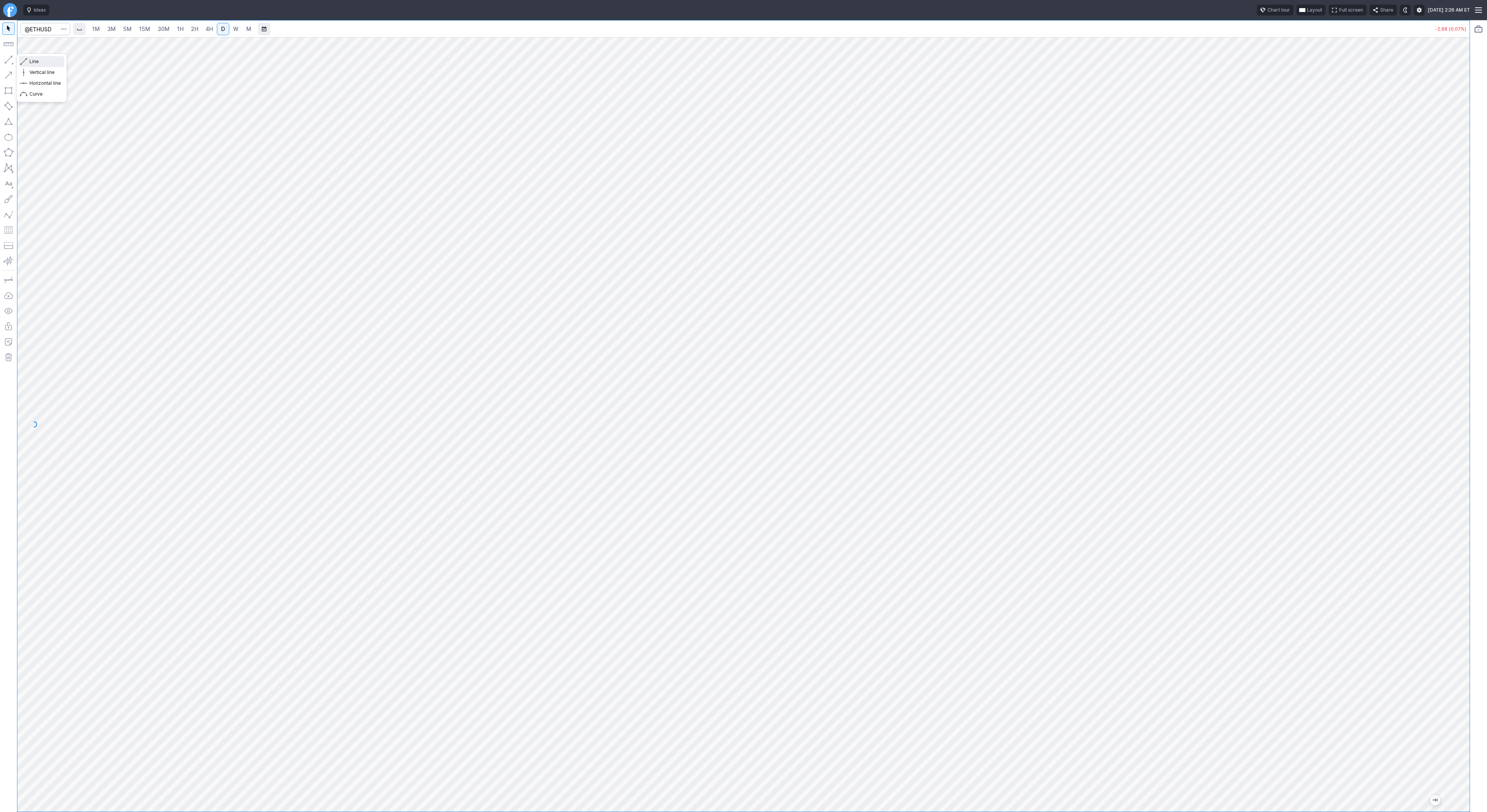
click at [32, 61] on span "Line" at bounding box center [45, 61] width 31 height 8
drag, startPoint x: 7, startPoint y: 58, endPoint x: 10, endPoint y: 72, distance: 14.3
click at [7, 59] on button "button" at bounding box center [8, 59] width 12 height 12
click at [10, 59] on button "button" at bounding box center [8, 59] width 12 height 12
drag, startPoint x: 4, startPoint y: 57, endPoint x: 13, endPoint y: 81, distance: 25.6
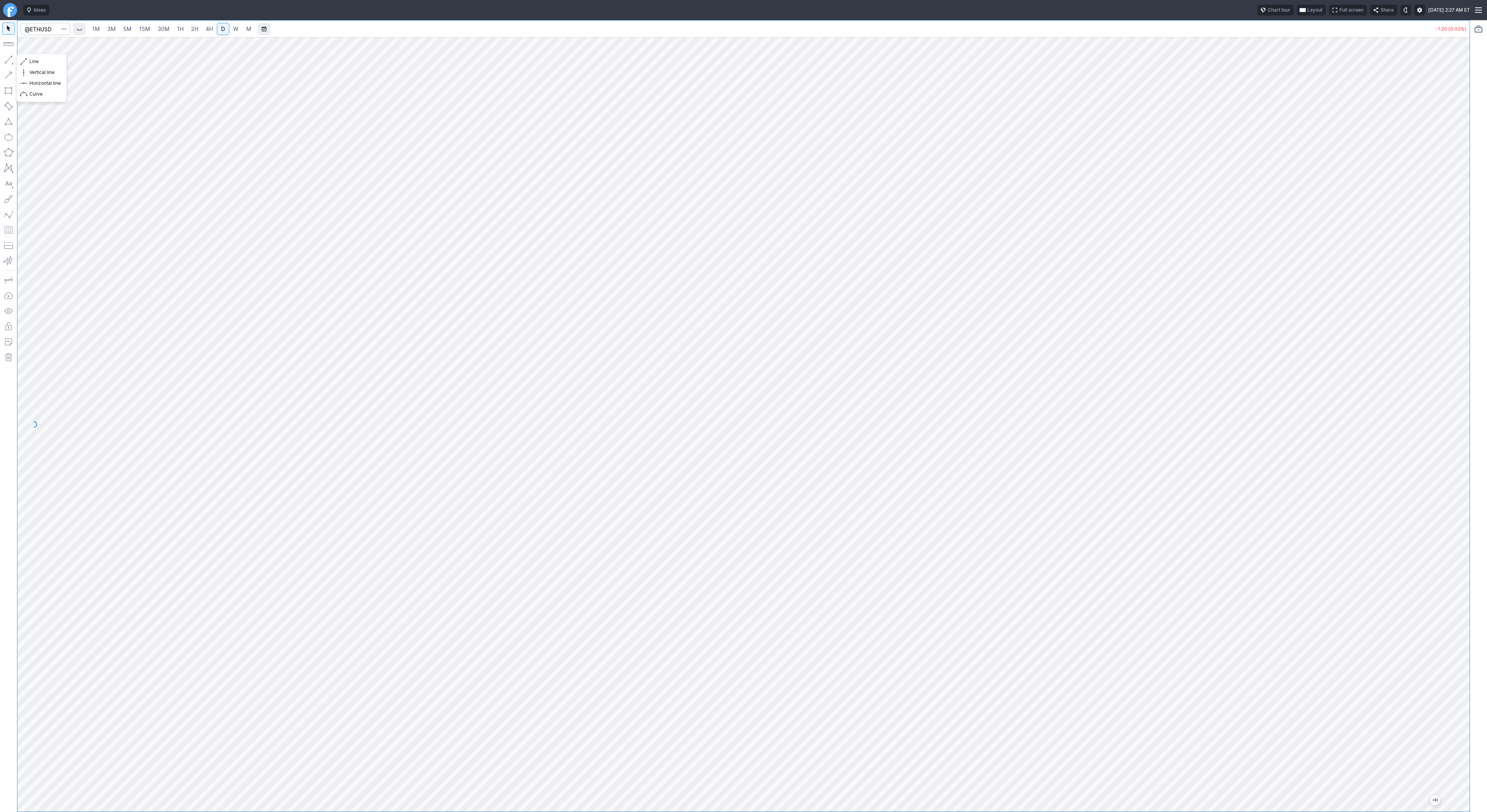
click at [4, 58] on button "button" at bounding box center [8, 59] width 12 height 12
click at [9, 59] on button "button" at bounding box center [8, 59] width 12 height 12
click at [214, 30] on link "4H" at bounding box center [209, 29] width 14 height 12
click at [223, 29] on span "D" at bounding box center [223, 28] width 4 height 6
click at [8, 65] on button "button" at bounding box center [8, 59] width 12 height 12
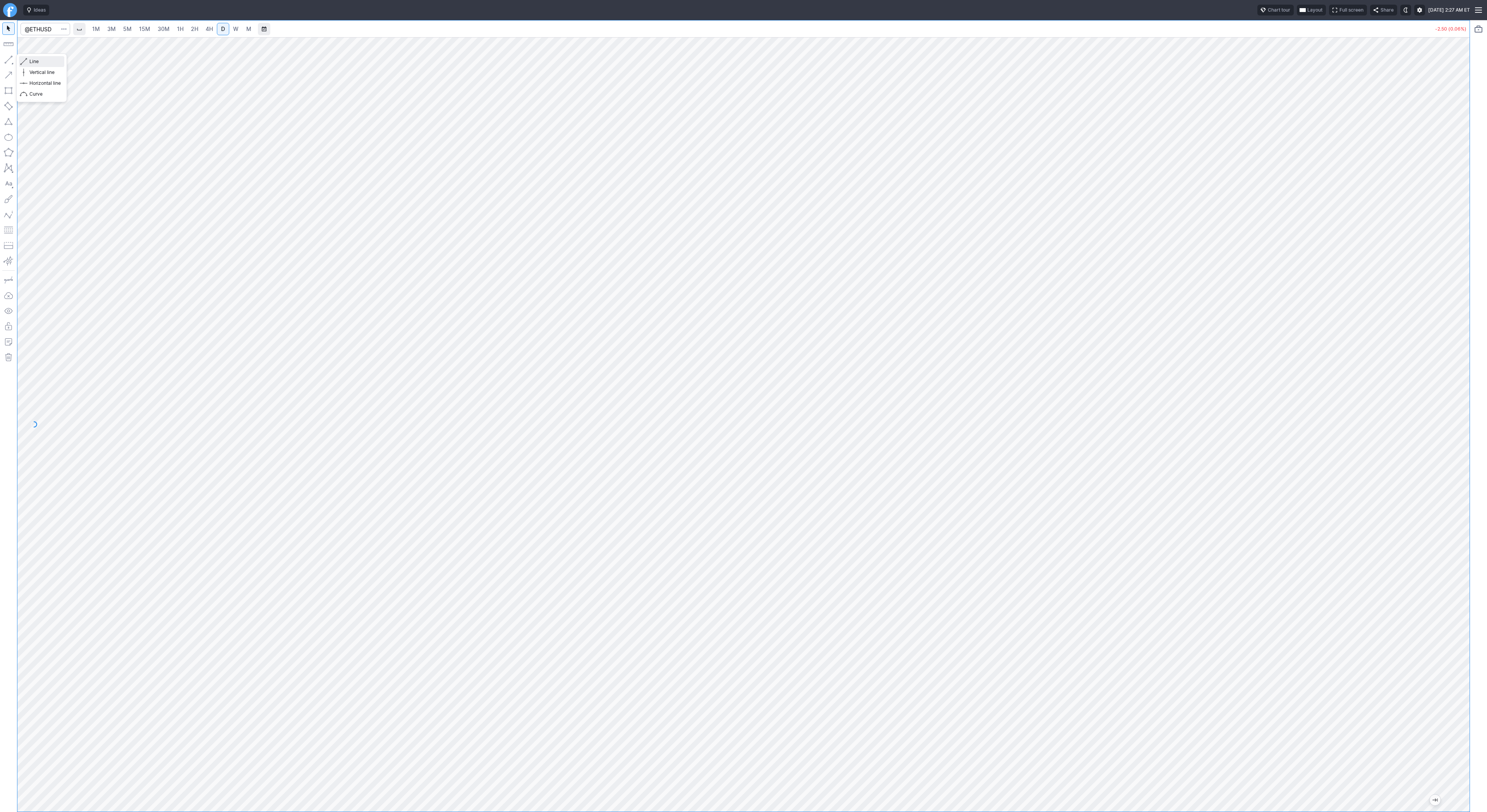
drag, startPoint x: 38, startPoint y: 61, endPoint x: 63, endPoint y: 84, distance: 34.0
click at [38, 61] on span "Line" at bounding box center [45, 61] width 31 height 8
click at [32, 62] on span "Line" at bounding box center [45, 61] width 31 height 8
click at [31, 59] on span "Line" at bounding box center [45, 61] width 31 height 8
click at [33, 61] on span "Line" at bounding box center [45, 61] width 31 height 8
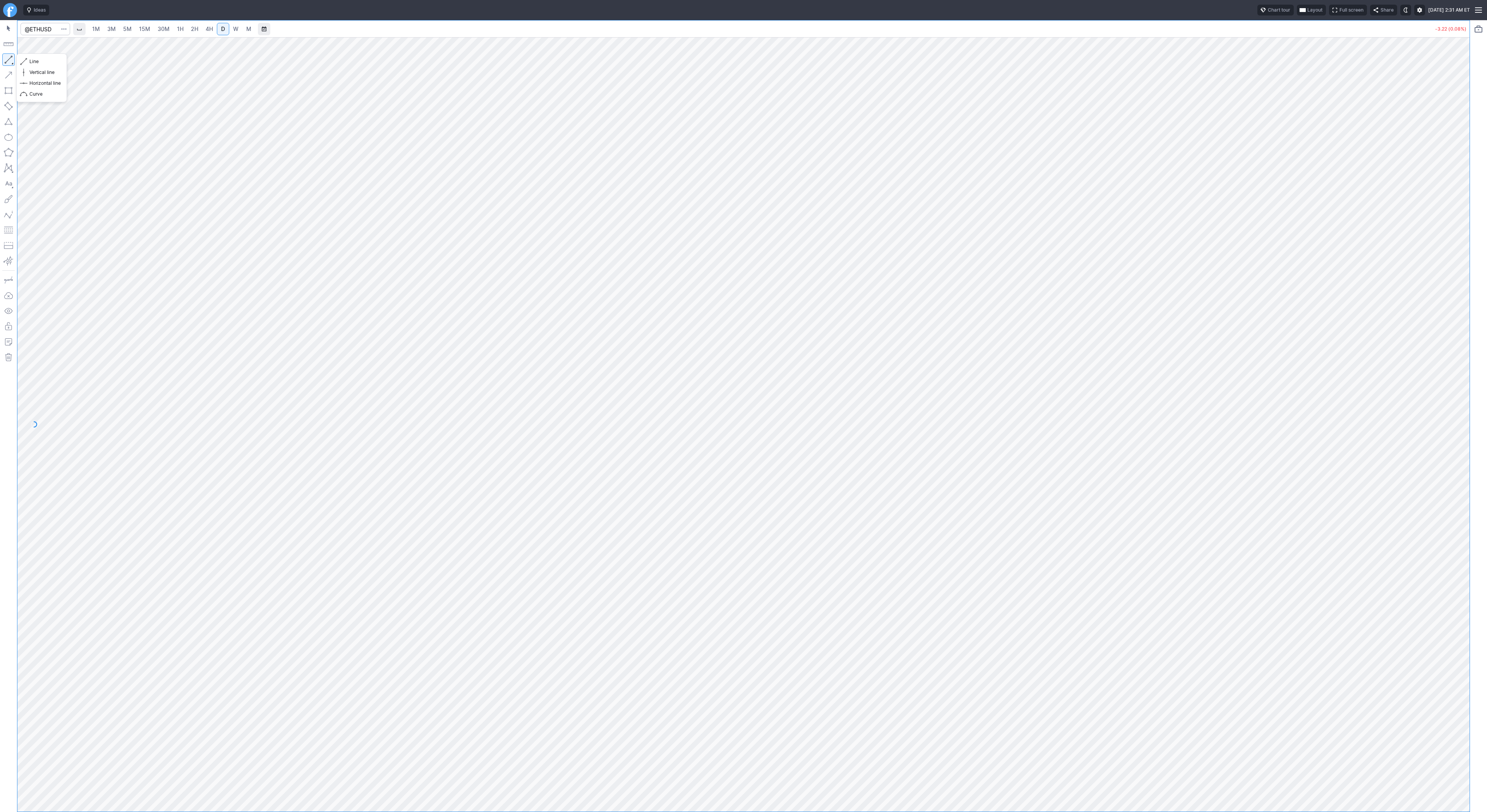
click at [10, 59] on button "button" at bounding box center [8, 59] width 12 height 12
click at [12, 55] on button "button" at bounding box center [8, 59] width 12 height 12
click at [40, 23] on input "Search" at bounding box center [46, 29] width 50 height 12
click at [9, 58] on button "button" at bounding box center [8, 59] width 12 height 12
click at [6, 58] on button "button" at bounding box center [8, 59] width 12 height 12
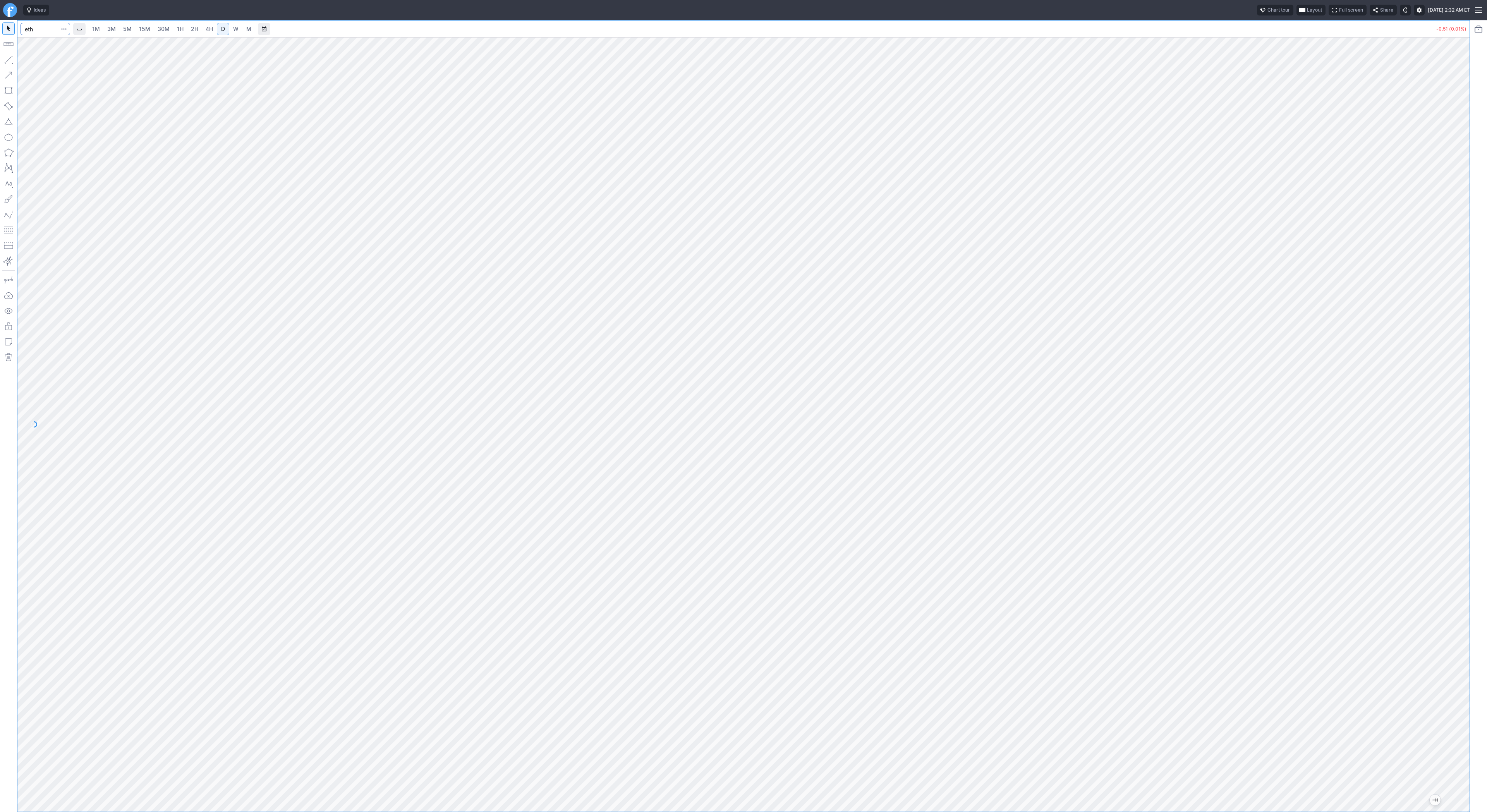
click at [44, 30] on input "eth" at bounding box center [46, 29] width 50 height 12
drag, startPoint x: 45, startPoint y: 32, endPoint x: -33, endPoint y: 30, distance: 78.0
click at [0, 30] on html "Ideas Chart tour Layout Full screen Share Wed OCT 15 2025 2:32 AM ET ebtc 1M 3M…" at bounding box center [744, 406] width 1487 height 812
type input "btcus"
click at [39, 47] on span "BTCUS" at bounding box center [40, 46] width 16 height 6
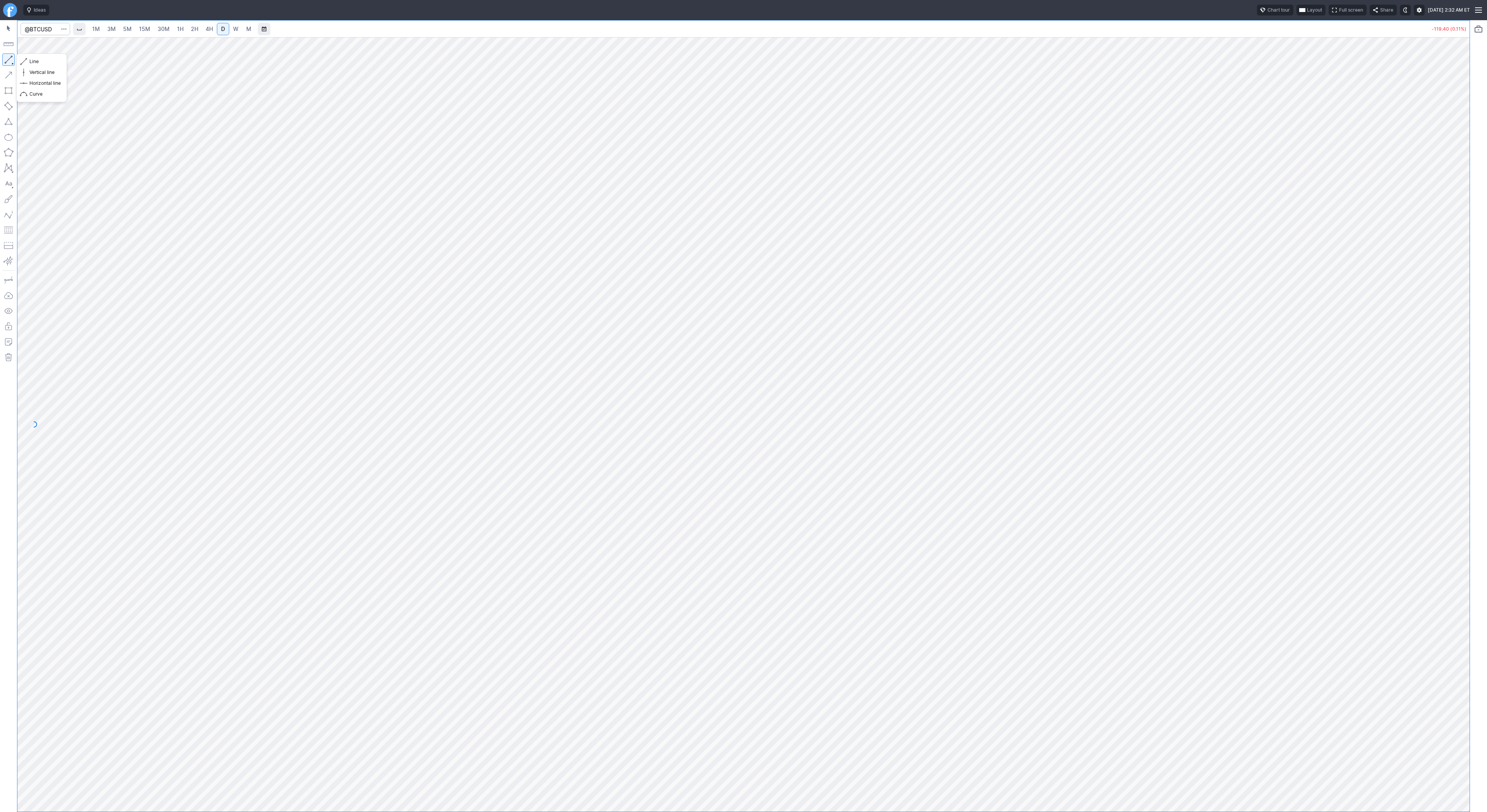
click at [11, 62] on button "button" at bounding box center [8, 59] width 12 height 12
click at [8, 57] on button "button" at bounding box center [8, 59] width 12 height 12
click at [32, 64] on span "Line" at bounding box center [45, 61] width 31 height 8
drag, startPoint x: 5, startPoint y: 58, endPoint x: 12, endPoint y: 97, distance: 39.6
click at [4, 58] on button "button" at bounding box center [8, 59] width 12 height 12
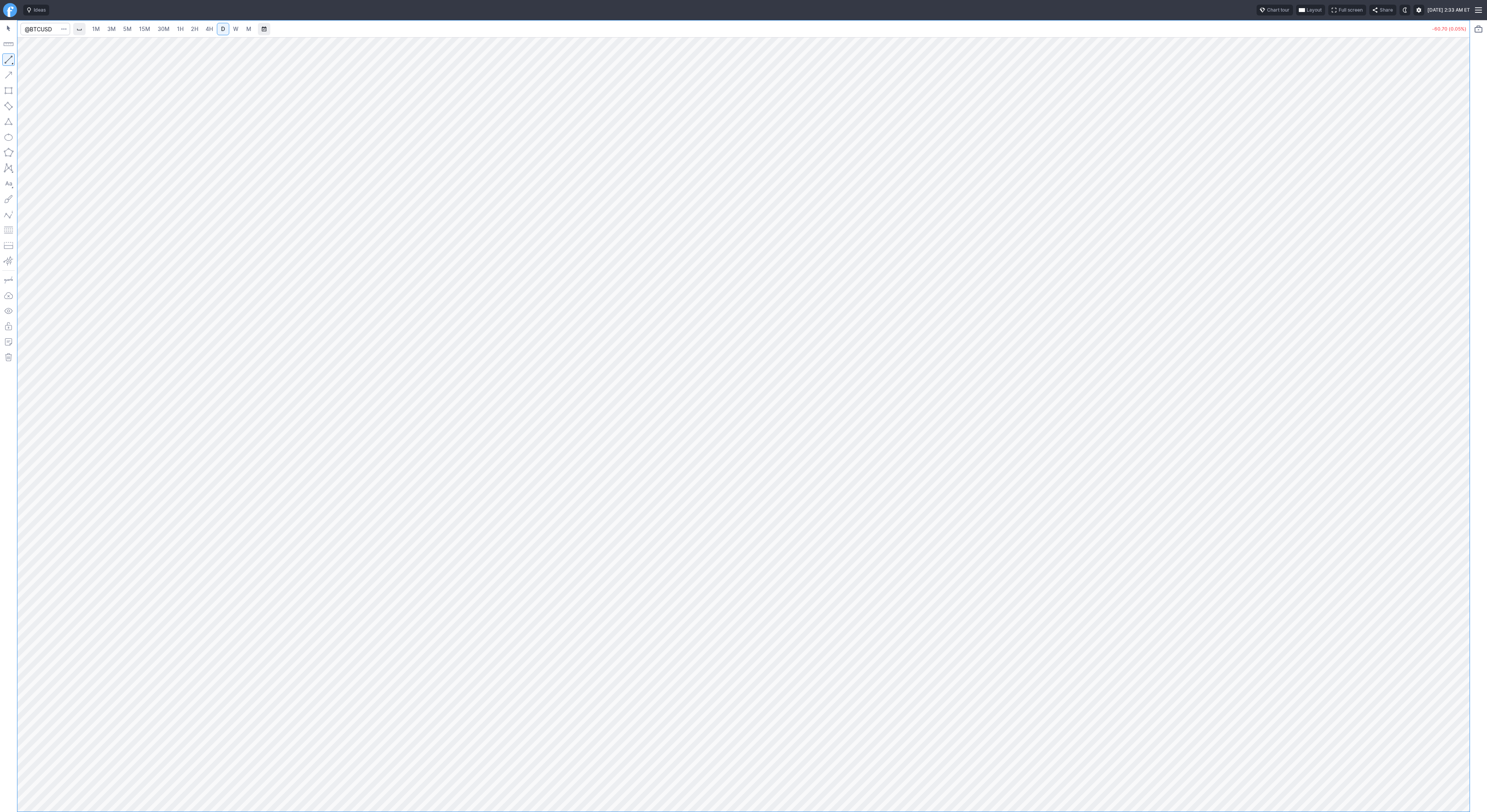
click at [997, 800] on div at bounding box center [742, 804] width 1423 height 8
click at [25, 61] on span "button" at bounding box center [25, 61] width 5 height 11
drag, startPoint x: 28, startPoint y: 58, endPoint x: 37, endPoint y: 82, distance: 25.6
click at [30, 66] on button "Line" at bounding box center [42, 61] width 45 height 11
drag, startPoint x: 6, startPoint y: 61, endPoint x: 19, endPoint y: 84, distance: 26.4
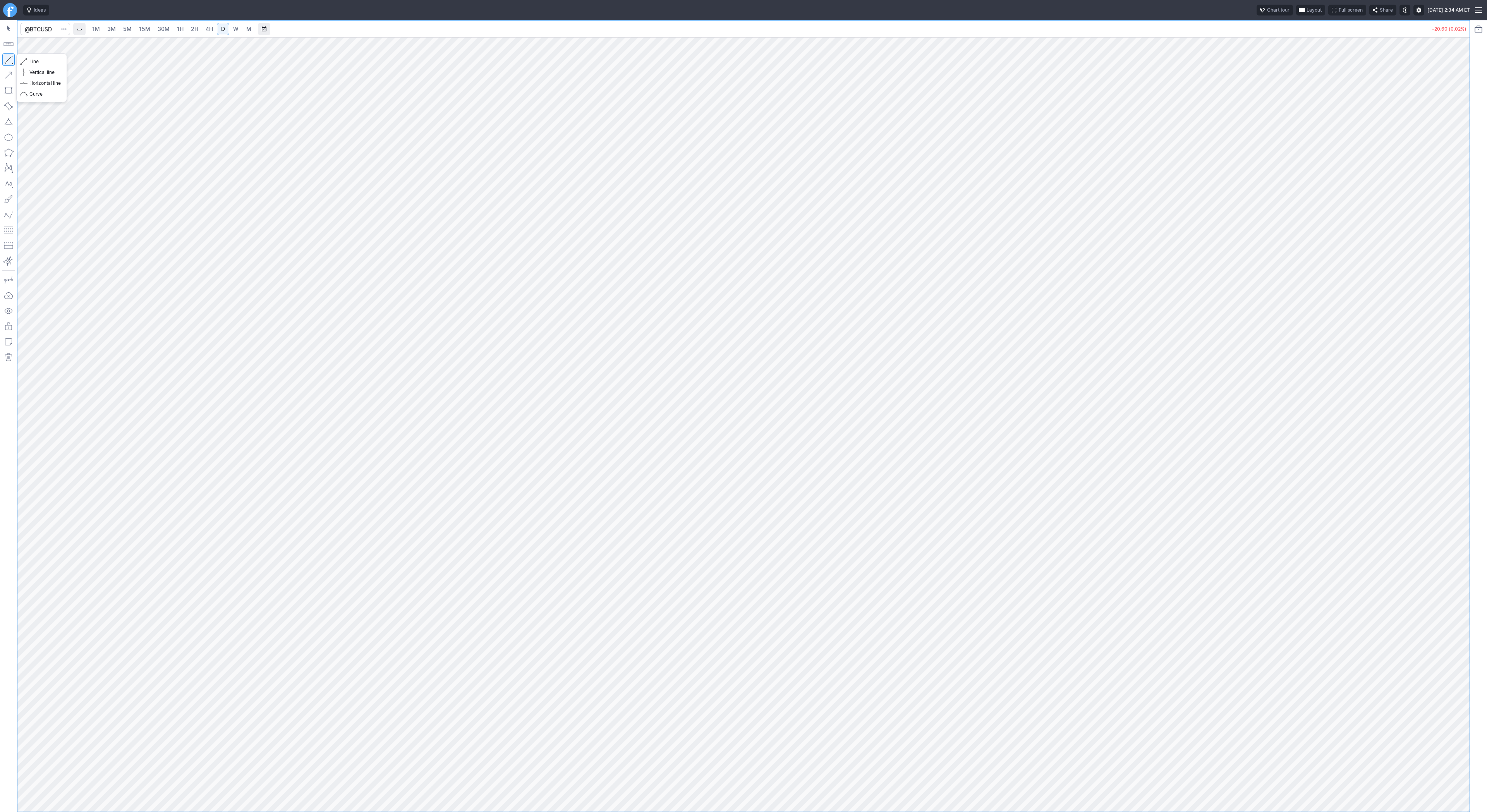
click at [10, 70] on div at bounding box center [9, 416] width 17 height 792
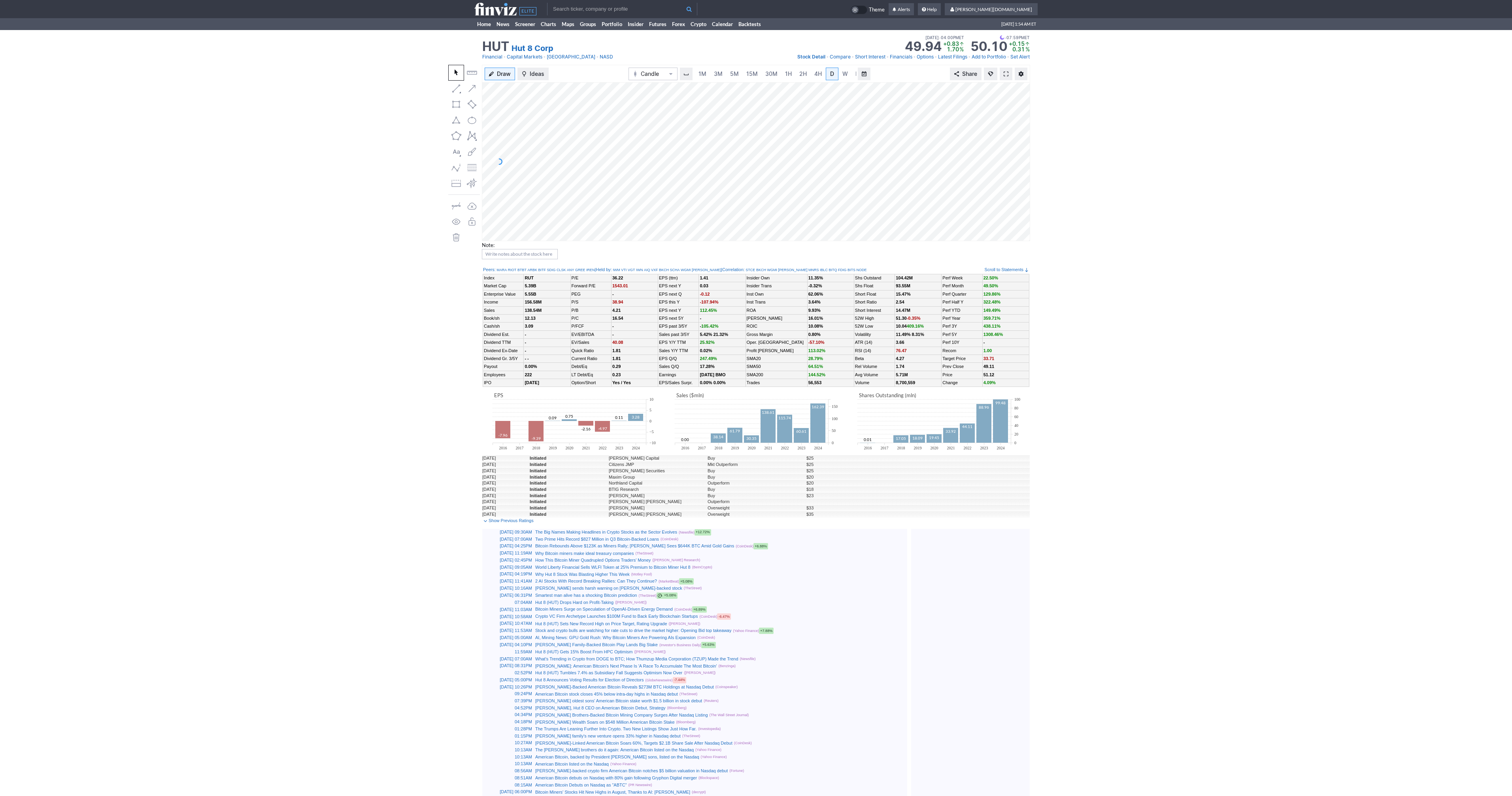
scroll to position [0, 8]
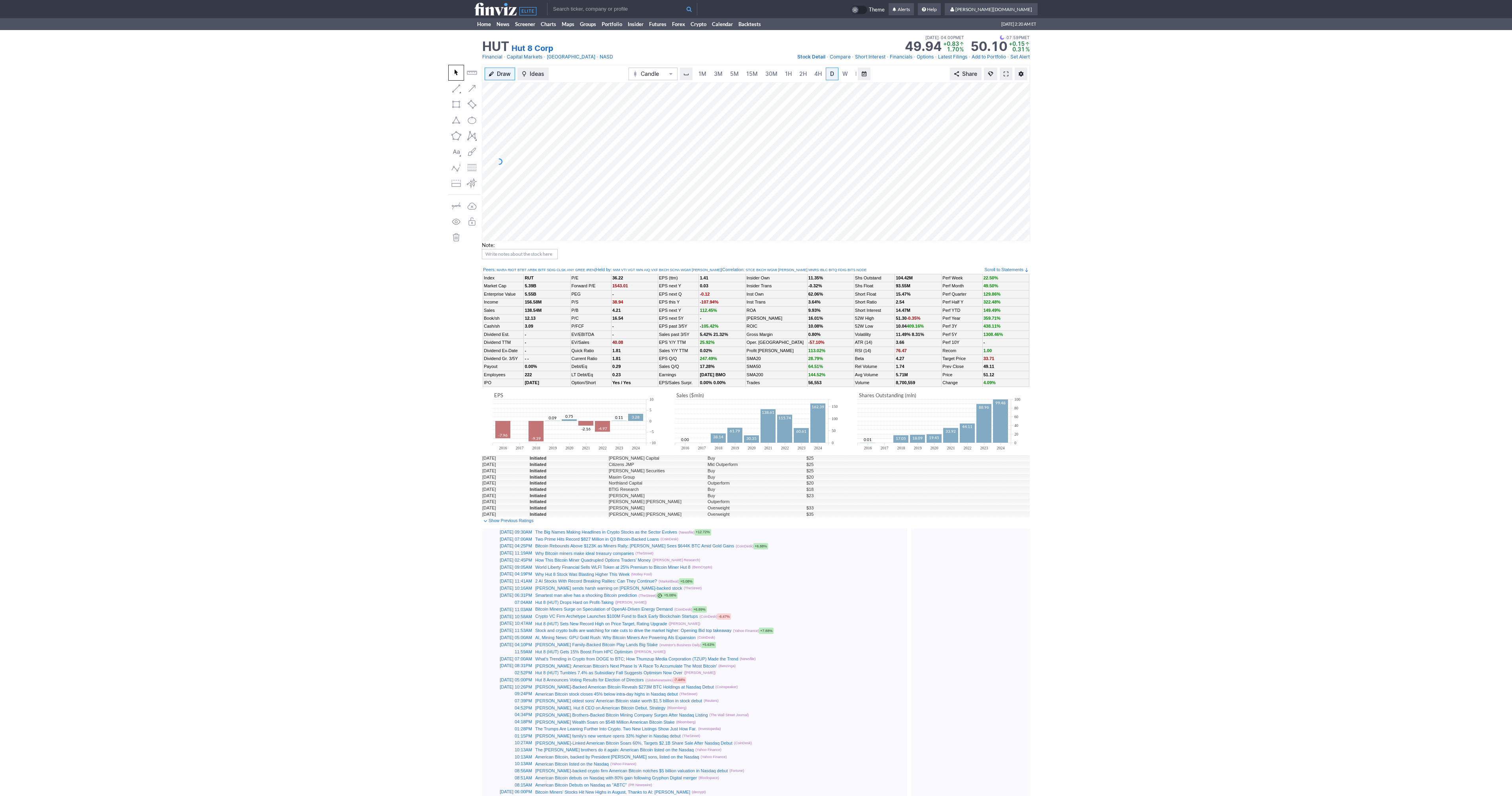
scroll to position [0, 8]
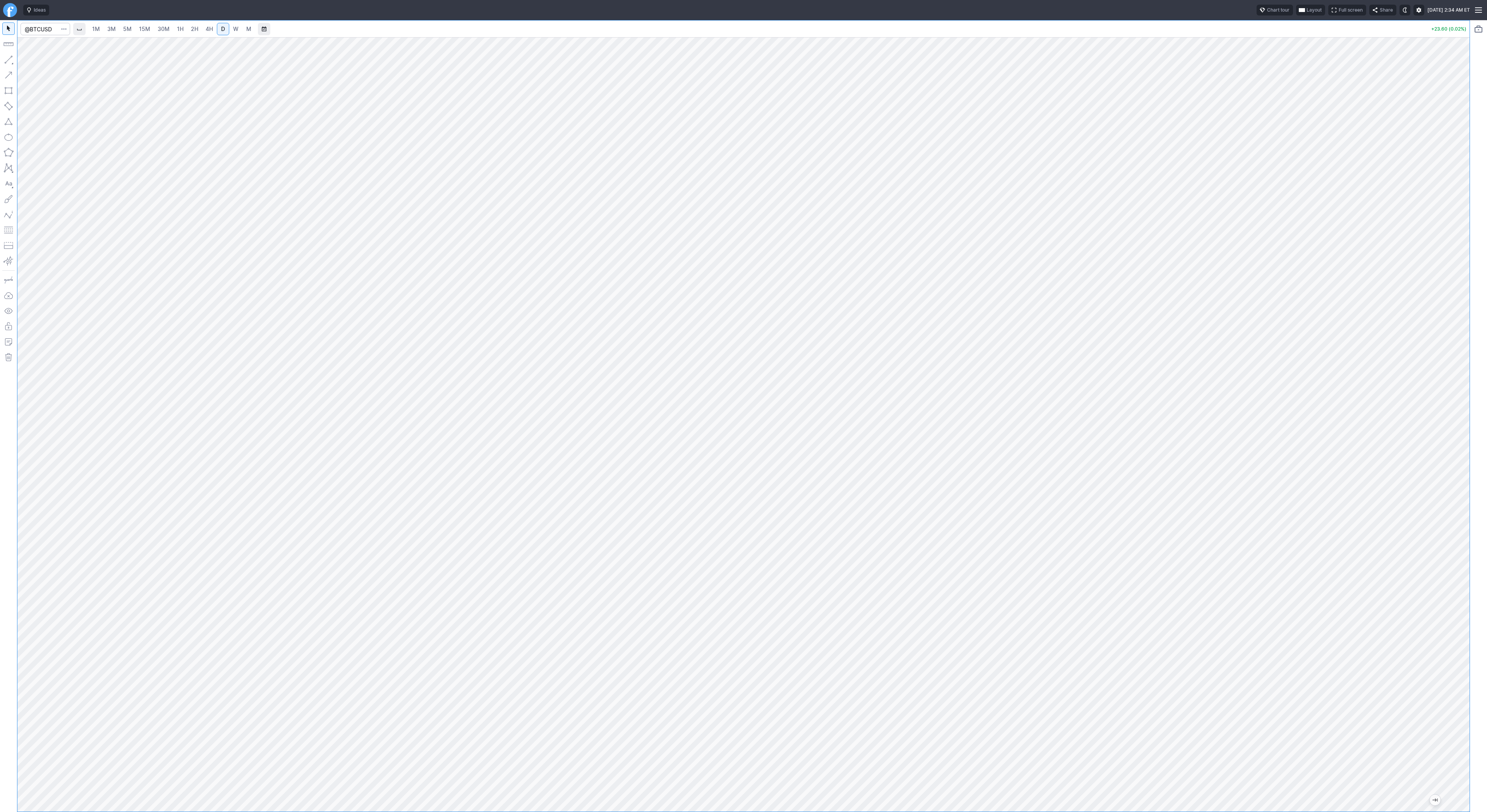
click at [5, 58] on button "button" at bounding box center [8, 59] width 12 height 12
click at [36, 65] on span "Line" at bounding box center [45, 61] width 31 height 8
click at [32, 61] on span "Line" at bounding box center [45, 61] width 31 height 8
drag, startPoint x: 7, startPoint y: 57, endPoint x: 15, endPoint y: 77, distance: 21.5
click at [6, 57] on button "button" at bounding box center [8, 59] width 12 height 12
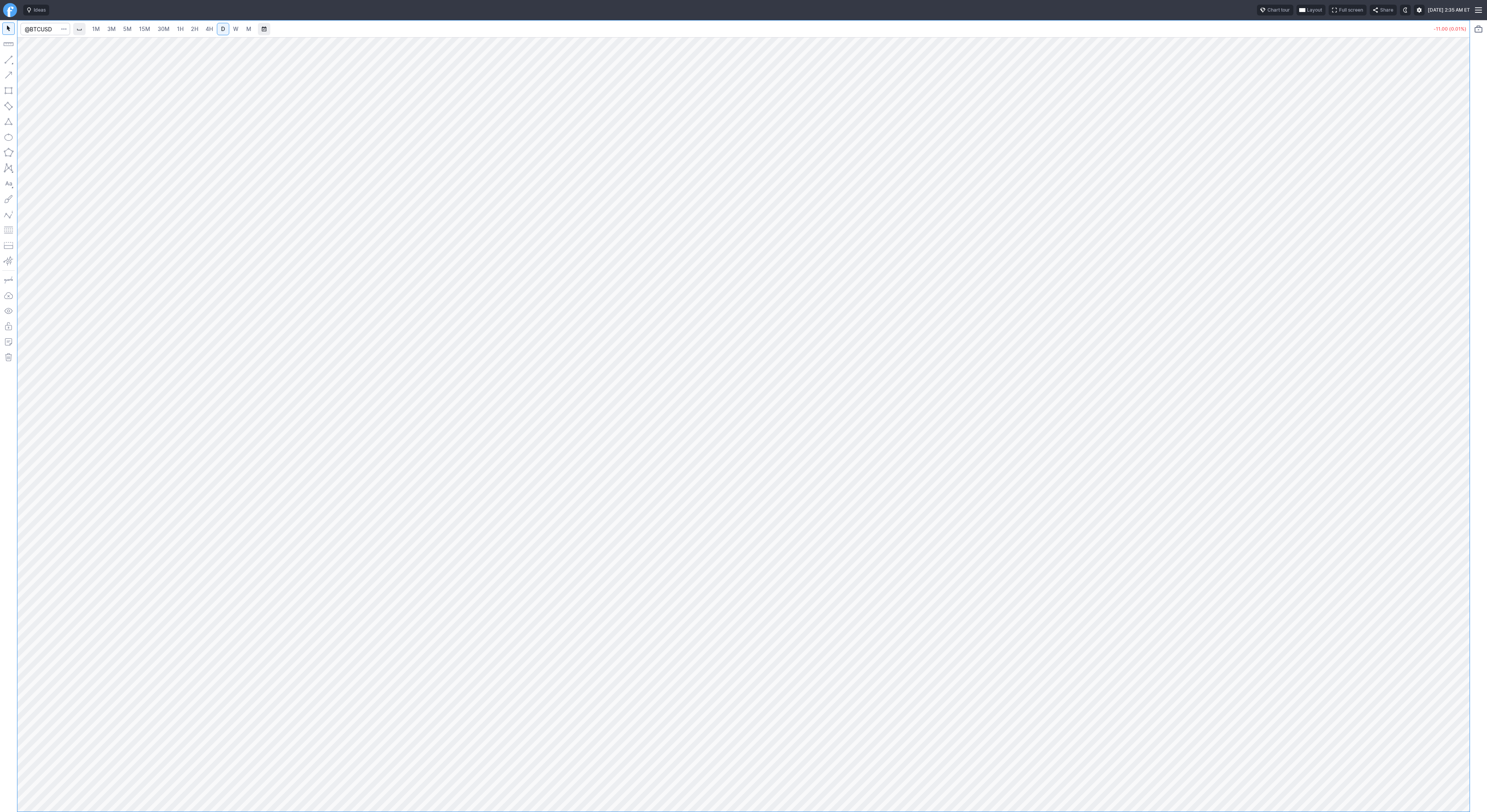
click at [11, 63] on button "button" at bounding box center [8, 59] width 12 height 12
click at [12, 59] on button "button" at bounding box center [8, 59] width 12 height 12
drag, startPoint x: 12, startPoint y: 54, endPoint x: 28, endPoint y: 88, distance: 37.6
click at [12, 55] on button "button" at bounding box center [8, 59] width 12 height 12
click at [12, 58] on button "button" at bounding box center [8, 59] width 12 height 12
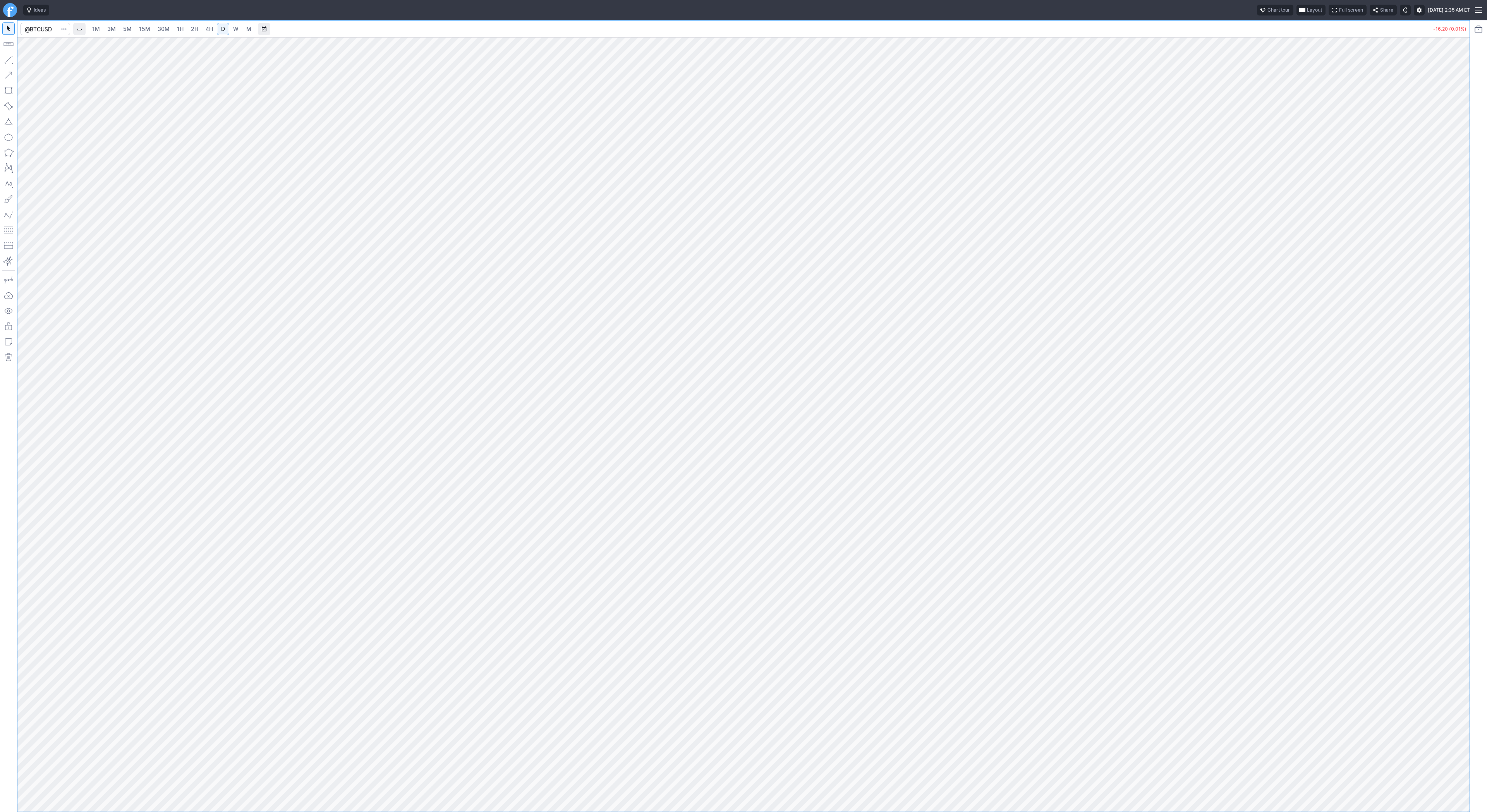
click at [11, 55] on button "button" at bounding box center [8, 59] width 12 height 12
click at [7, 58] on button "button" at bounding box center [8, 59] width 12 height 12
click at [10, 59] on button "button" at bounding box center [8, 59] width 12 height 12
drag, startPoint x: 38, startPoint y: 61, endPoint x: 59, endPoint y: 98, distance: 42.5
click at [38, 61] on span "Line" at bounding box center [45, 61] width 31 height 8
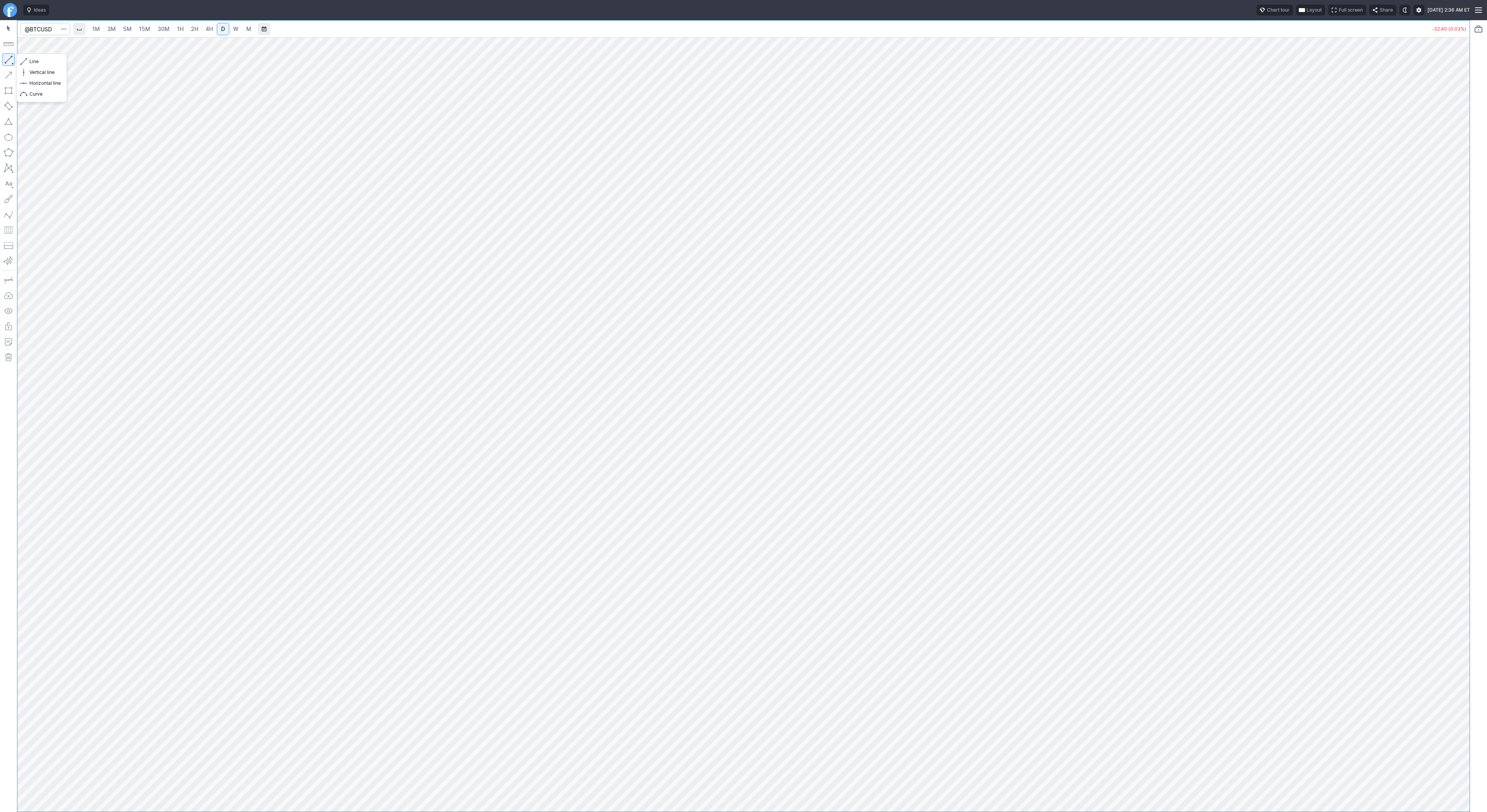
drag, startPoint x: 5, startPoint y: 61, endPoint x: 5, endPoint y: 66, distance: 5.0
click at [5, 63] on button "button" at bounding box center [8, 59] width 12 height 12
drag, startPoint x: 1460, startPoint y: 257, endPoint x: 1457, endPoint y: 360, distance: 103.0
click at [1458, 361] on div at bounding box center [1462, 422] width 16 height 755
click at [8, 58] on button "button" at bounding box center [8, 59] width 12 height 12
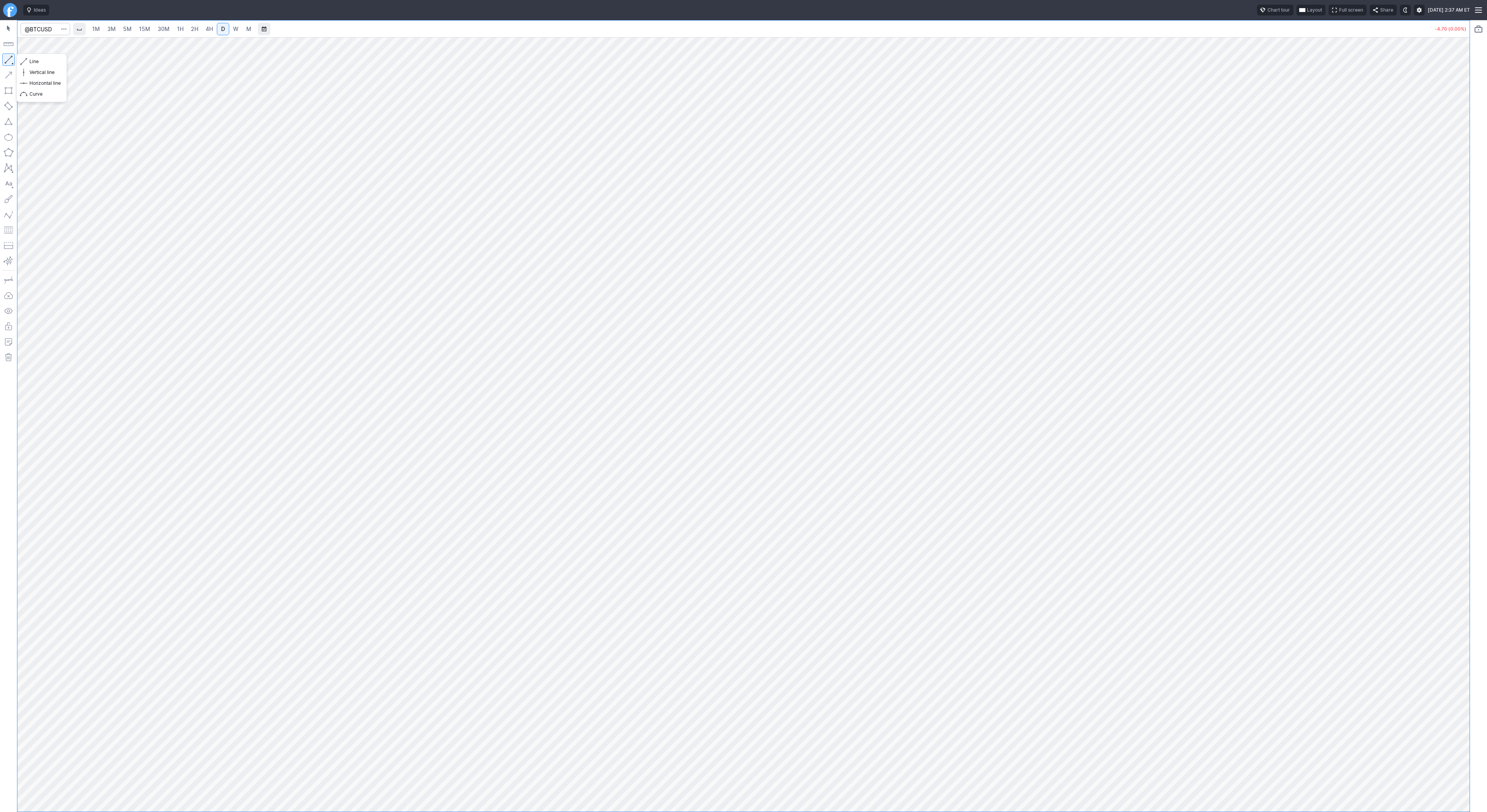
drag, startPoint x: 6, startPoint y: 59, endPoint x: 19, endPoint y: 80, distance: 24.7
click at [7, 60] on button "button" at bounding box center [8, 59] width 12 height 12
click at [1444, 424] on div at bounding box center [744, 424] width 1452 height 774
click at [11, 57] on button "button" at bounding box center [8, 59] width 12 height 12
click at [48, 59] on span "Line" at bounding box center [45, 61] width 31 height 8
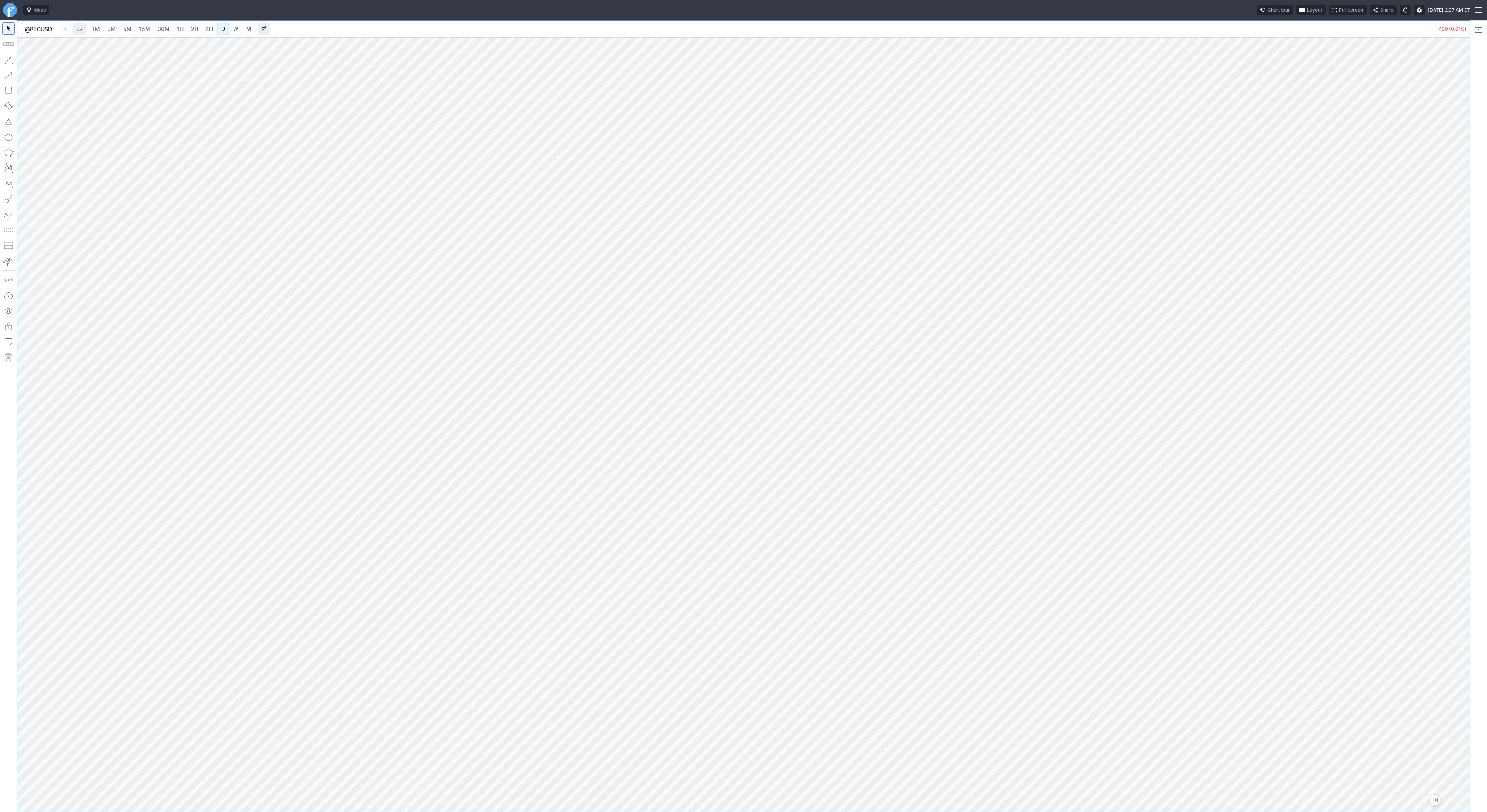
drag, startPoint x: 1464, startPoint y: 194, endPoint x: 1462, endPoint y: 229, distance: 35.1
click at [1463, 230] on div at bounding box center [1462, 422] width 16 height 755
click at [55, 31] on input "Search" at bounding box center [46, 29] width 50 height 12
type input "#nq"
type input "@nq"
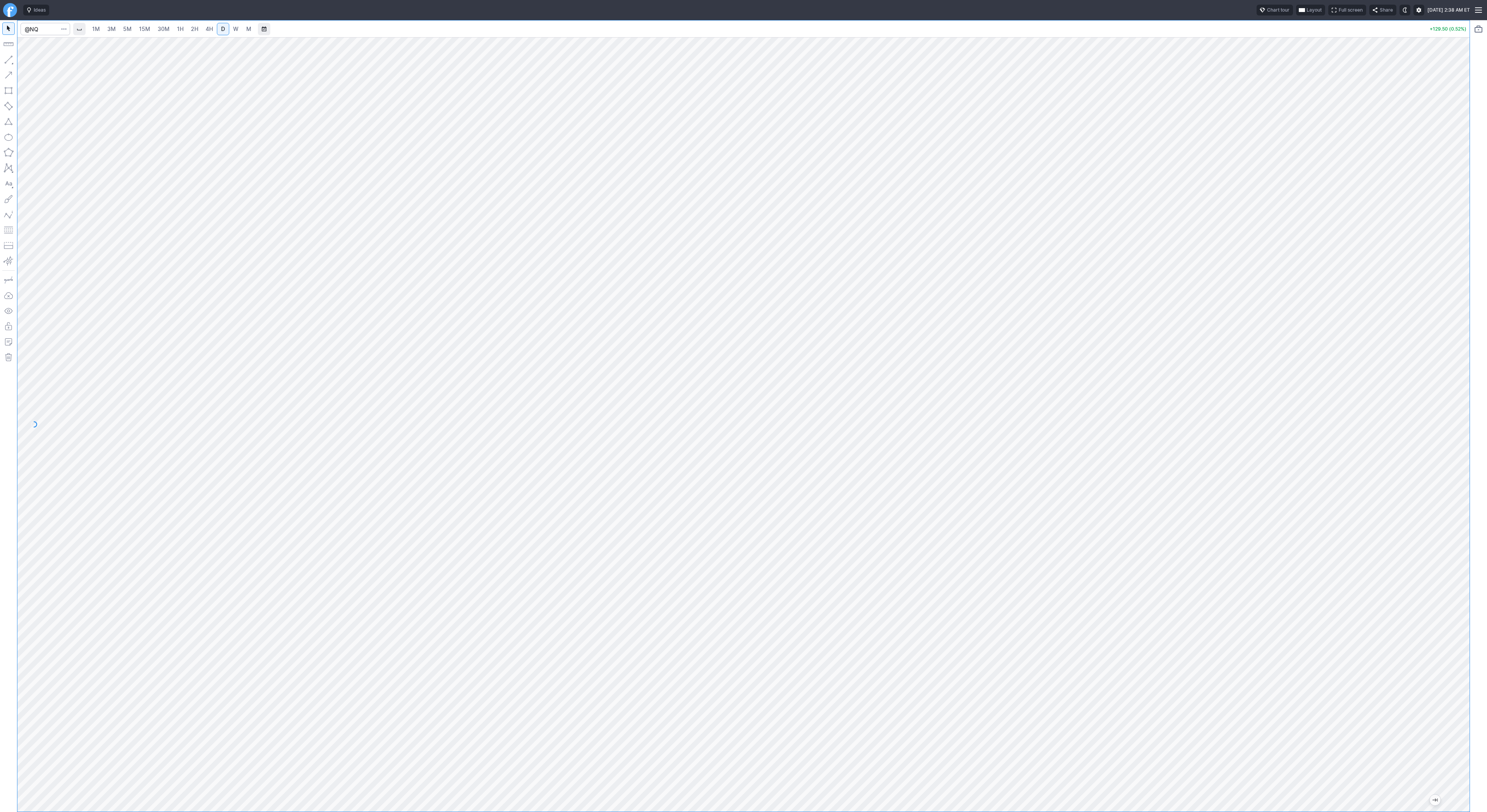
click at [115, 29] on span "3M" at bounding box center [111, 28] width 9 height 6
click at [154, 29] on link "30M" at bounding box center [163, 29] width 19 height 12
click at [188, 31] on link "2H" at bounding box center [195, 29] width 14 height 12
click at [214, 31] on link "4H" at bounding box center [209, 29] width 14 height 12
click at [222, 28] on span "D" at bounding box center [223, 28] width 4 height 6
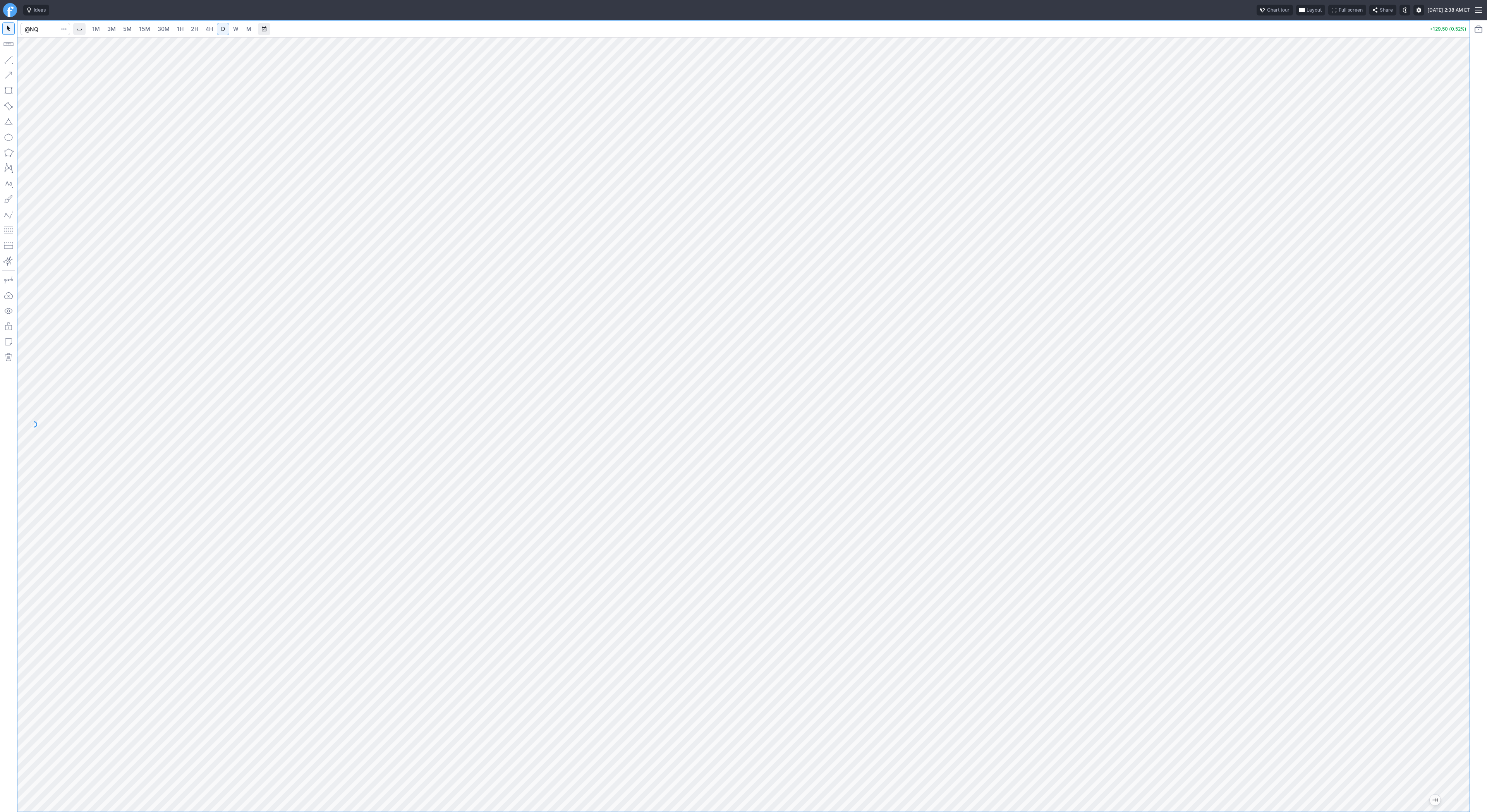
click at [208, 30] on span "4H" at bounding box center [209, 28] width 8 height 6
click at [225, 30] on link "D" at bounding box center [223, 29] width 12 height 12
click at [10, 60] on button "button" at bounding box center [8, 59] width 12 height 12
drag, startPoint x: 12, startPoint y: 60, endPoint x: 22, endPoint y: 85, distance: 26.9
click at [11, 61] on button "button" at bounding box center [8, 59] width 12 height 12
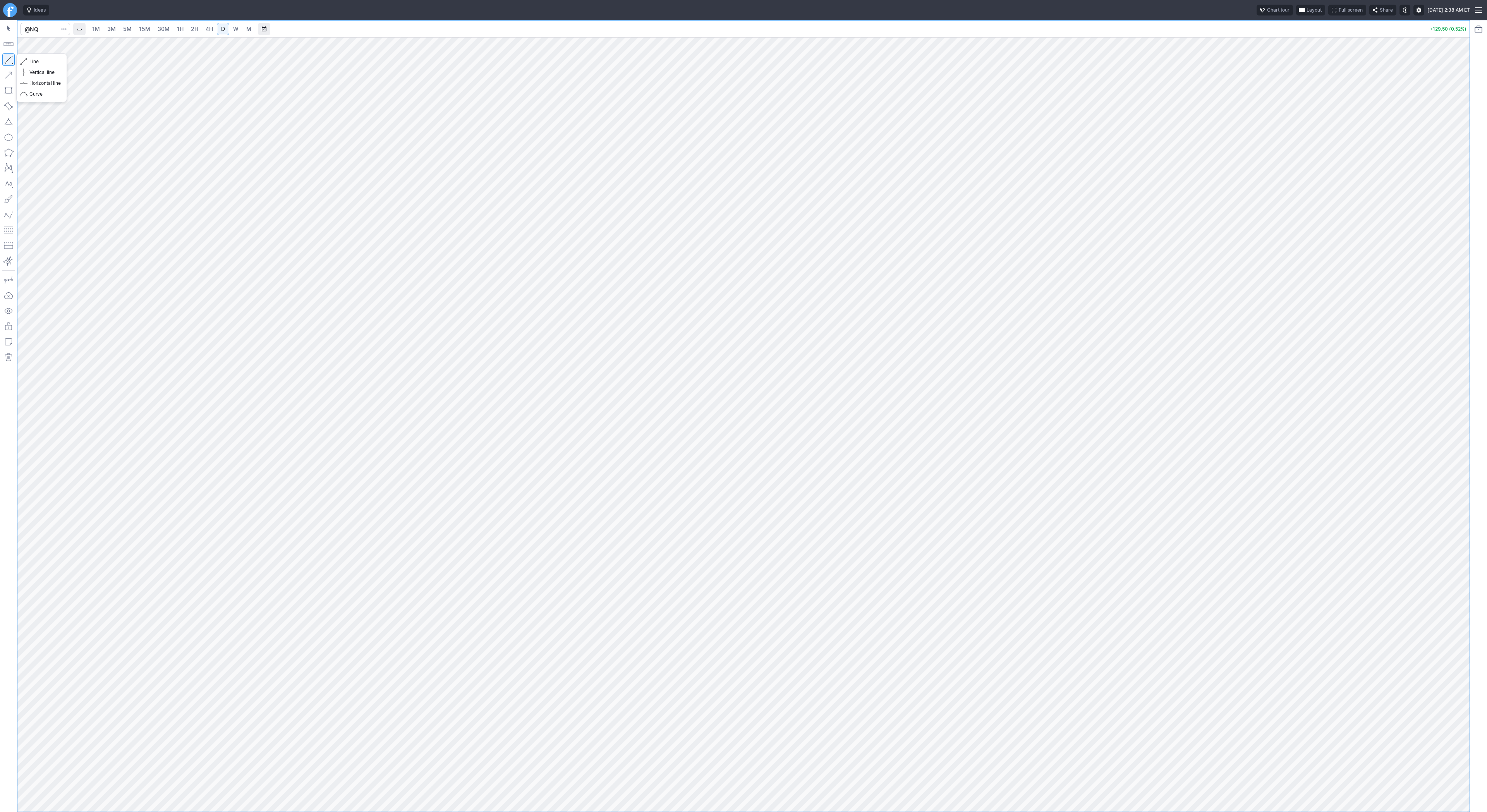
click at [6, 56] on button "button" at bounding box center [8, 59] width 12 height 12
drag, startPoint x: 13, startPoint y: 61, endPoint x: 28, endPoint y: 97, distance: 39.0
click at [13, 62] on button "button" at bounding box center [8, 59] width 12 height 12
click at [9, 55] on button "button" at bounding box center [8, 59] width 12 height 12
click at [7, 59] on button "button" at bounding box center [8, 59] width 12 height 12
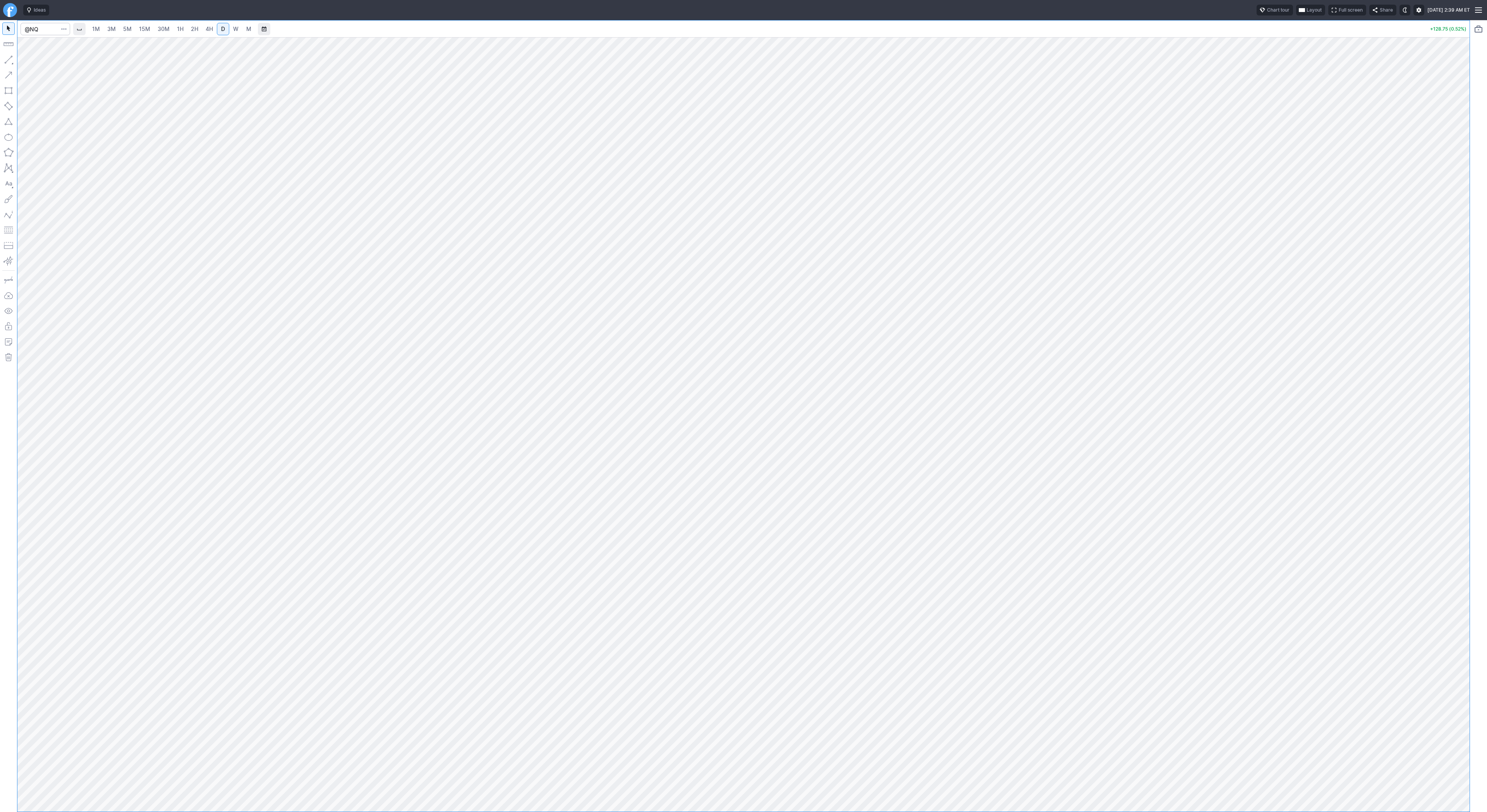
drag, startPoint x: 8, startPoint y: 58, endPoint x: 8, endPoint y: 63, distance: 5.0
click at [7, 58] on button "button" at bounding box center [8, 59] width 12 height 12
click at [6, 57] on button "button" at bounding box center [8, 59] width 12 height 12
drag, startPoint x: 6, startPoint y: 57, endPoint x: 57, endPoint y: 93, distance: 62.4
click at [6, 58] on button "button" at bounding box center [8, 59] width 12 height 12
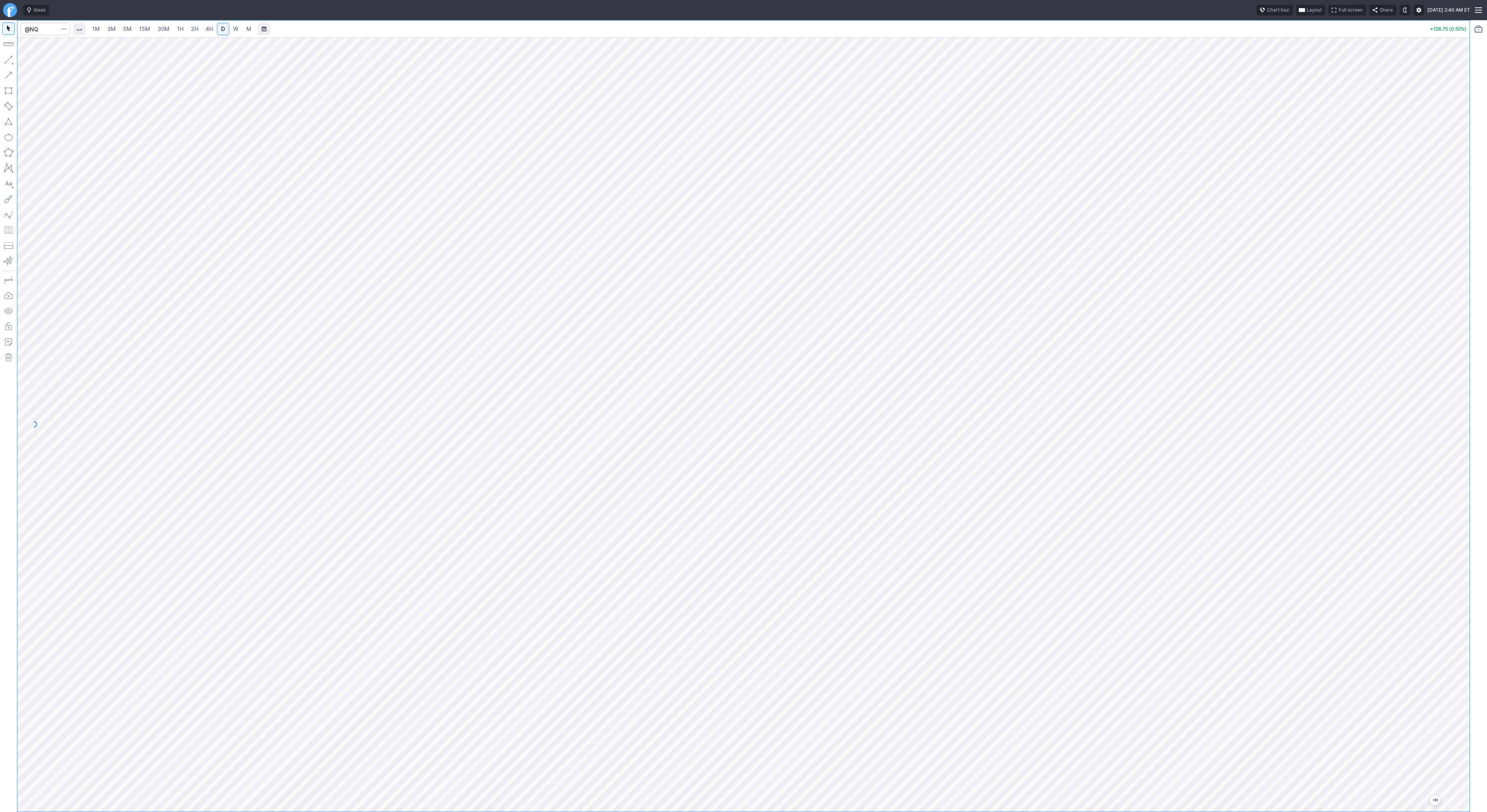
click at [119, 31] on link "5M" at bounding box center [127, 29] width 16 height 12
click at [215, 29] on link "4H" at bounding box center [209, 29] width 14 height 12
click at [225, 30] on link "D" at bounding box center [223, 29] width 12 height 12
drag, startPoint x: 9, startPoint y: 61, endPoint x: 22, endPoint y: 87, distance: 29.1
click at [9, 63] on button "button" at bounding box center [8, 59] width 12 height 12
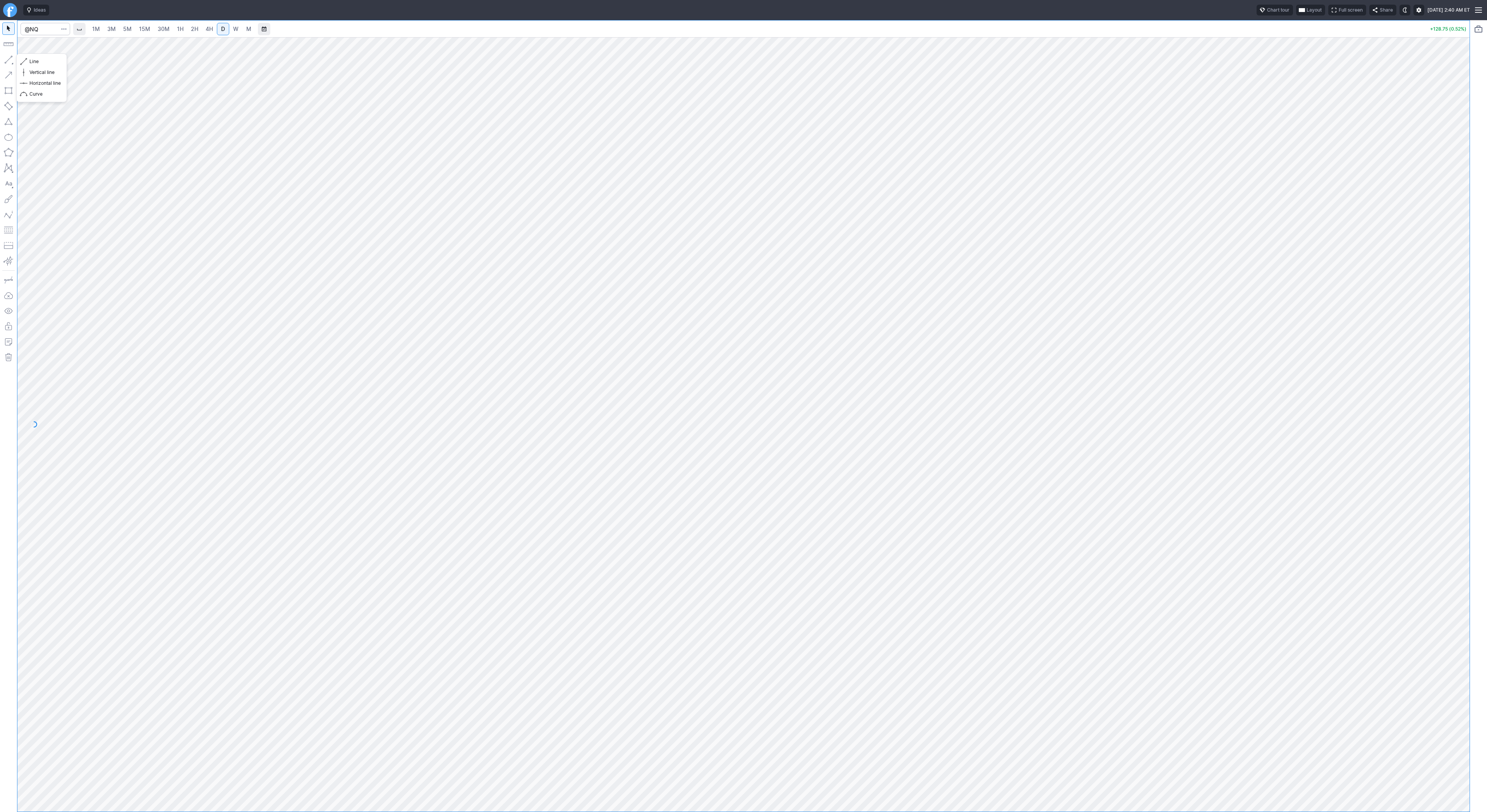
drag, startPoint x: 9, startPoint y: 58, endPoint x: 43, endPoint y: 88, distance: 45.3
click at [9, 58] on button "button" at bounding box center [8, 59] width 12 height 12
click at [28, 59] on button "Line" at bounding box center [42, 61] width 45 height 11
drag, startPoint x: 37, startPoint y: 61, endPoint x: 48, endPoint y: 68, distance: 13.0
click at [37, 61] on span "Line" at bounding box center [45, 61] width 31 height 8
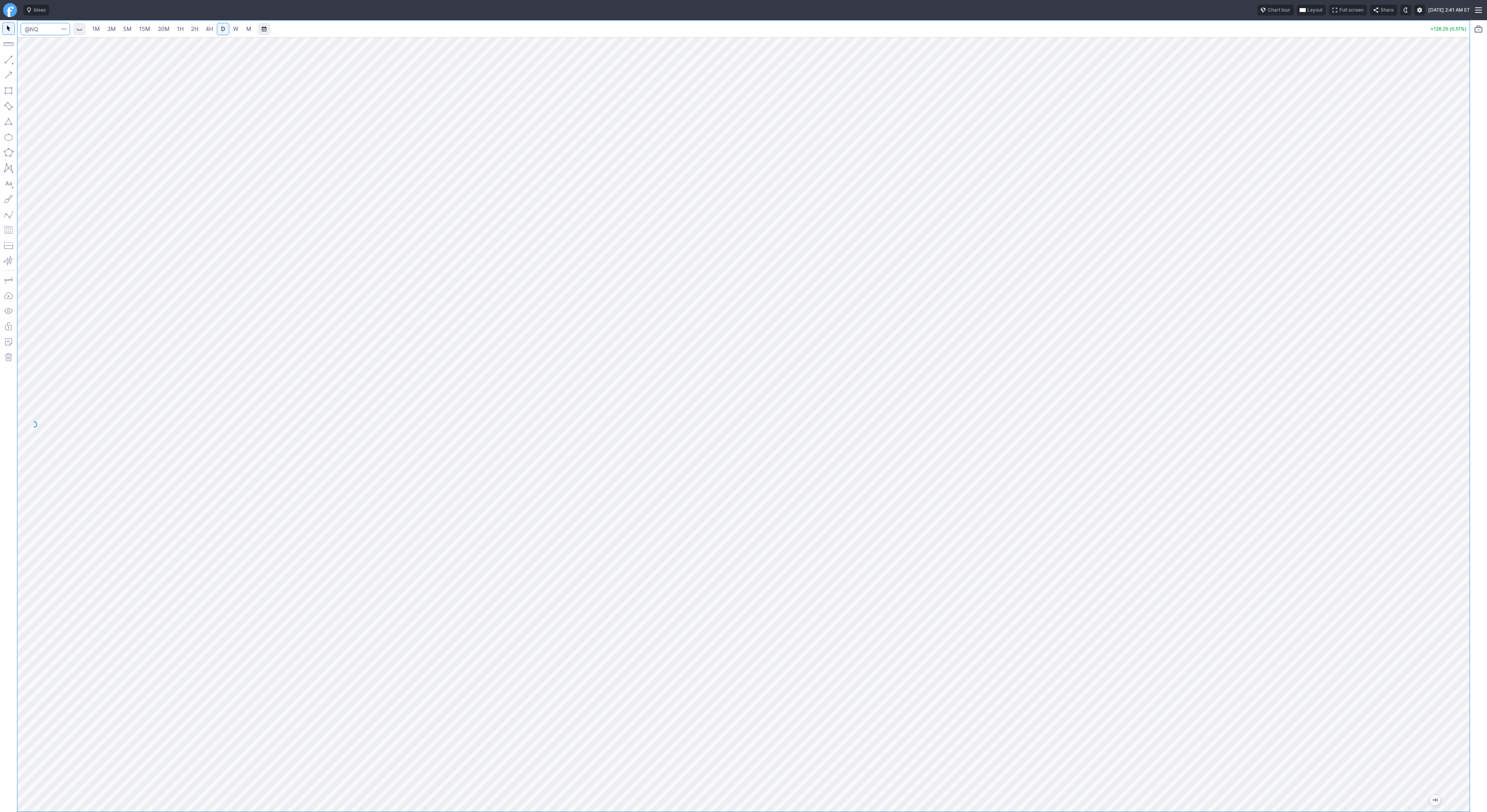
click at [44, 29] on input "Search" at bounding box center [46, 29] width 50 height 12
type input "@es"
click at [5, 62] on button "button" at bounding box center [8, 59] width 12 height 12
drag, startPoint x: 8, startPoint y: 62, endPoint x: 28, endPoint y: 85, distance: 30.5
click at [8, 63] on button "button" at bounding box center [8, 59] width 12 height 12
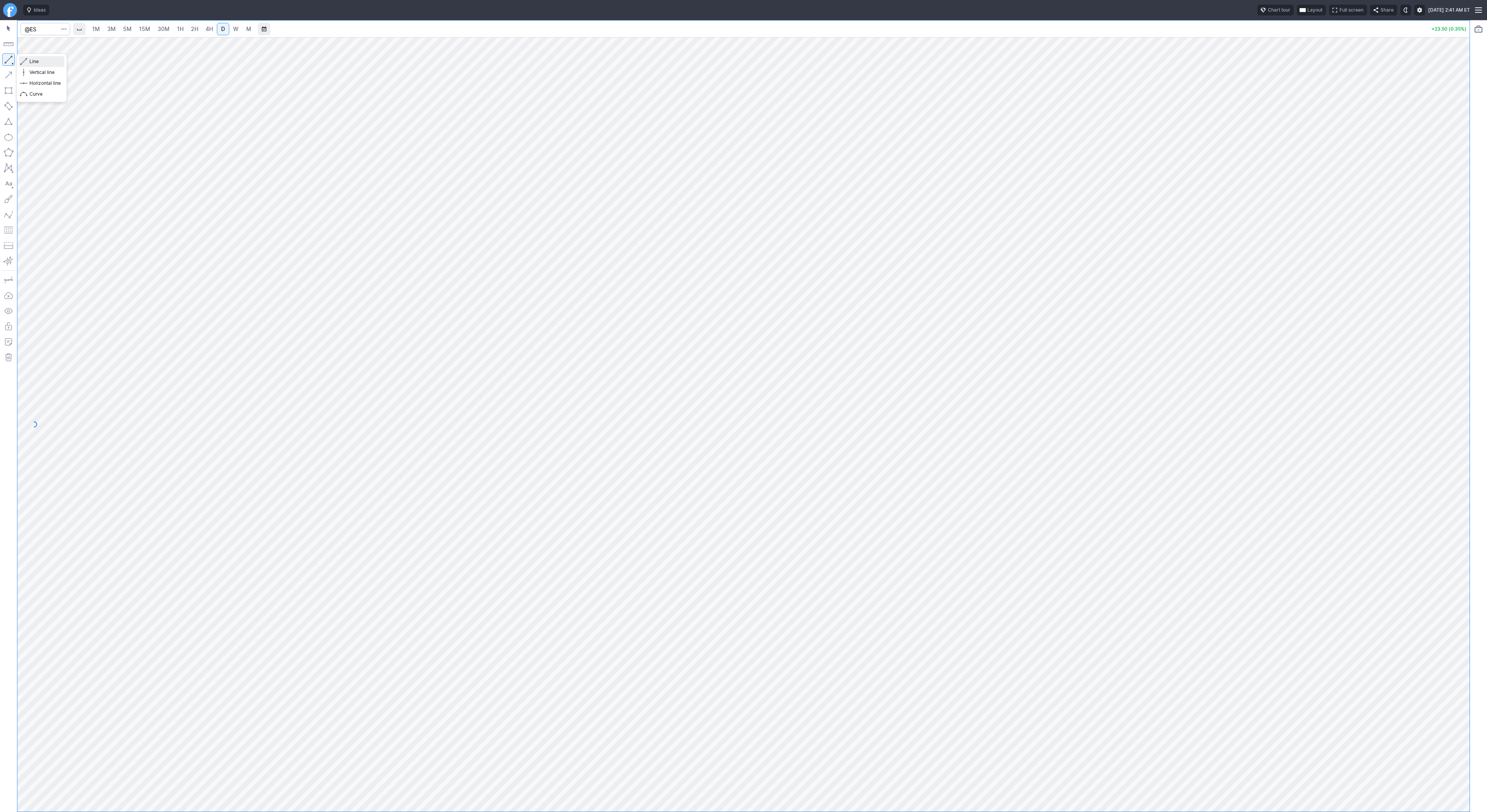
drag, startPoint x: 30, startPoint y: 60, endPoint x: 62, endPoint y: 82, distance: 38.8
click at [31, 60] on span "Line" at bounding box center [45, 61] width 31 height 8
click at [35, 62] on span "Line" at bounding box center [45, 61] width 31 height 8
click at [8, 61] on button "button" at bounding box center [8, 59] width 12 height 12
click at [37, 59] on span "Line" at bounding box center [45, 61] width 31 height 8
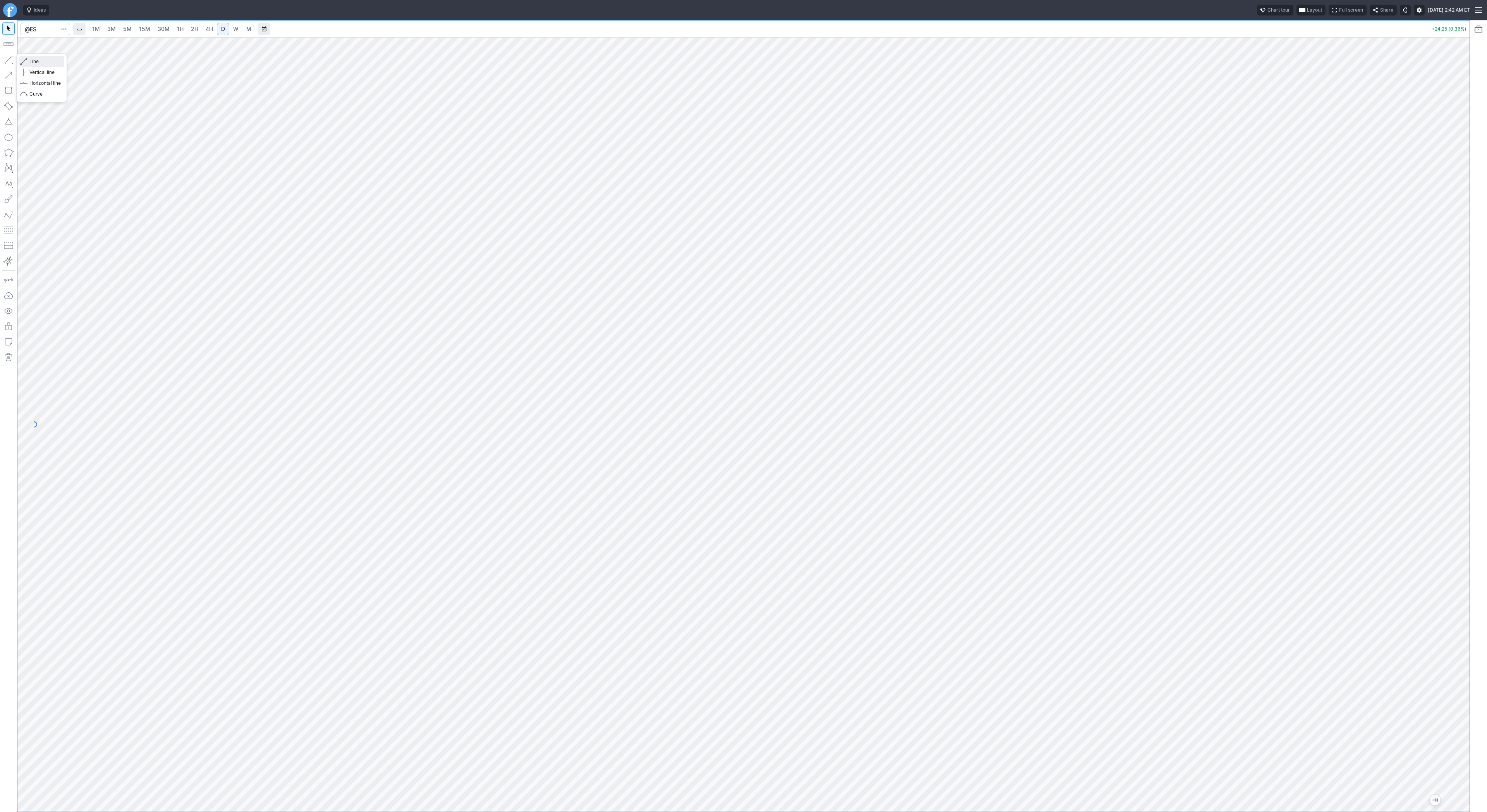
click at [55, 65] on span "Line" at bounding box center [45, 61] width 31 height 8
click at [114, 29] on span "3M" at bounding box center [111, 28] width 9 height 6
click at [167, 28] on span "30M" at bounding box center [163, 28] width 12 height 6
click at [129, 29] on span "5M" at bounding box center [127, 28] width 9 height 6
click at [1434, 497] on div at bounding box center [744, 424] width 1452 height 774
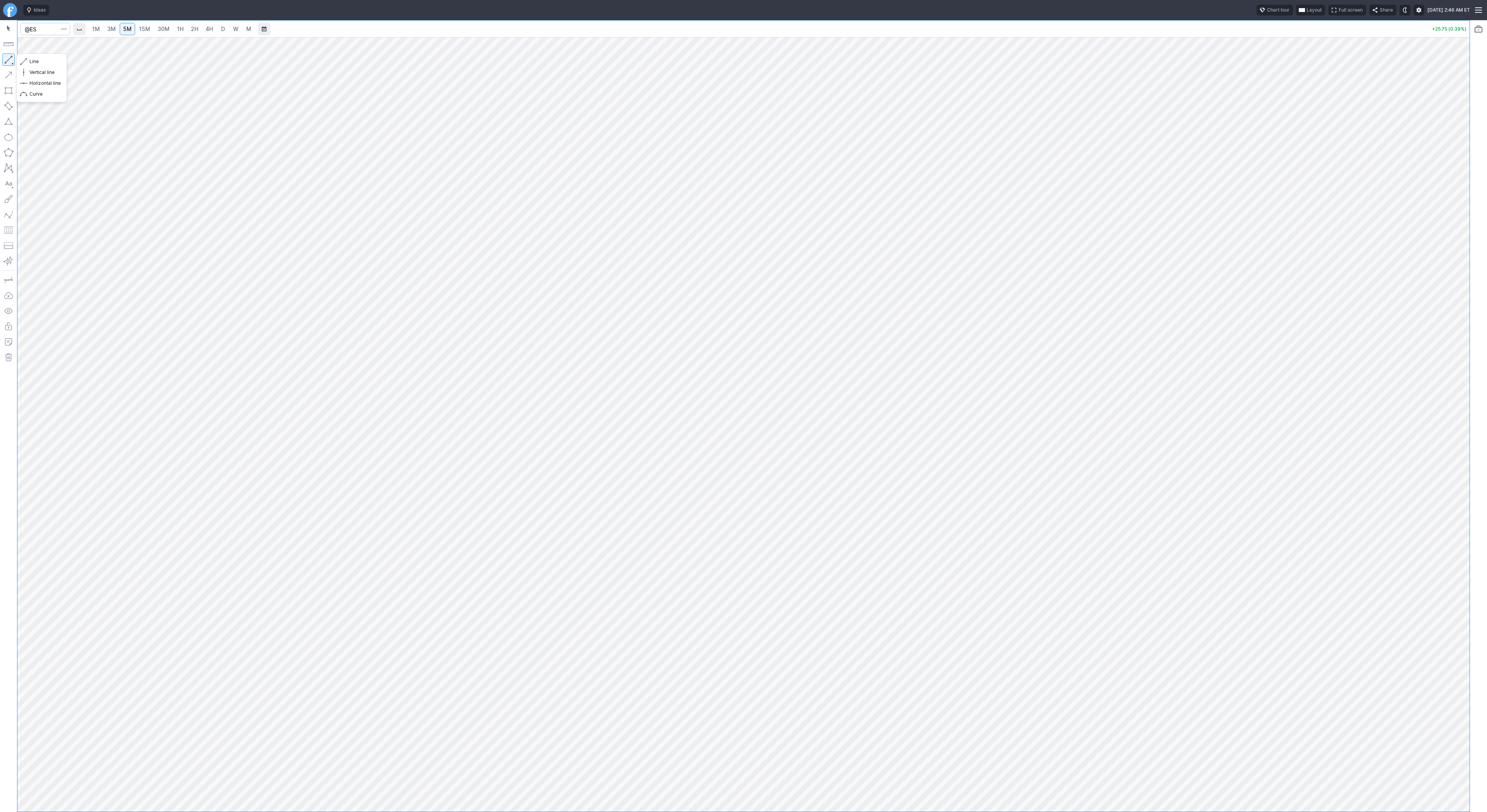
click at [10, 61] on button "button" at bounding box center [8, 59] width 12 height 12
click at [6, 61] on button "button" at bounding box center [8, 59] width 12 height 12
click at [37, 27] on input "Search" at bounding box center [46, 29] width 50 height 12
type input "@nq"
click at [10, 58] on button "button" at bounding box center [8, 59] width 12 height 12
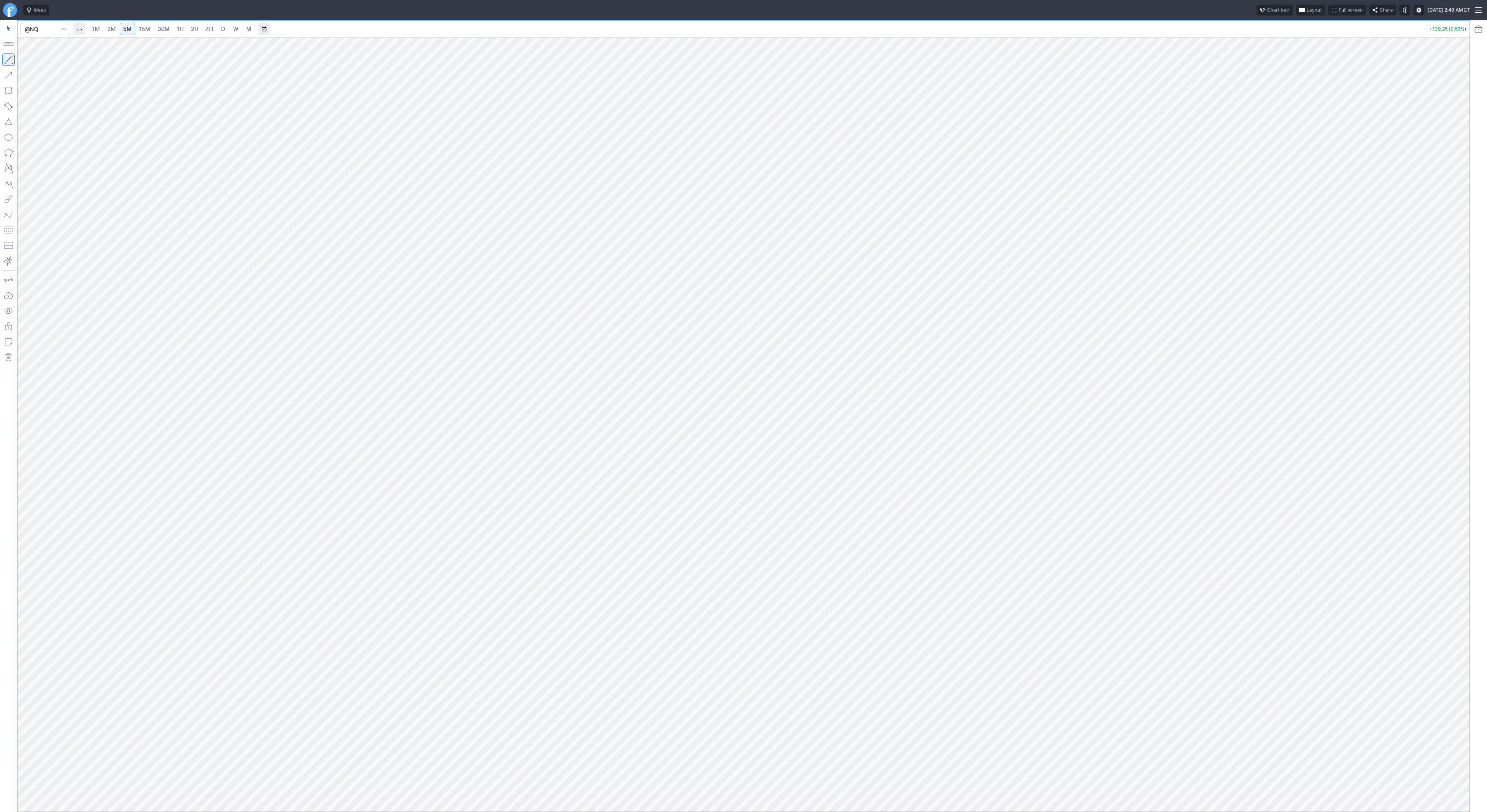
click at [159, 29] on span "30M" at bounding box center [163, 28] width 12 height 6
drag, startPoint x: 9, startPoint y: 55, endPoint x: 62, endPoint y: 92, distance: 64.6
click at [9, 56] on button "button" at bounding box center [8, 59] width 12 height 12
click at [178, 29] on span "1H" at bounding box center [180, 28] width 6 height 6
drag, startPoint x: 11, startPoint y: 62, endPoint x: 25, endPoint y: 91, distance: 32.2
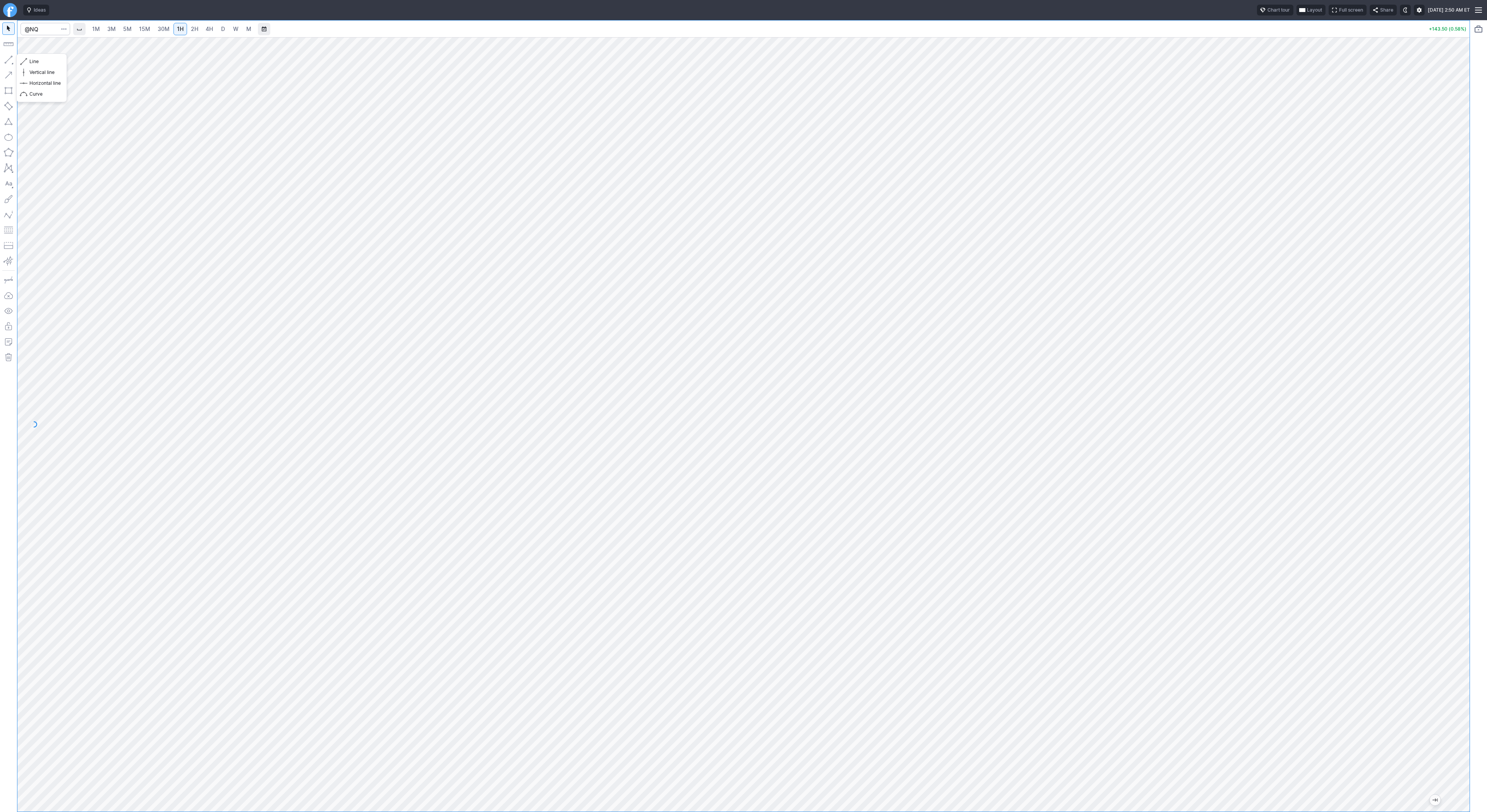
click at [11, 63] on button "button" at bounding box center [8, 59] width 12 height 12
click at [39, 59] on span "Line" at bounding box center [45, 61] width 31 height 8
click at [0, 221] on html "Ideas Chart tour Layout Full screen Share Wed OCT 15 2025 2:51 AM ET 1M 3M 5M 1…" at bounding box center [744, 406] width 1487 height 812
click at [0, 261] on html "Ideas Chart tour Layout Full screen Share Wed OCT 15 2025 2:53 AM ET 1M 3M 5M 1…" at bounding box center [744, 406] width 1487 height 812
click at [192, 28] on span "2H" at bounding box center [195, 28] width 8 height 6
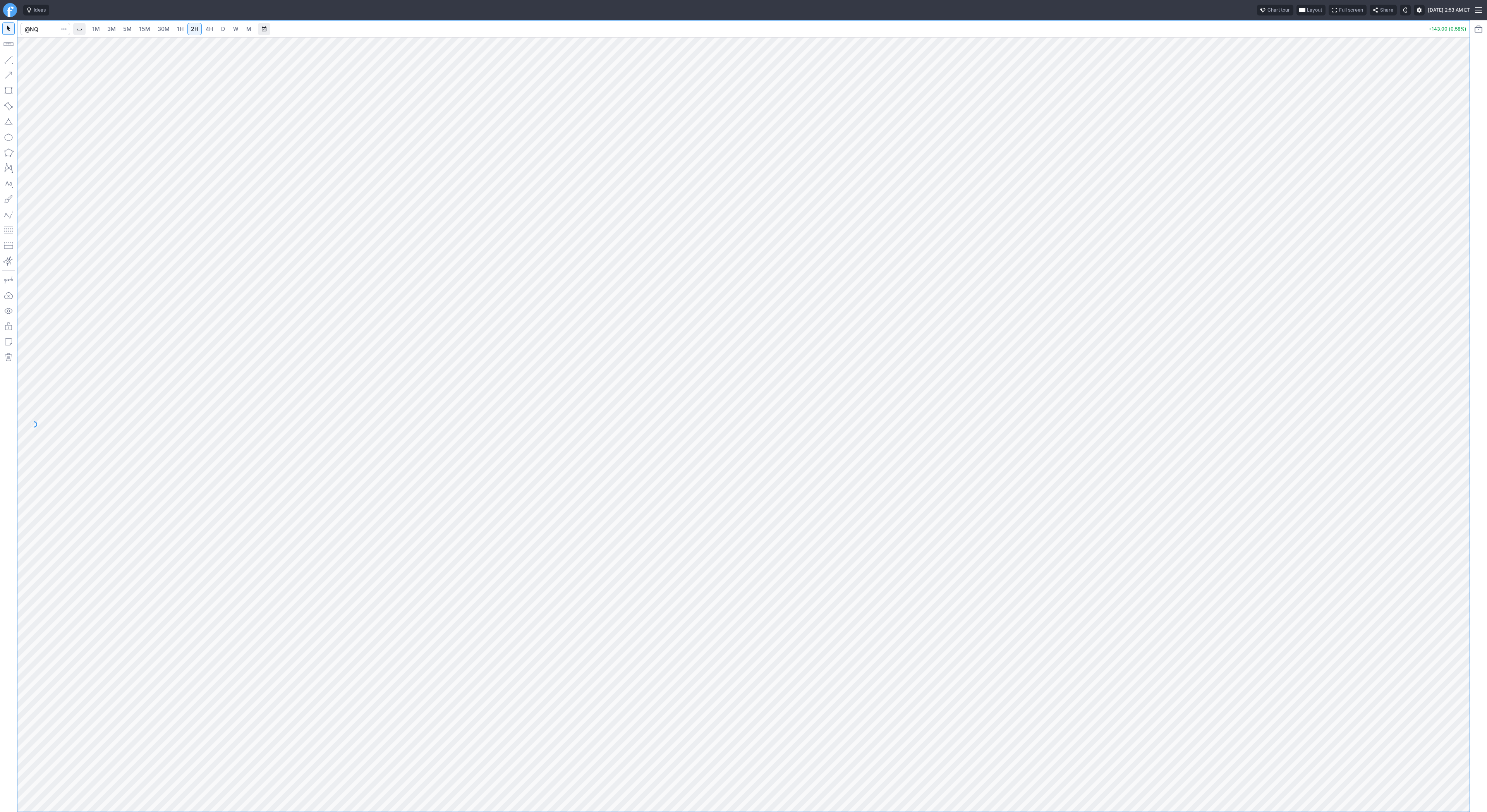
click at [217, 28] on link "D" at bounding box center [223, 29] width 12 height 12
click at [206, 28] on span "4H" at bounding box center [209, 28] width 8 height 6
click at [5, 58] on button "button" at bounding box center [8, 59] width 12 height 12
drag, startPoint x: 6, startPoint y: 58, endPoint x: 36, endPoint y: 89, distance: 43.1
click at [6, 59] on button "button" at bounding box center [8, 59] width 12 height 12
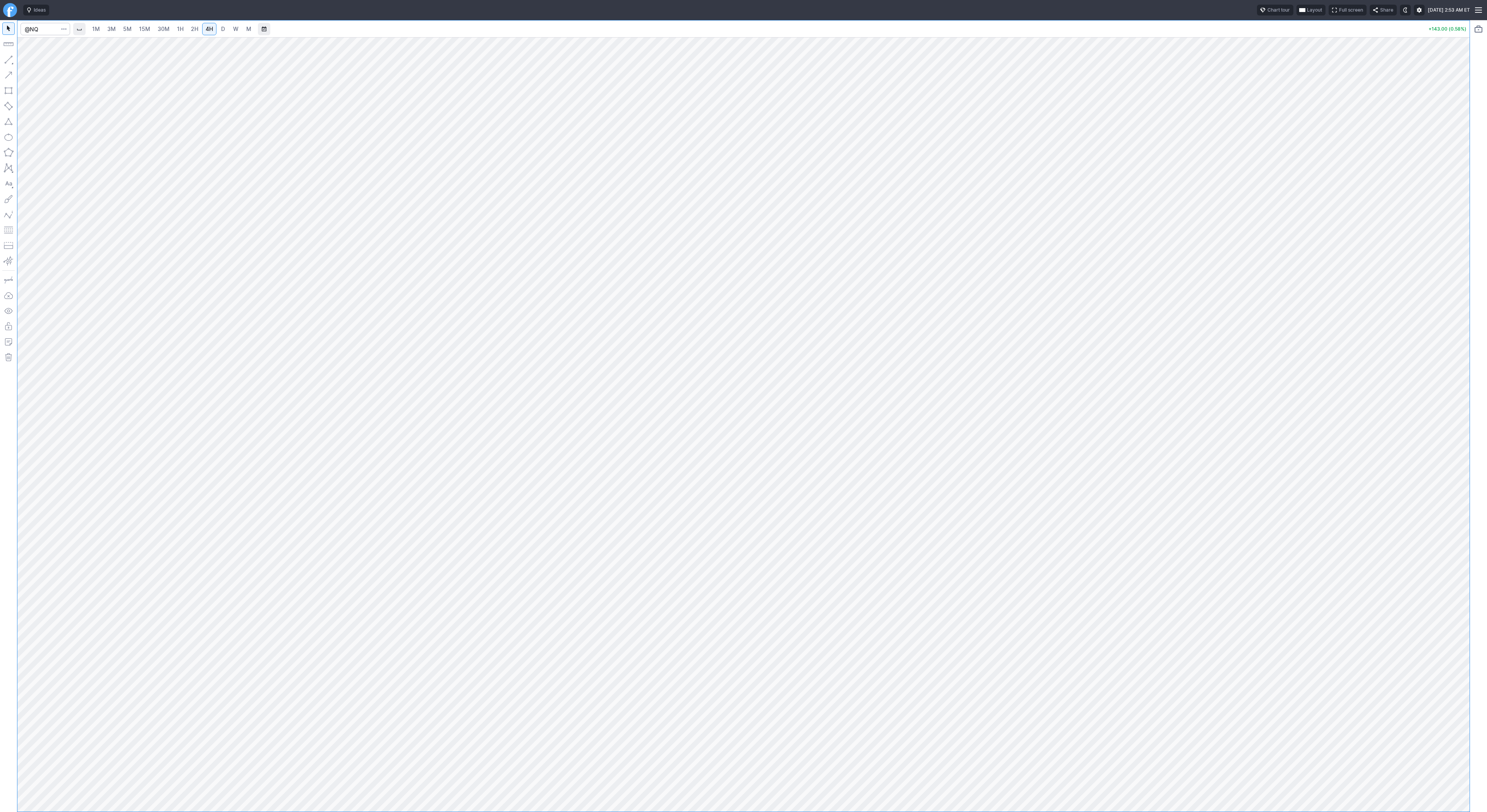
click at [7, 59] on button "button" at bounding box center [8, 59] width 12 height 12
click at [33, 63] on span "Line" at bounding box center [45, 61] width 31 height 8
click at [9, 58] on button "button" at bounding box center [8, 59] width 12 height 12
drag, startPoint x: 5, startPoint y: 56, endPoint x: 9, endPoint y: 64, distance: 8.9
click at [5, 58] on button "button" at bounding box center [8, 59] width 12 height 12
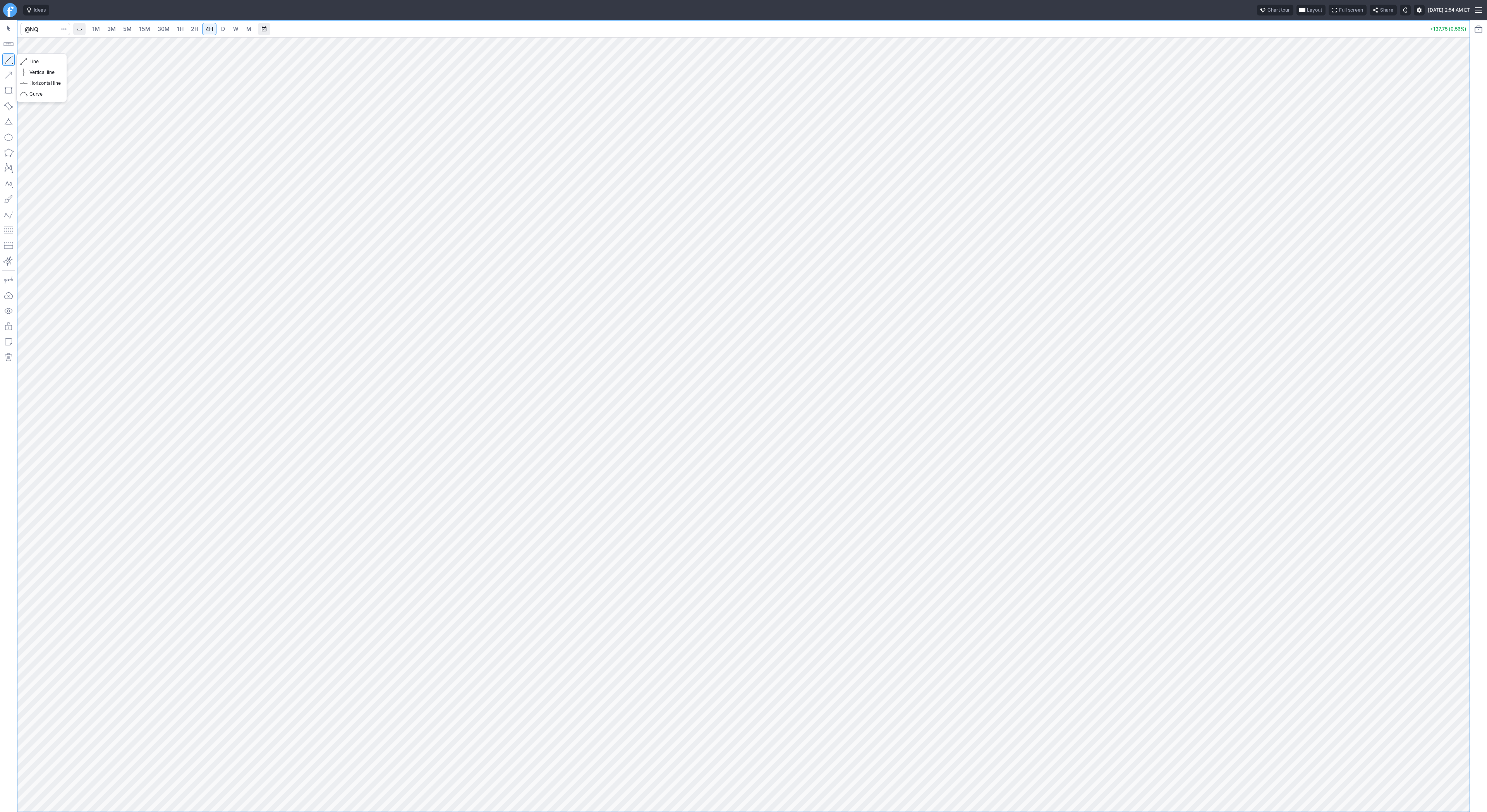
click at [9, 61] on button "button" at bounding box center [8, 59] width 12 height 12
click at [10, 60] on button "button" at bounding box center [8, 59] width 12 height 12
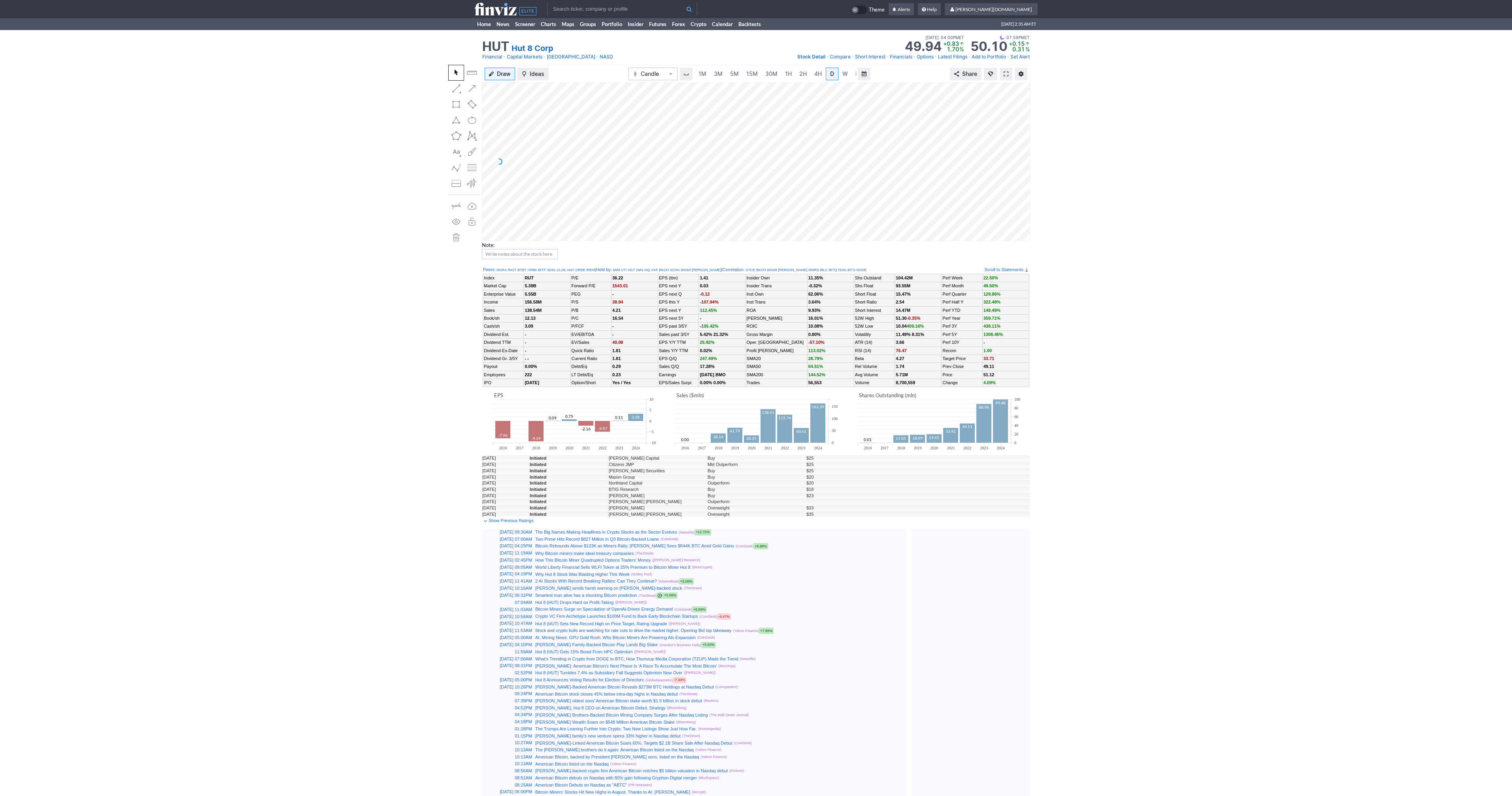
scroll to position [0, 8]
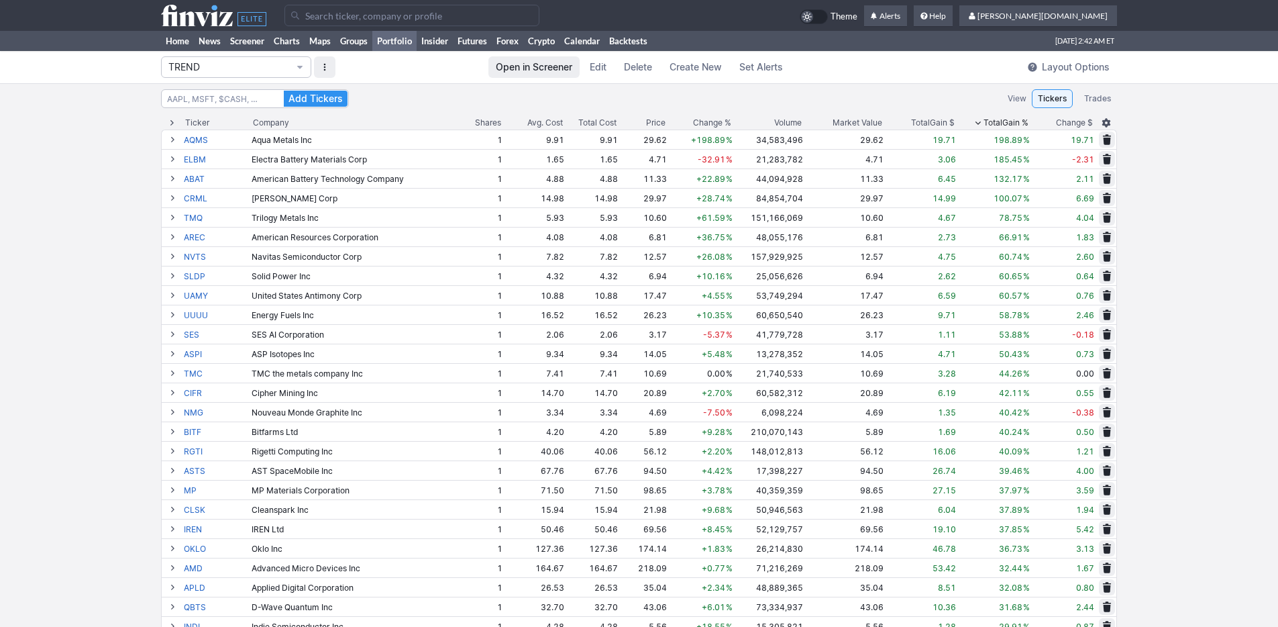
click at [91, 78] on div "TREND Open in Screener Edit Delete Create New Set Alerts Layout Options" at bounding box center [639, 67] width 1278 height 32
click at [174, 43] on link "Home" at bounding box center [177, 41] width 33 height 20
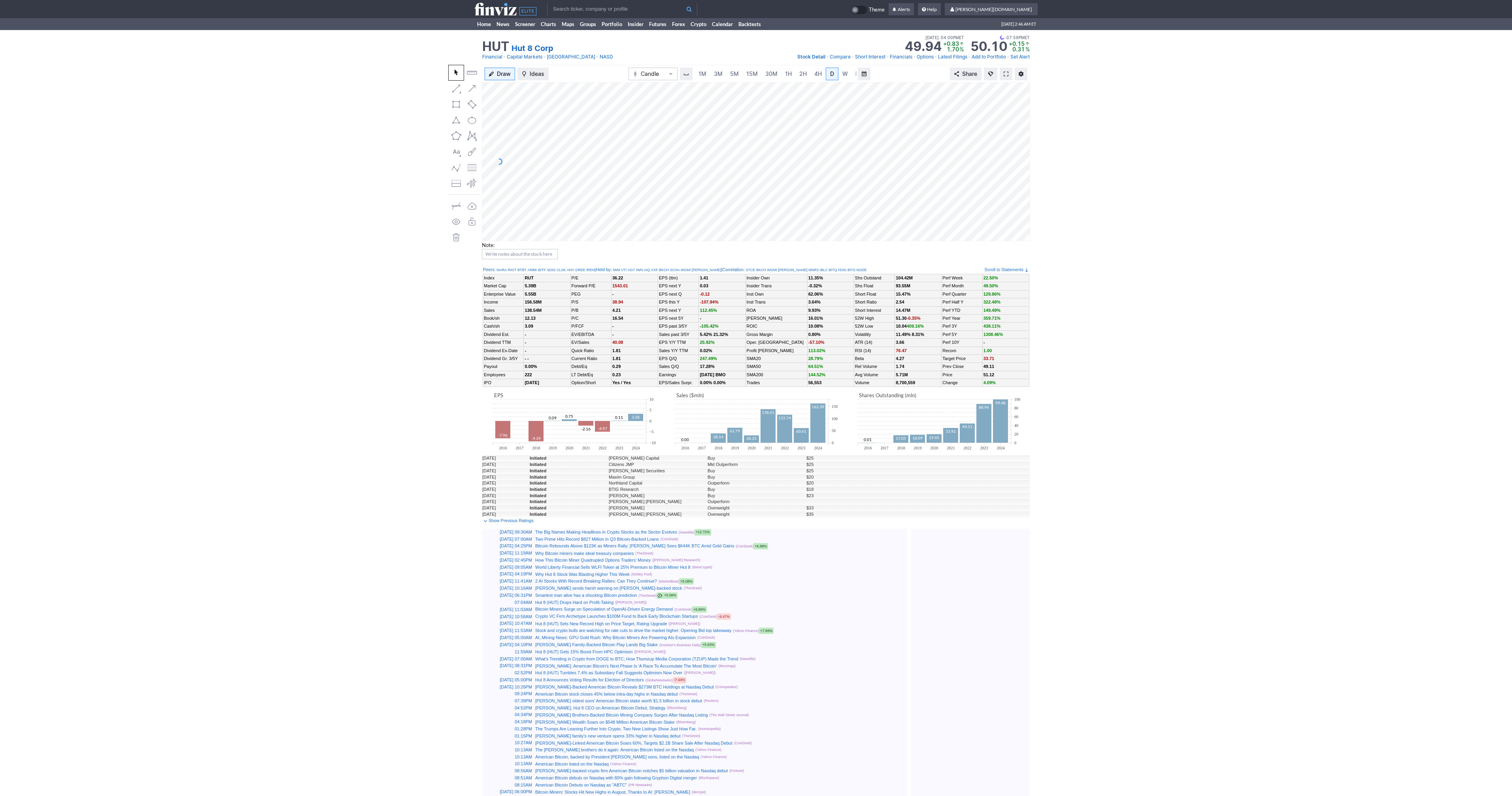
scroll to position [0, 8]
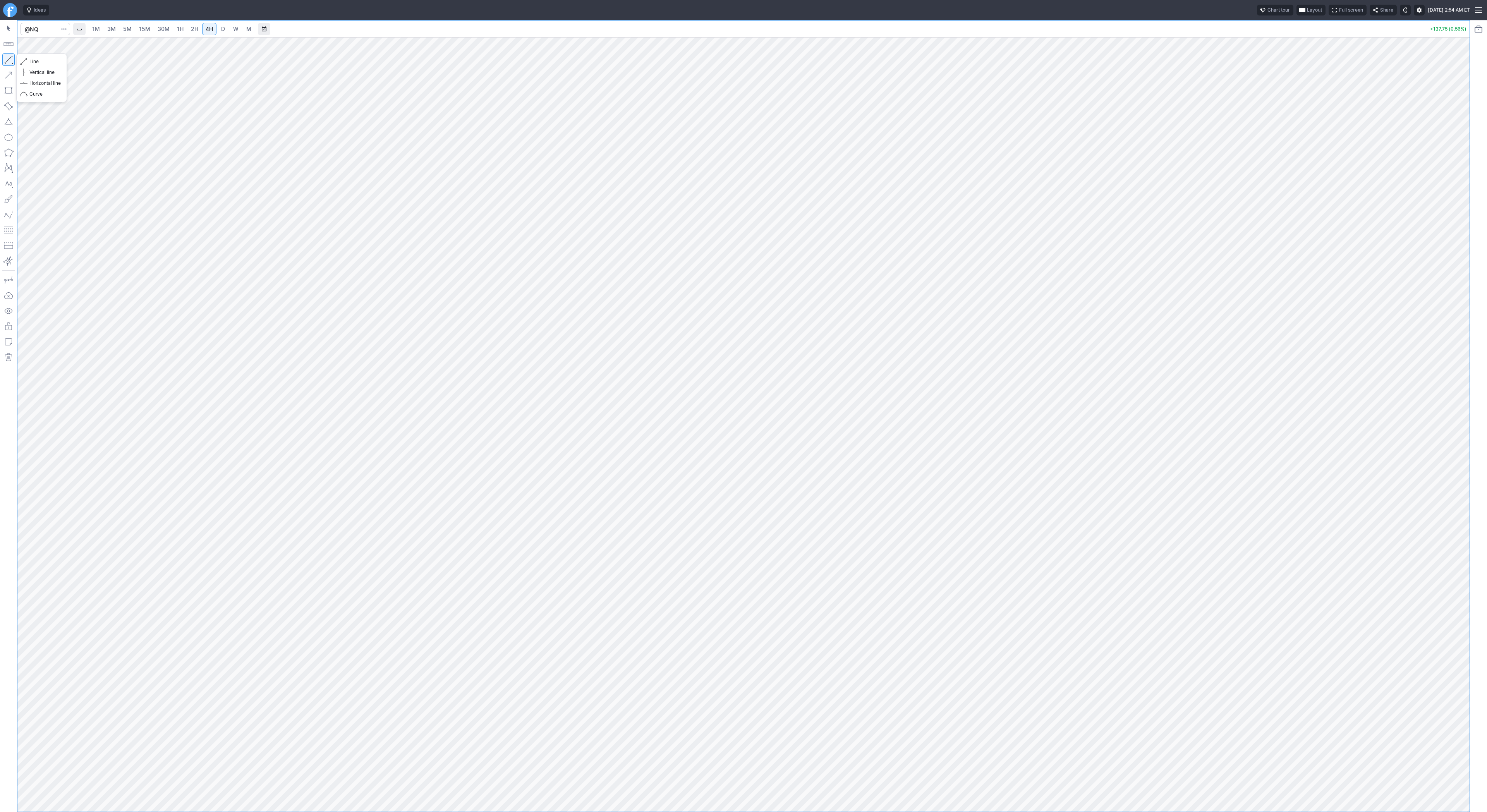
click at [10, 60] on button "button" at bounding box center [8, 59] width 12 height 12
click at [7, 58] on button "button" at bounding box center [8, 59] width 12 height 12
click at [8, 55] on button "button" at bounding box center [8, 59] width 12 height 12
drag, startPoint x: 1466, startPoint y: 414, endPoint x: 1454, endPoint y: 475, distance: 62.2
click at [1454, 475] on div at bounding box center [1462, 422] width 16 height 755
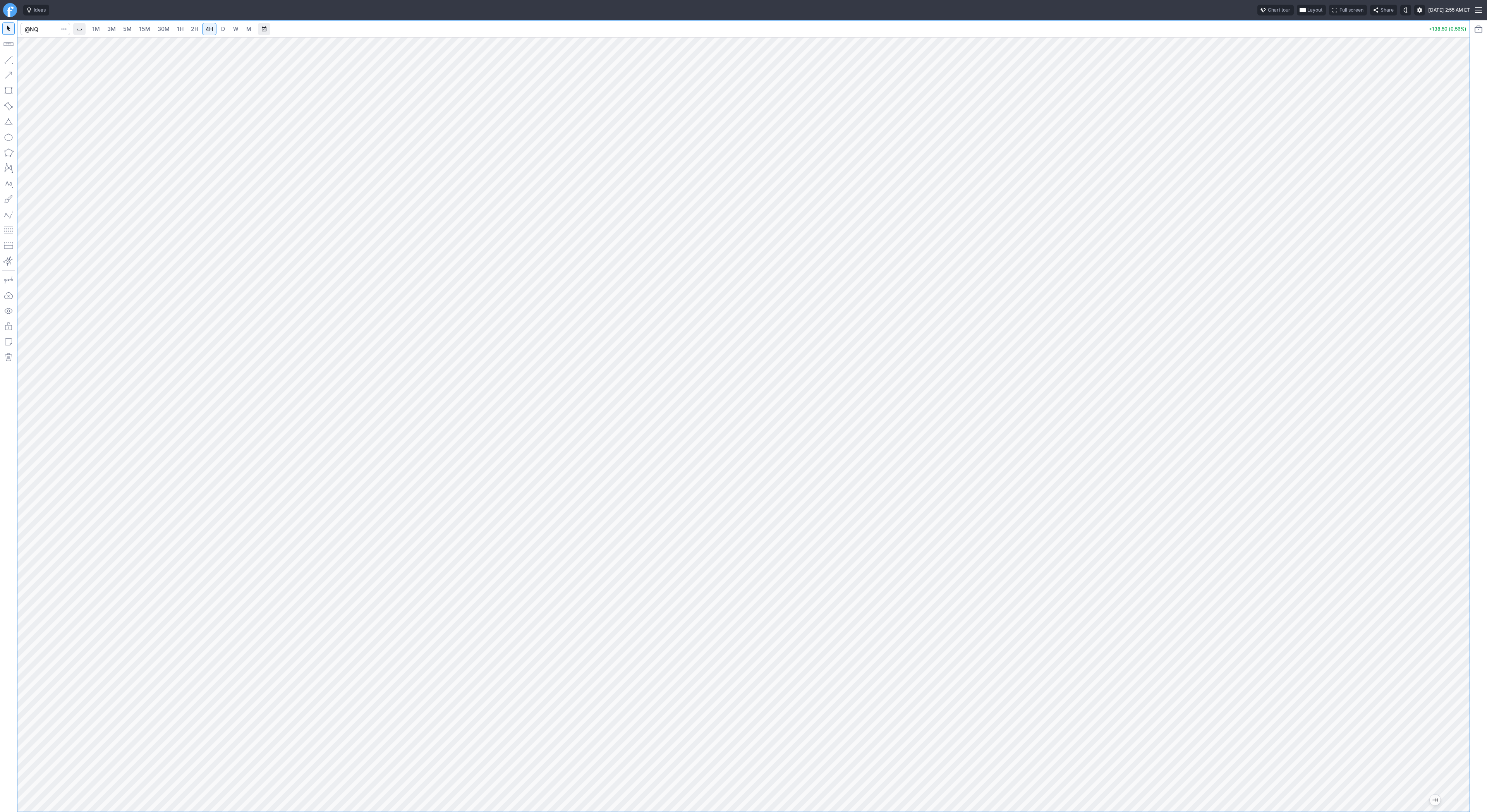
drag, startPoint x: 8, startPoint y: 58, endPoint x: 13, endPoint y: 67, distance: 10.3
click at [8, 58] on button "button" at bounding box center [8, 59] width 12 height 12
click at [40, 58] on span "Line" at bounding box center [45, 61] width 31 height 8
drag, startPoint x: 33, startPoint y: 59, endPoint x: 52, endPoint y: 65, distance: 19.9
click at [35, 60] on span "Line" at bounding box center [45, 61] width 31 height 8
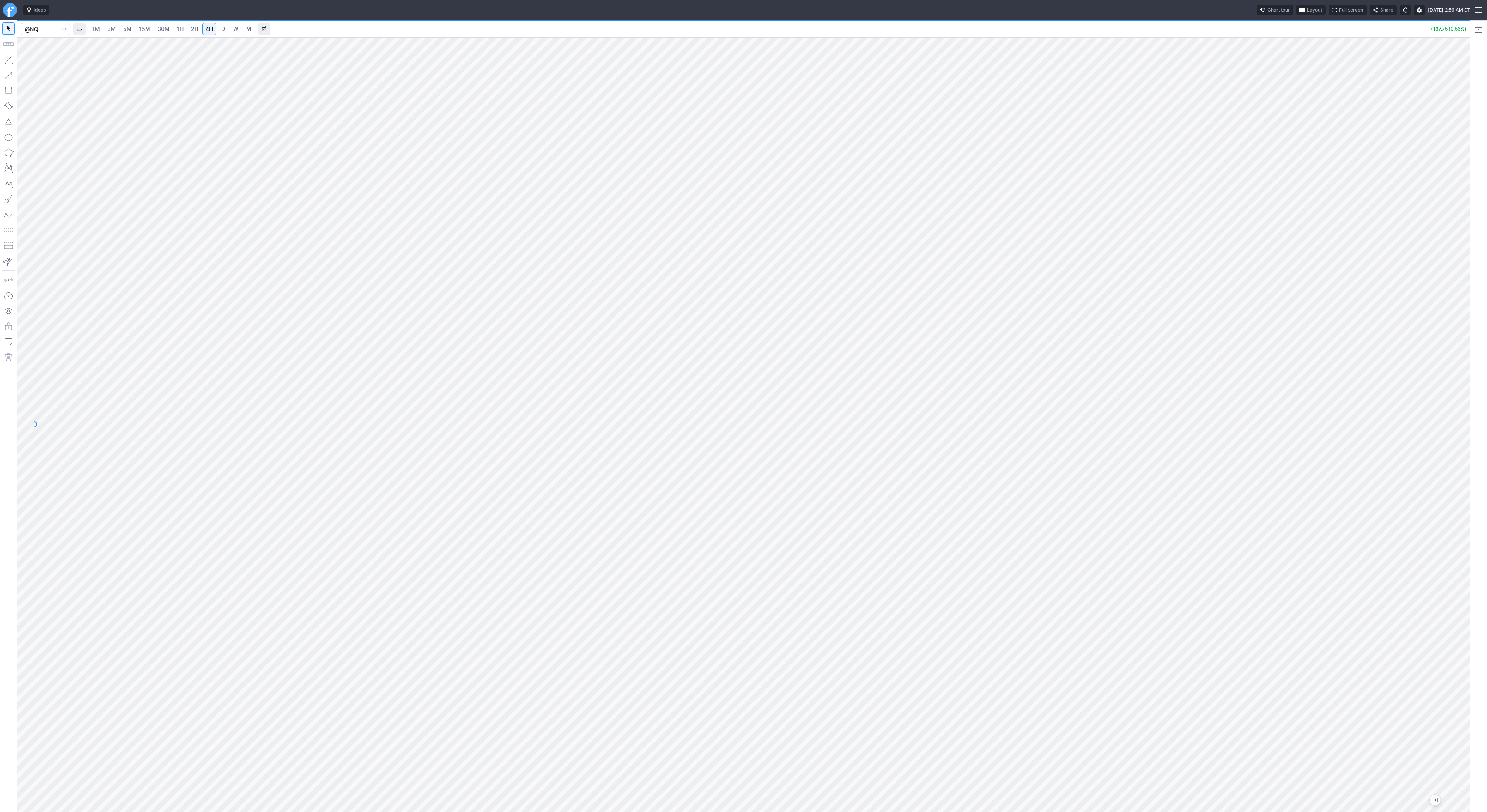
click at [1438, 448] on div at bounding box center [744, 424] width 1452 height 774
click at [44, 32] on input "Search" at bounding box center [46, 29] width 50 height 12
type input "@er2"
drag, startPoint x: 8, startPoint y: 59, endPoint x: 6, endPoint y: 66, distance: 7.3
click at [8, 59] on button "button" at bounding box center [8, 59] width 12 height 12
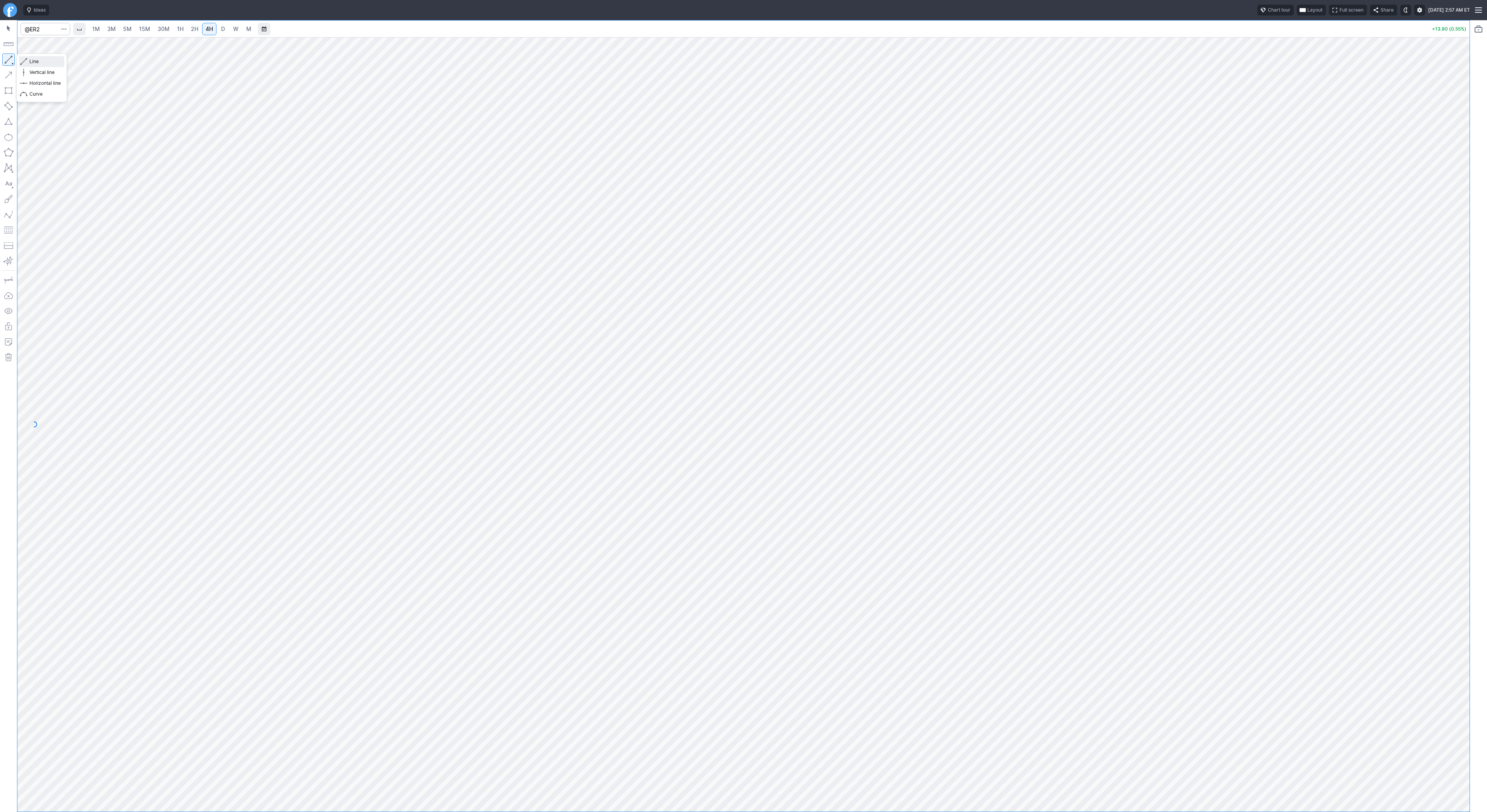
drag, startPoint x: 36, startPoint y: 59, endPoint x: 63, endPoint y: 77, distance: 32.4
click at [36, 59] on span "Line" at bounding box center [45, 61] width 31 height 8
drag, startPoint x: 9, startPoint y: 59, endPoint x: 17, endPoint y: 83, distance: 25.3
click at [9, 59] on button "button" at bounding box center [8, 59] width 12 height 12
click at [3, 61] on button "button" at bounding box center [8, 59] width 12 height 12
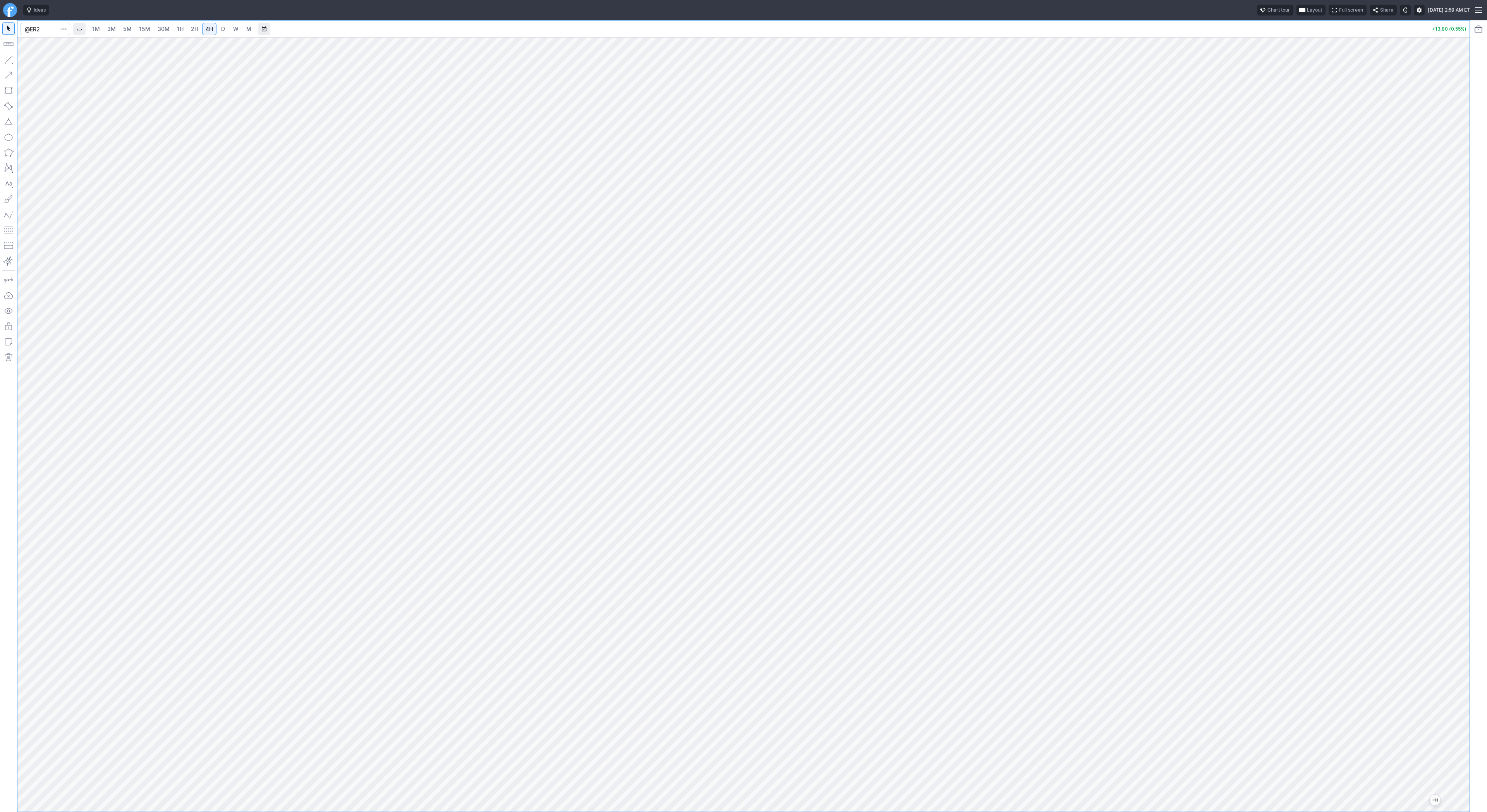
click at [221, 27] on span "D" at bounding box center [223, 28] width 4 height 6
drag, startPoint x: 9, startPoint y: 60, endPoint x: 9, endPoint y: 68, distance: 8.0
click at [9, 61] on button "button" at bounding box center [8, 59] width 12 height 12
click at [31, 59] on span "Line" at bounding box center [45, 61] width 31 height 8
click at [9, 57] on button "button" at bounding box center [8, 59] width 12 height 12
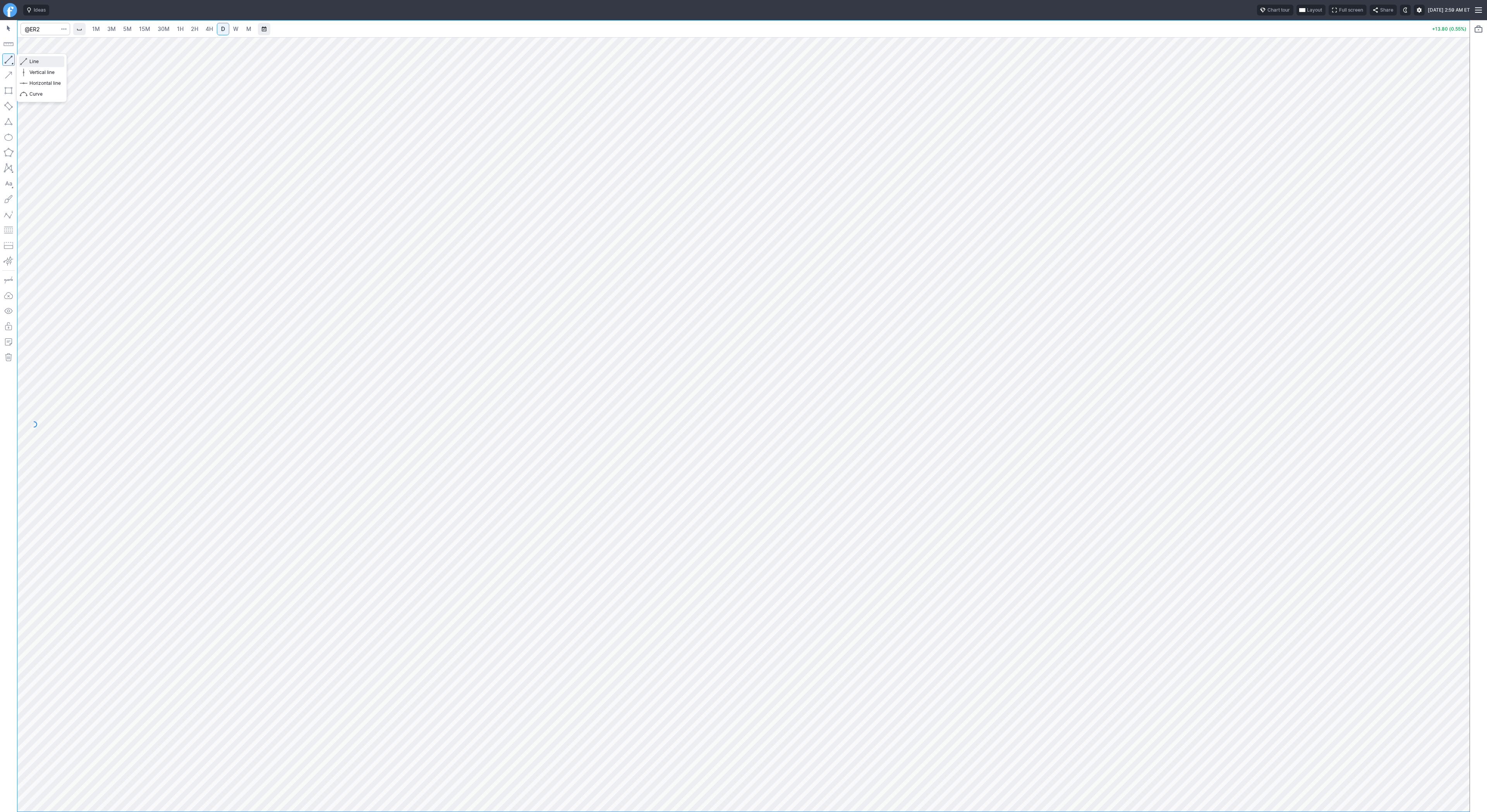
click at [29, 59] on span "Line" at bounding box center [45, 61] width 31 height 8
click at [40, 31] on input "Search" at bounding box center [46, 29] width 50 height 12
type input "bmnr"
click at [0, 252] on html "Ideas Chart tour Layout Full screen Share [DATE] 3:01 AM ET 1M 3M 5M 15M 30M 1H…" at bounding box center [744, 406] width 1487 height 812
click at [210, 27] on span "4H" at bounding box center [209, 28] width 8 height 6
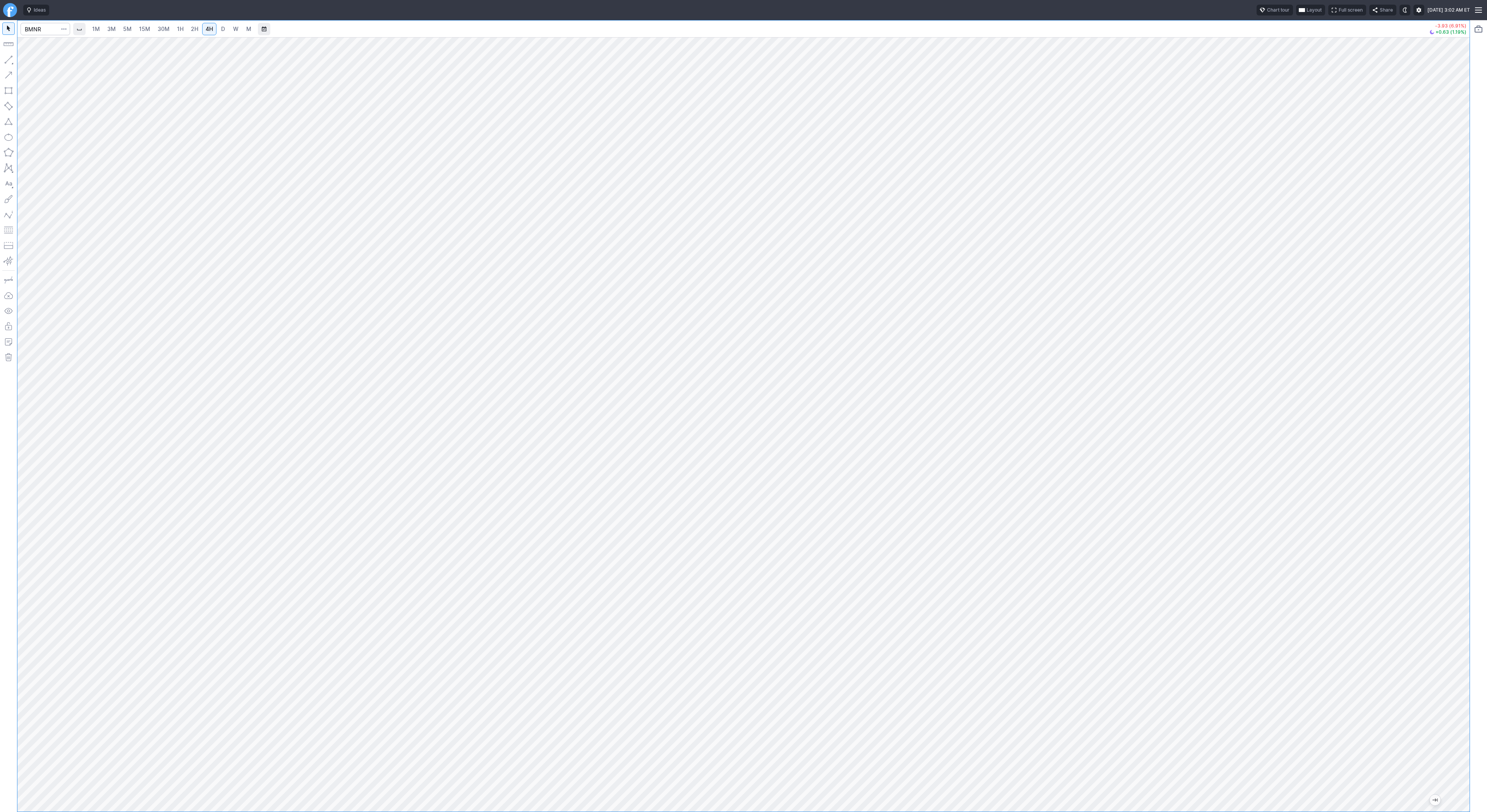
click at [11, 62] on button "button" at bounding box center [8, 59] width 12 height 12
drag, startPoint x: 10, startPoint y: 55, endPoint x: 16, endPoint y: 85, distance: 30.6
click at [9, 55] on button "button" at bounding box center [8, 59] width 12 height 12
click at [6, 57] on button "button" at bounding box center [8, 59] width 12 height 12
drag, startPoint x: 8, startPoint y: 59, endPoint x: 16, endPoint y: 81, distance: 23.4
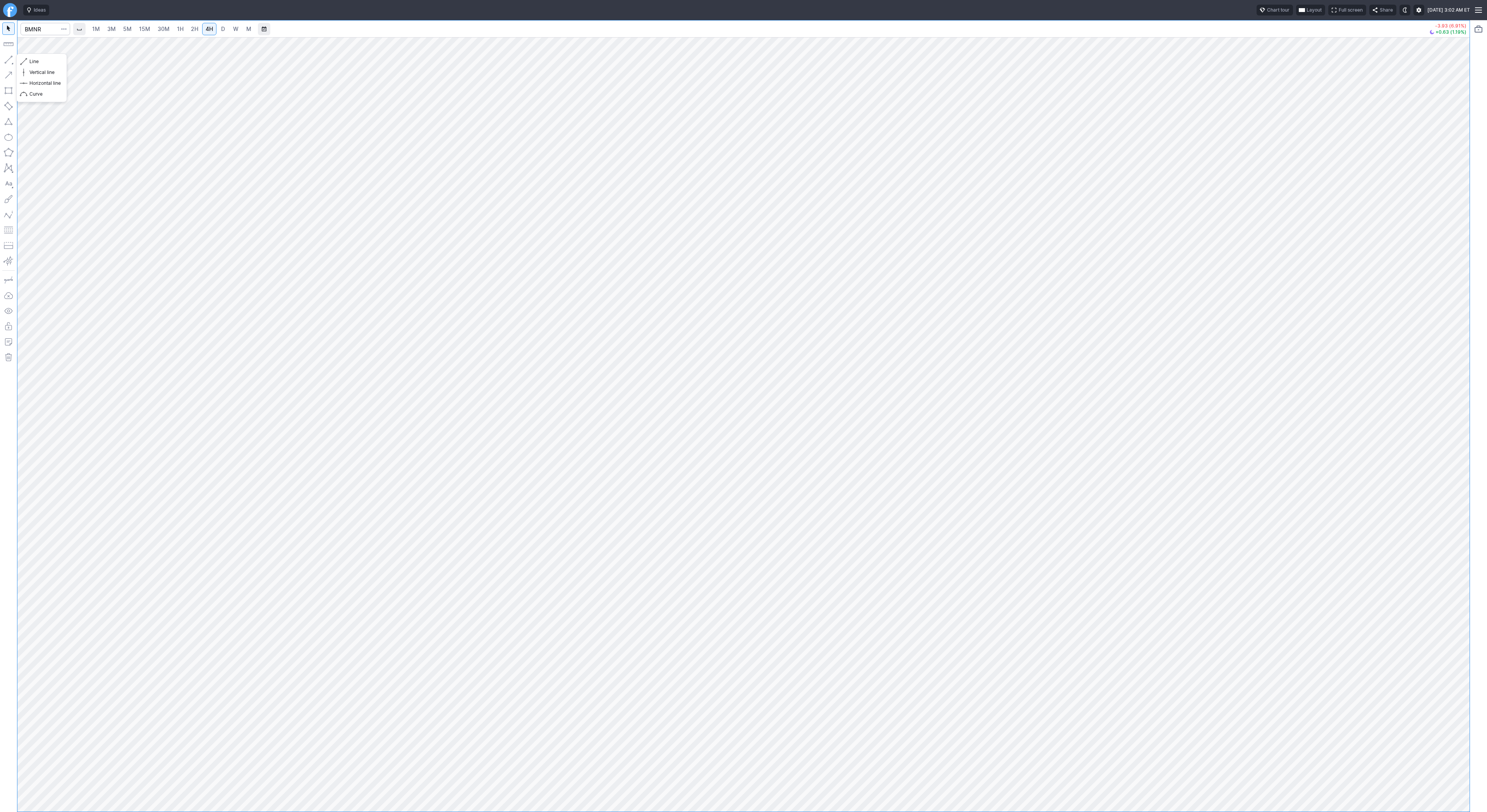
click at [8, 61] on button "button" at bounding box center [8, 59] width 12 height 12
drag, startPoint x: 1470, startPoint y: 610, endPoint x: 1467, endPoint y: 625, distance: 15.3
click at [1471, 626] on div "1M 3M 5M 15M 30M 1H 2H 4H D W M -3.93 (6.91%) +0.63 (1.19%)" at bounding box center [744, 416] width 1487 height 792
click at [8, 58] on button "button" at bounding box center [8, 59] width 12 height 12
click at [29, 59] on button "Line" at bounding box center [42, 61] width 45 height 11
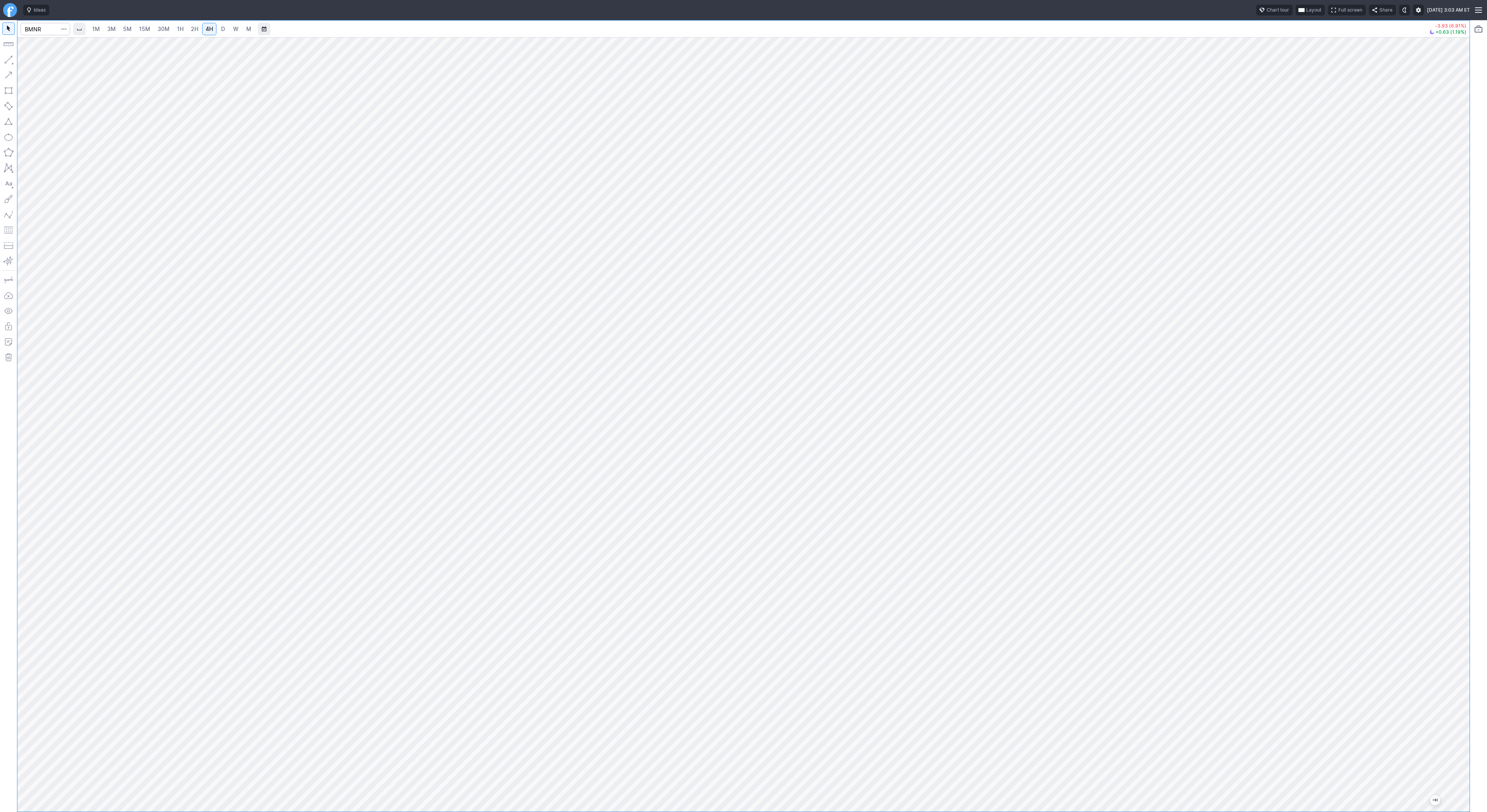
click at [195, 28] on span "2H" at bounding box center [195, 28] width 8 height 6
drag, startPoint x: 9, startPoint y: 59, endPoint x: 21, endPoint y: 77, distance: 21.6
click at [9, 61] on button "button" at bounding box center [8, 59] width 12 height 12
click at [10, 57] on button "button" at bounding box center [8, 59] width 12 height 12
click at [8, 58] on button "button" at bounding box center [8, 59] width 12 height 12
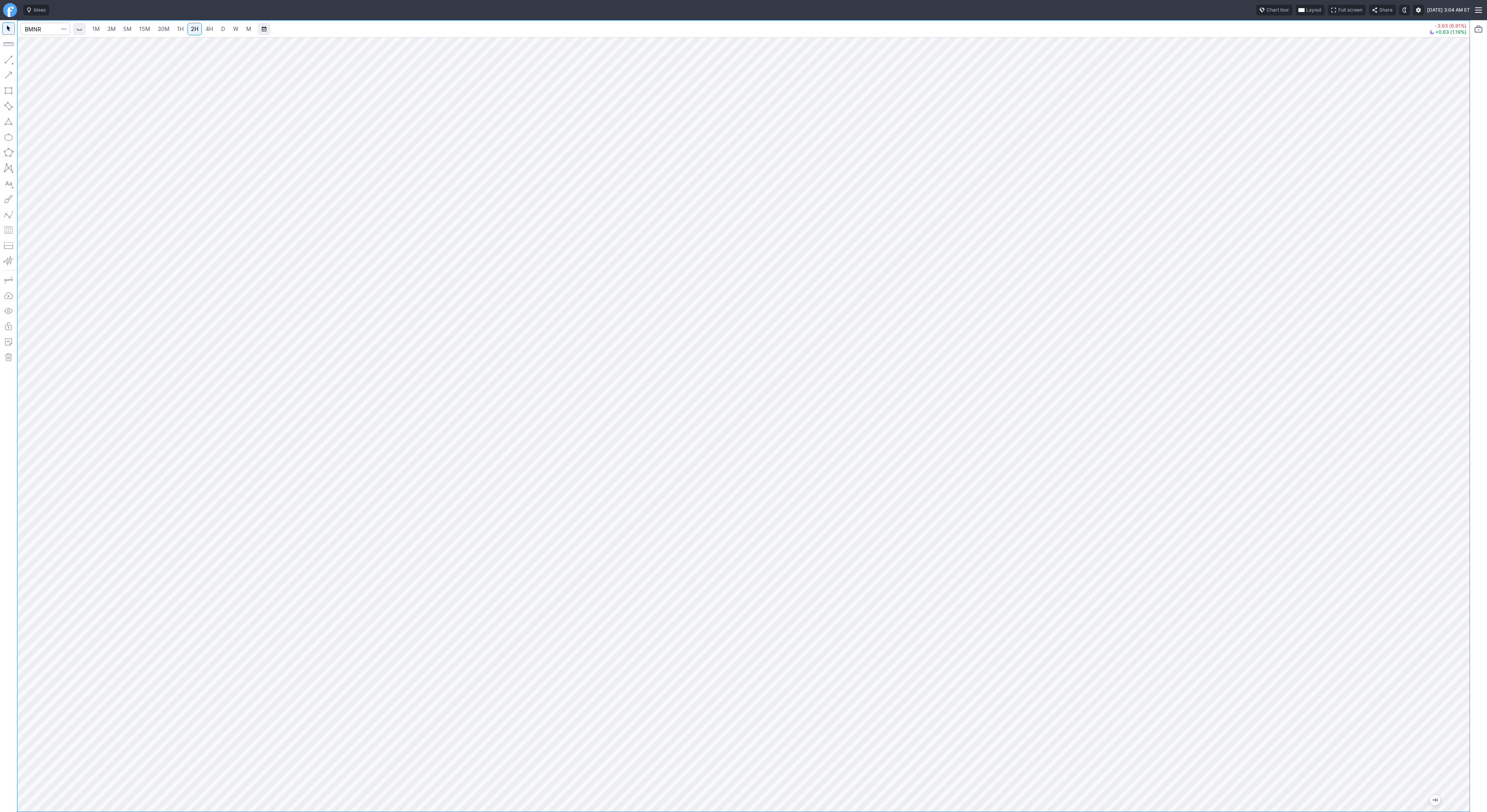
drag, startPoint x: 1460, startPoint y: 719, endPoint x: 1454, endPoint y: 720, distance: 6.1
click at [1458, 723] on div at bounding box center [1462, 422] width 16 height 755
click at [8, 61] on button "button" at bounding box center [8, 59] width 12 height 12
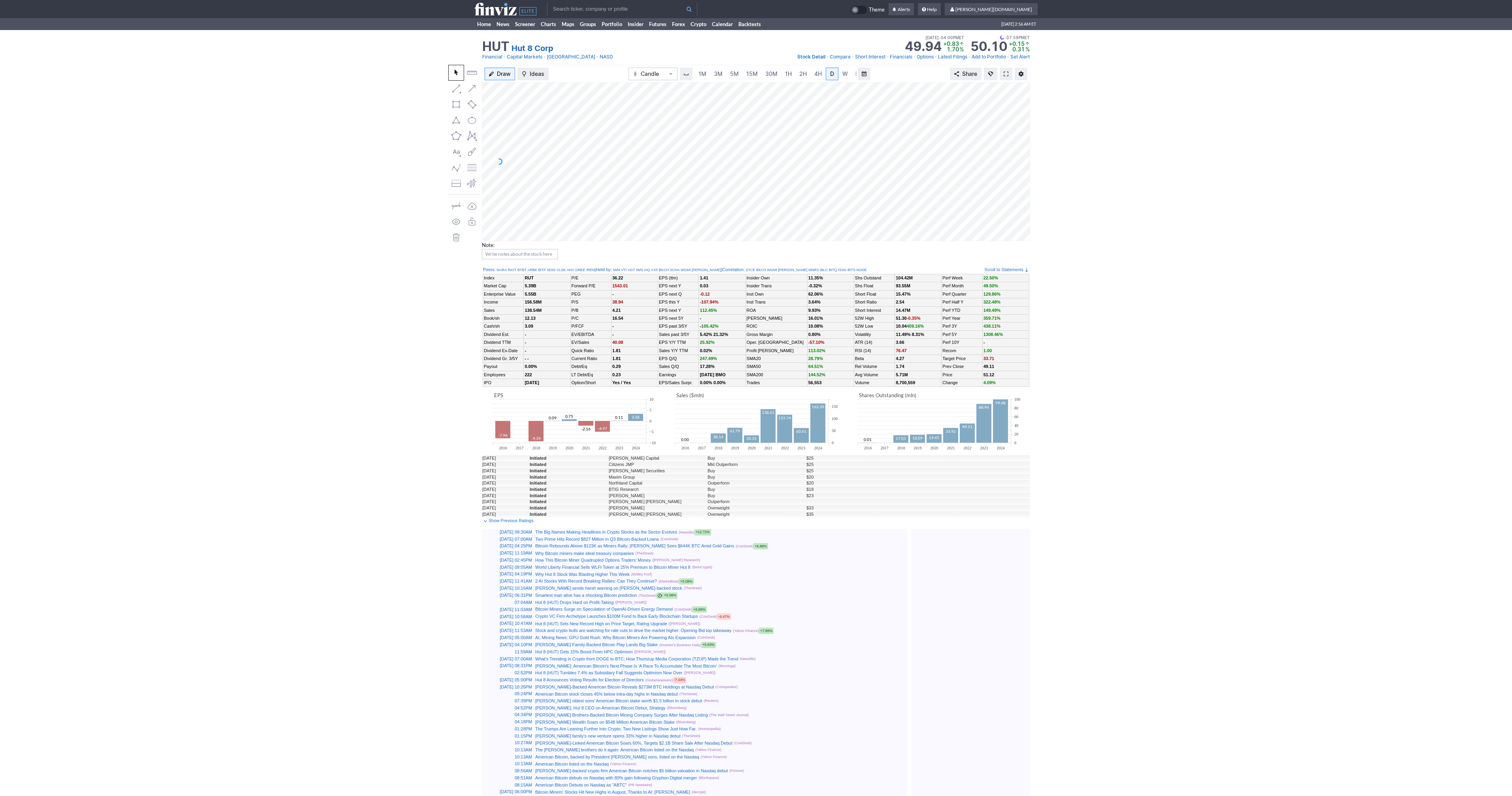
scroll to position [0, 8]
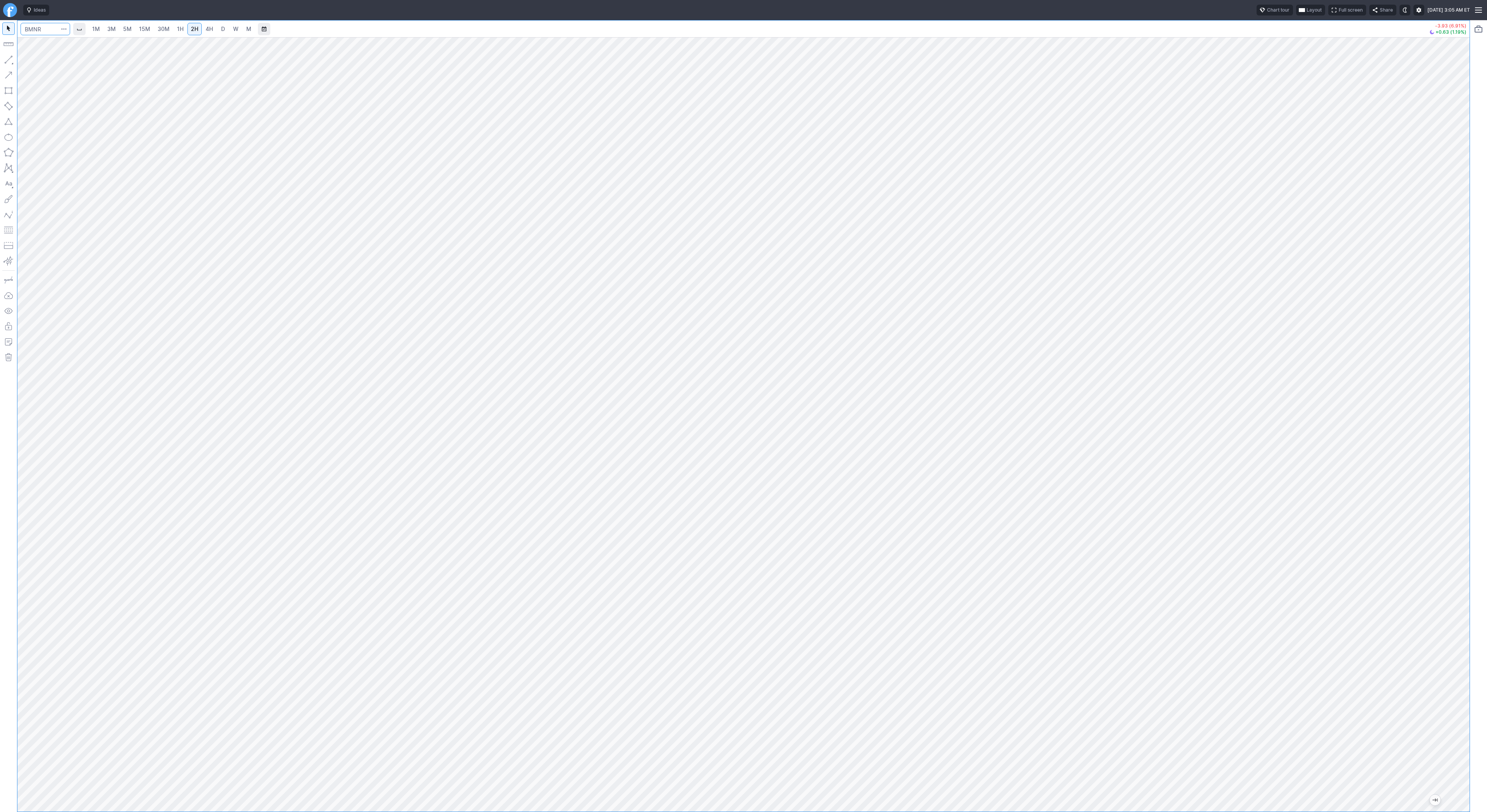
click at [38, 27] on input "Search" at bounding box center [46, 29] width 50 height 12
type input "tsla"
drag, startPoint x: 28, startPoint y: 61, endPoint x: 47, endPoint y: 83, distance: 29.1
click at [28, 61] on button "Line" at bounding box center [42, 61] width 45 height 11
click at [5, 55] on button "button" at bounding box center [8, 59] width 12 height 12
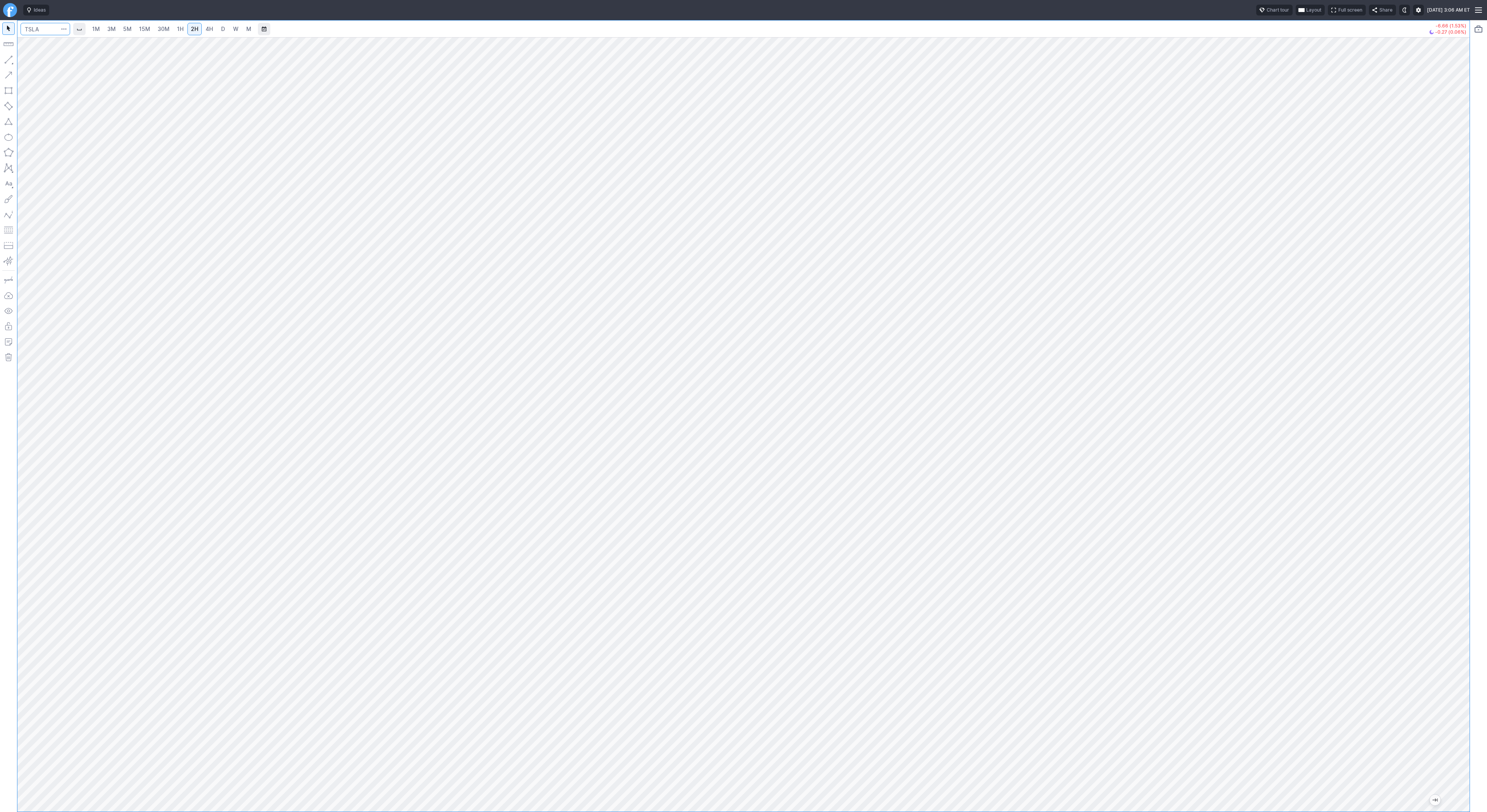
click at [47, 28] on input "Search" at bounding box center [46, 29] width 50 height 12
type input "tsls"
click at [161, 25] on span "30M" at bounding box center [163, 29] width 12 height 8
click at [29, 58] on button "Line" at bounding box center [42, 61] width 45 height 11
click at [10, 59] on button "button" at bounding box center [8, 59] width 12 height 12
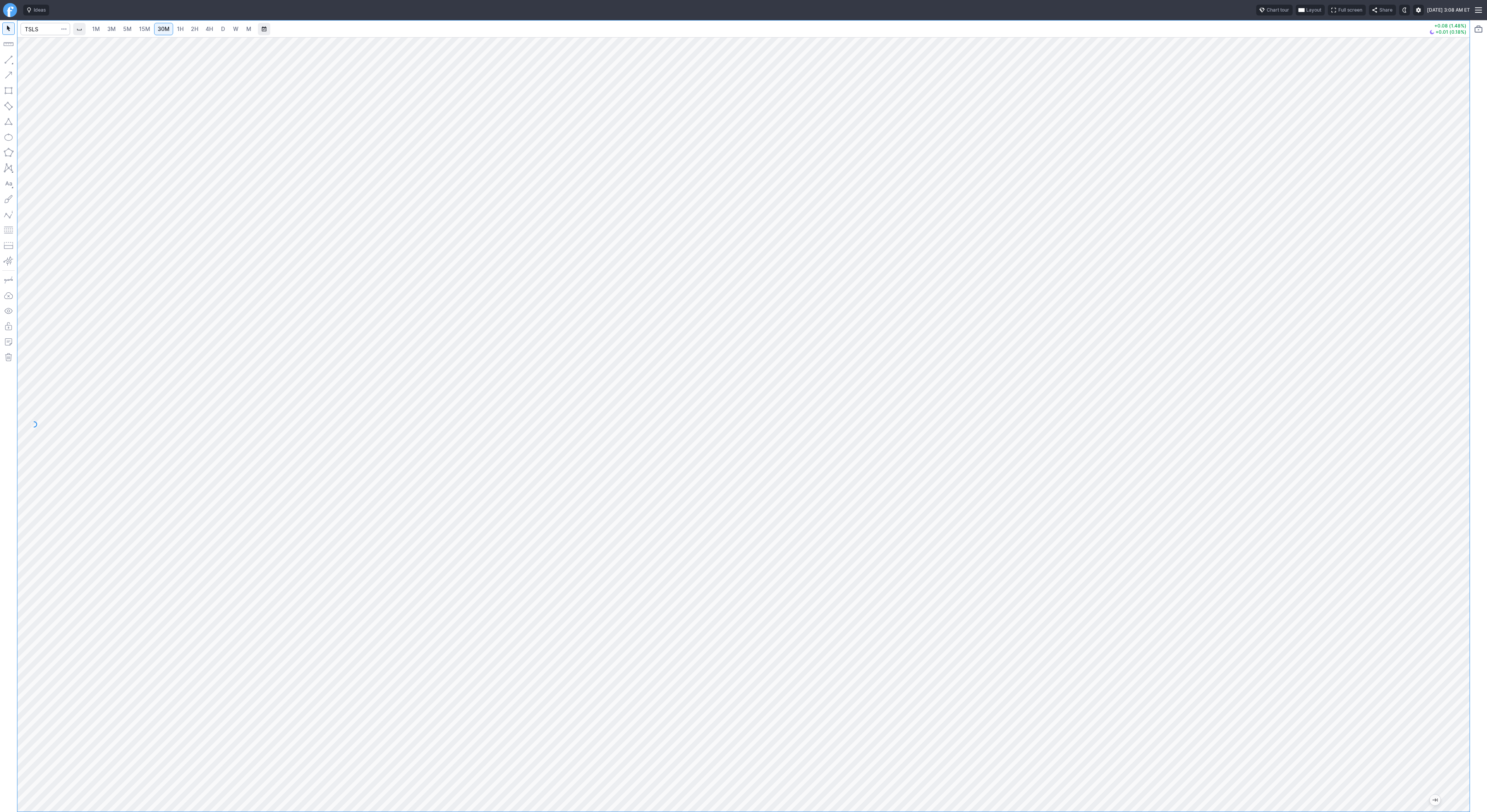
click at [184, 29] on link "1H" at bounding box center [180, 29] width 13 height 12
click at [10, 57] on button "button" at bounding box center [8, 59] width 12 height 12
click at [9, 62] on button "button" at bounding box center [8, 59] width 12 height 12
click at [208, 32] on span "4H" at bounding box center [209, 29] width 8 height 8
drag, startPoint x: 9, startPoint y: 59, endPoint x: 19, endPoint y: 70, distance: 14.9
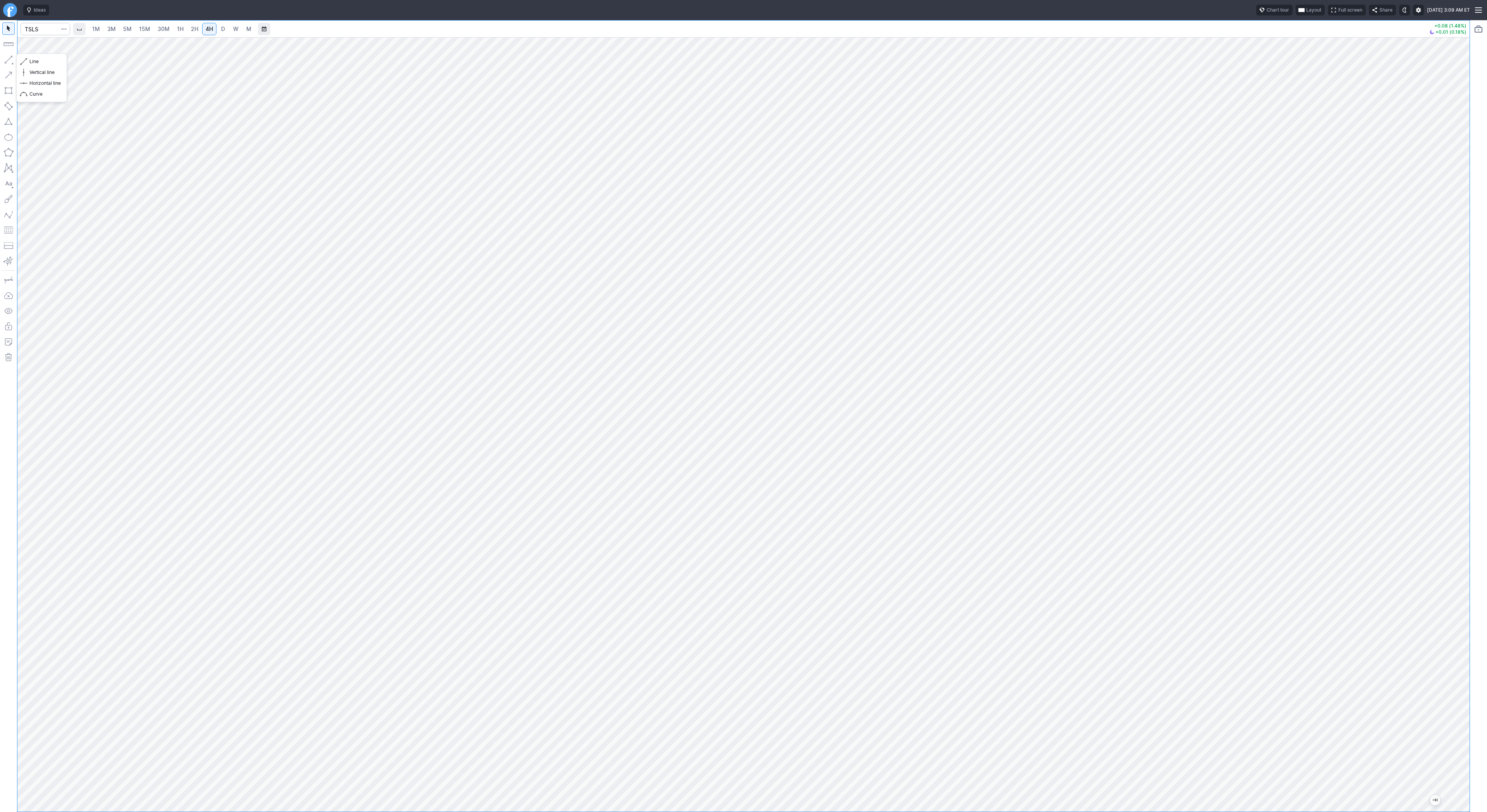
click at [9, 59] on button "button" at bounding box center [8, 59] width 12 height 12
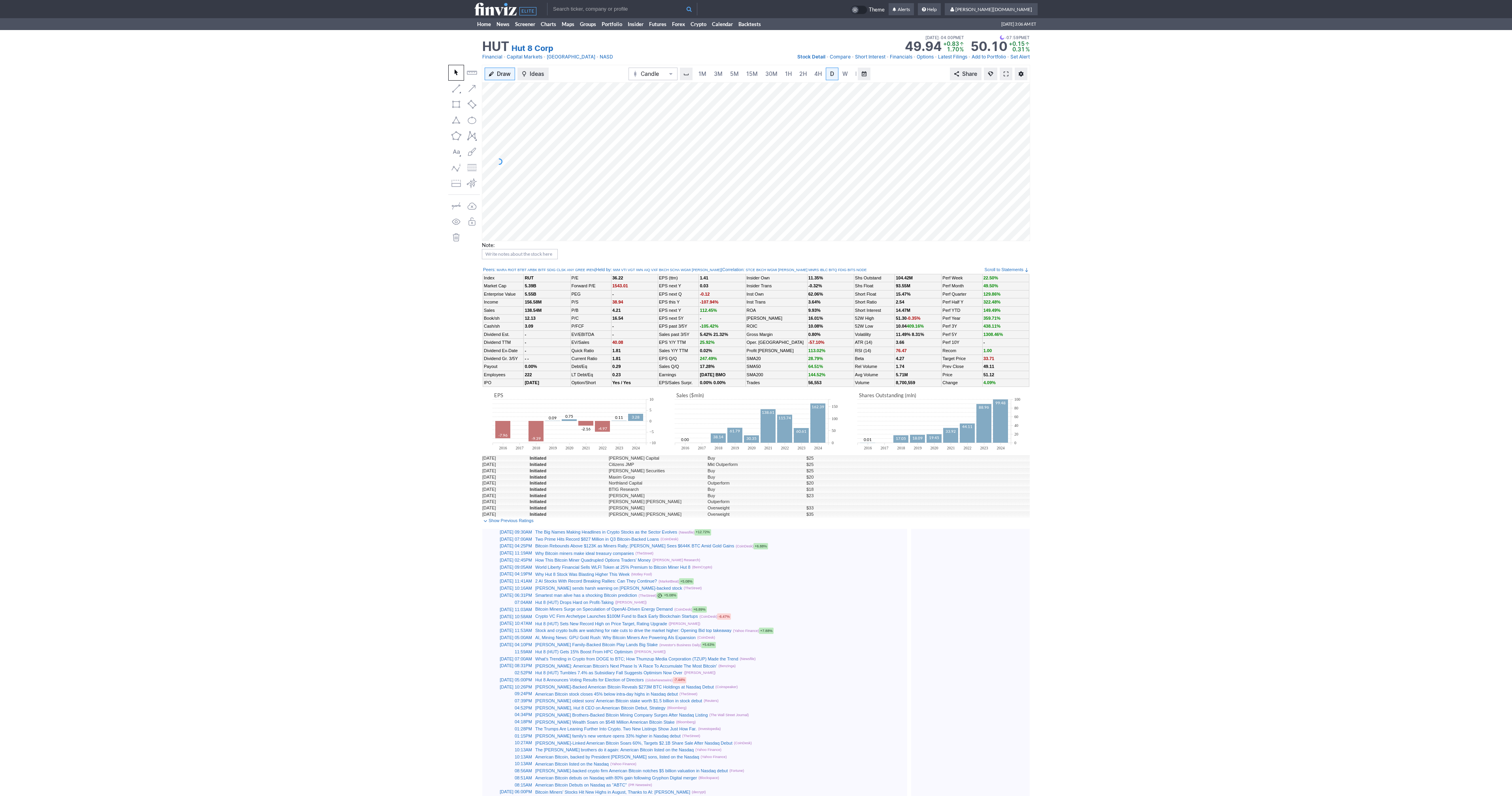
scroll to position [0, 8]
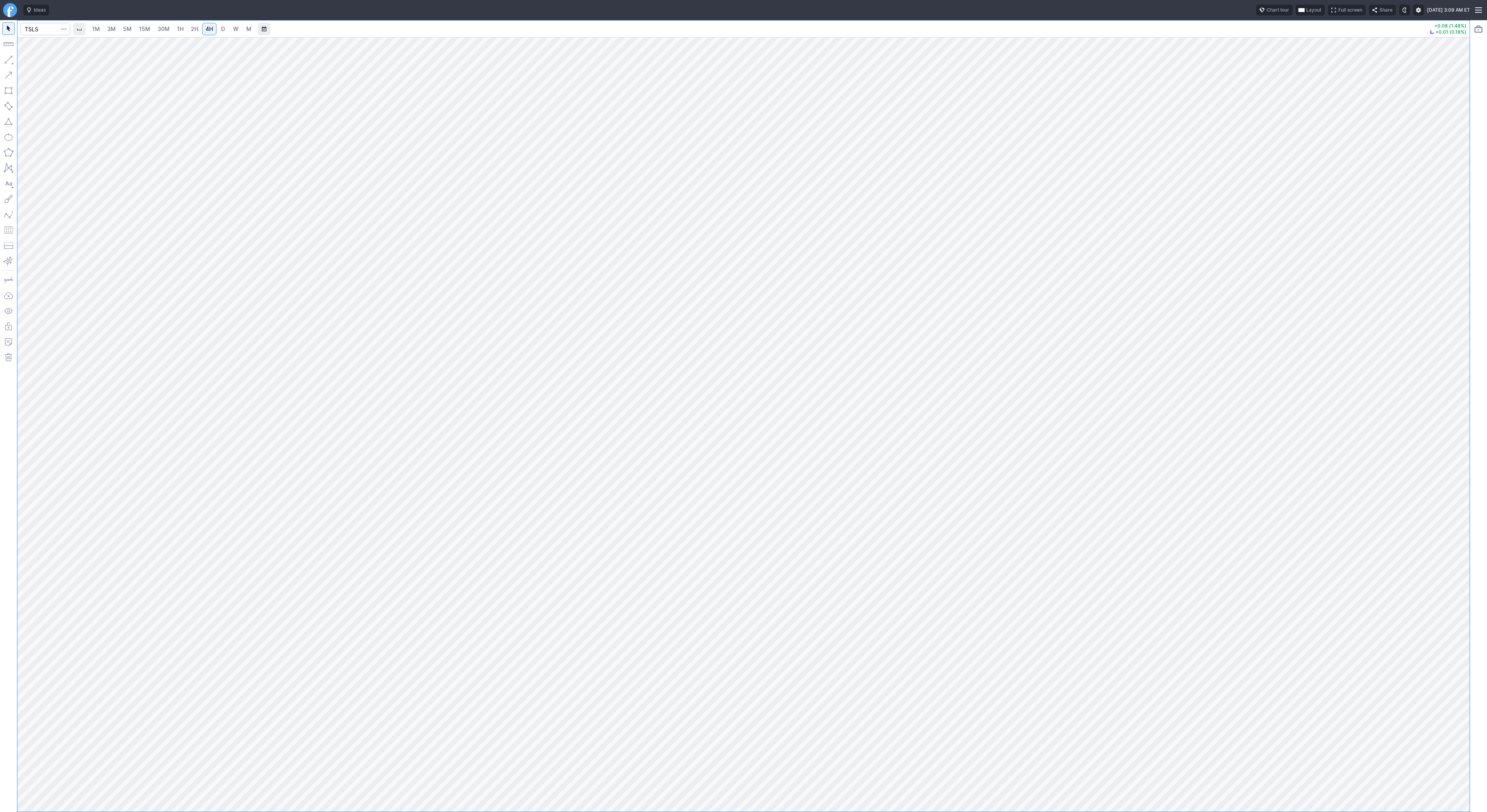
click at [9, 56] on button "button" at bounding box center [8, 59] width 12 height 12
click at [44, 29] on input "Search" at bounding box center [46, 29] width 50 height 12
type input "soxl"
click at [5, 58] on button "button" at bounding box center [8, 59] width 12 height 12
click at [13, 57] on button "button" at bounding box center [8, 59] width 12 height 12
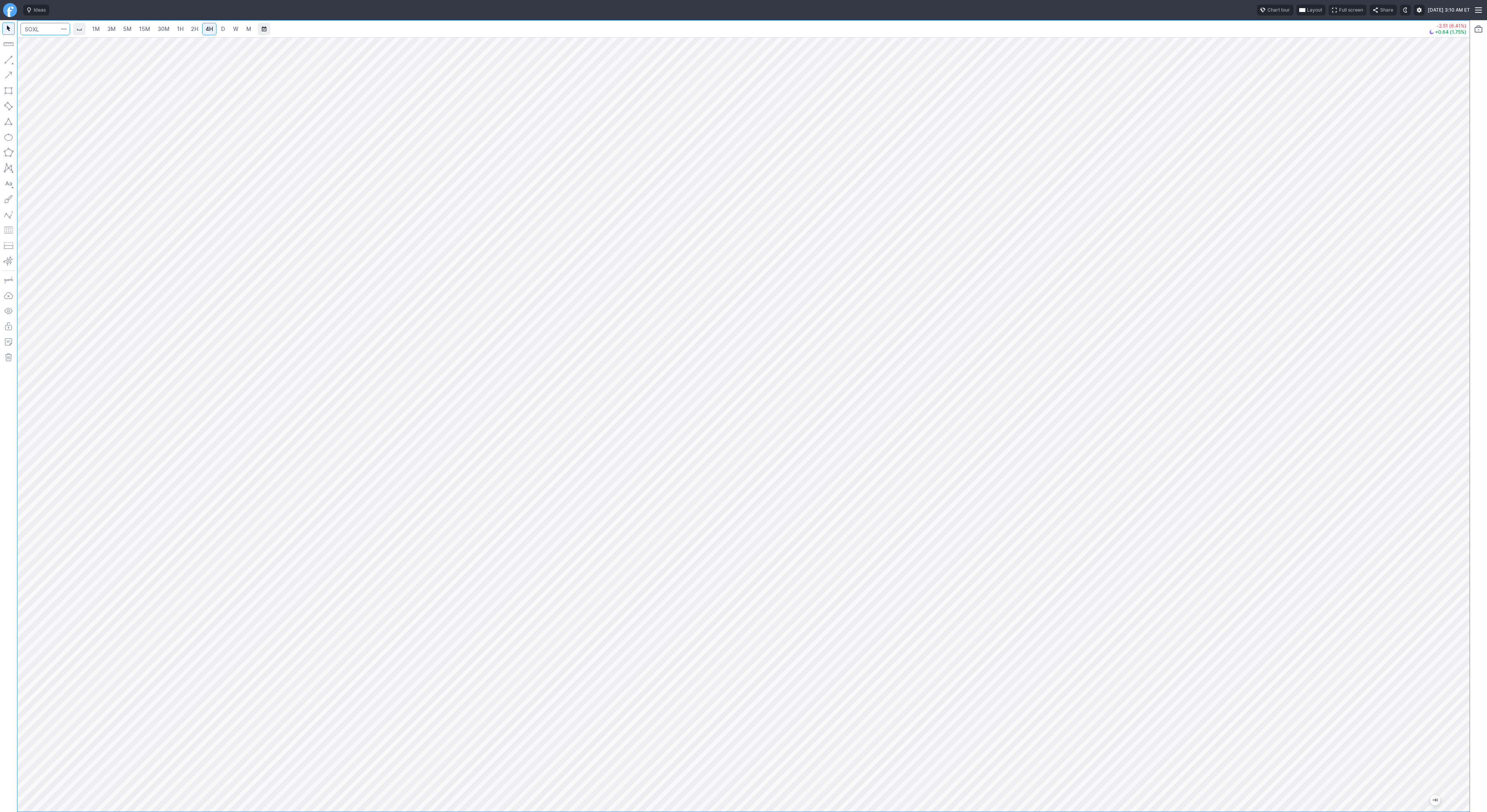
click at [30, 29] on input "Search" at bounding box center [46, 29] width 50 height 12
type input "bbai"
click at [5, 60] on button "button" at bounding box center [8, 59] width 12 height 12
click at [5, 57] on button "button" at bounding box center [8, 59] width 12 height 12
click at [5, 59] on button "button" at bounding box center [8, 59] width 12 height 12
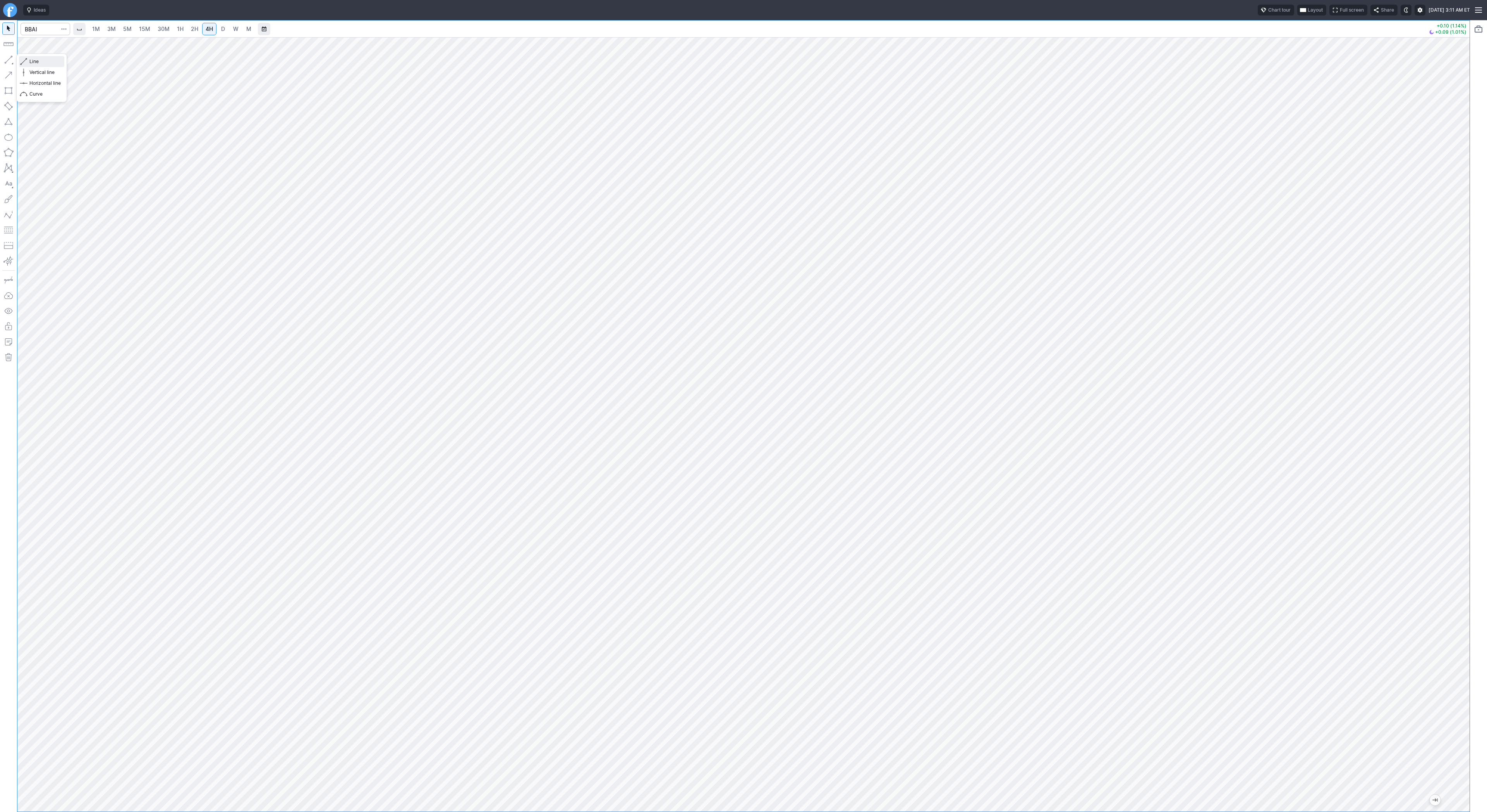
click at [40, 62] on span "Line" at bounding box center [45, 61] width 31 height 8
click at [46, 63] on span "Line" at bounding box center [45, 61] width 31 height 8
drag, startPoint x: 1466, startPoint y: 461, endPoint x: 1456, endPoint y: 502, distance: 42.2
click at [1458, 503] on div at bounding box center [1462, 422] width 16 height 755
drag, startPoint x: 35, startPoint y: 62, endPoint x: 49, endPoint y: 72, distance: 17.2
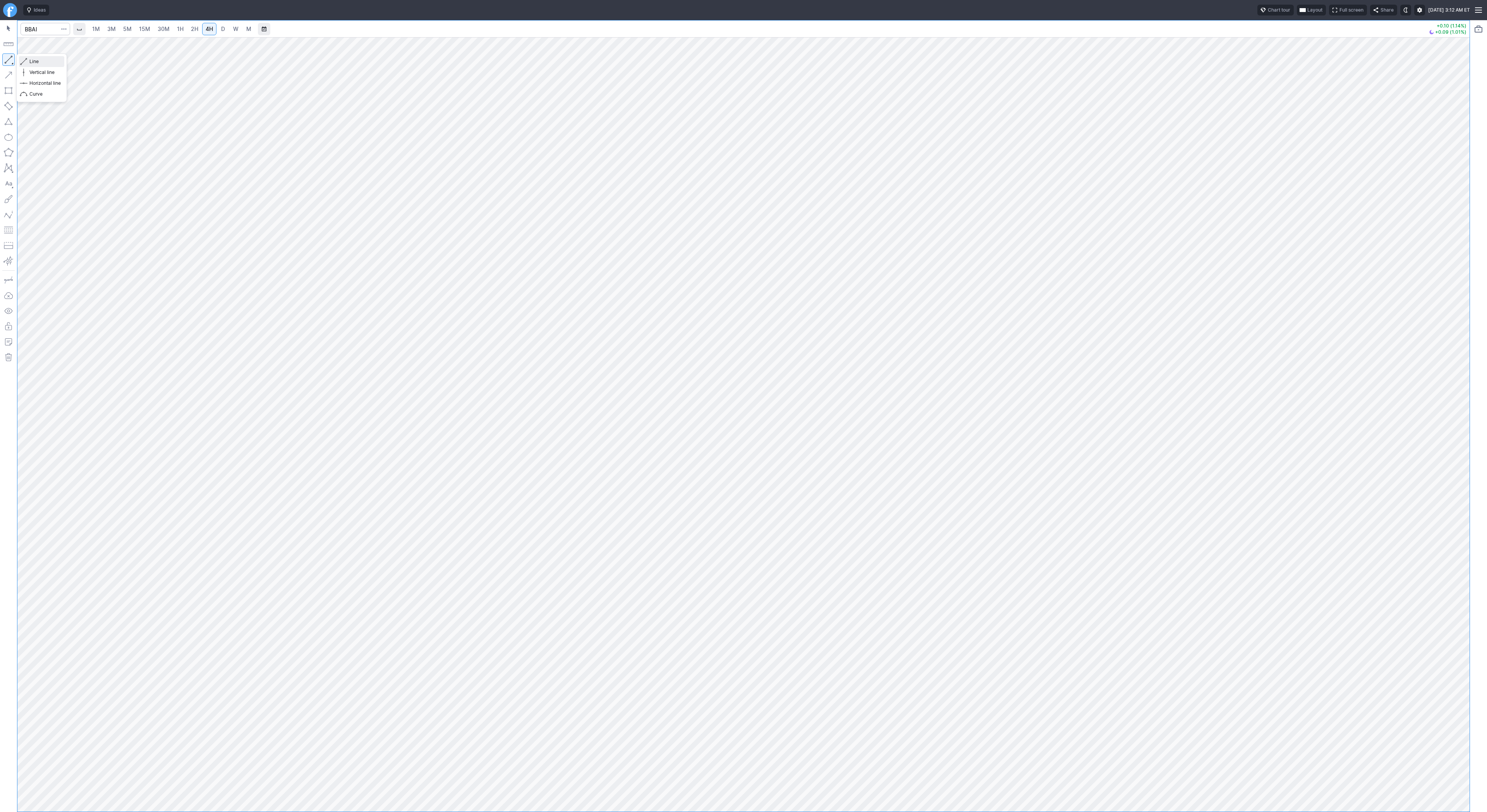
click at [36, 65] on span "Line" at bounding box center [45, 61] width 31 height 8
click at [31, 60] on span "Line" at bounding box center [45, 61] width 31 height 8
click at [39, 61] on span "Line" at bounding box center [45, 61] width 31 height 8
click at [30, 62] on span "Line" at bounding box center [45, 61] width 31 height 8
drag, startPoint x: 31, startPoint y: 60, endPoint x: 61, endPoint y: 99, distance: 49.2
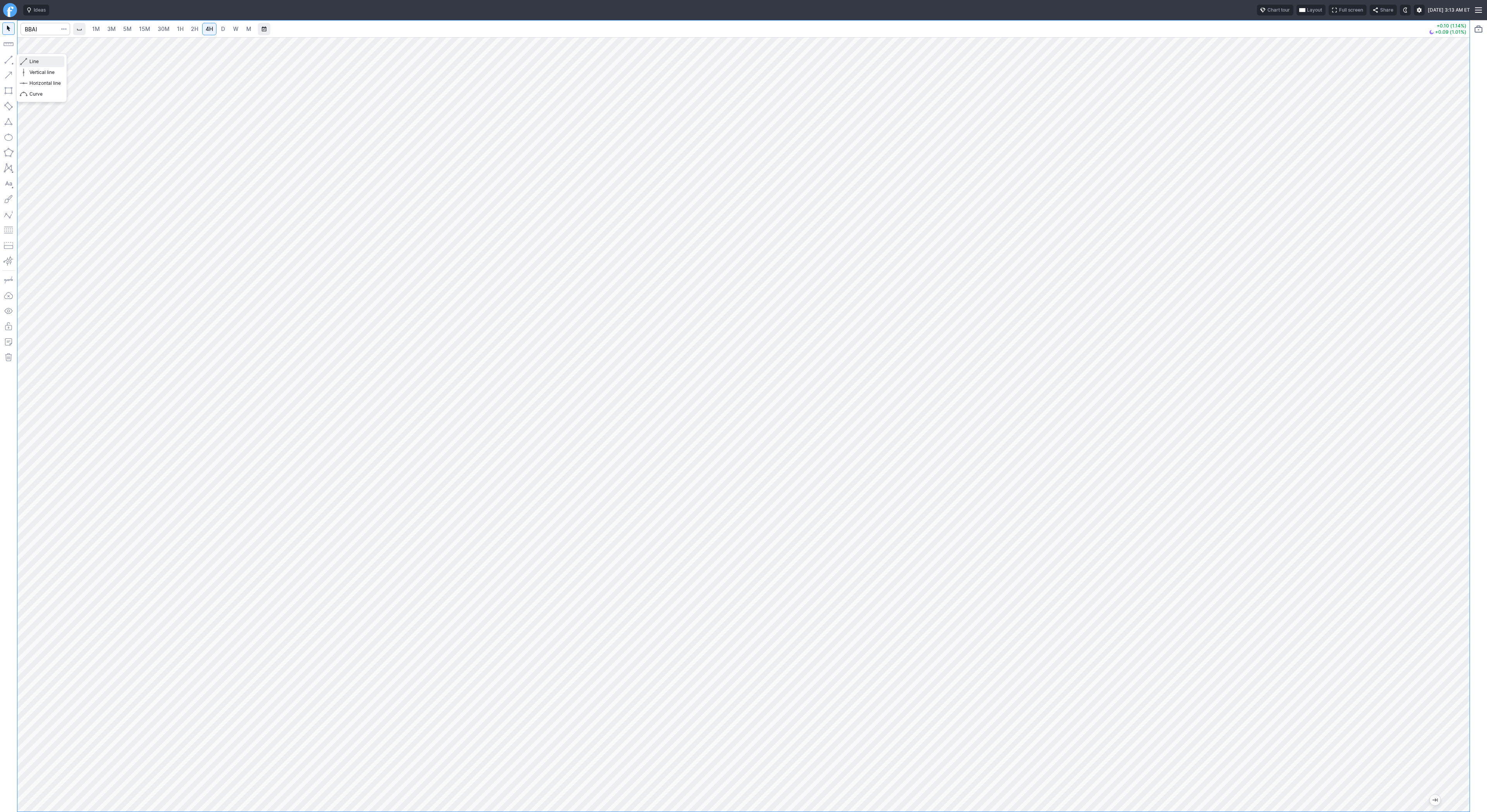
click at [31, 61] on span "Line" at bounding box center [45, 61] width 31 height 8
click at [28, 59] on button "Line" at bounding box center [42, 61] width 45 height 11
click at [27, 59] on button "Line" at bounding box center [42, 61] width 45 height 11
drag, startPoint x: 56, startPoint y: 63, endPoint x: 59, endPoint y: 74, distance: 11.4
click at [55, 63] on span "Line" at bounding box center [45, 61] width 31 height 8
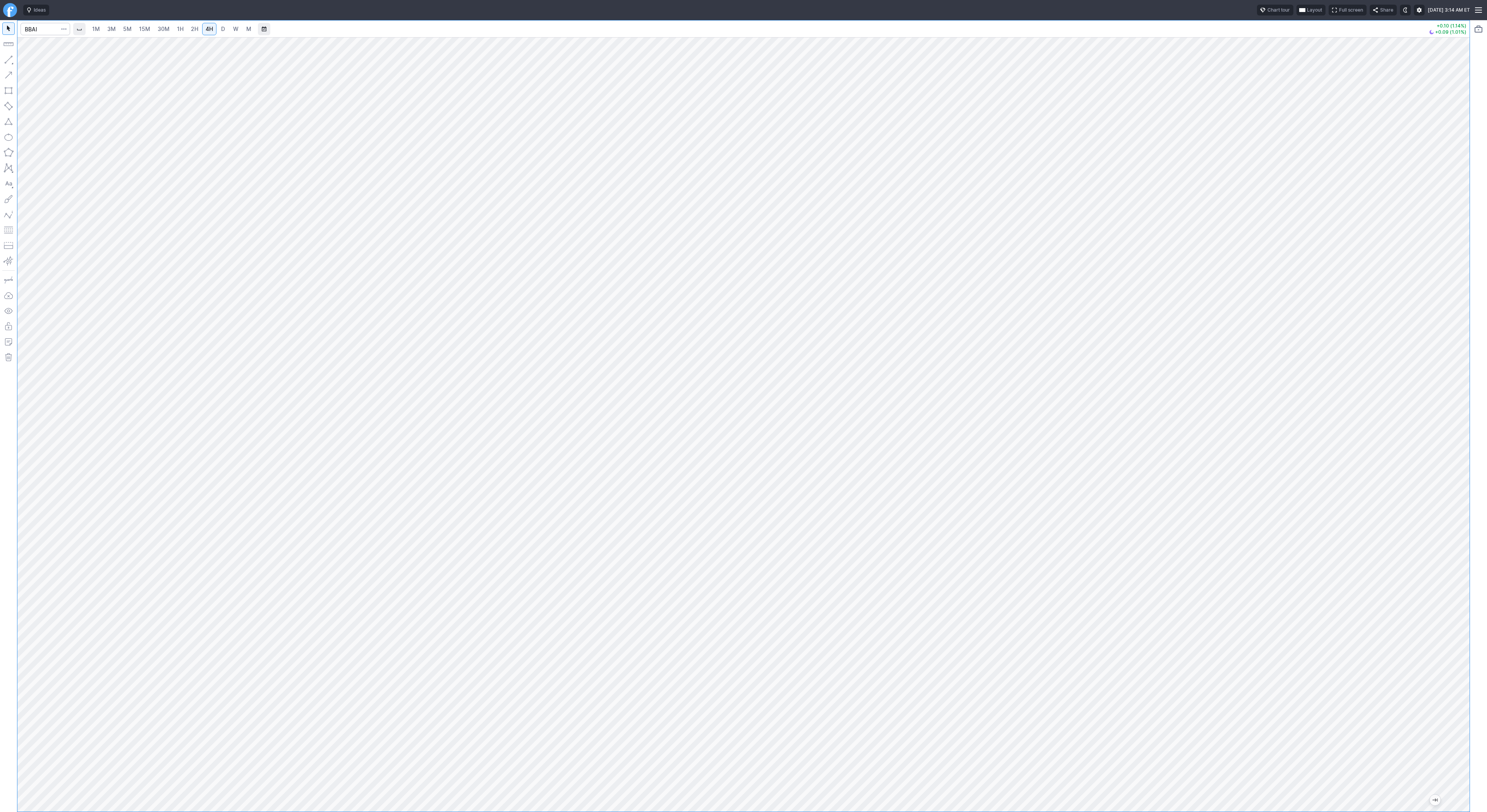
drag, startPoint x: 1464, startPoint y: 424, endPoint x: 1458, endPoint y: 442, distance: 19.0
click at [1462, 441] on div at bounding box center [1462, 422] width 16 height 755
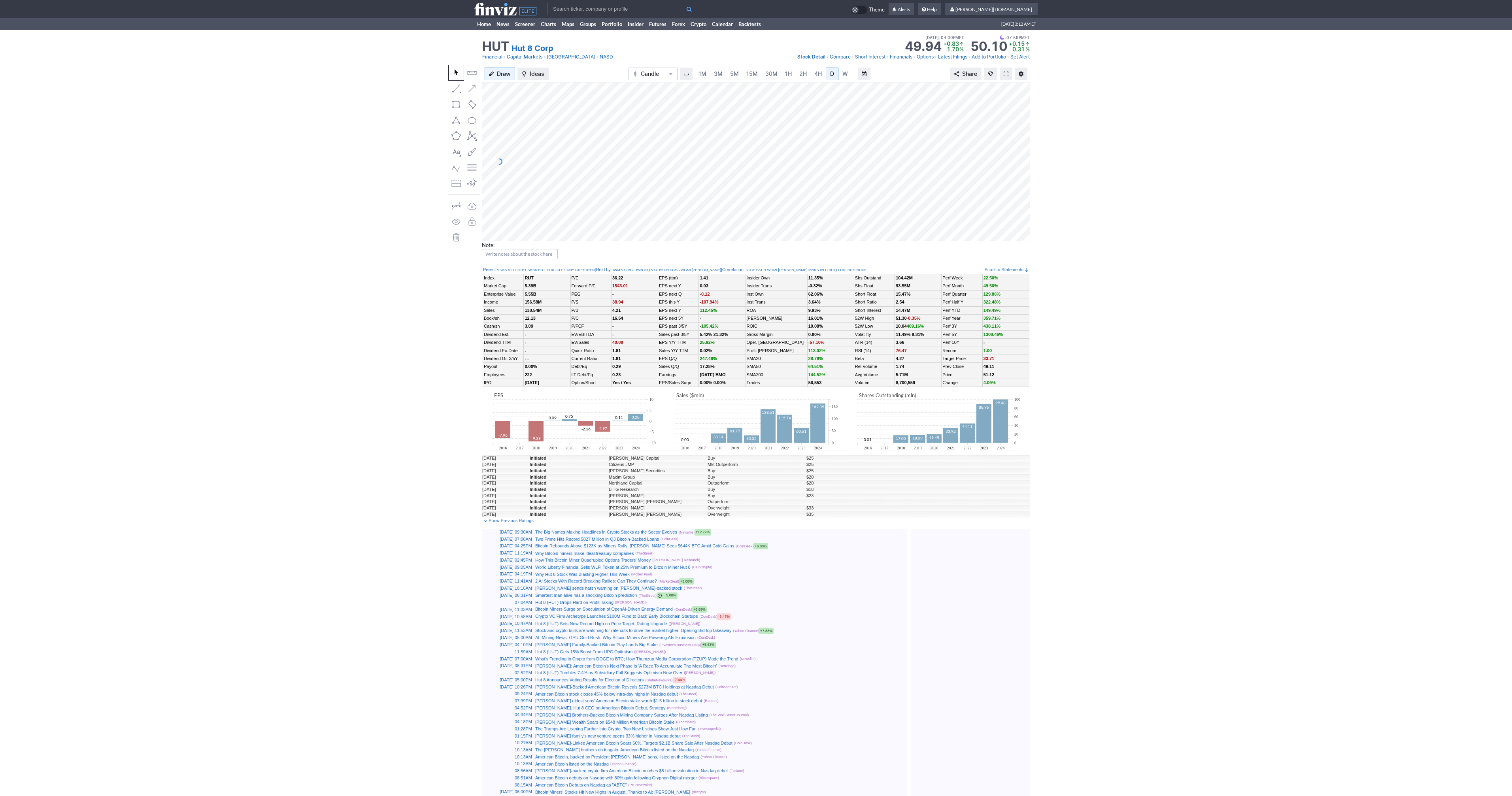
scroll to position [0, 8]
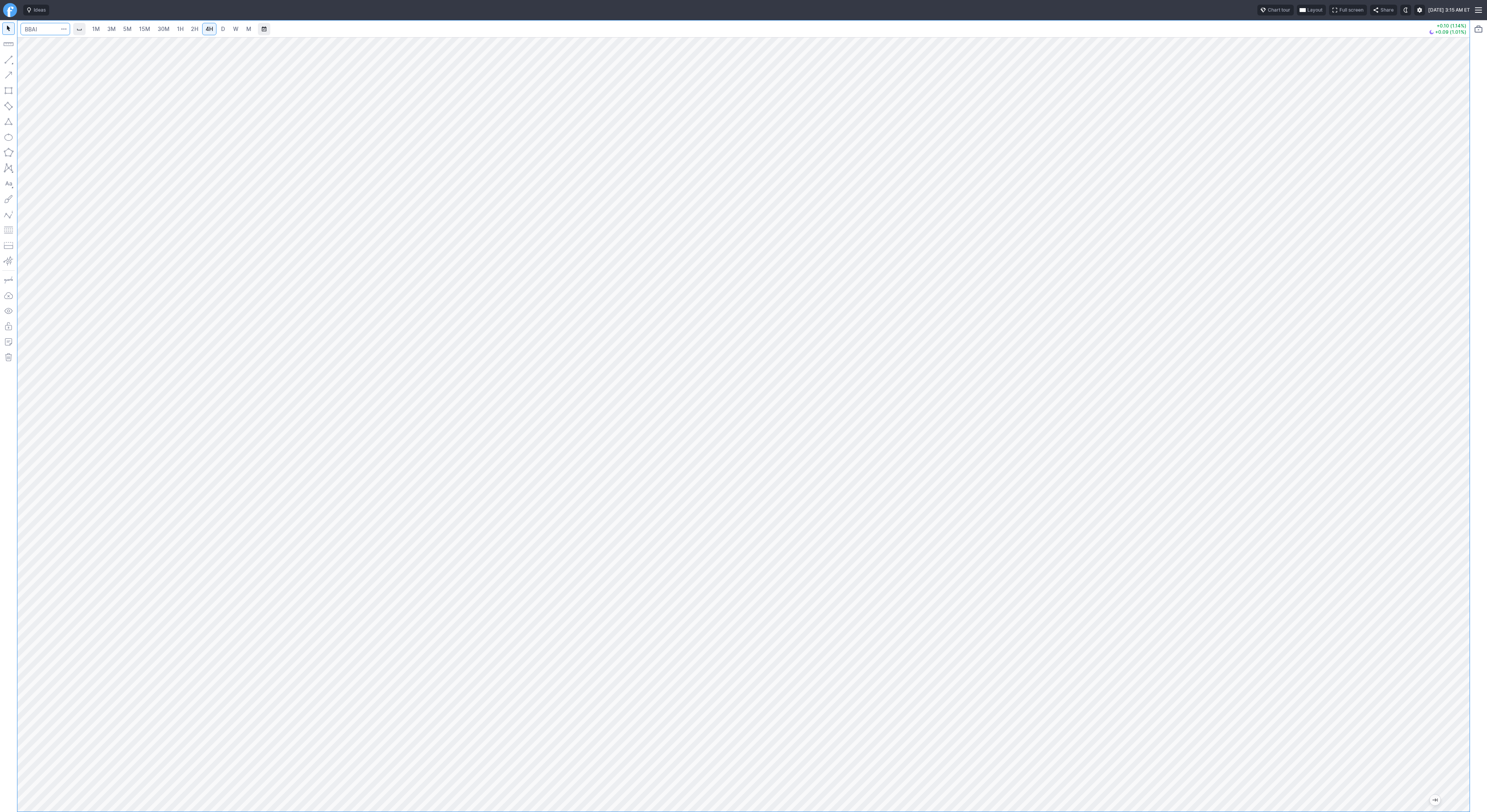
click at [44, 29] on input "Search" at bounding box center [46, 29] width 50 height 12
type input "@nq"
type input "@er2"
click at [185, 30] on link "1H" at bounding box center [180, 29] width 13 height 12
click at [199, 31] on link "2H" at bounding box center [195, 29] width 14 height 12
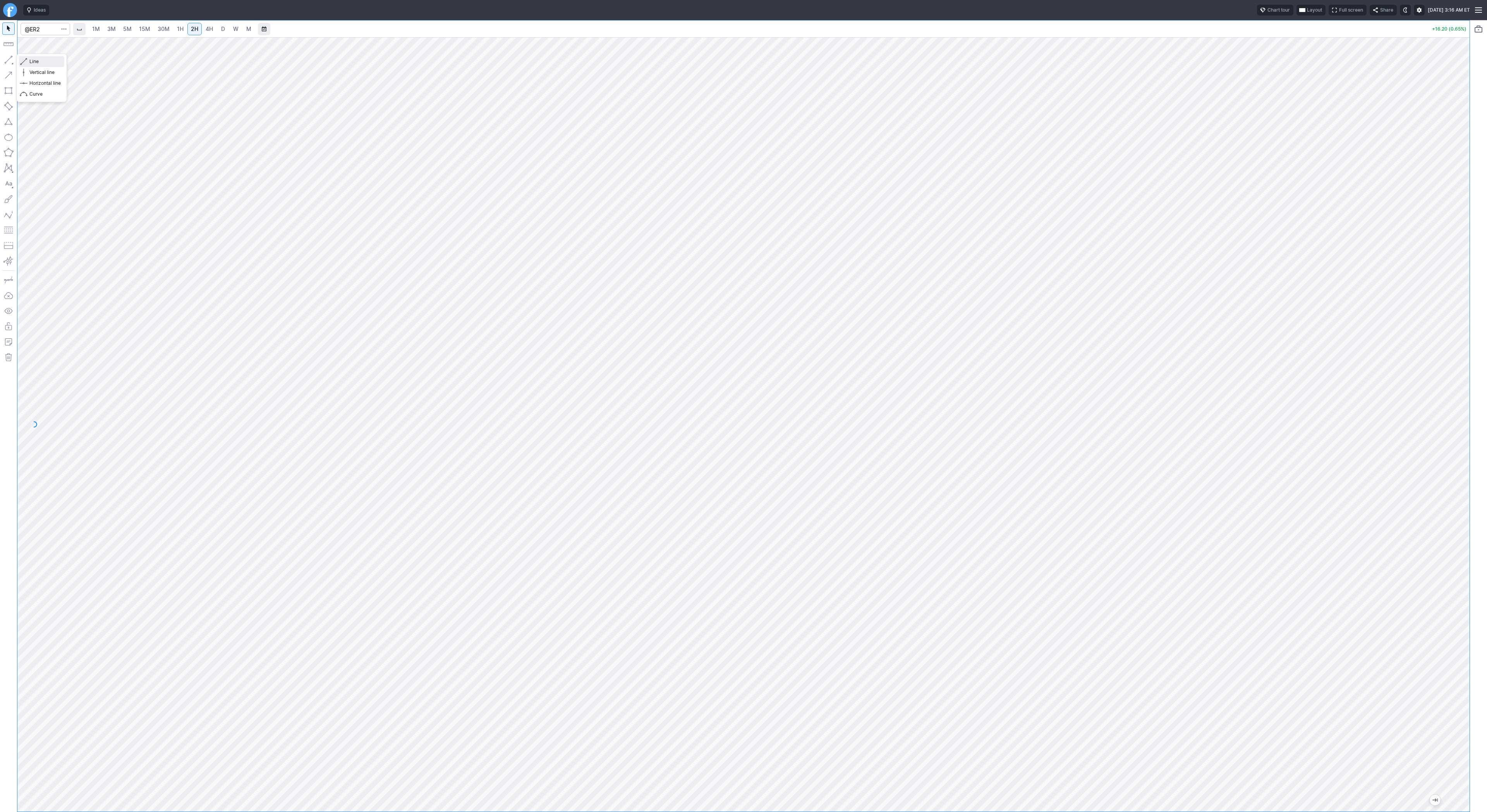
click at [28, 58] on button "Line" at bounding box center [42, 61] width 45 height 11
click at [29, 58] on button "Line" at bounding box center [42, 61] width 45 height 11
click at [29, 61] on span "Line" at bounding box center [45, 61] width 31 height 8
click at [47, 32] on input "Search" at bounding box center [46, 29] width 50 height 12
type input "soxs"
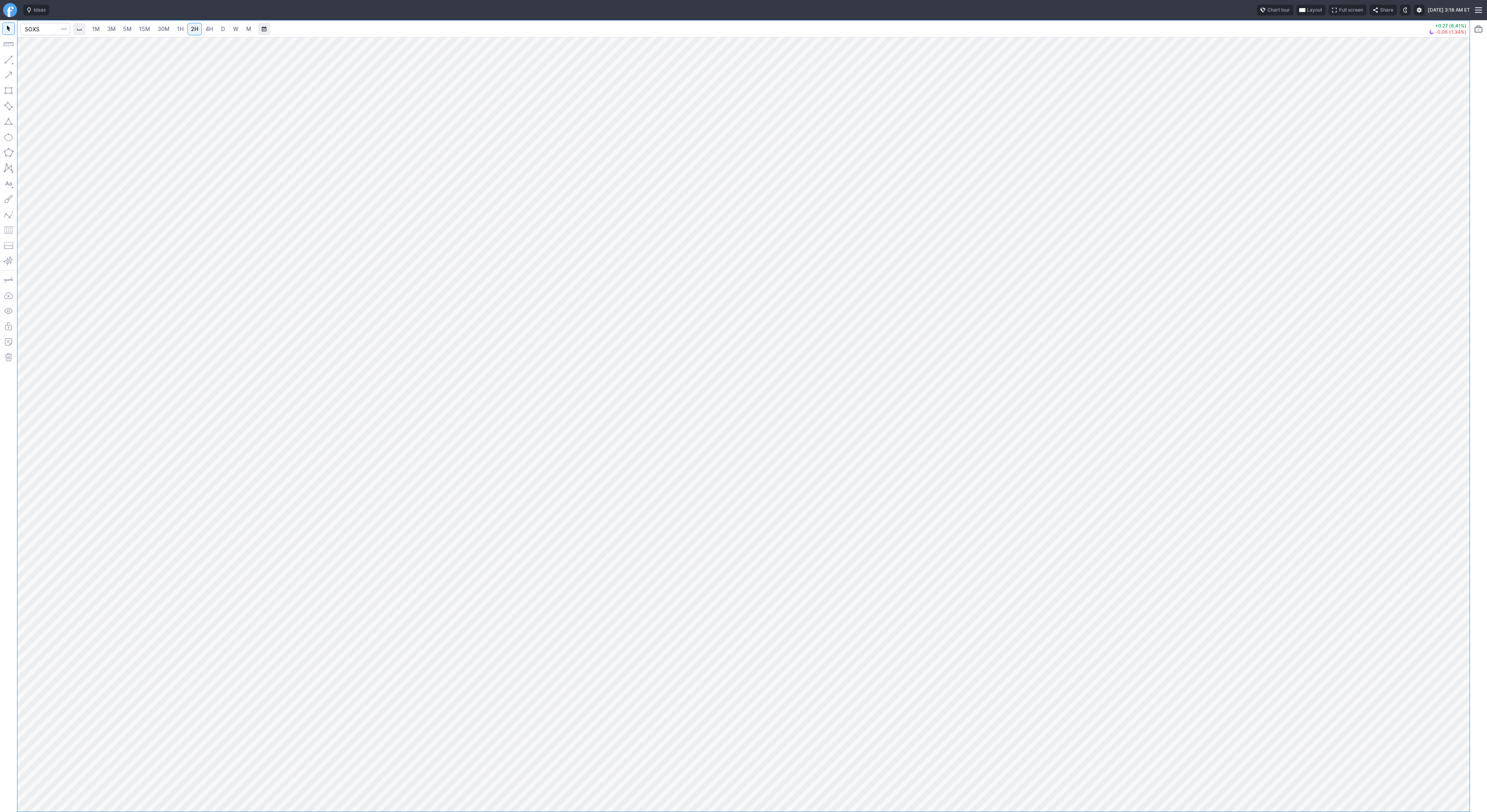
click at [174, 28] on link "1H" at bounding box center [180, 29] width 13 height 12
click at [35, 63] on span "Line" at bounding box center [45, 61] width 31 height 8
click at [9, 59] on button "button" at bounding box center [8, 59] width 12 height 12
click at [29, 62] on button "Line" at bounding box center [42, 61] width 45 height 11
click at [28, 30] on input "Search" at bounding box center [46, 29] width 50 height 12
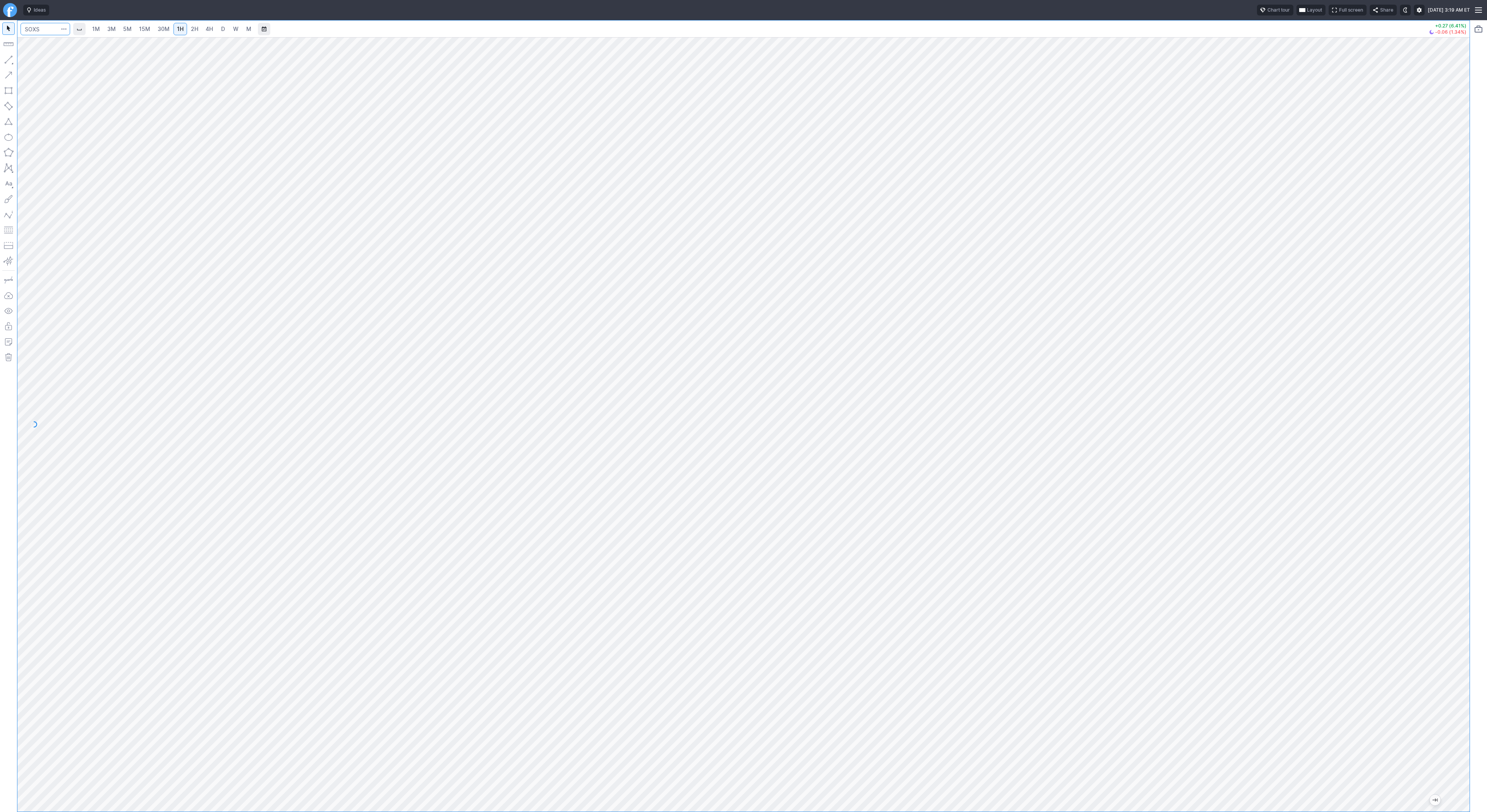
click at [36, 28] on input "Search" at bounding box center [46, 29] width 50 height 12
type input "s"
type input "rwm"
click at [43, 62] on span "Line" at bounding box center [45, 61] width 31 height 8
click at [11, 62] on button "button" at bounding box center [8, 59] width 12 height 12
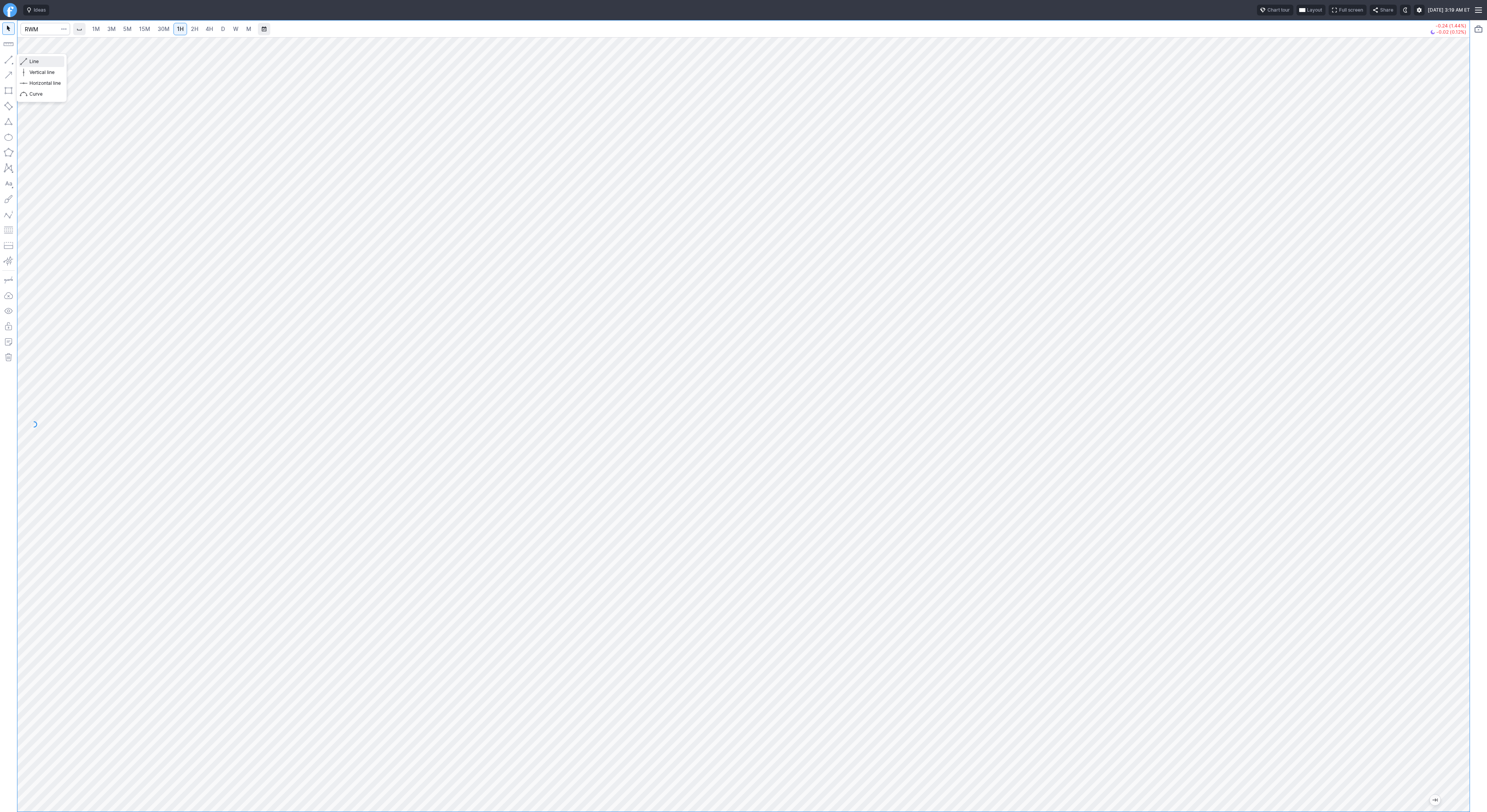
drag, startPoint x: 40, startPoint y: 62, endPoint x: 53, endPoint y: 76, distance: 19.1
click at [41, 64] on span "Line" at bounding box center [45, 61] width 31 height 8
click at [33, 61] on span "Line" at bounding box center [45, 61] width 31 height 8
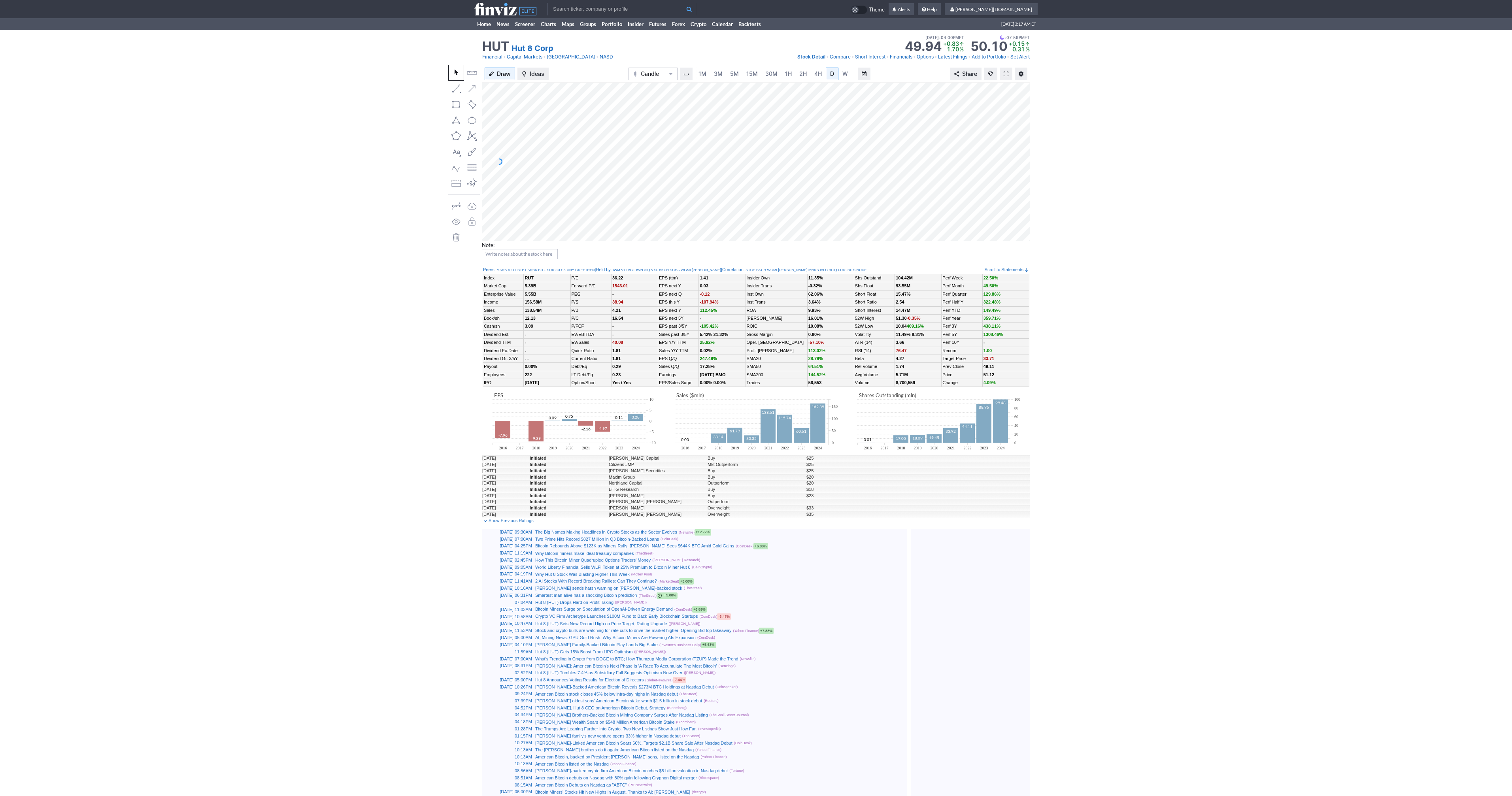
scroll to position [0, 8]
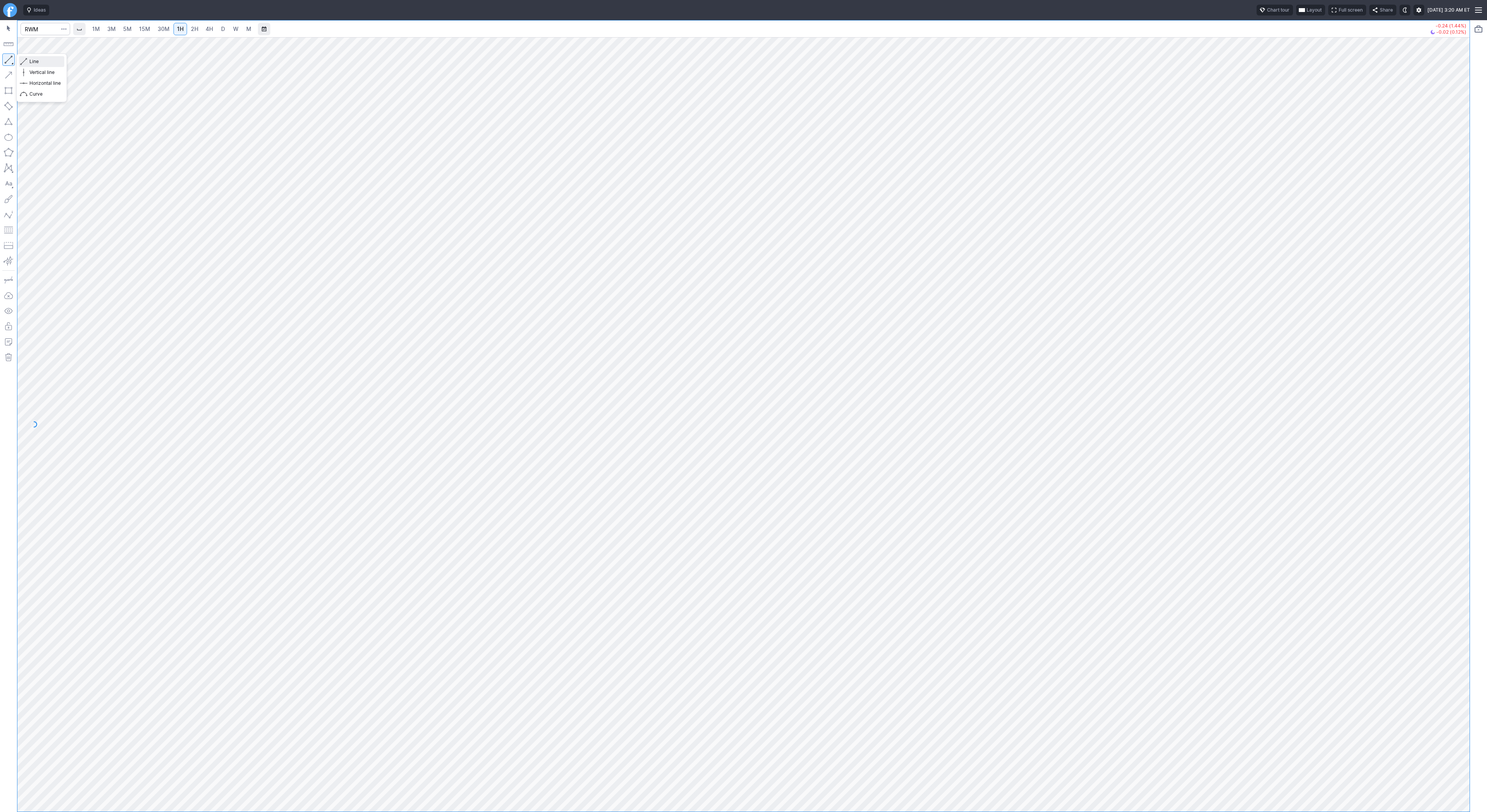
click at [33, 61] on span "Line" at bounding box center [45, 61] width 31 height 8
click at [38, 62] on span "Line" at bounding box center [45, 61] width 31 height 8
click at [33, 35] on input "Search" at bounding box center [46, 29] width 50 height 12
type input "@vx"
click at [65, 46] on span "VIX" at bounding box center [106, 46] width 110 height 6
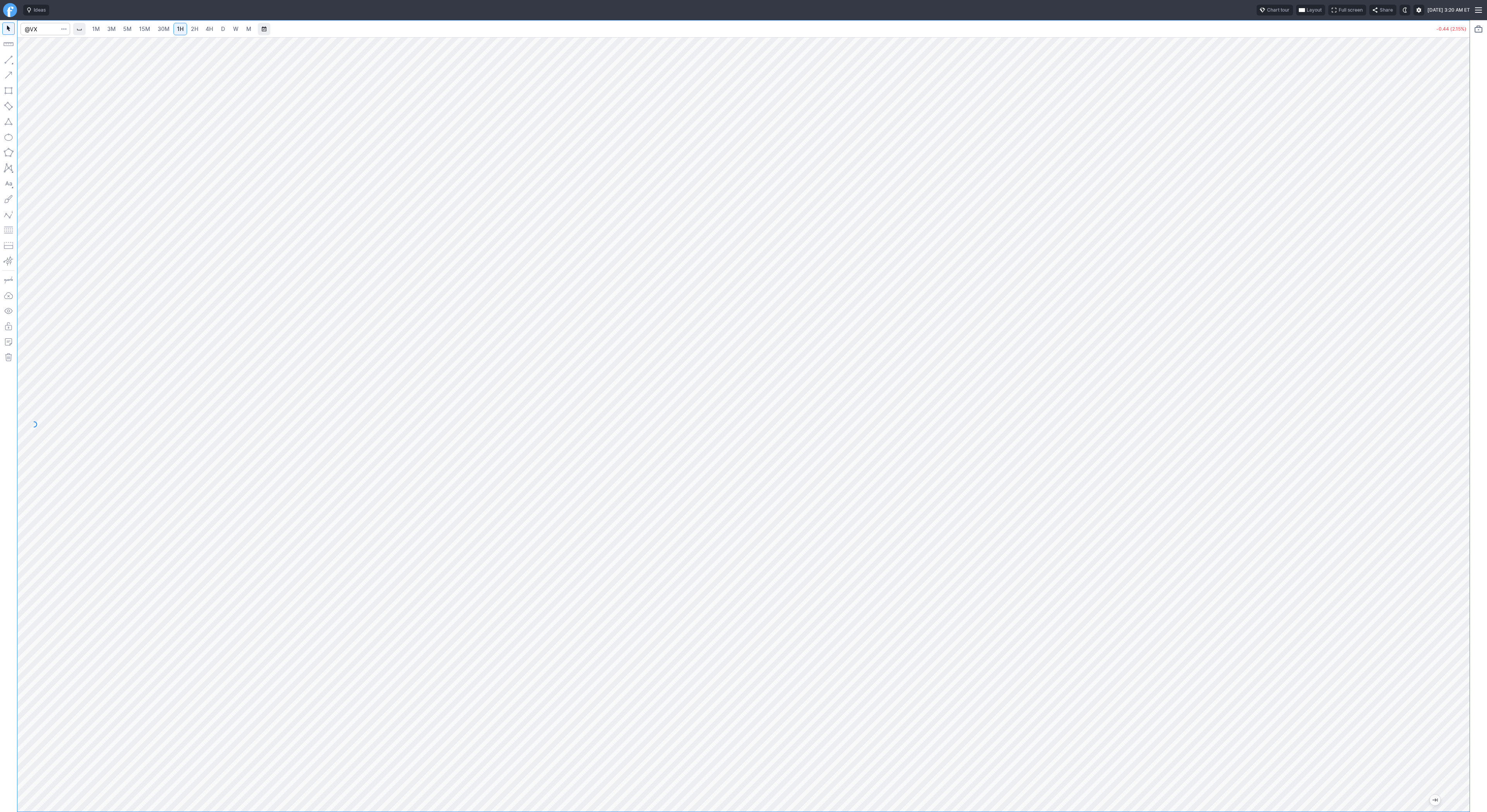
click at [196, 27] on span "2H" at bounding box center [195, 28] width 8 height 6
click at [217, 28] on link "D" at bounding box center [223, 29] width 12 height 12
click at [46, 62] on span "Line" at bounding box center [45, 61] width 31 height 8
drag, startPoint x: 50, startPoint y: 66, endPoint x: 59, endPoint y: 84, distance: 20.1
click at [50, 68] on div "Line Vertical line Horizontal line Curve" at bounding box center [42, 77] width 45 height 43
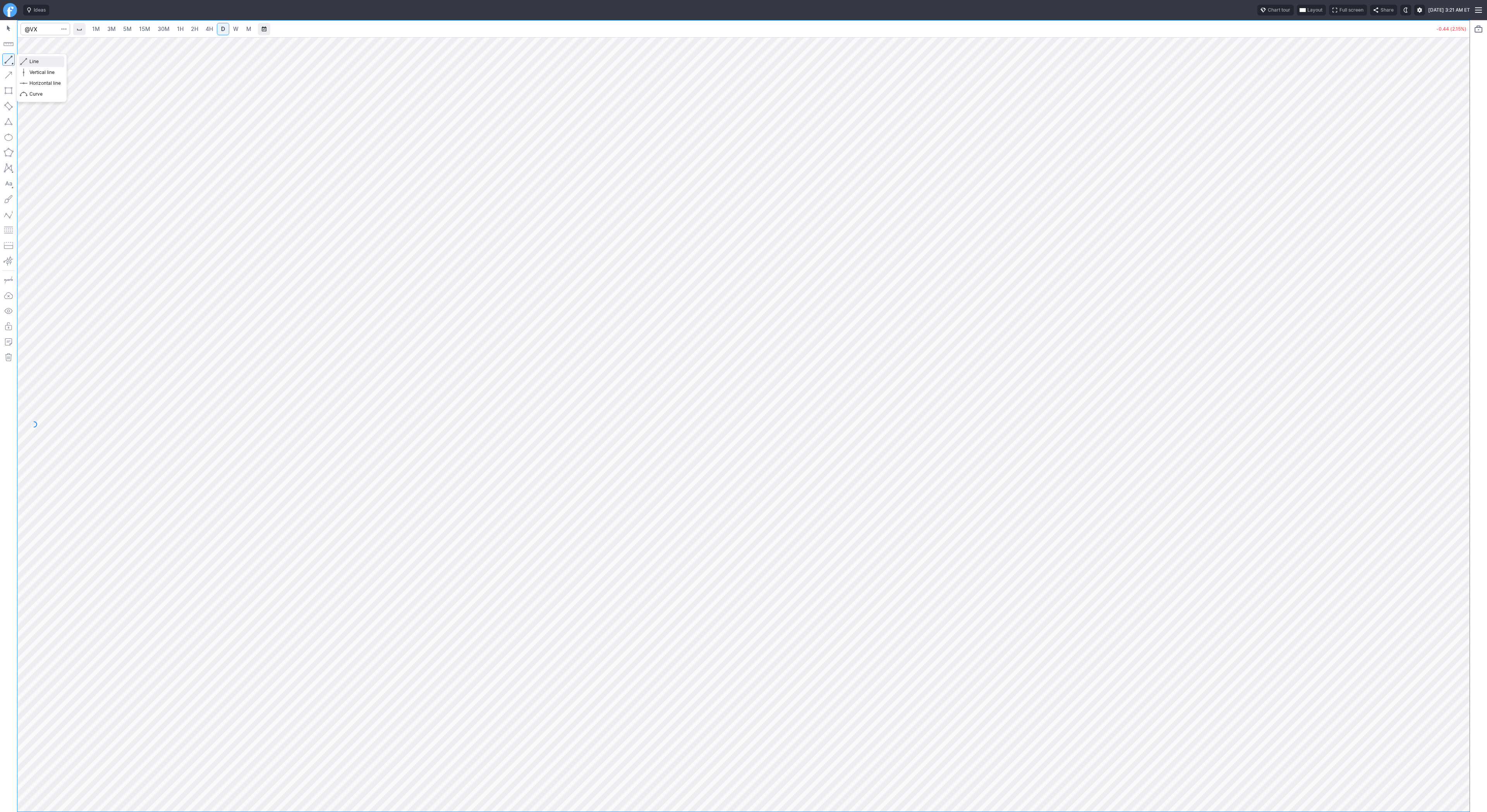
click at [28, 59] on button "Line" at bounding box center [42, 61] width 45 height 11
click at [5, 59] on button "button" at bounding box center [8, 59] width 12 height 12
click at [33, 59] on span "Line" at bounding box center [45, 61] width 31 height 8
click at [35, 62] on span "Line" at bounding box center [45, 61] width 31 height 8
drag, startPoint x: 1464, startPoint y: 518, endPoint x: 1461, endPoint y: 538, distance: 20.2
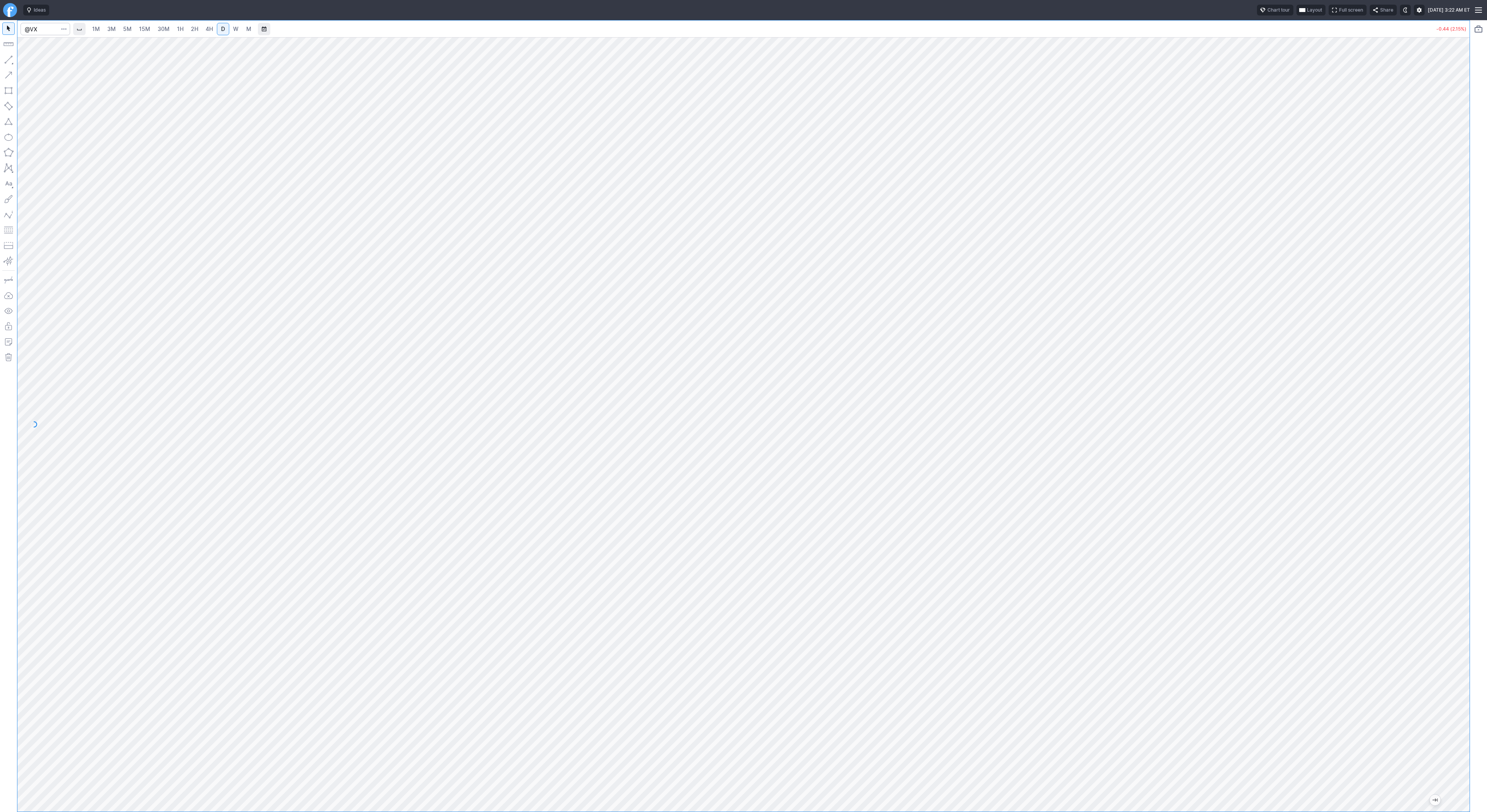
click at [1461, 539] on div at bounding box center [1462, 422] width 16 height 755
click at [212, 32] on link "4H" at bounding box center [209, 29] width 14 height 12
drag, startPoint x: 11, startPoint y: 62, endPoint x: 26, endPoint y: 85, distance: 27.5
click at [11, 63] on button "button" at bounding box center [8, 59] width 12 height 12
click at [6, 61] on button "button" at bounding box center [8, 59] width 12 height 12
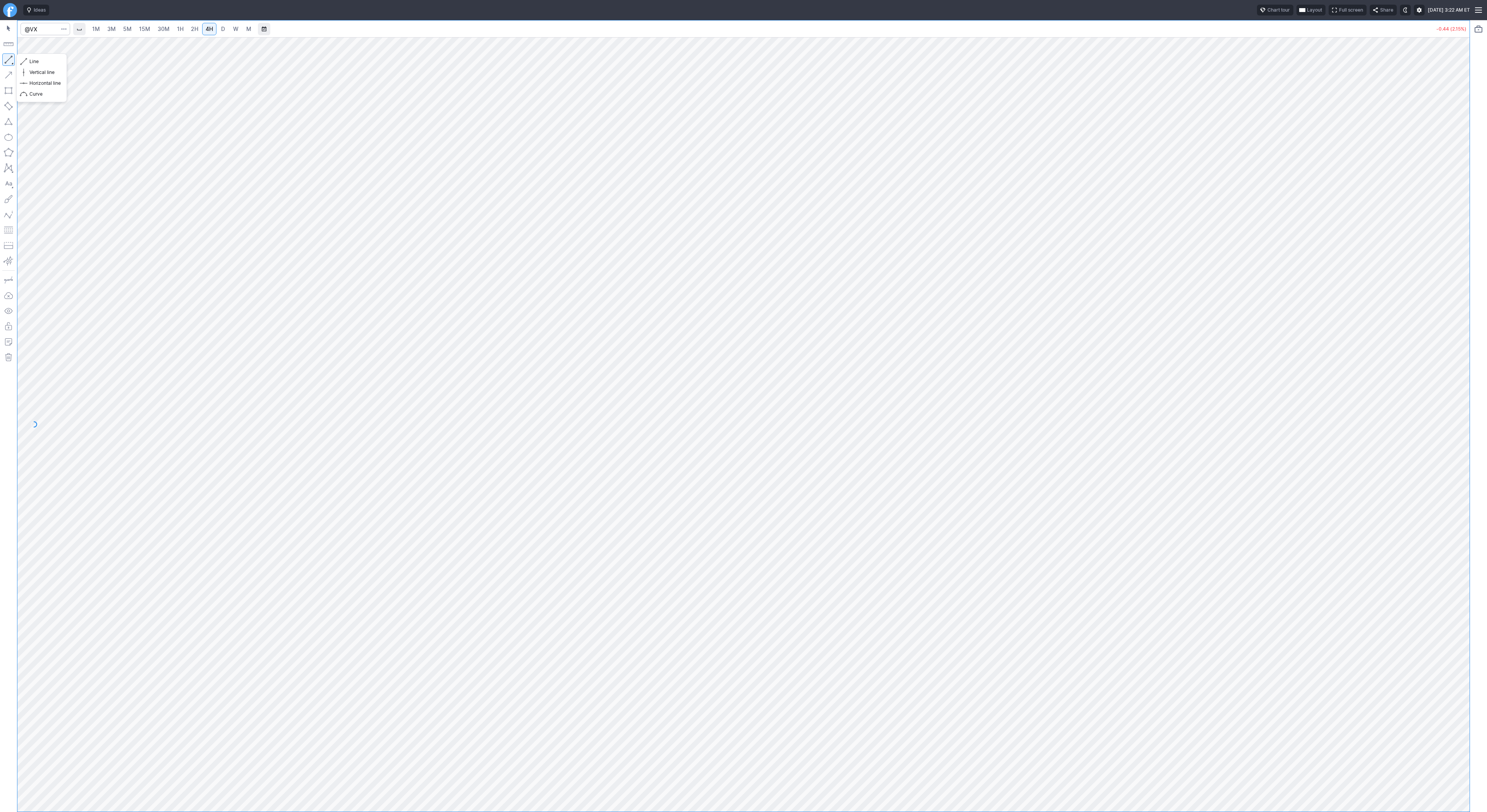
drag, startPoint x: 6, startPoint y: 58, endPoint x: 25, endPoint y: 89, distance: 36.4
click at [6, 58] on button "button" at bounding box center [8, 59] width 12 height 12
drag, startPoint x: 1464, startPoint y: 298, endPoint x: 1455, endPoint y: 380, distance: 82.5
click at [1455, 380] on div at bounding box center [1462, 422] width 16 height 755
drag, startPoint x: 39, startPoint y: 63, endPoint x: 44, endPoint y: 85, distance: 22.6
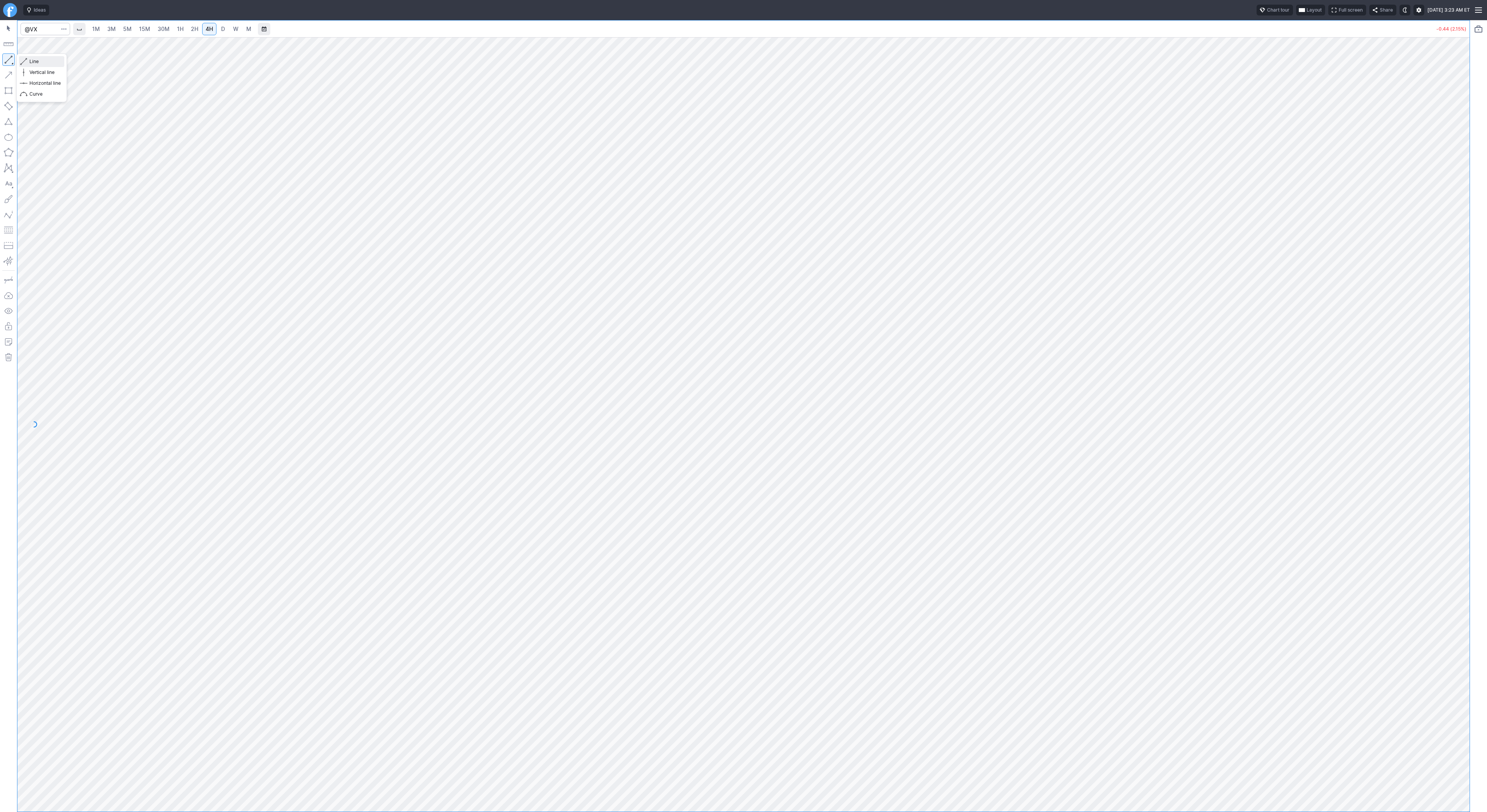
click at [39, 63] on span "Line" at bounding box center [45, 61] width 31 height 8
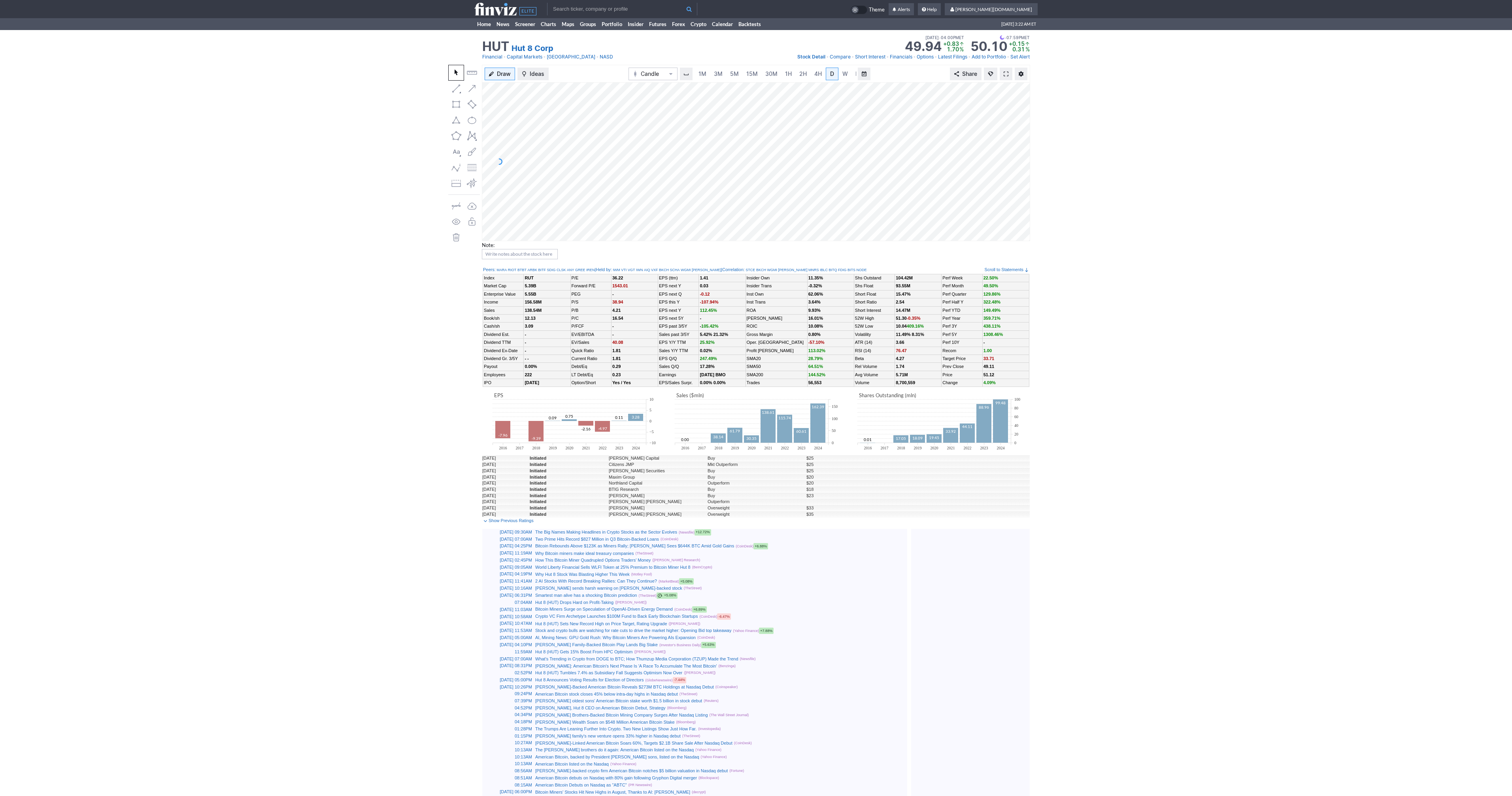
scroll to position [0, 8]
